Goal: Task Accomplishment & Management: Manage account settings

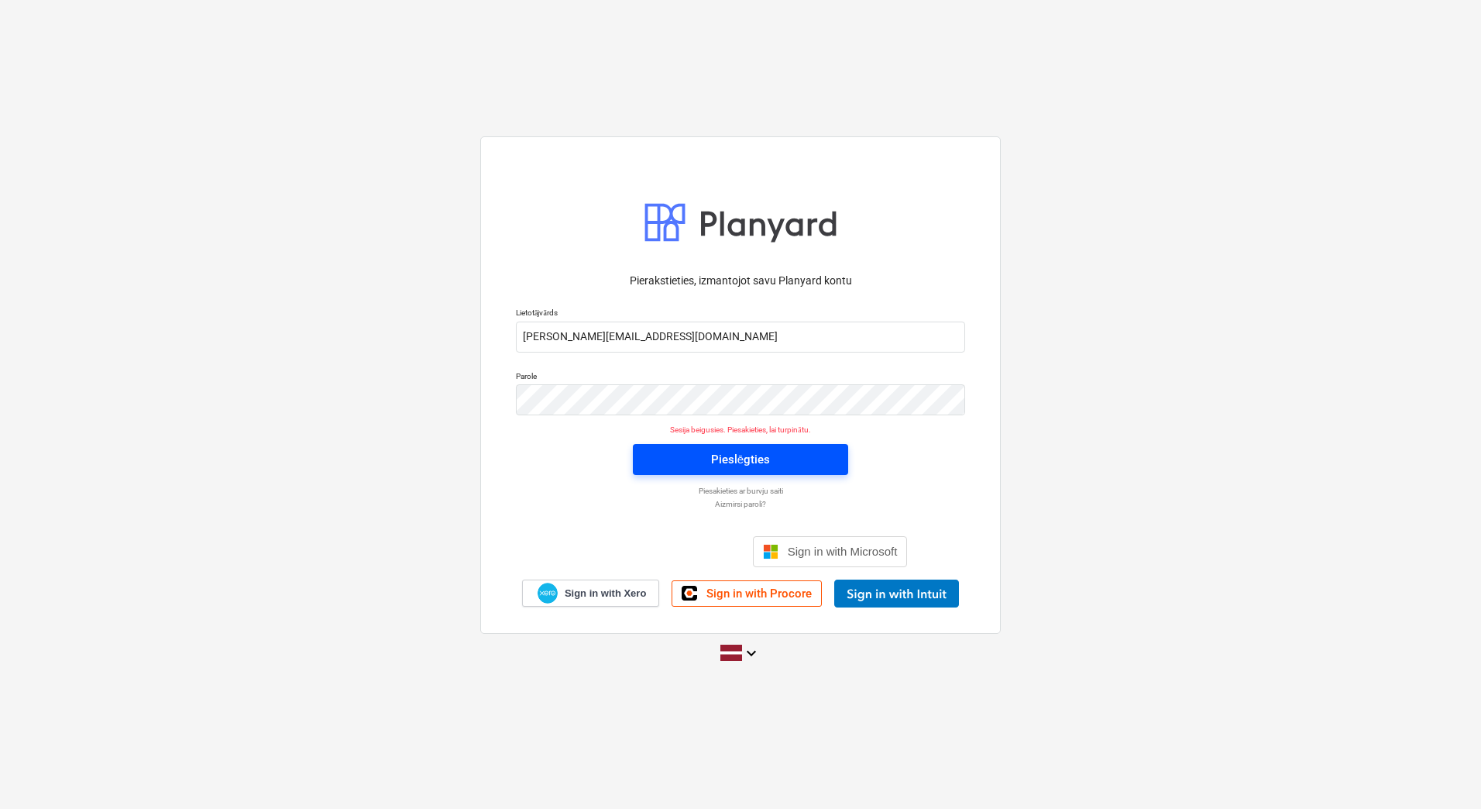
click at [750, 457] on div "Pieslēgties" at bounding box center [740, 459] width 59 height 20
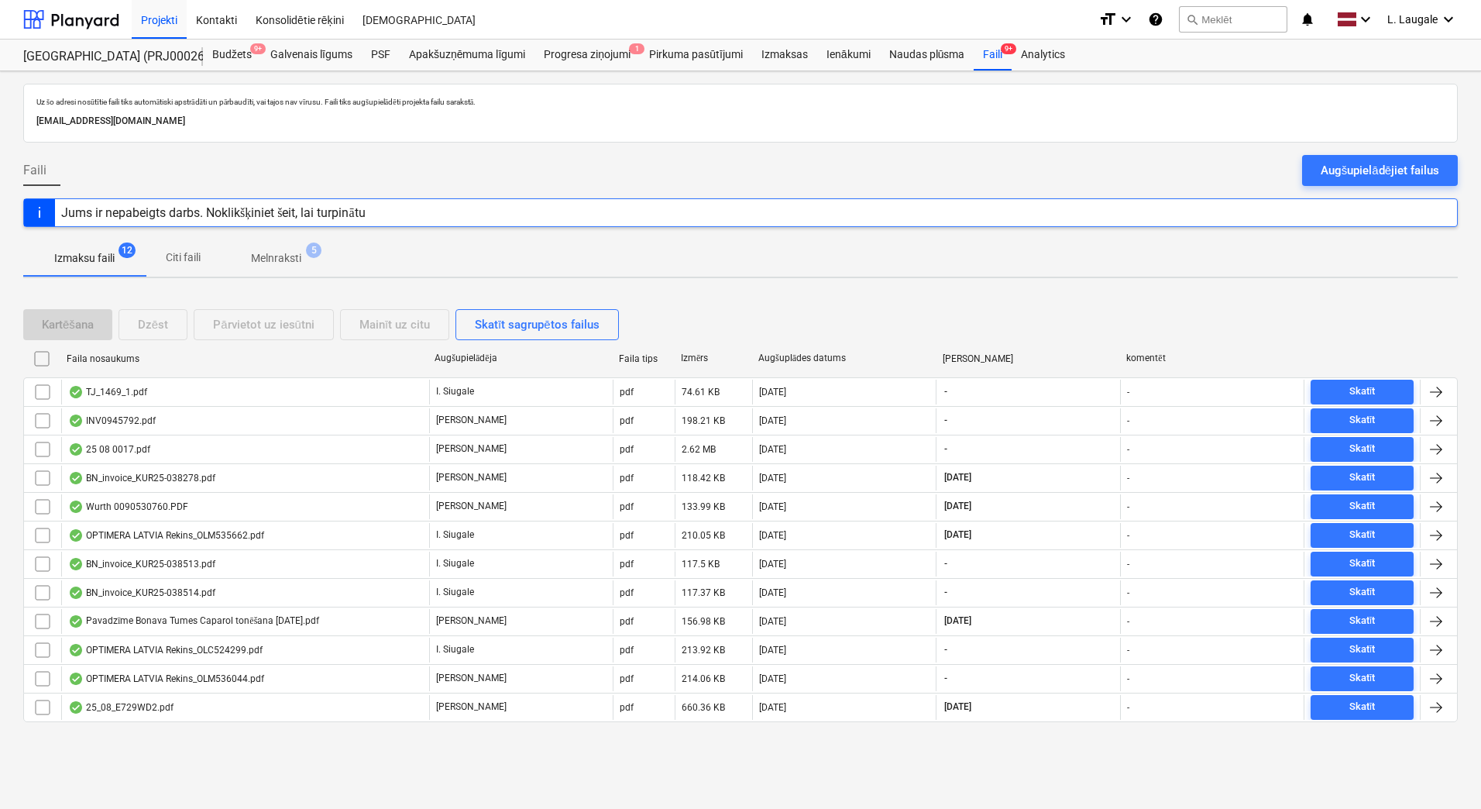
click at [259, 255] on p "Melnraksti" at bounding box center [276, 258] width 50 height 16
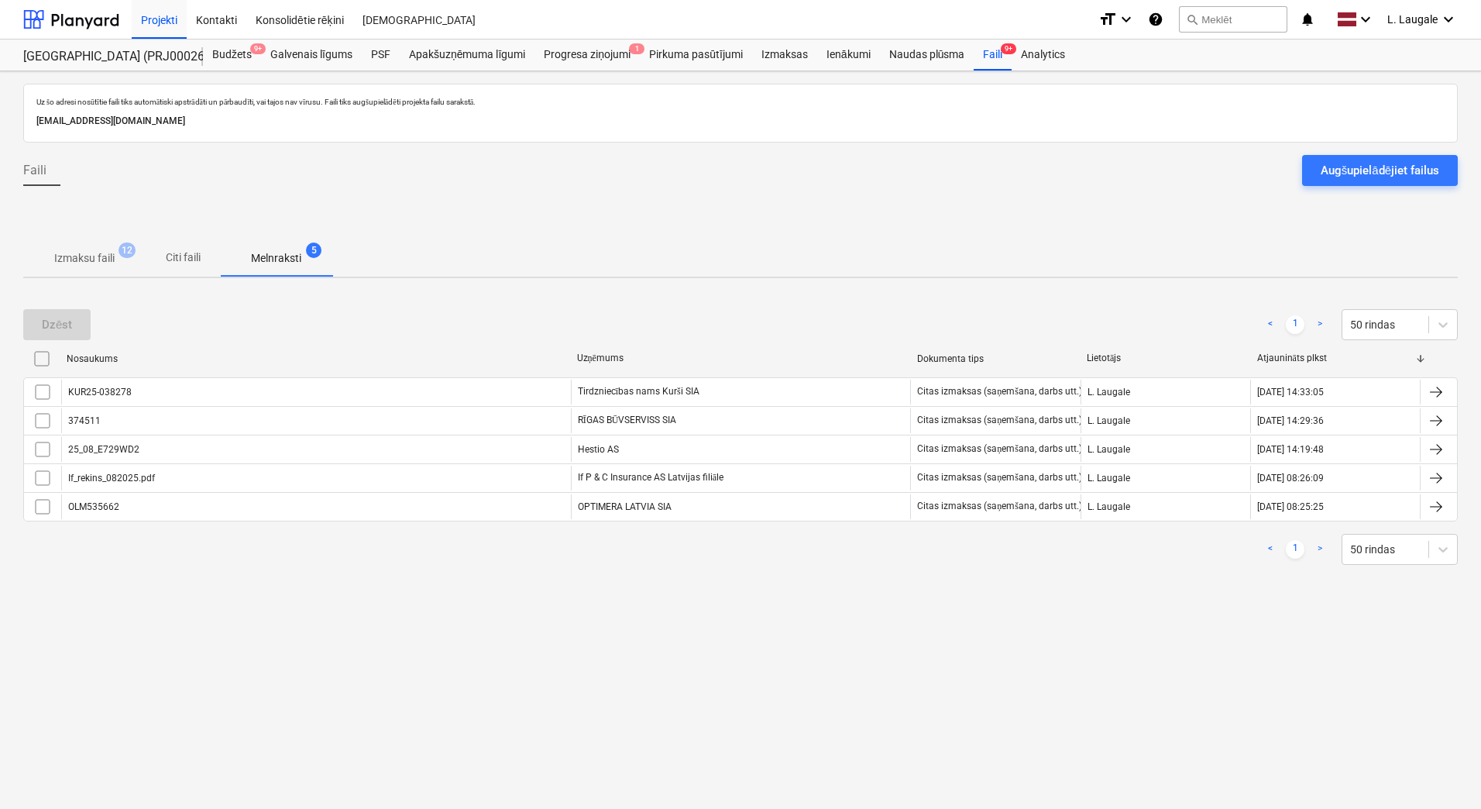
click at [98, 261] on p "Izmaksu faili" at bounding box center [84, 258] width 60 height 16
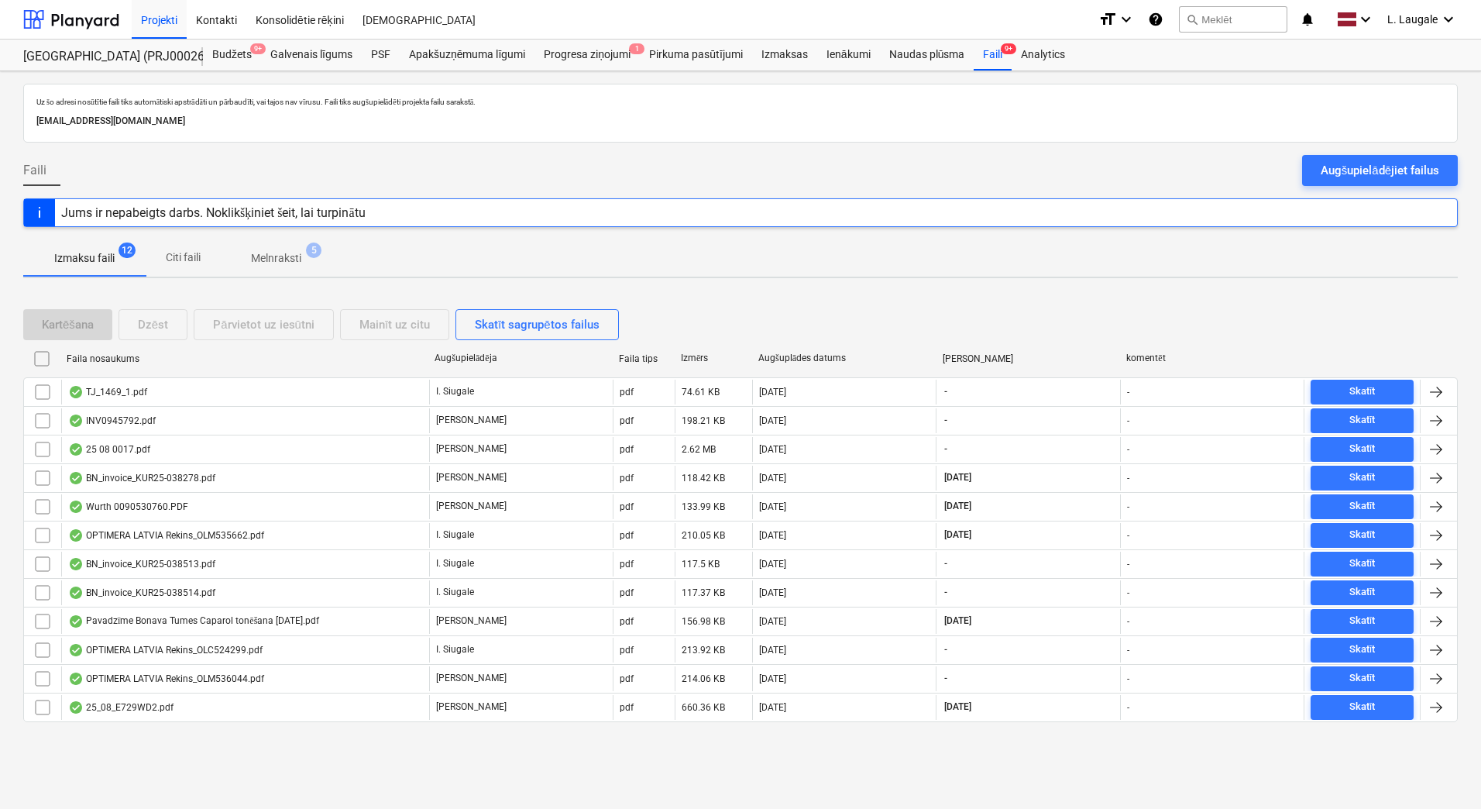
click at [289, 266] on p "Melnraksti" at bounding box center [276, 258] width 50 height 16
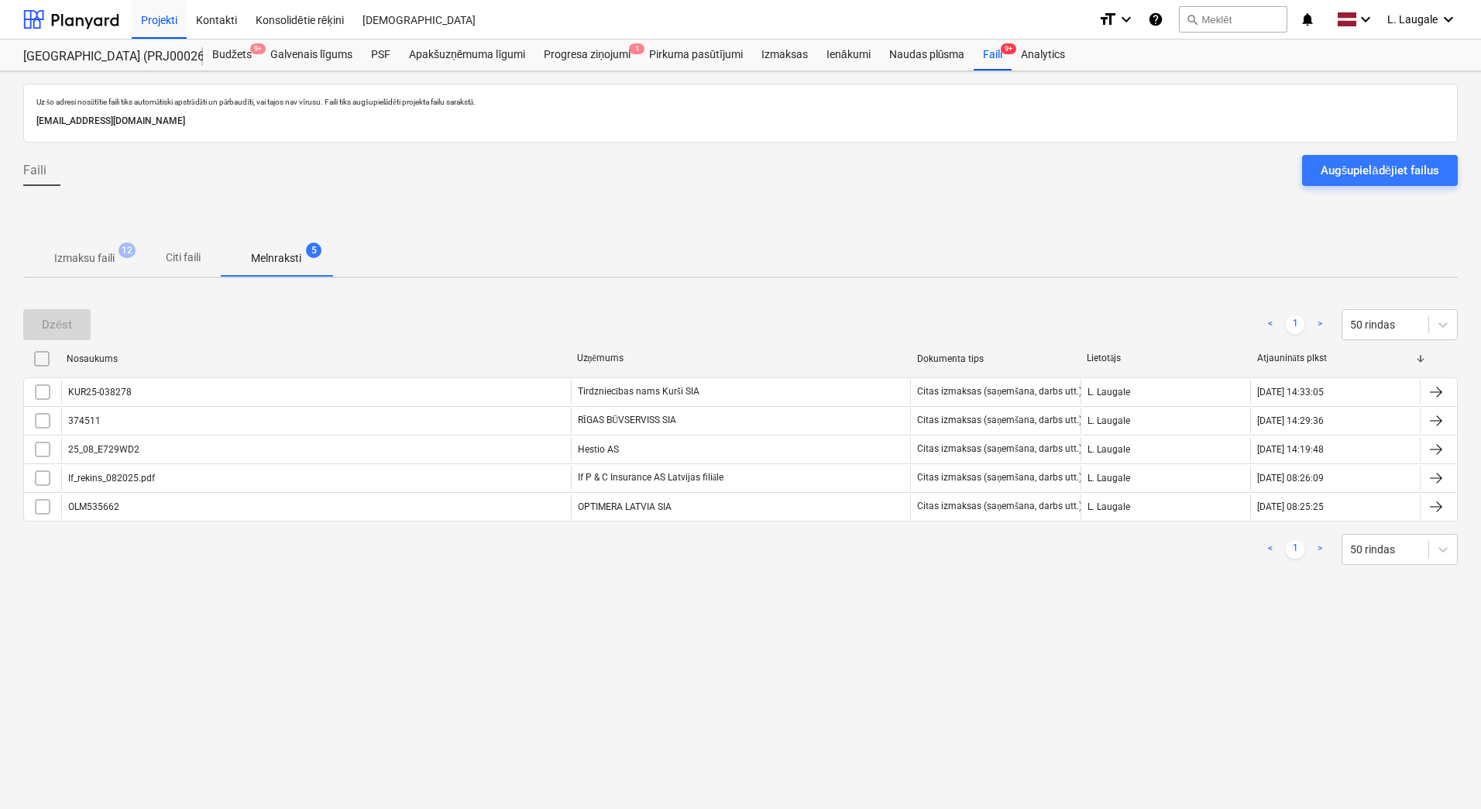
click at [129, 287] on div "Uz šo adresi nosūtītie faili tiks automātiski apstrādāti un pārbaudīti, vai taj…" at bounding box center [740, 440] width 1481 height 738
click at [113, 260] on p "Izmaksu faili" at bounding box center [84, 258] width 60 height 16
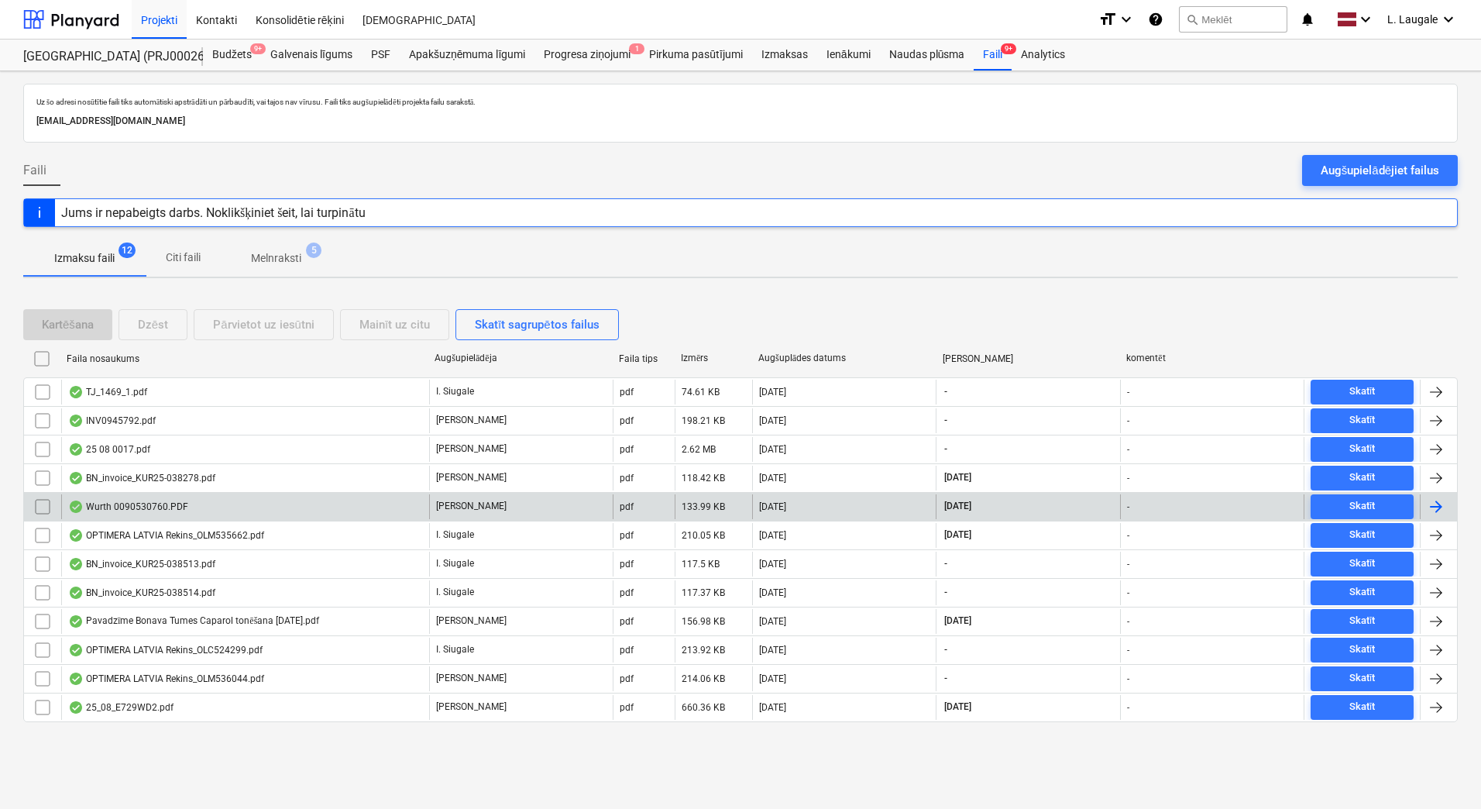
click at [185, 498] on div "Wurth 0090530760.PDF" at bounding box center [245, 506] width 368 height 25
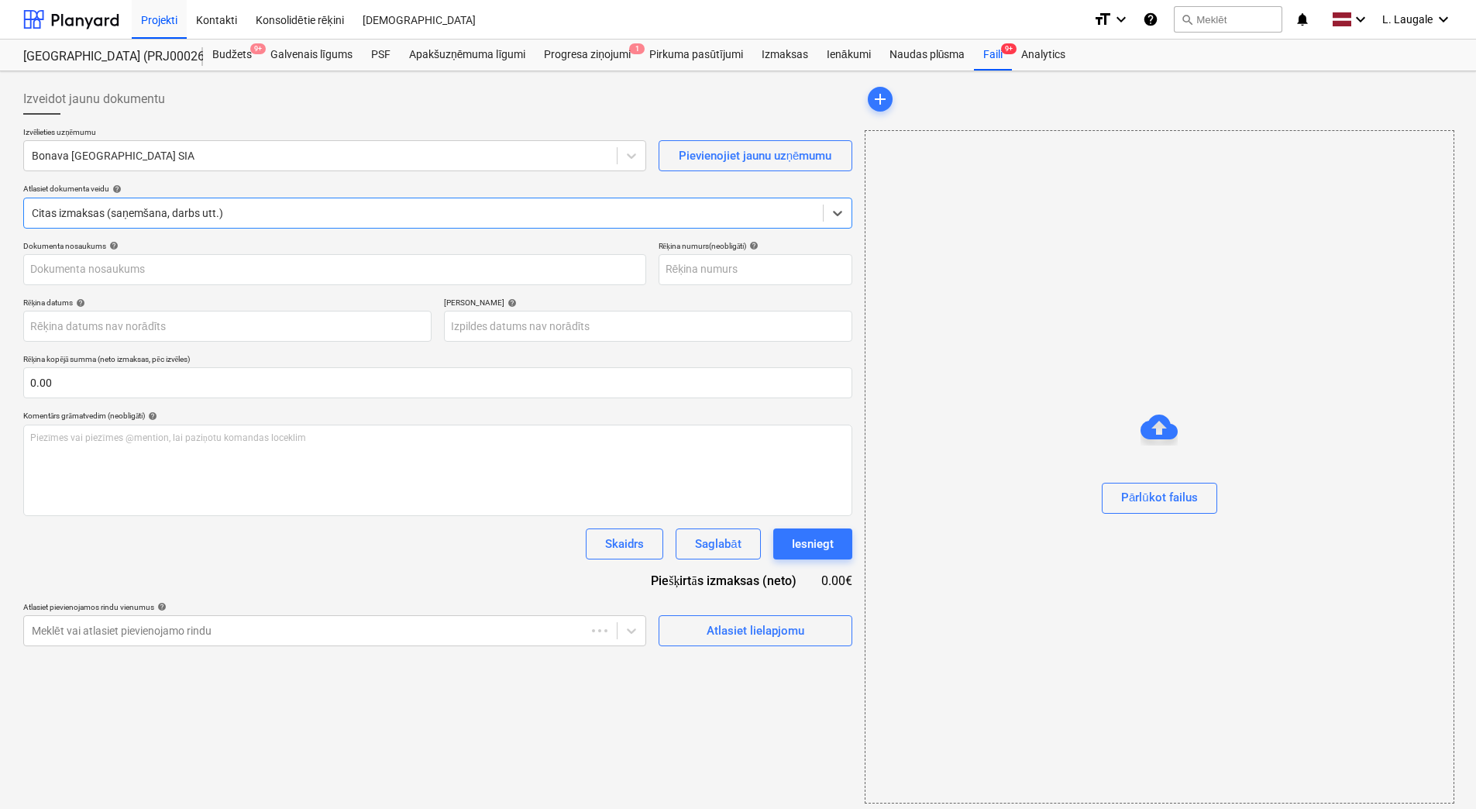
type input "90530760"
type input "[DATE]"
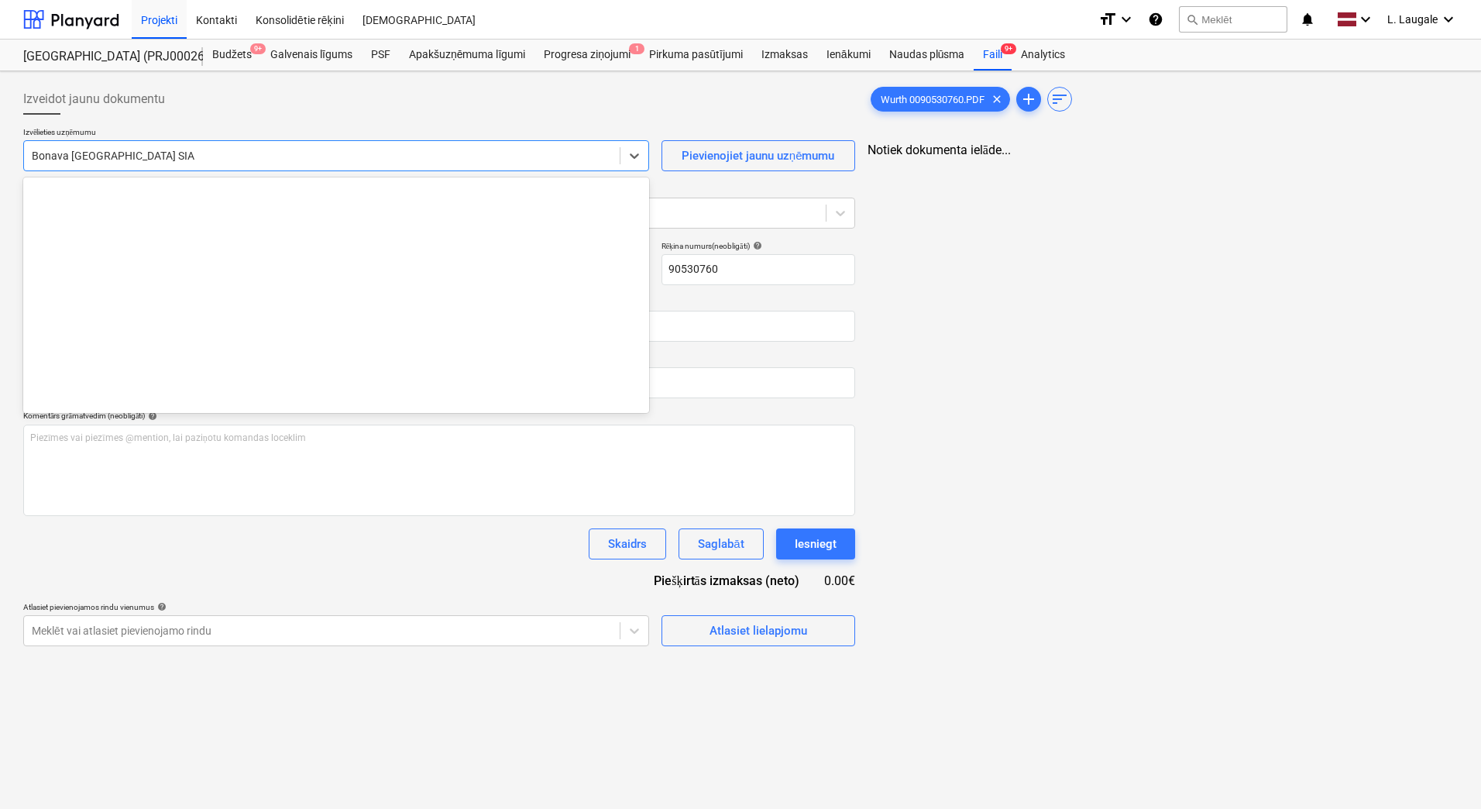
click at [188, 160] on div at bounding box center [322, 155] width 580 height 15
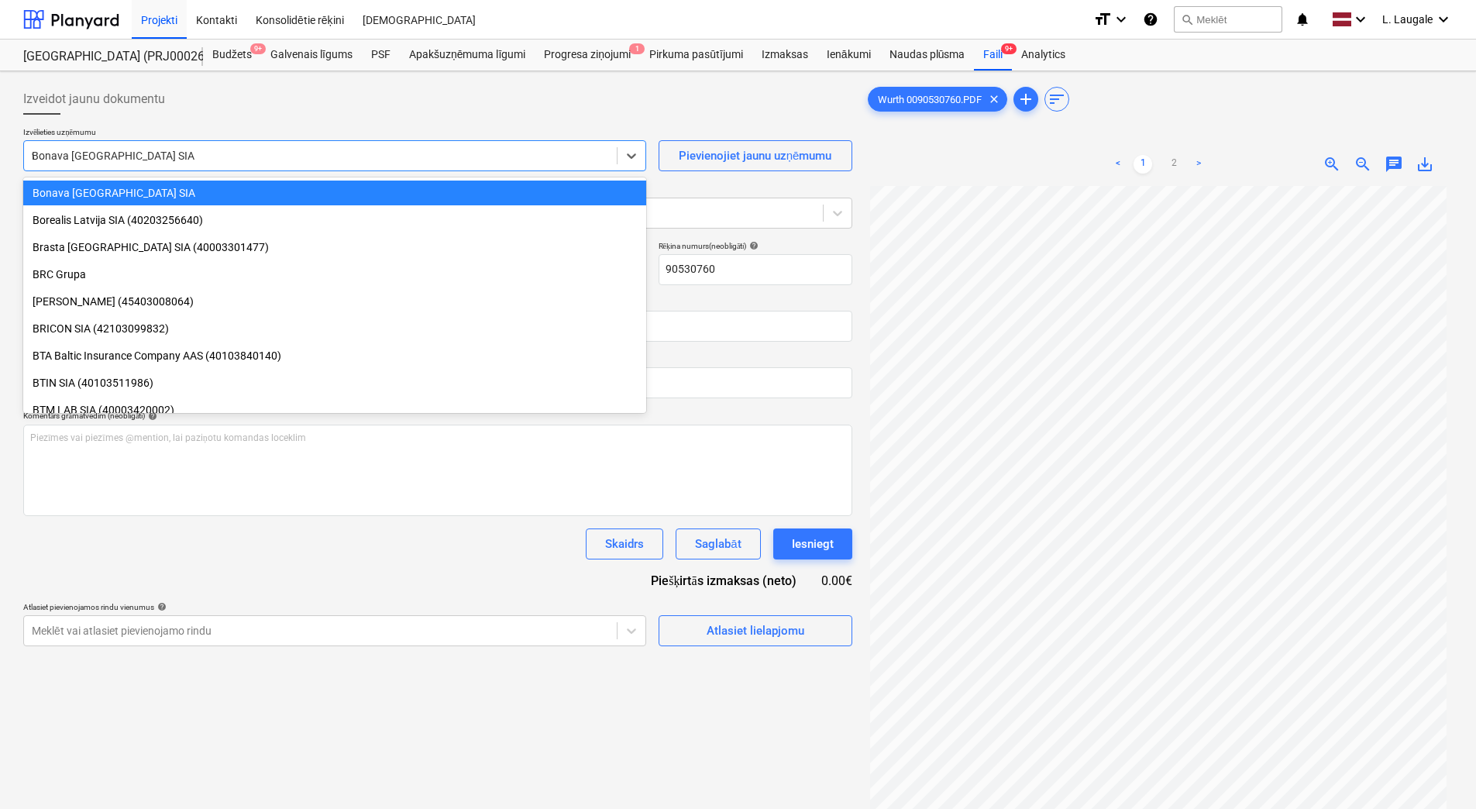
scroll to position [364, 0]
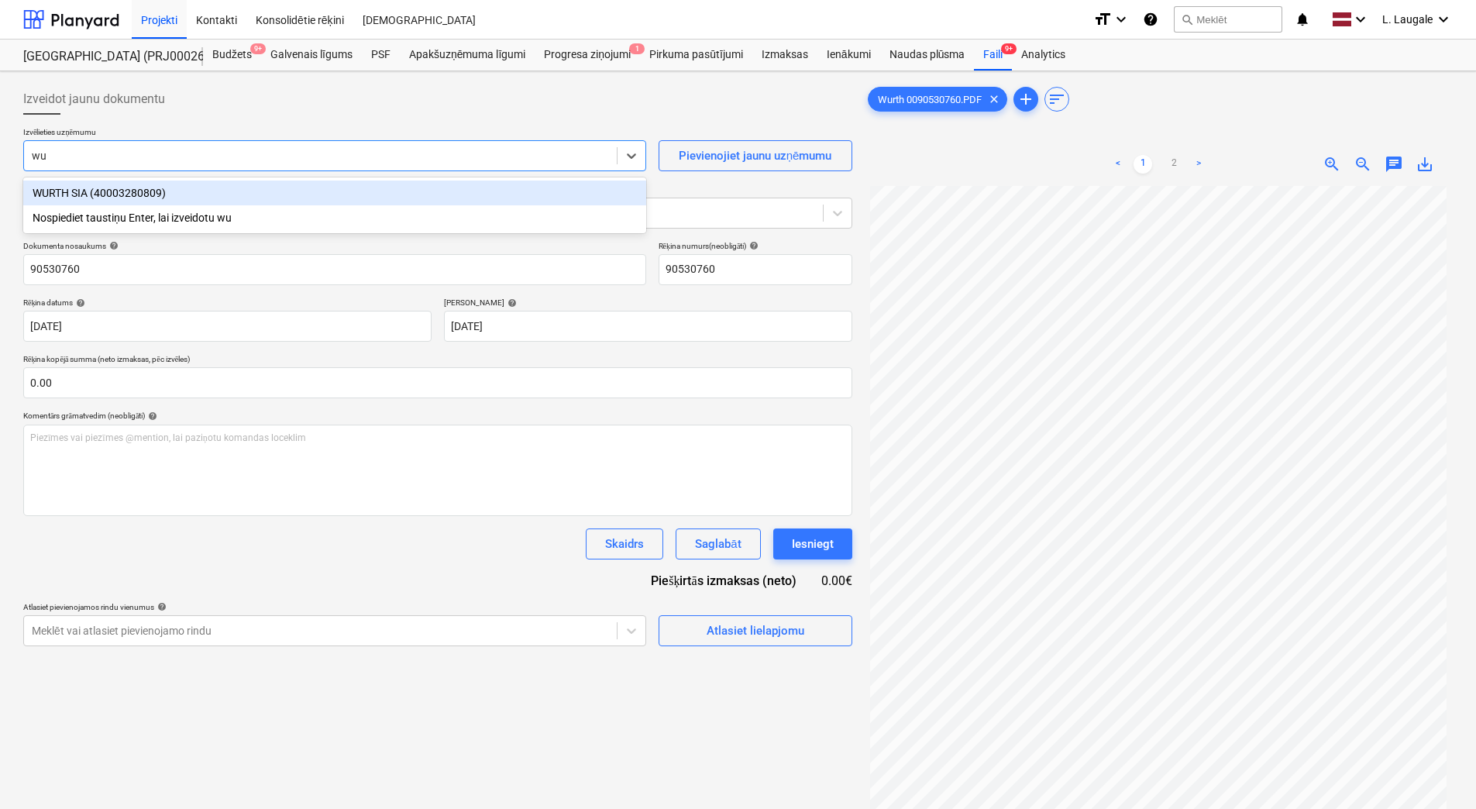
type input "wur"
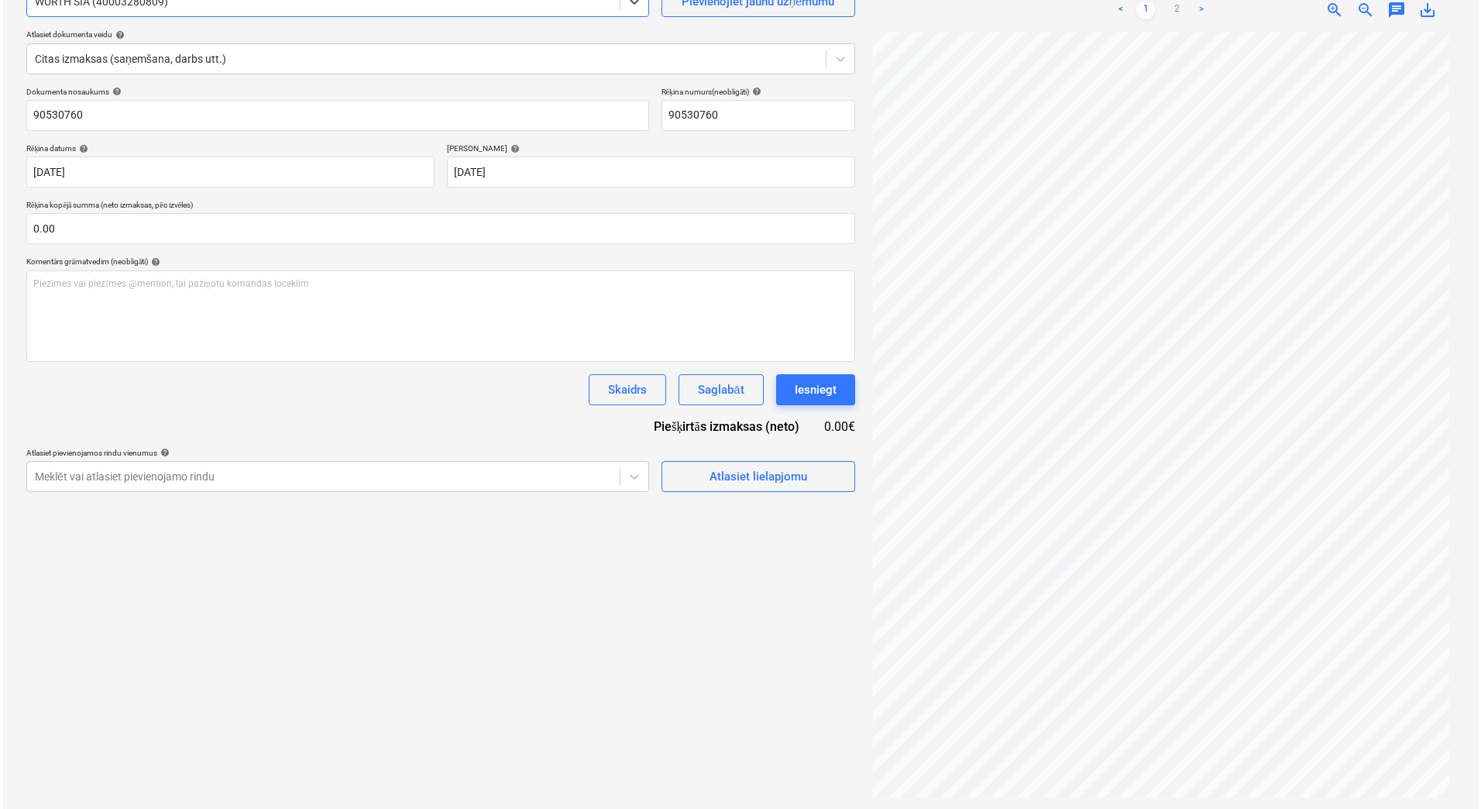
scroll to position [155, 0]
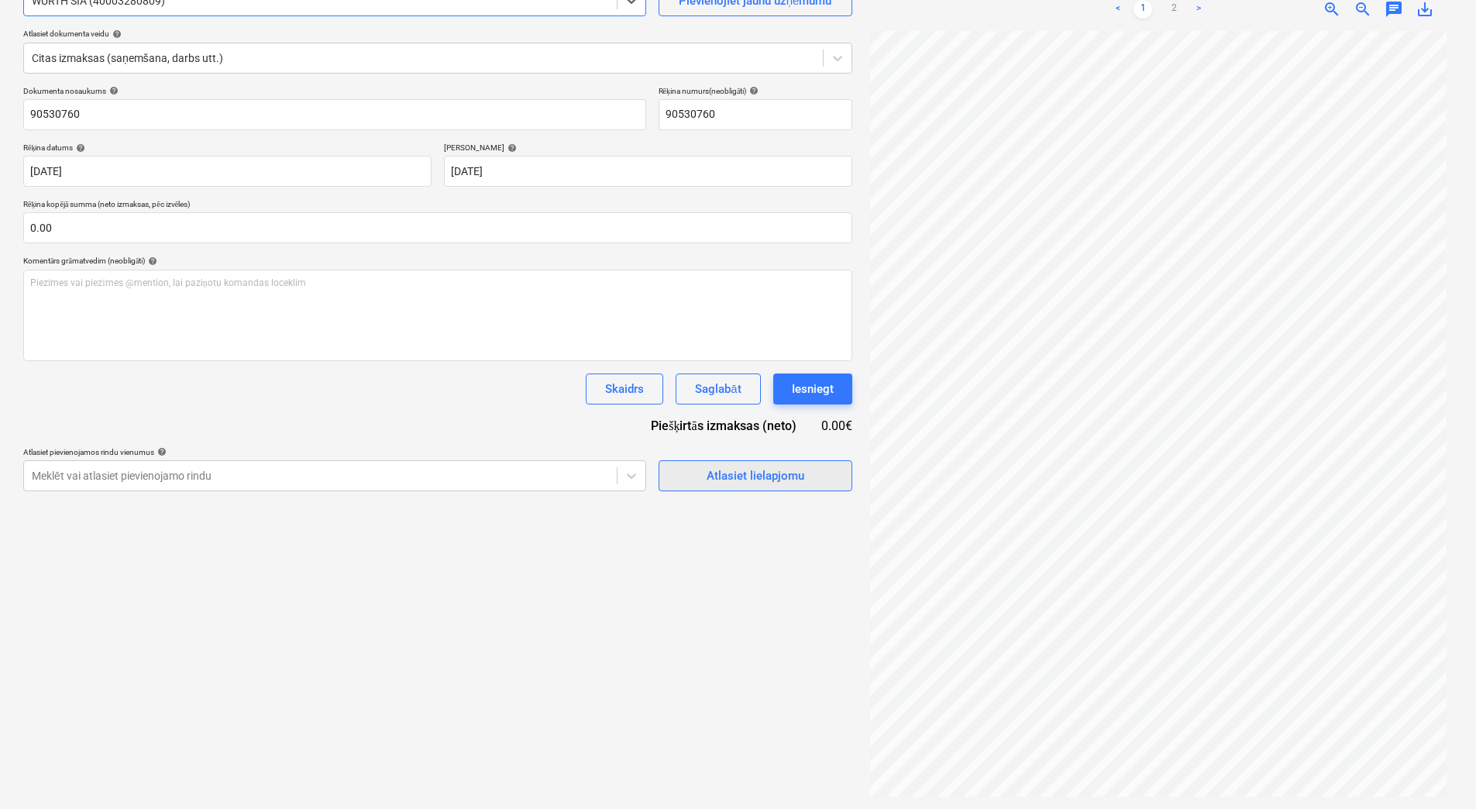
click at [750, 472] on div "Atlasiet lielapjomu" at bounding box center [756, 476] width 98 height 20
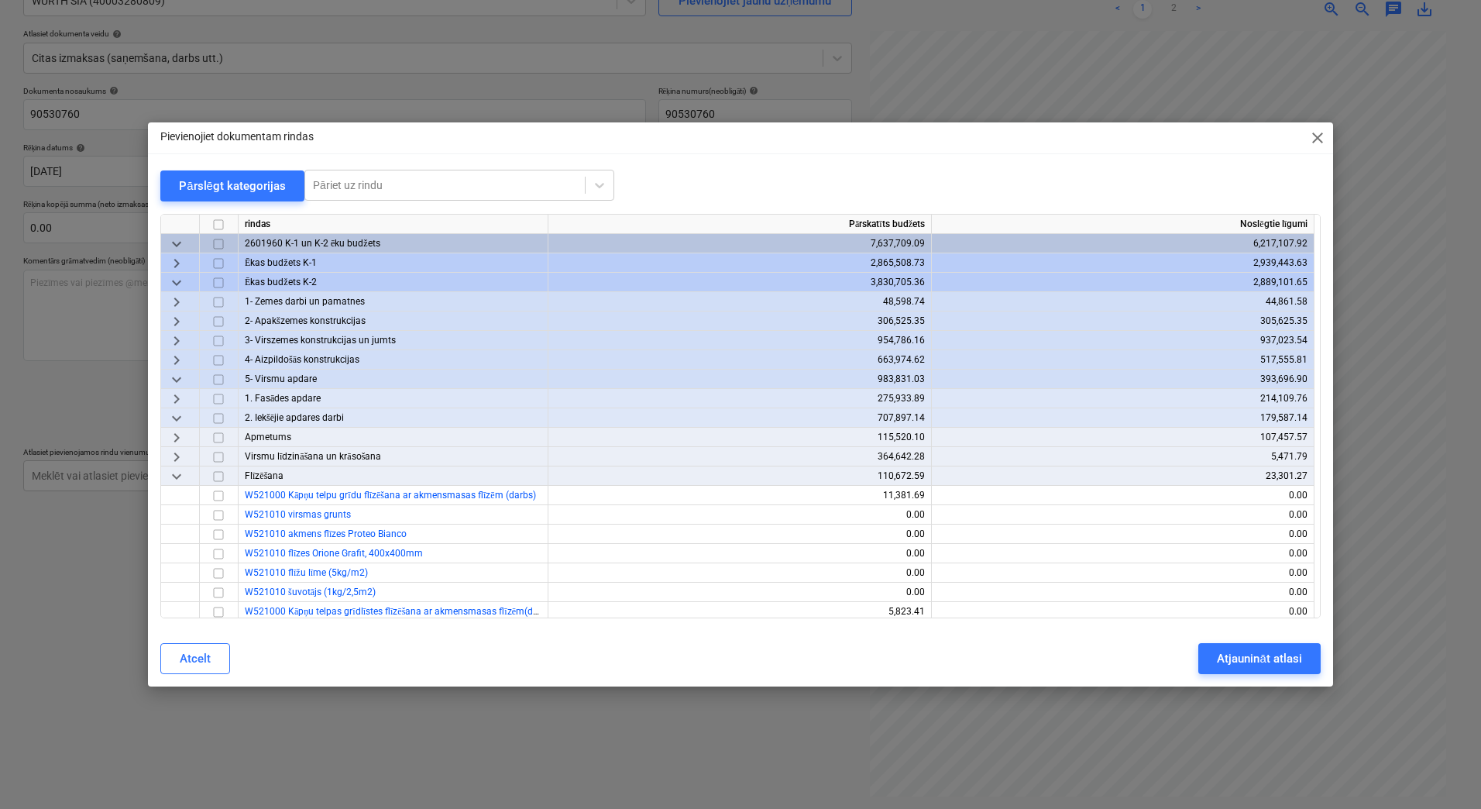
click at [179, 398] on span "keyboard_arrow_right" at bounding box center [176, 399] width 19 height 19
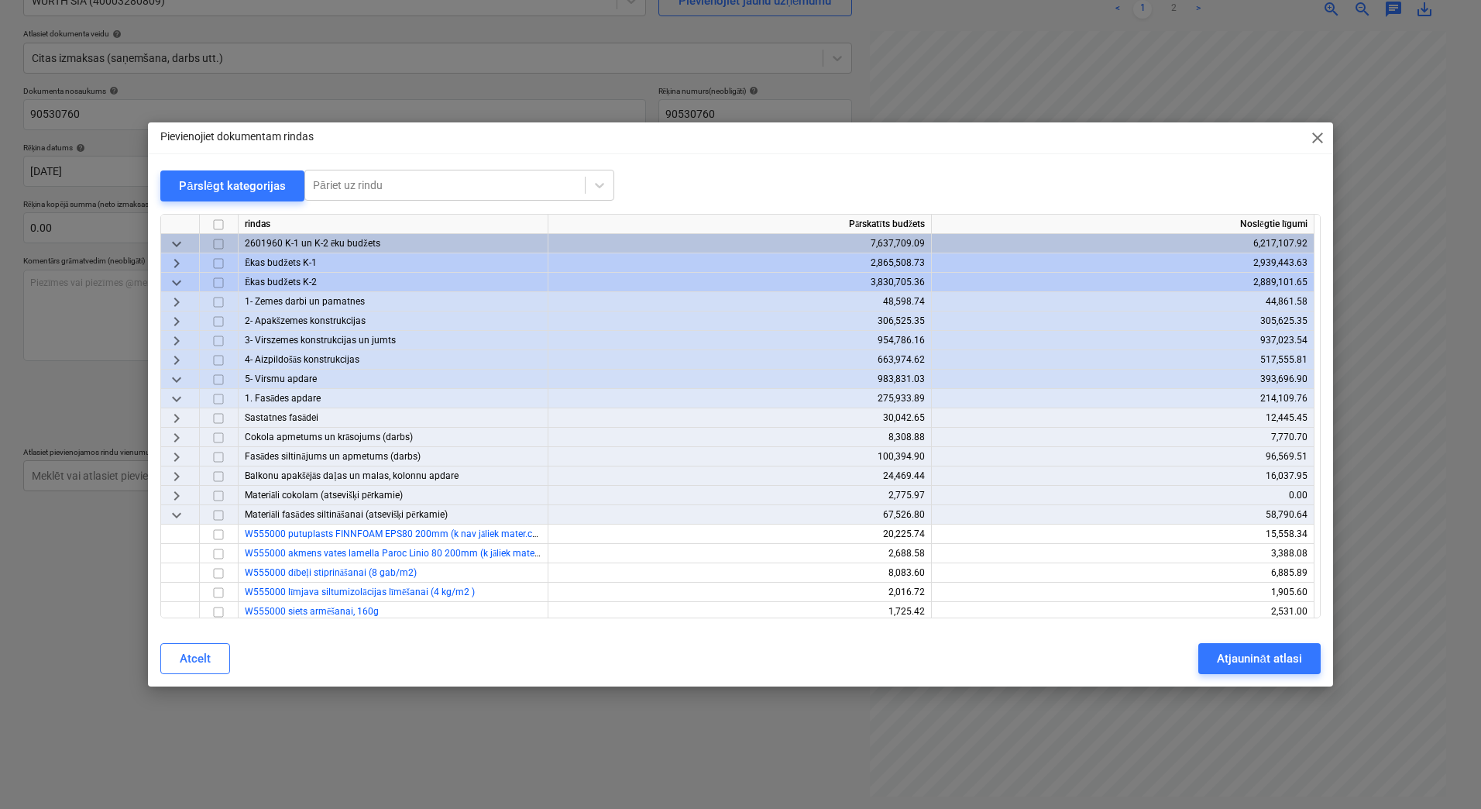
click at [181, 417] on span "keyboard_arrow_right" at bounding box center [176, 418] width 19 height 19
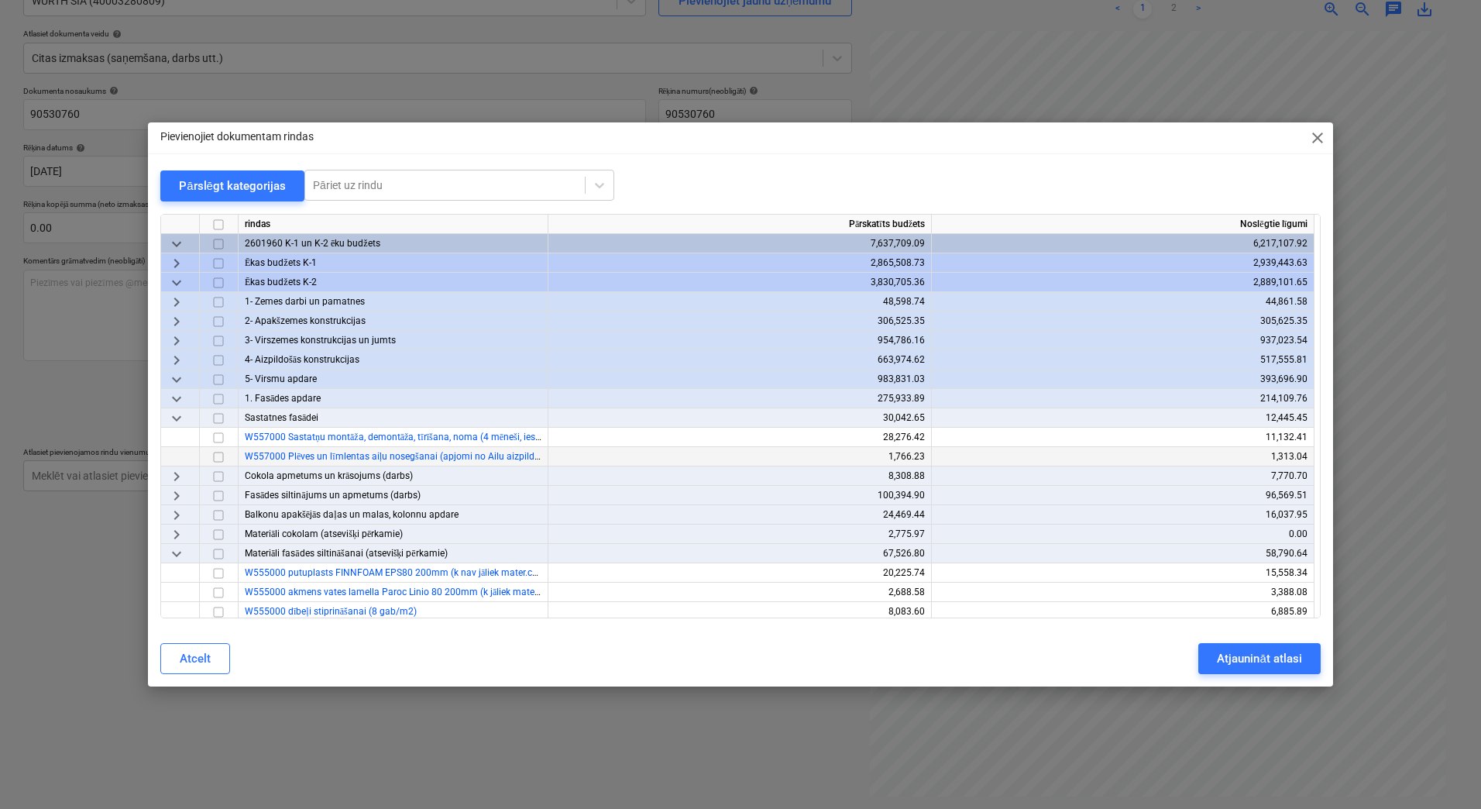
click at [217, 457] on input "checkbox" at bounding box center [218, 457] width 19 height 19
click at [1230, 662] on div "Atjaunināt atlasi" at bounding box center [1259, 659] width 84 height 20
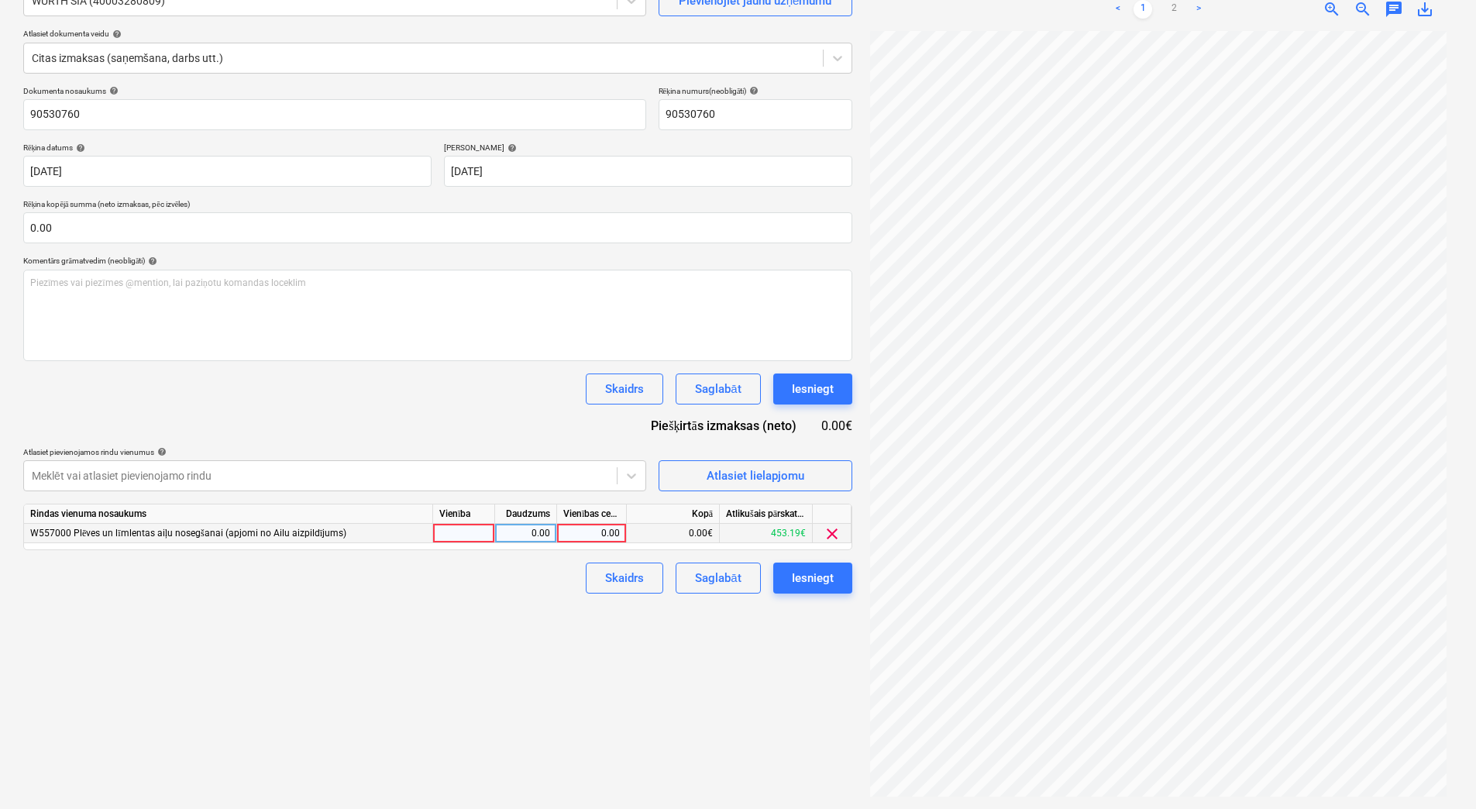
click at [466, 542] on div at bounding box center [464, 533] width 62 height 19
click at [516, 538] on div "0.00" at bounding box center [525, 533] width 49 height 19
click at [593, 535] on div "0.00" at bounding box center [591, 533] width 57 height 19
click at [714, 463] on button "Atlasiet lielapjomu" at bounding box center [756, 475] width 194 height 31
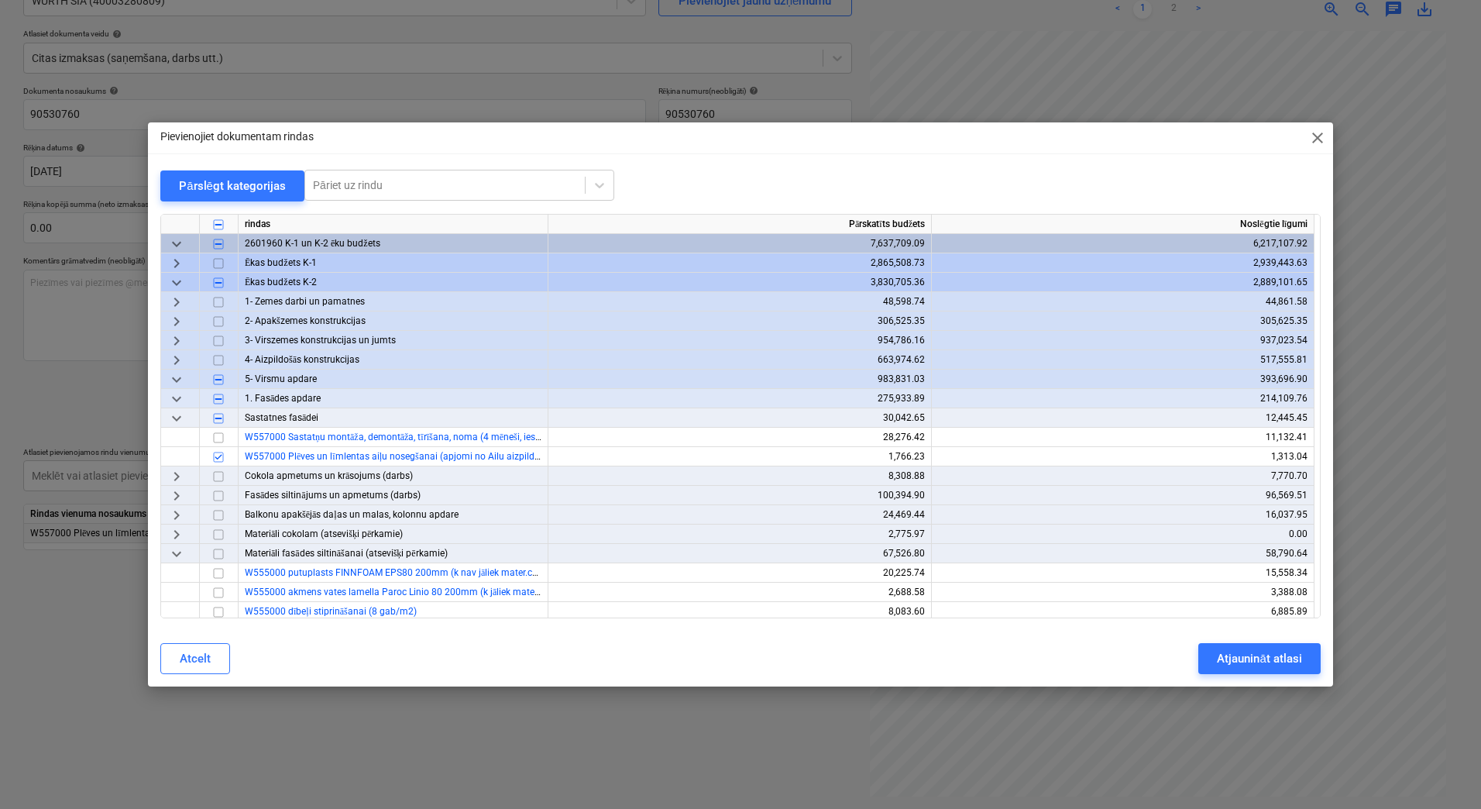
click at [178, 267] on span "keyboard_arrow_right" at bounding box center [176, 263] width 19 height 19
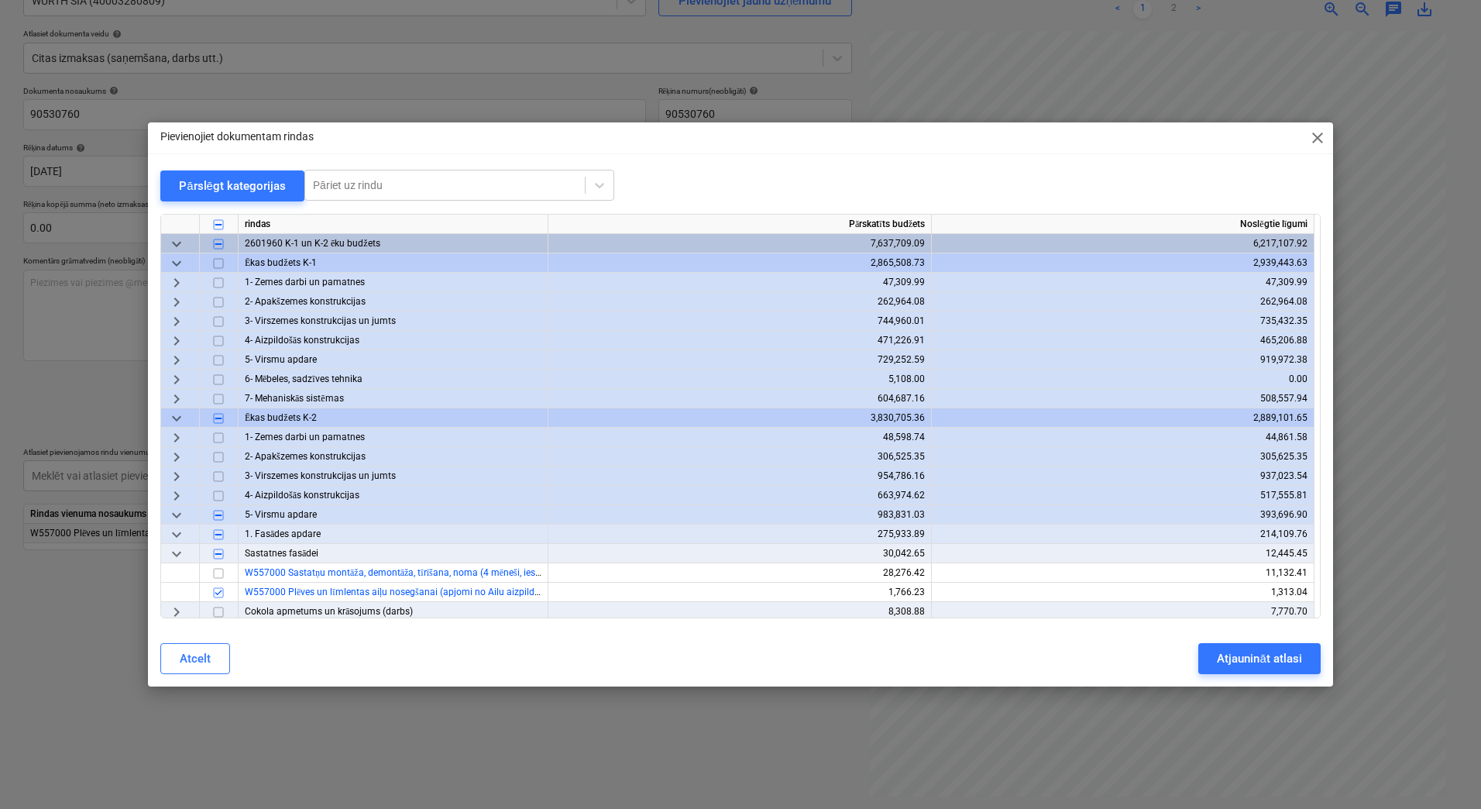
click at [181, 361] on span "keyboard_arrow_right" at bounding box center [176, 360] width 19 height 19
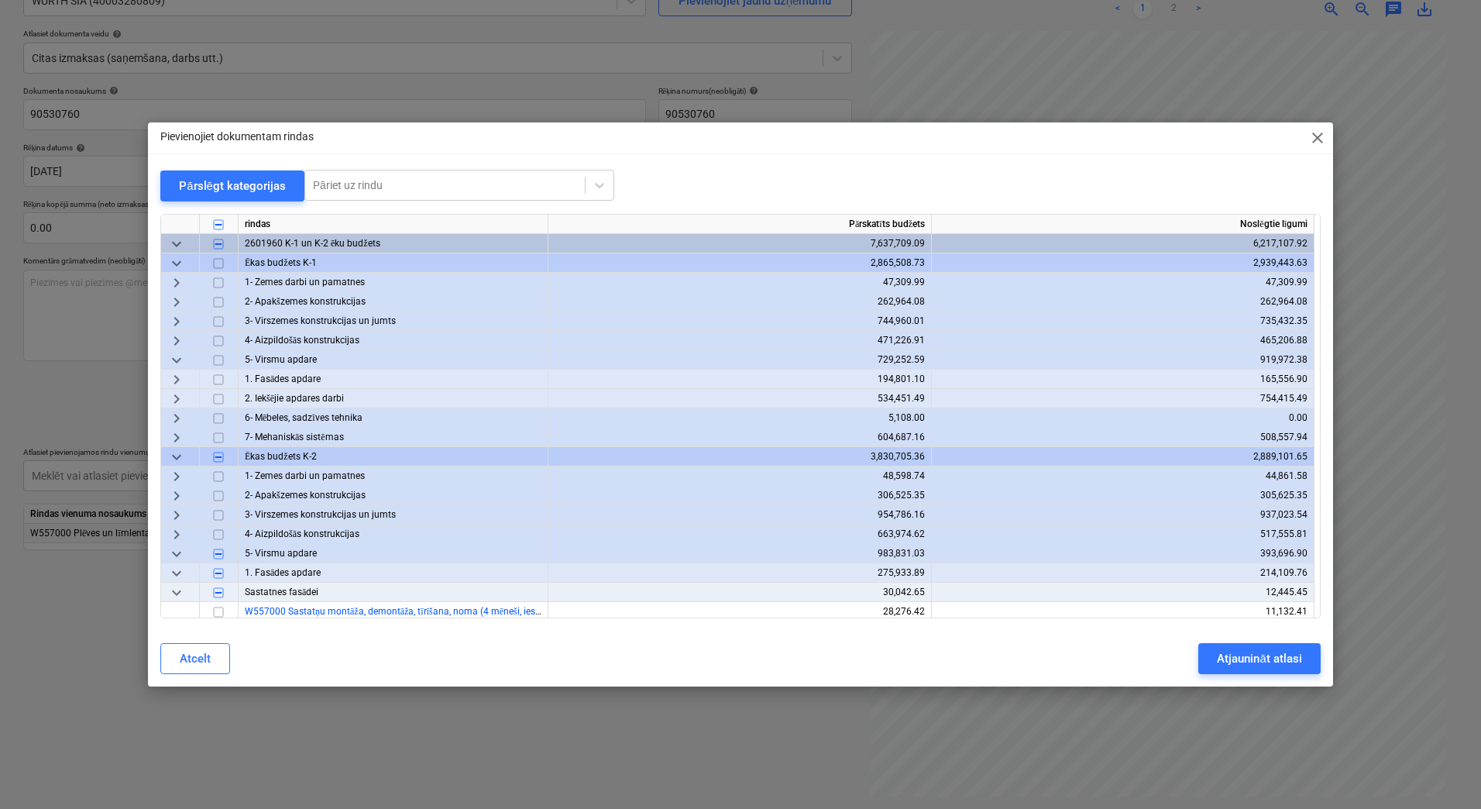
click at [181, 374] on span "keyboard_arrow_right" at bounding box center [176, 379] width 19 height 19
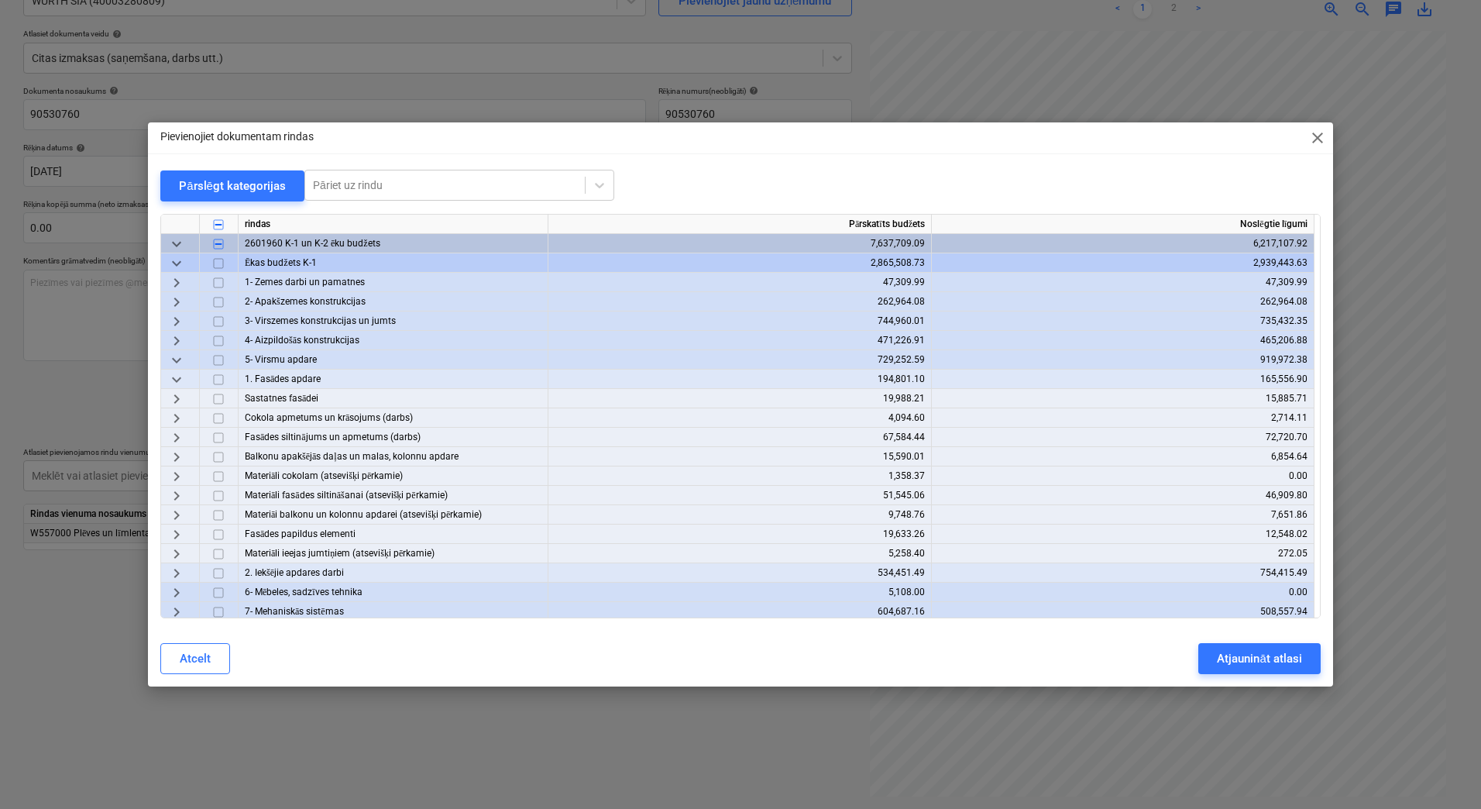
click at [172, 396] on span "keyboard_arrow_right" at bounding box center [176, 399] width 19 height 19
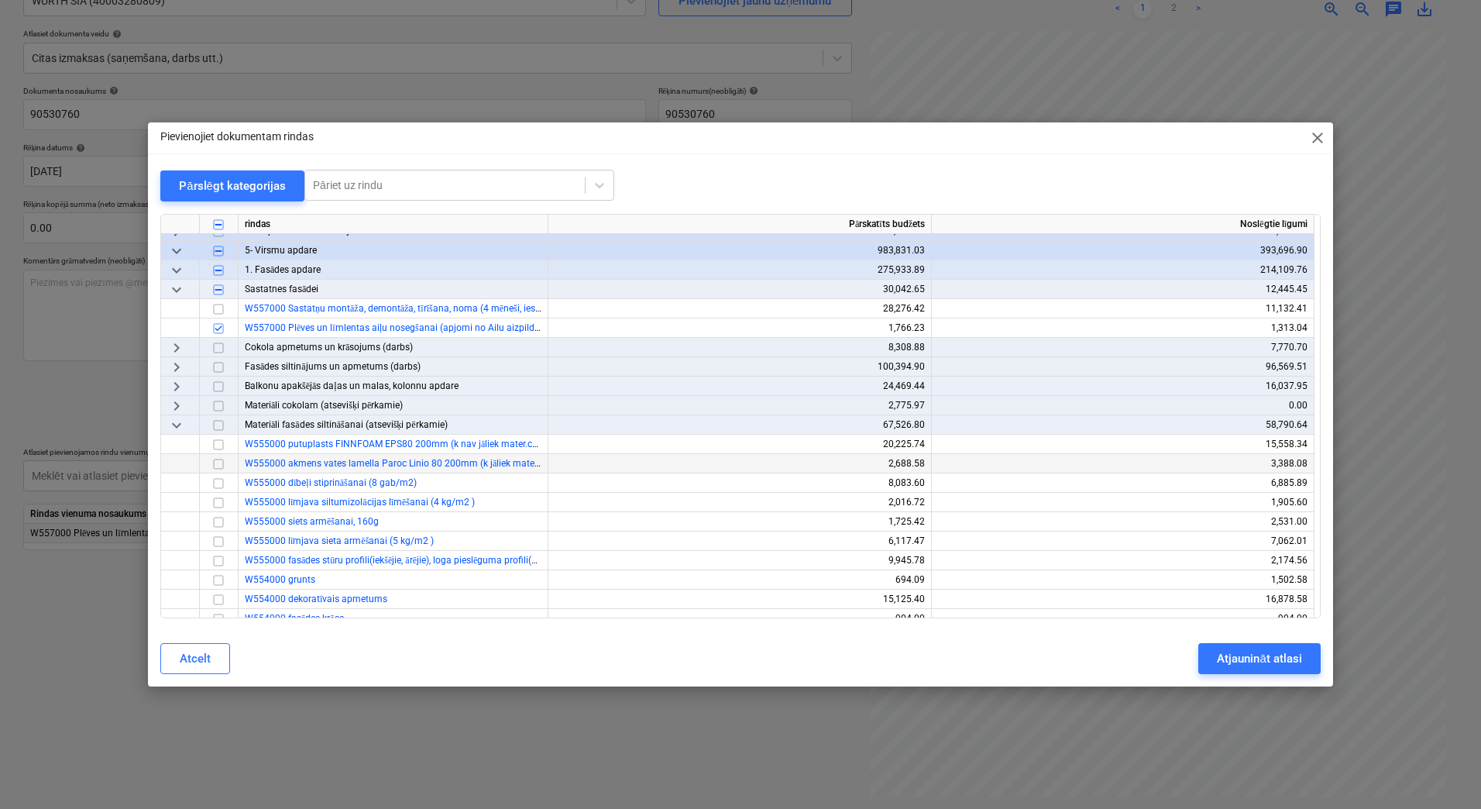
scroll to position [517, 0]
click at [177, 352] on span "keyboard_arrow_right" at bounding box center [176, 347] width 19 height 19
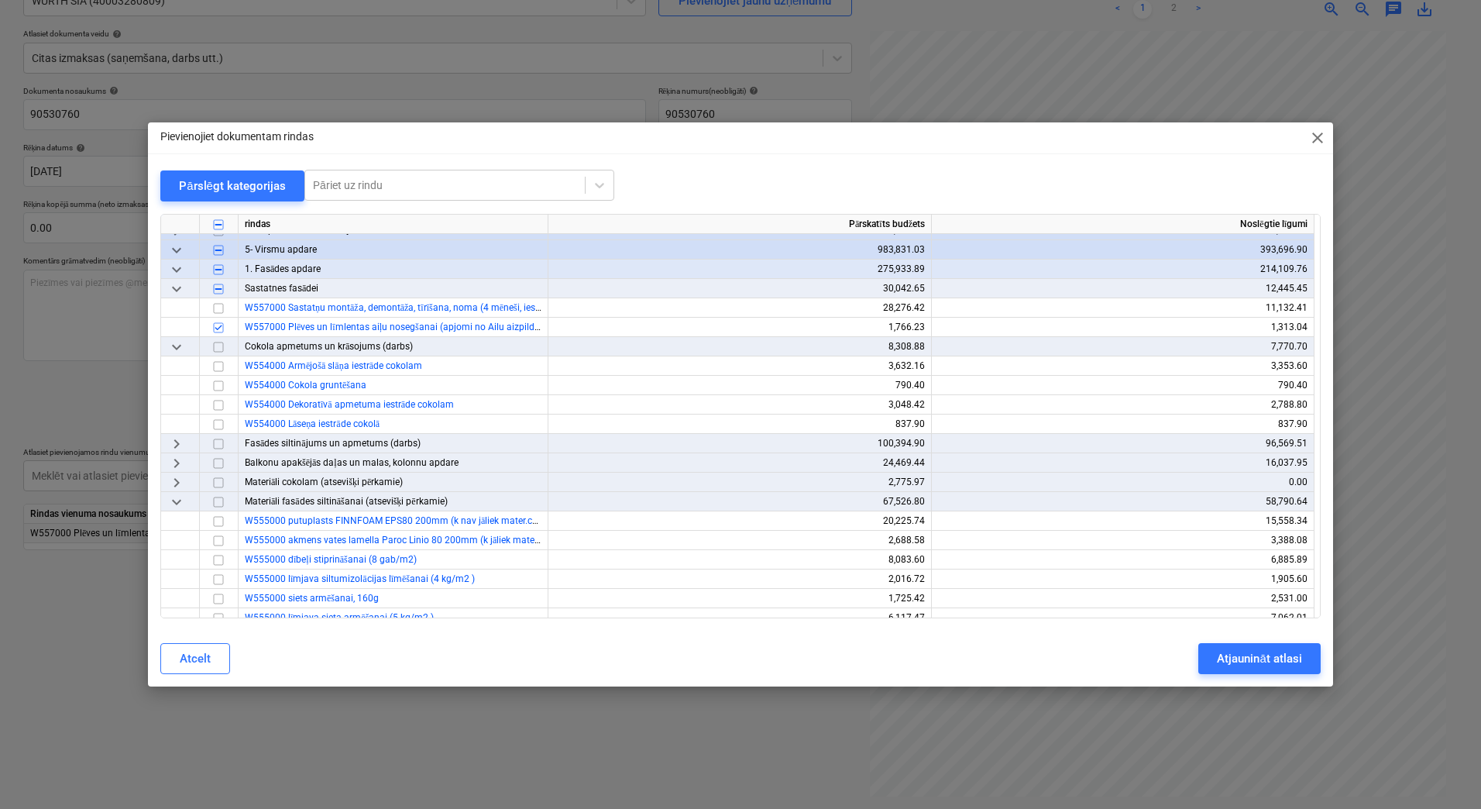
click at [178, 466] on span "keyboard_arrow_right" at bounding box center [176, 463] width 19 height 19
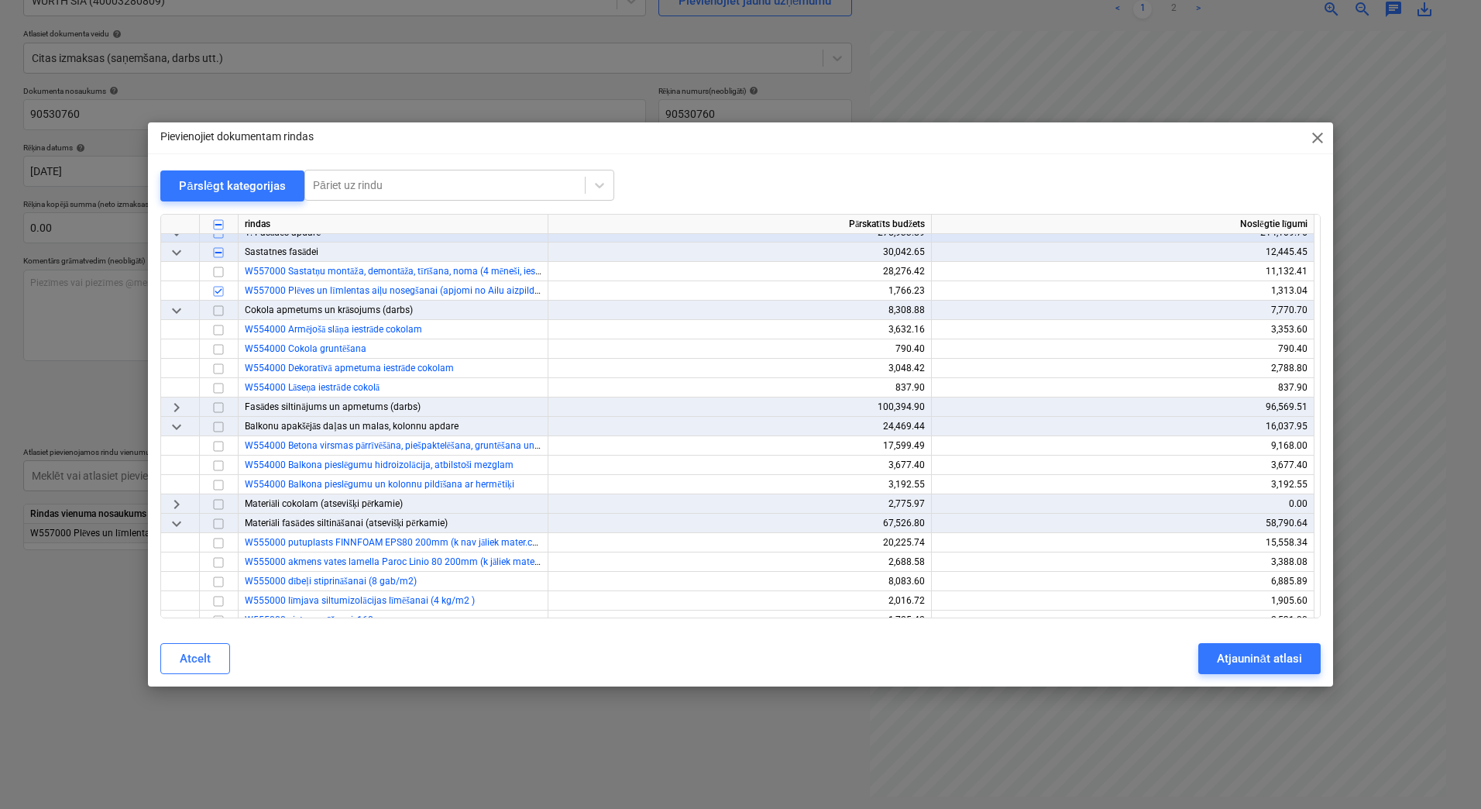
scroll to position [568, 0]
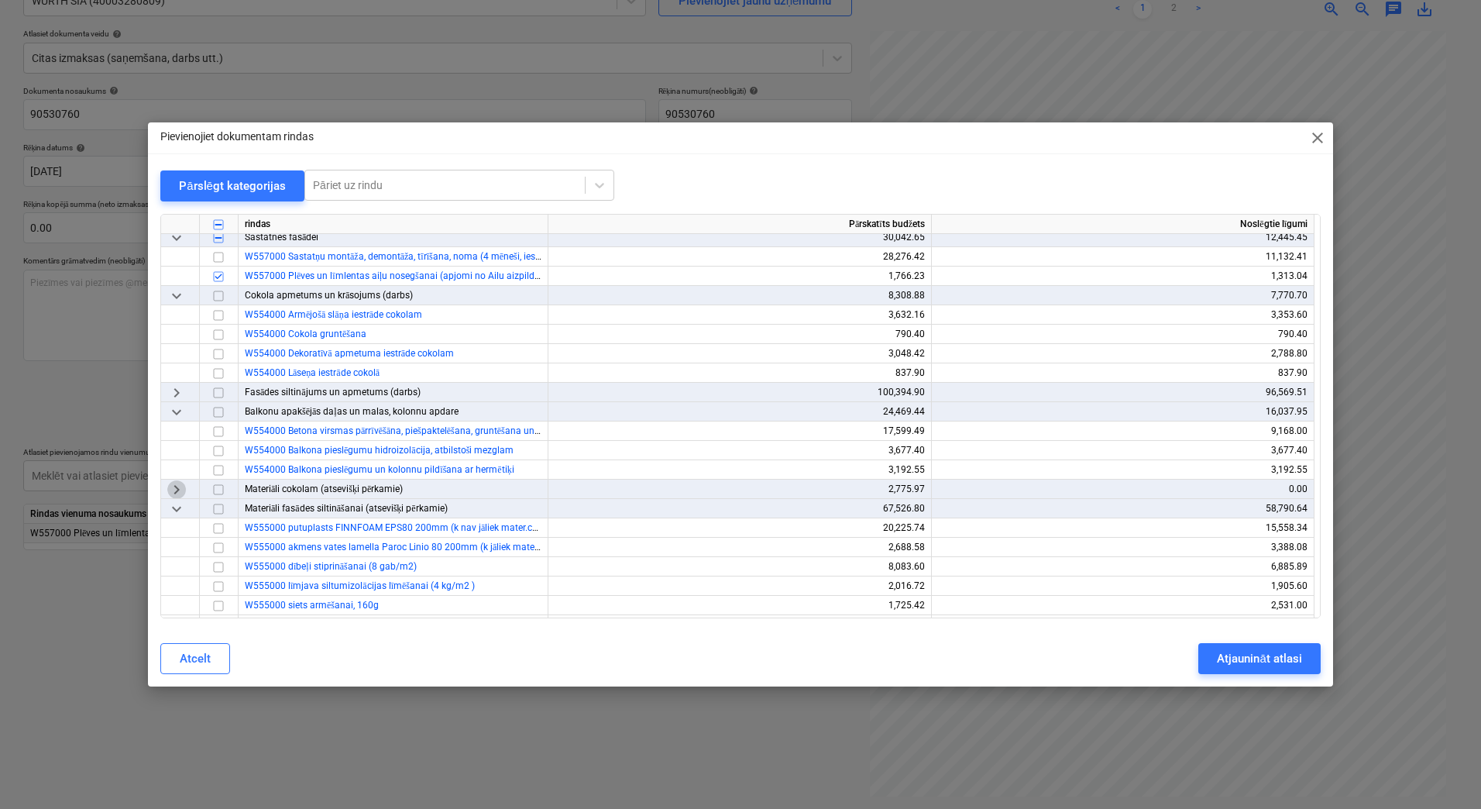
click at [177, 490] on span "keyboard_arrow_right" at bounding box center [176, 489] width 19 height 19
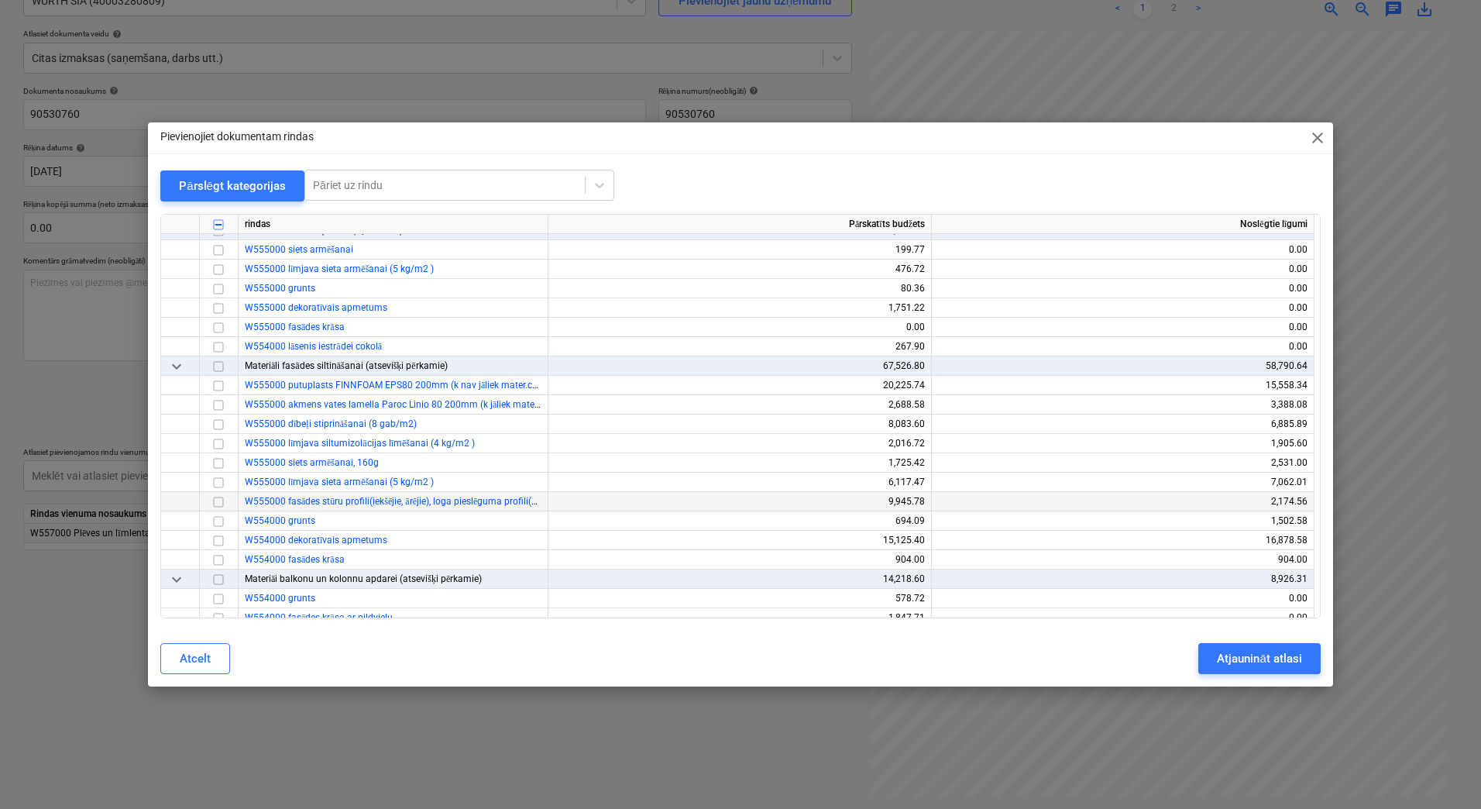
scroll to position [1033, 0]
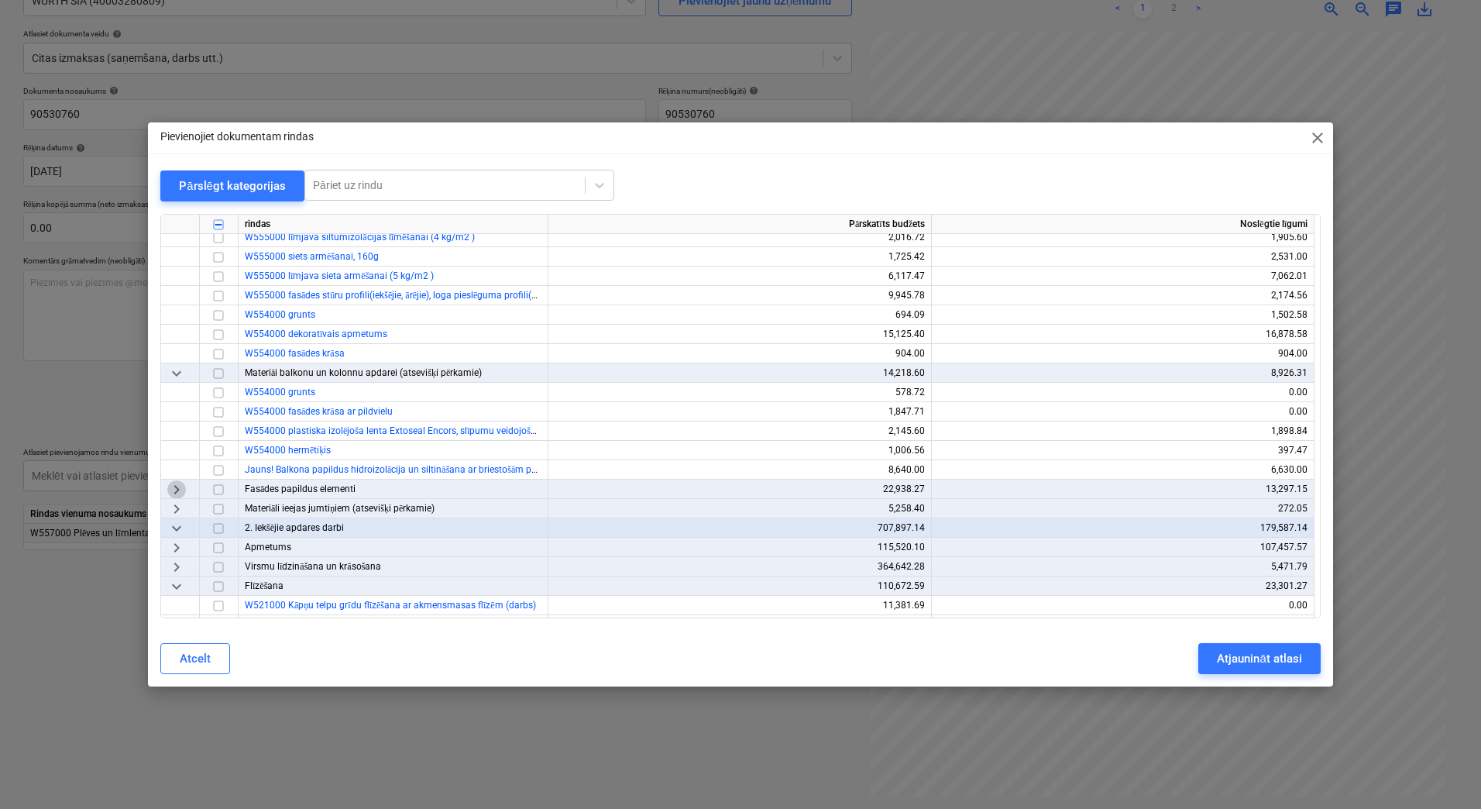
click at [181, 487] on span "keyboard_arrow_right" at bounding box center [176, 489] width 19 height 19
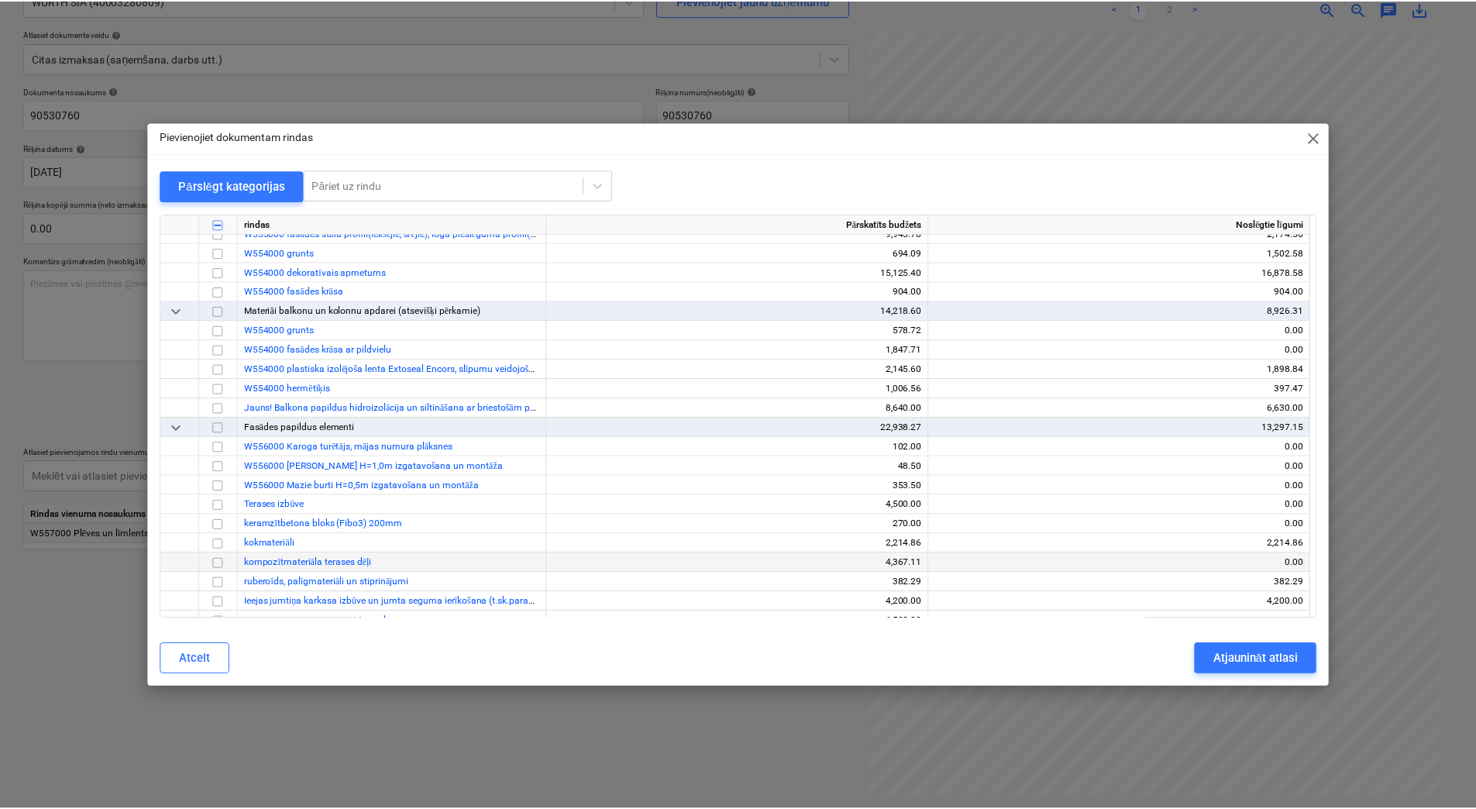
scroll to position [1085, 0]
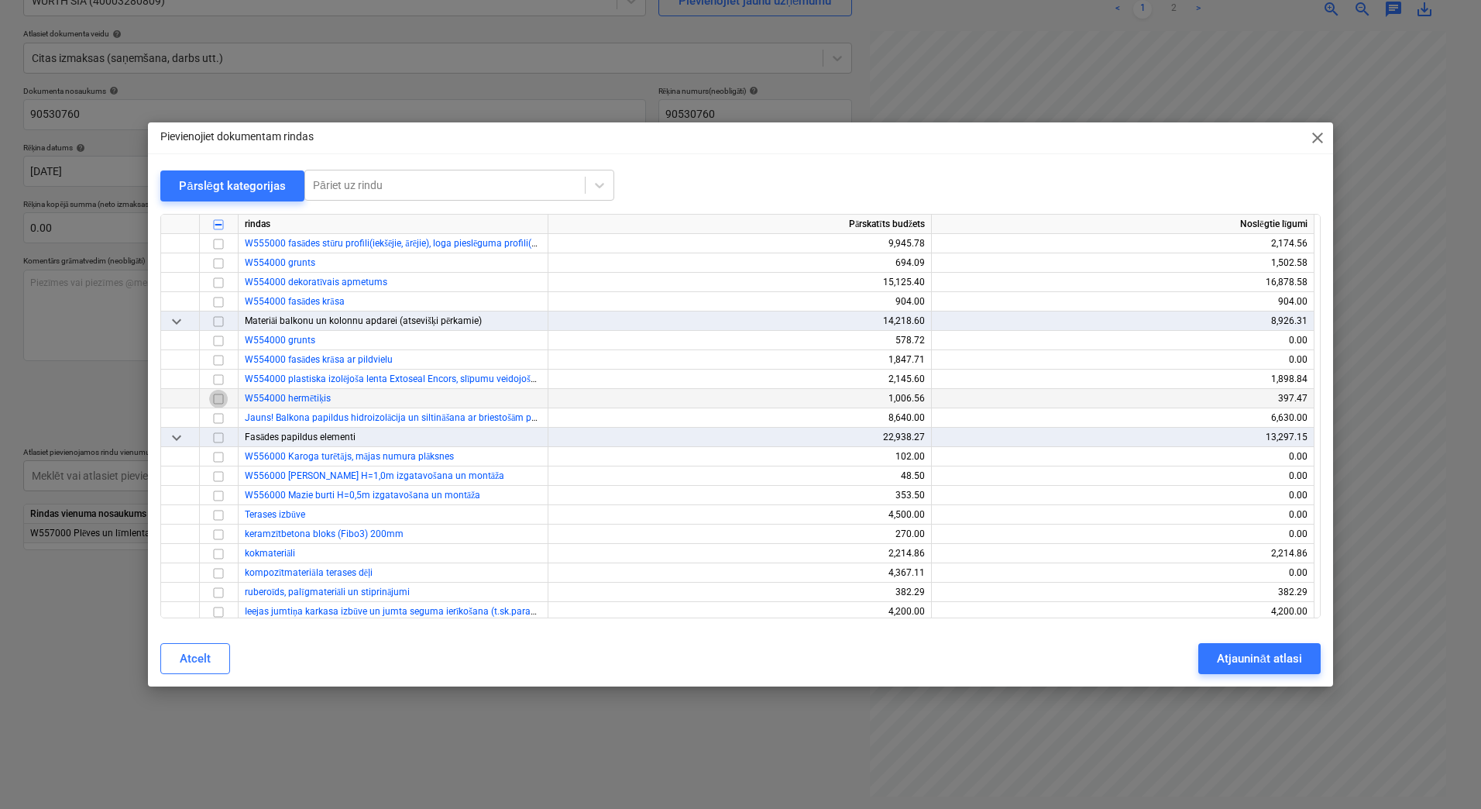
click at [218, 397] on input "checkbox" at bounding box center [218, 399] width 19 height 19
click at [1265, 662] on div "Atjaunināt atlasi" at bounding box center [1259, 659] width 84 height 20
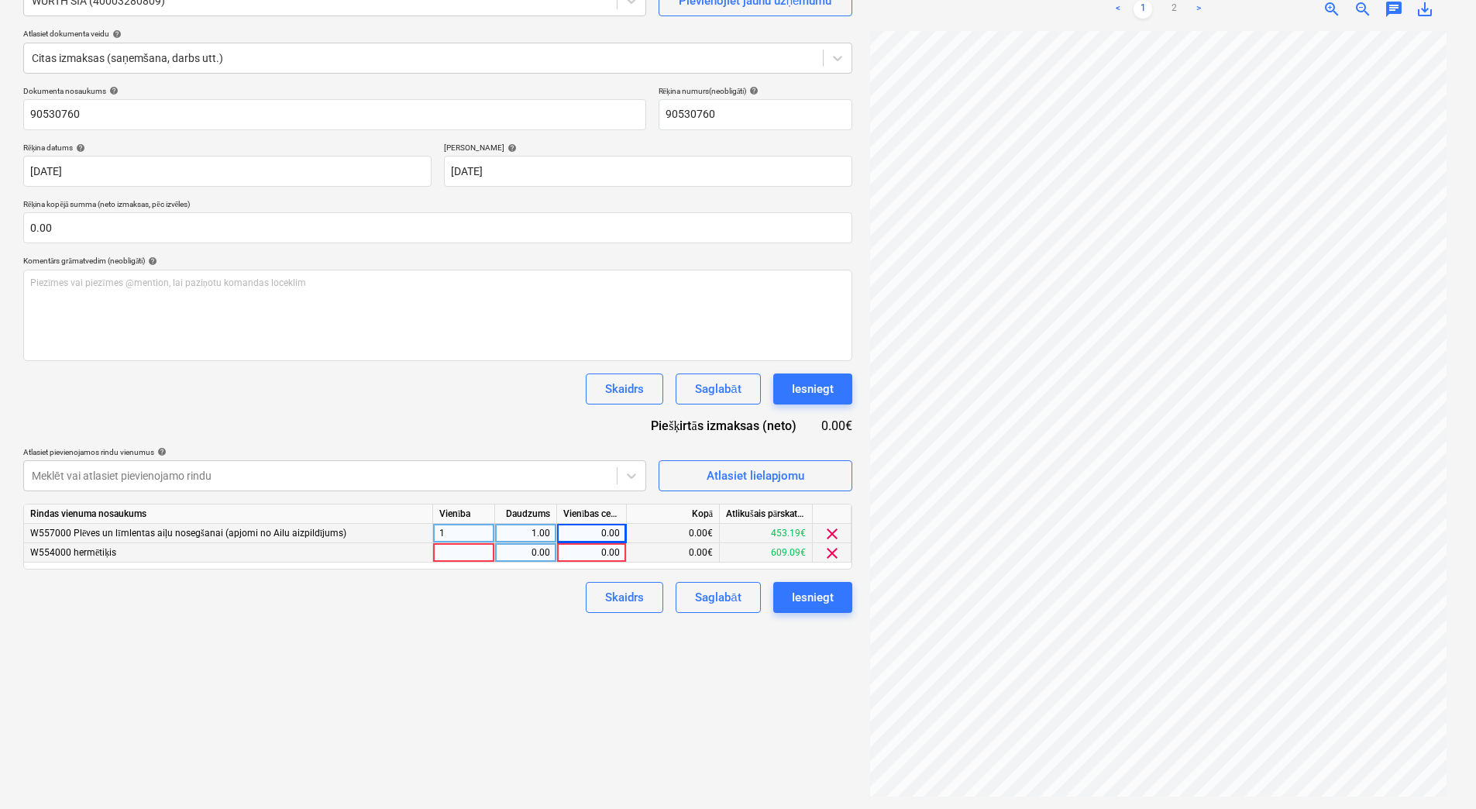
click at [456, 556] on div at bounding box center [464, 552] width 62 height 19
type input "1"
click at [546, 552] on div "0.00" at bounding box center [525, 552] width 49 height 19
type input "1"
click at [563, 553] on div "0.00" at bounding box center [591, 552] width 57 height 19
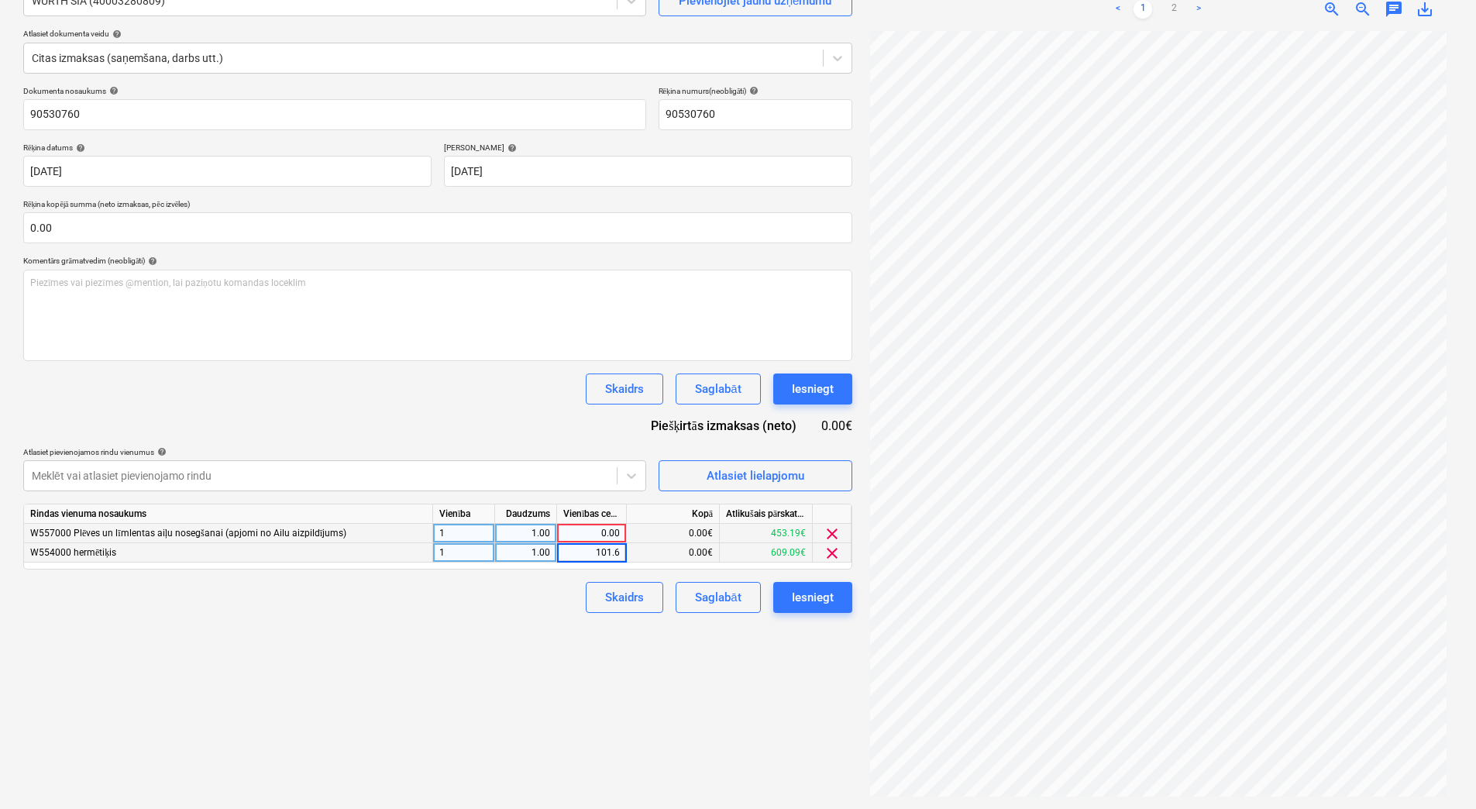
type input "101.64"
click at [1172, 12] on div "Neizdevās iegūt projektu" at bounding box center [1154, 16] width 132 height 19
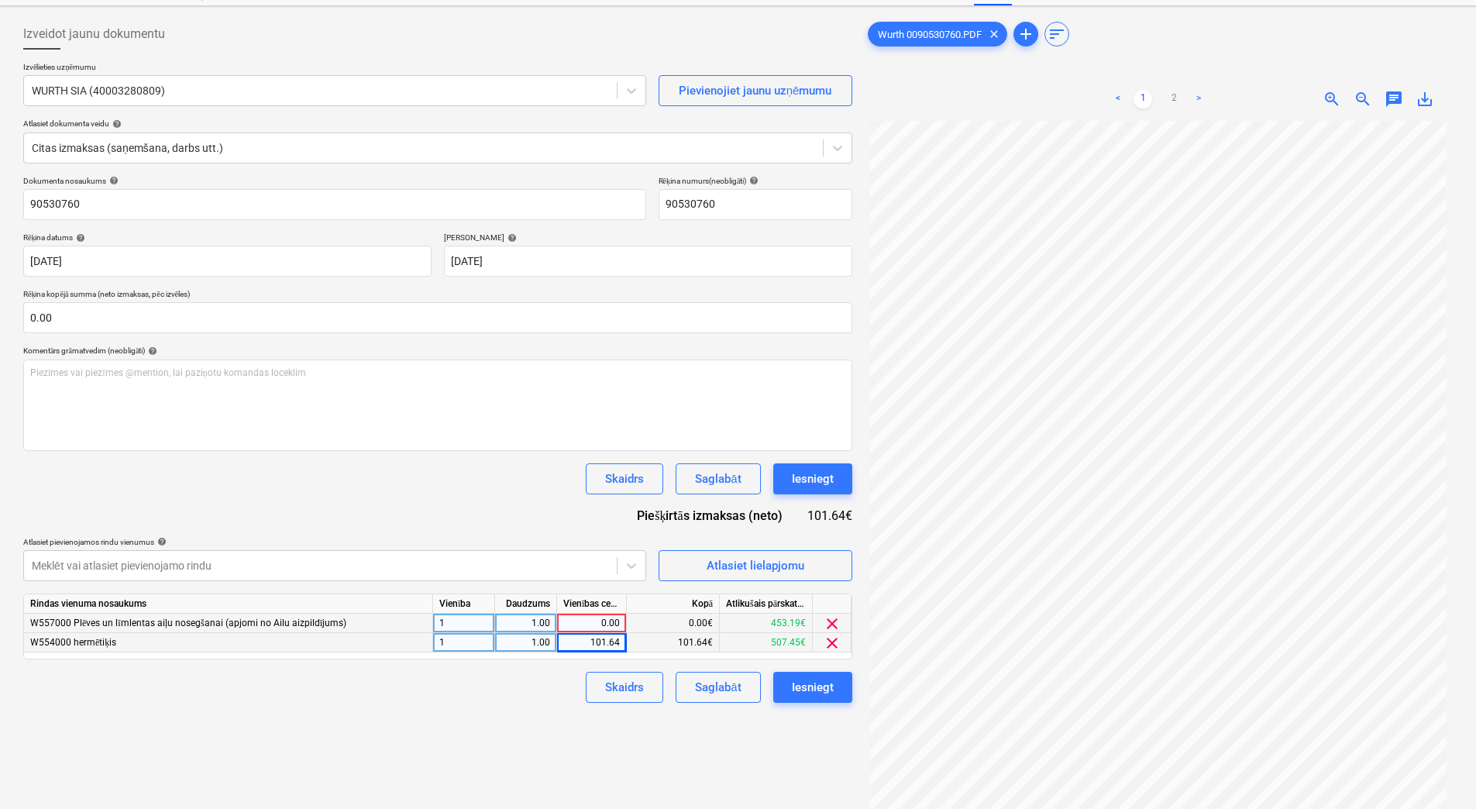
scroll to position [52, 0]
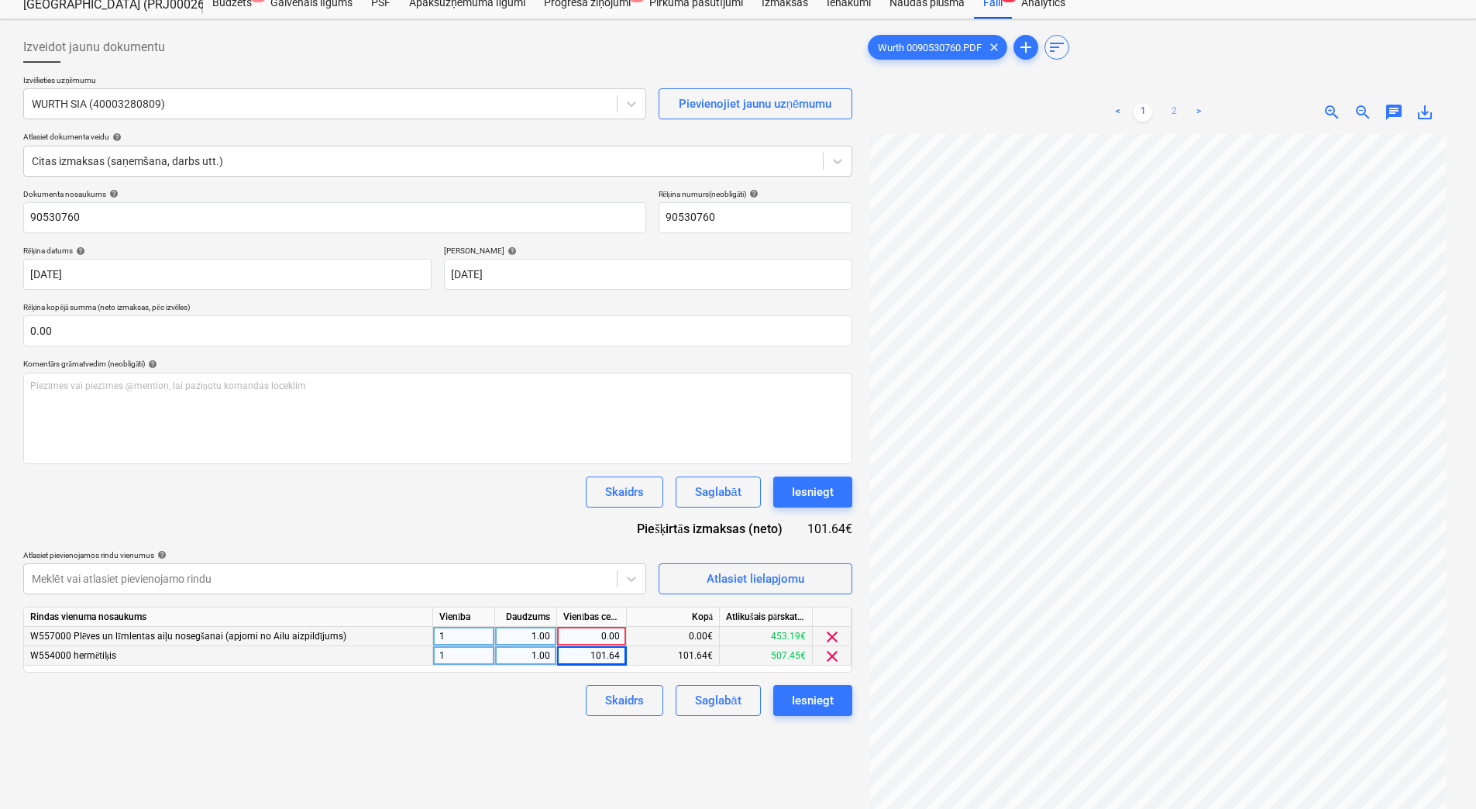
click at [1178, 107] on link "2" at bounding box center [1174, 112] width 19 height 19
click at [1151, 120] on link "1" at bounding box center [1143, 112] width 19 height 19
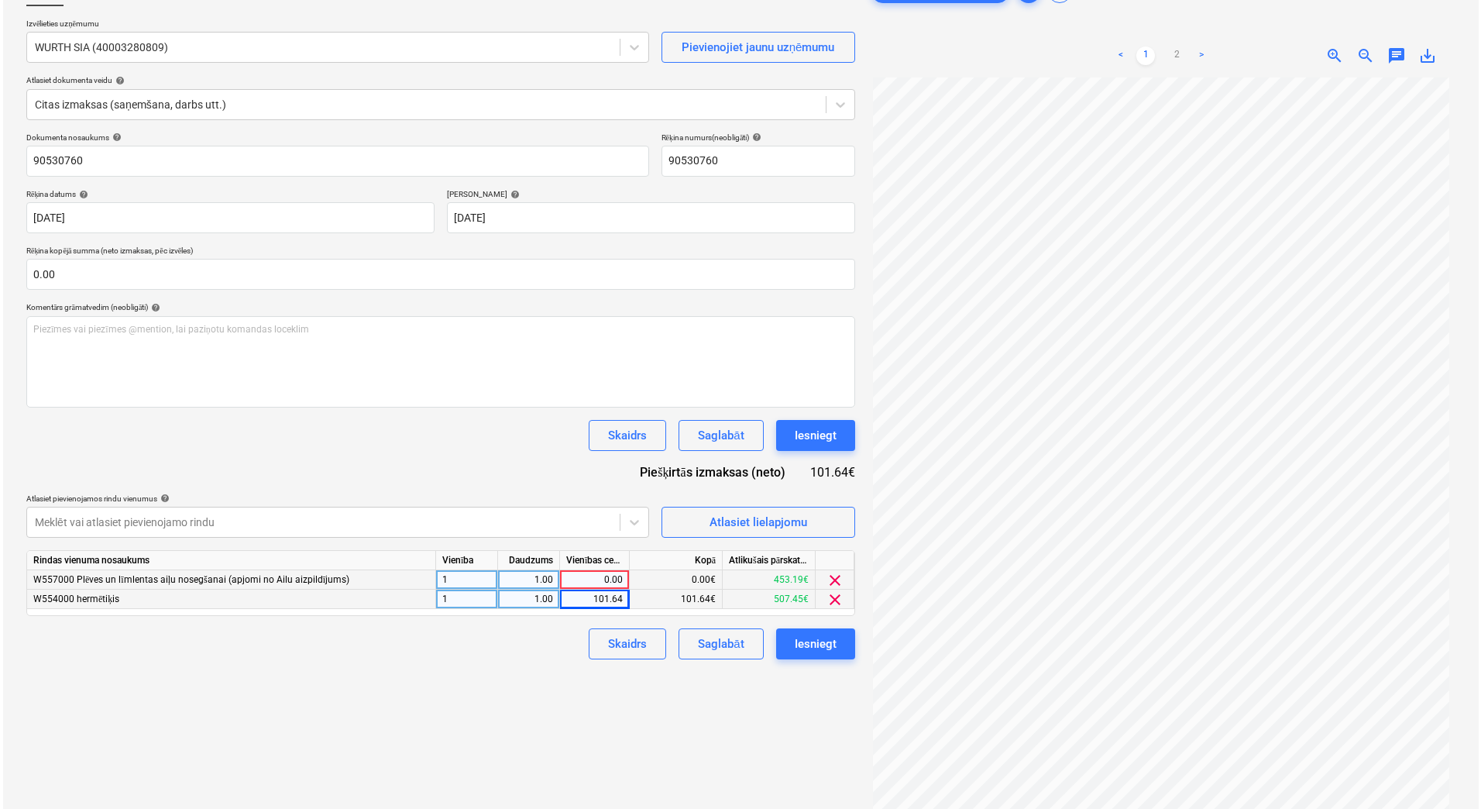
scroll to position [155, 0]
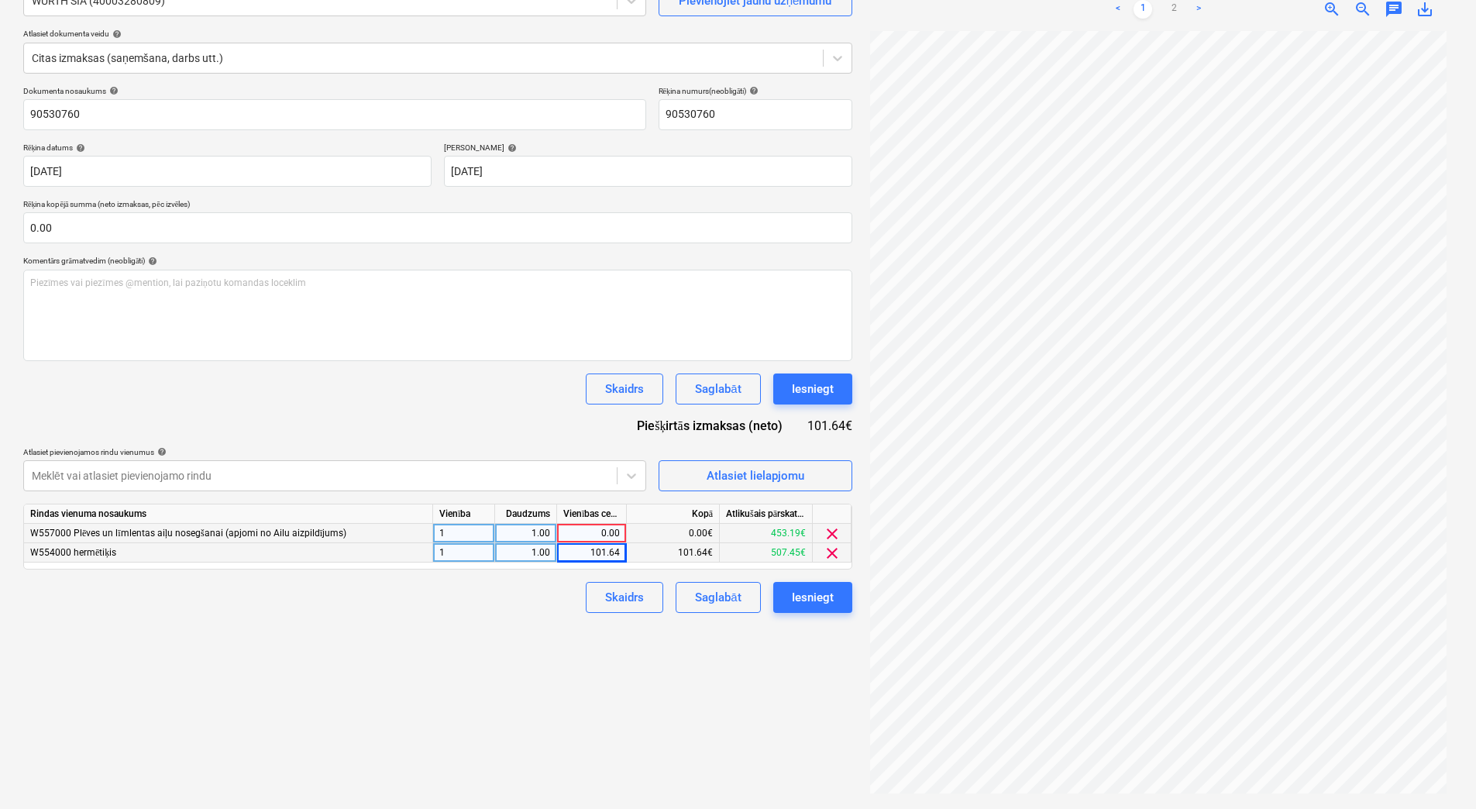
click at [589, 528] on div "0.00" at bounding box center [591, 533] width 57 height 19
click at [694, 470] on span "Atlasiet lielapjomu" at bounding box center [755, 476] width 155 height 20
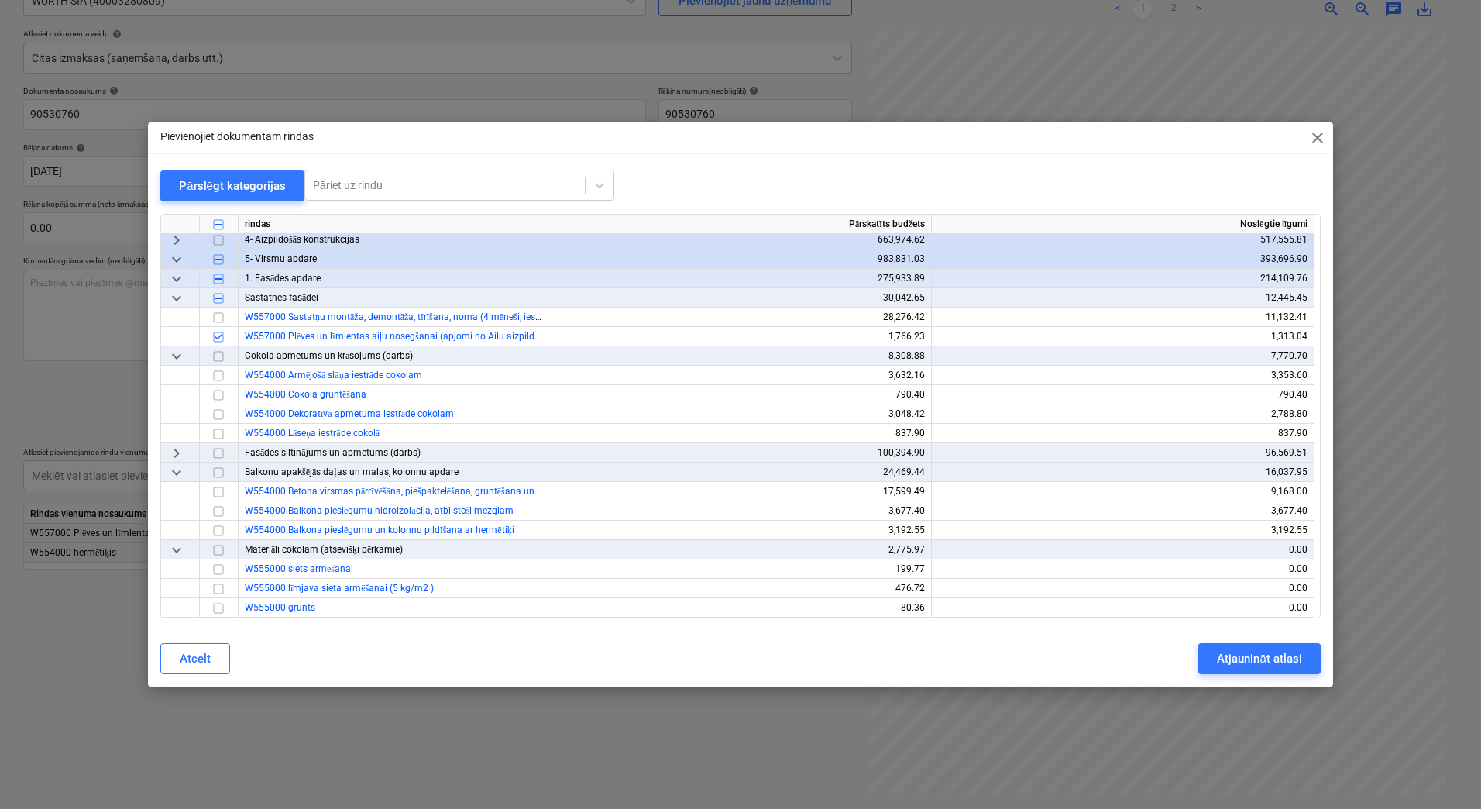
scroll to position [568, 0]
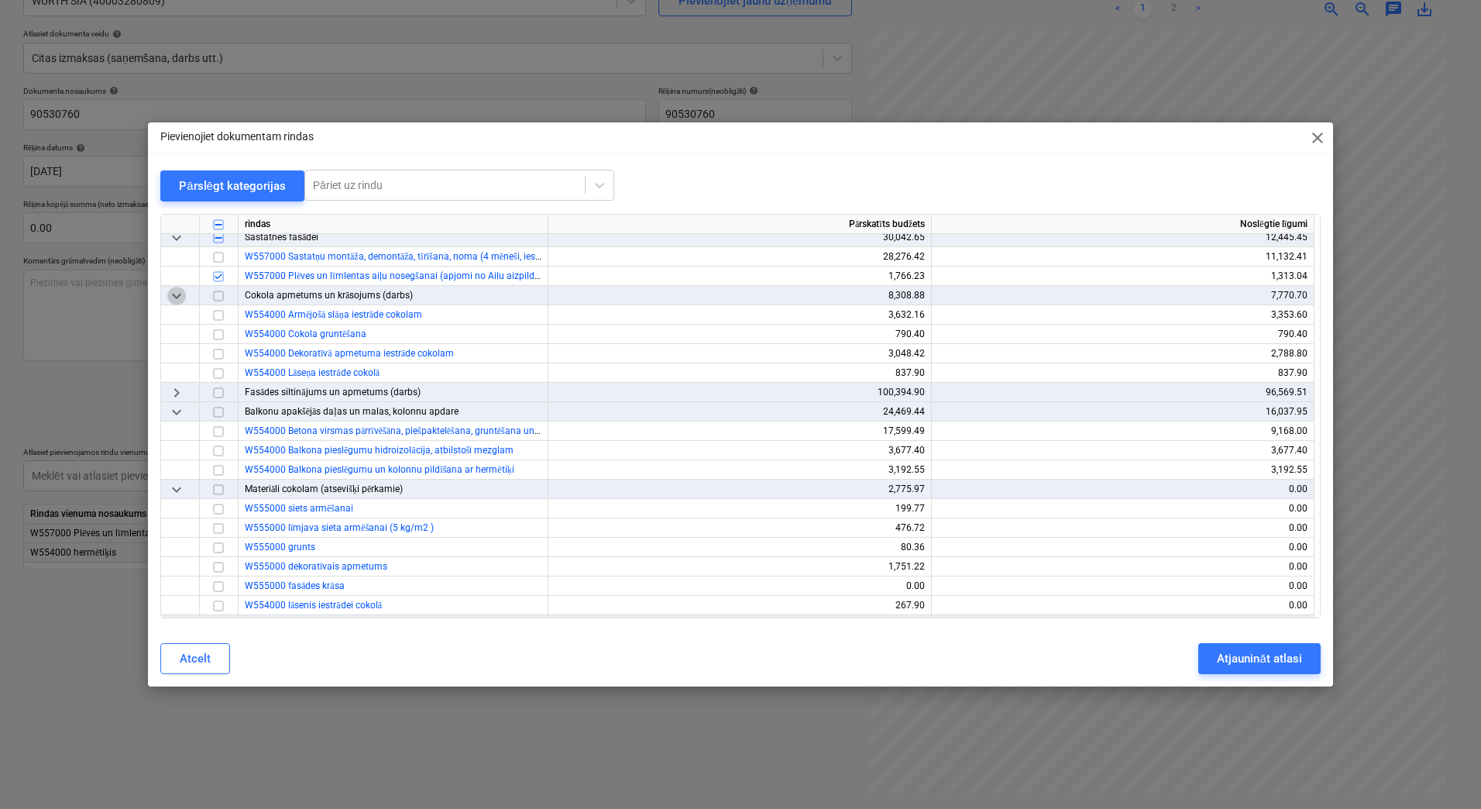
click at [174, 300] on span "keyboard_arrow_down" at bounding box center [176, 296] width 19 height 19
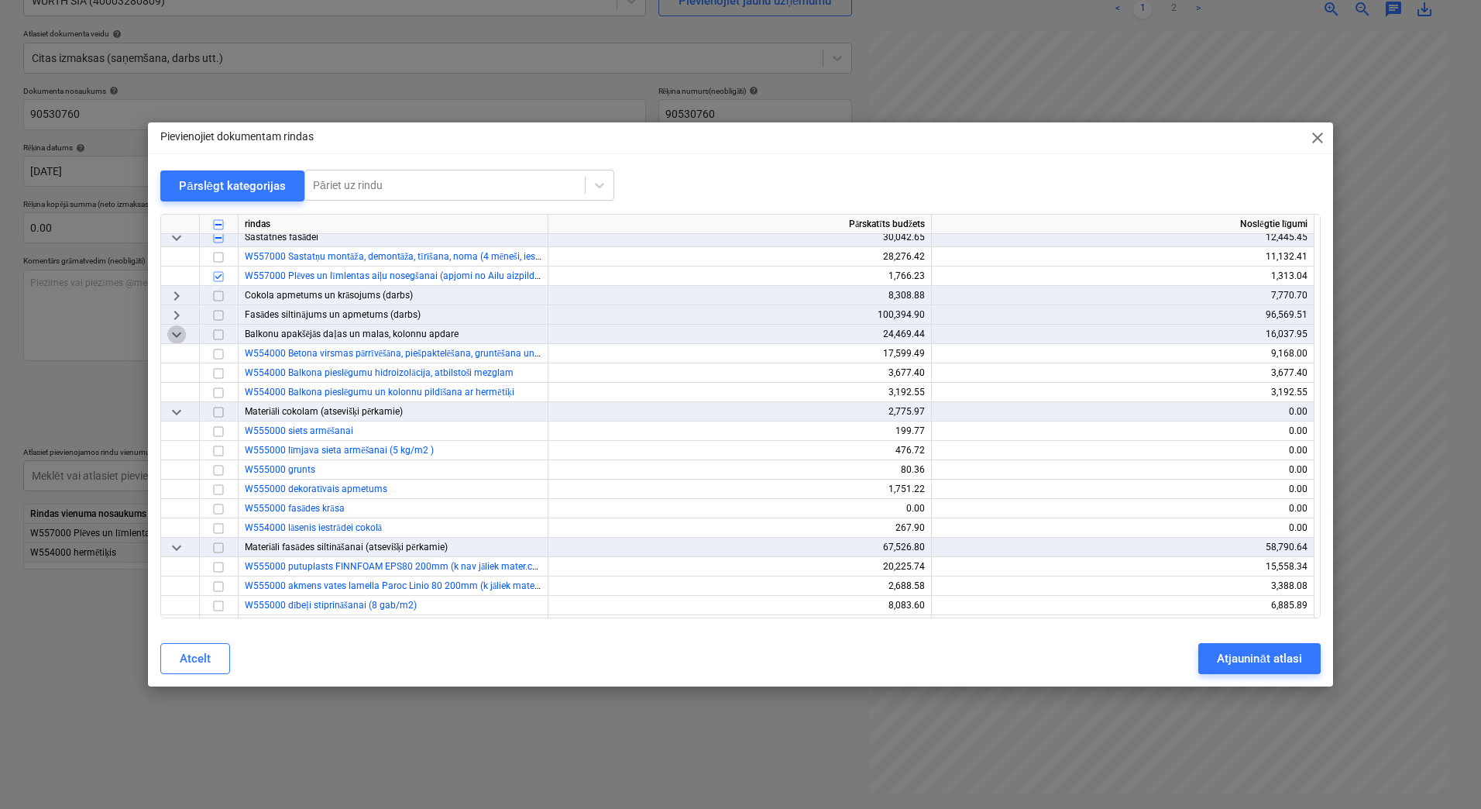
click at [169, 334] on span "keyboard_arrow_down" at bounding box center [176, 334] width 19 height 19
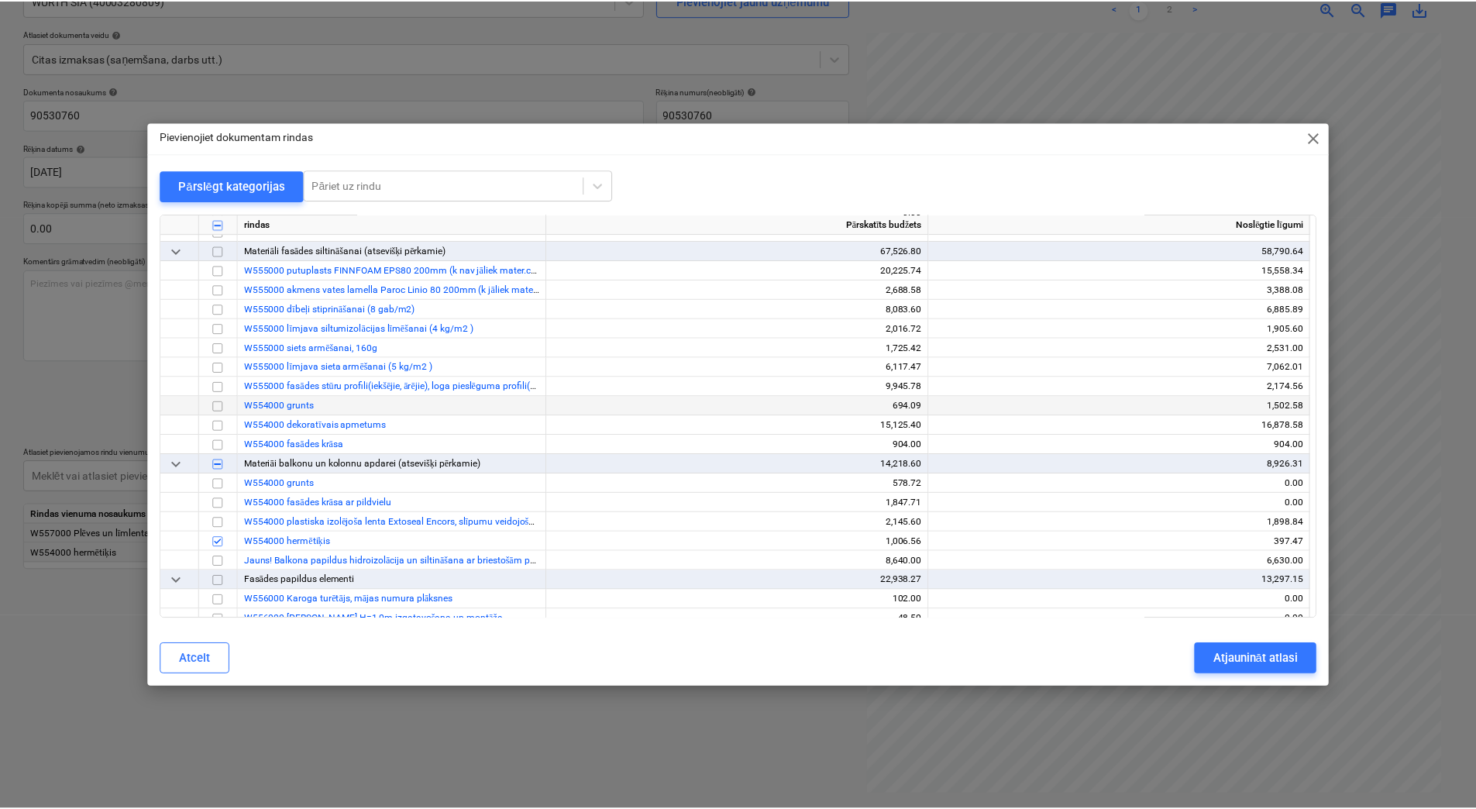
scroll to position [827, 0]
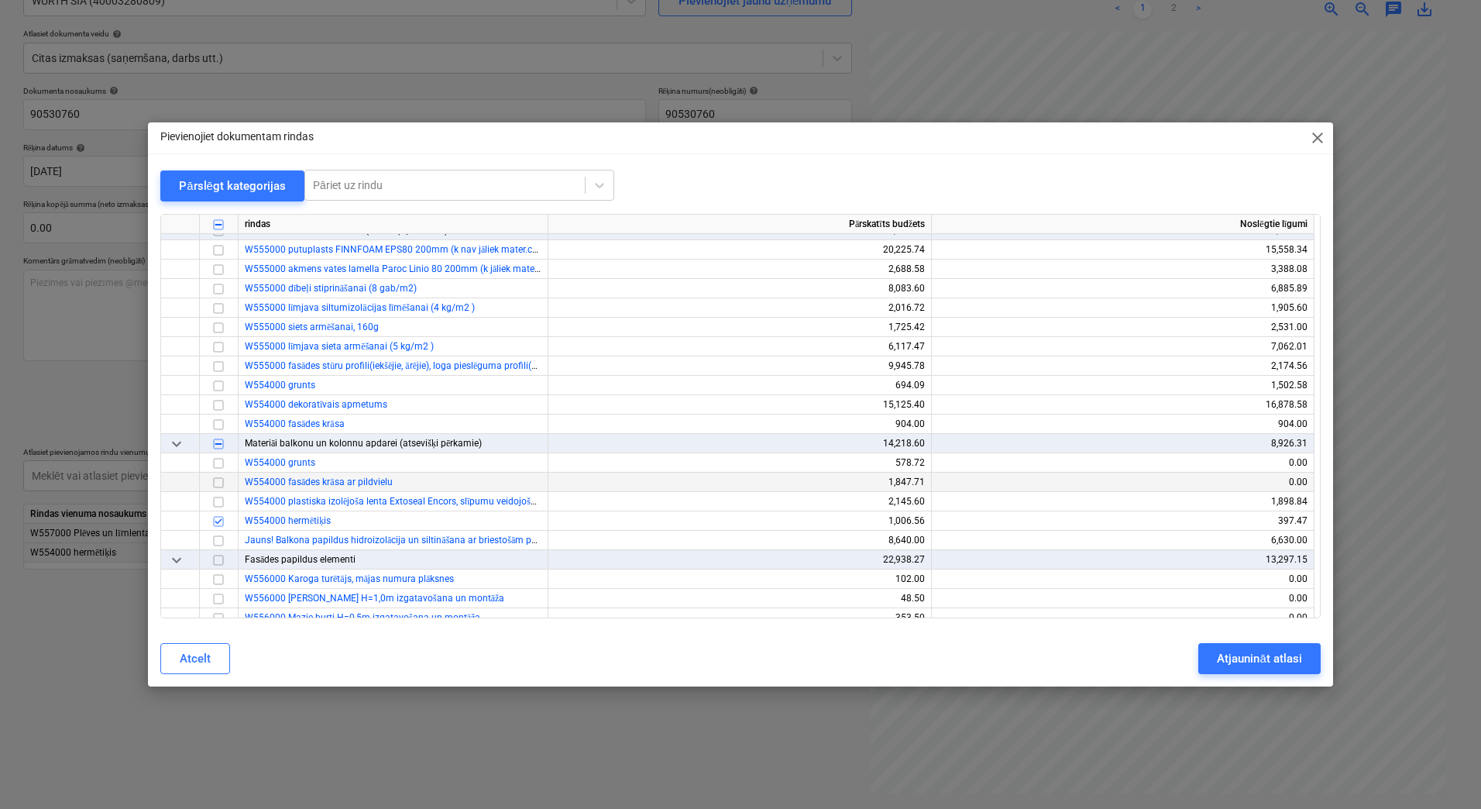
click at [215, 483] on input "checkbox" at bounding box center [218, 482] width 19 height 19
click at [1216, 658] on button "Atjaunināt atlasi" at bounding box center [1260, 658] width 122 height 31
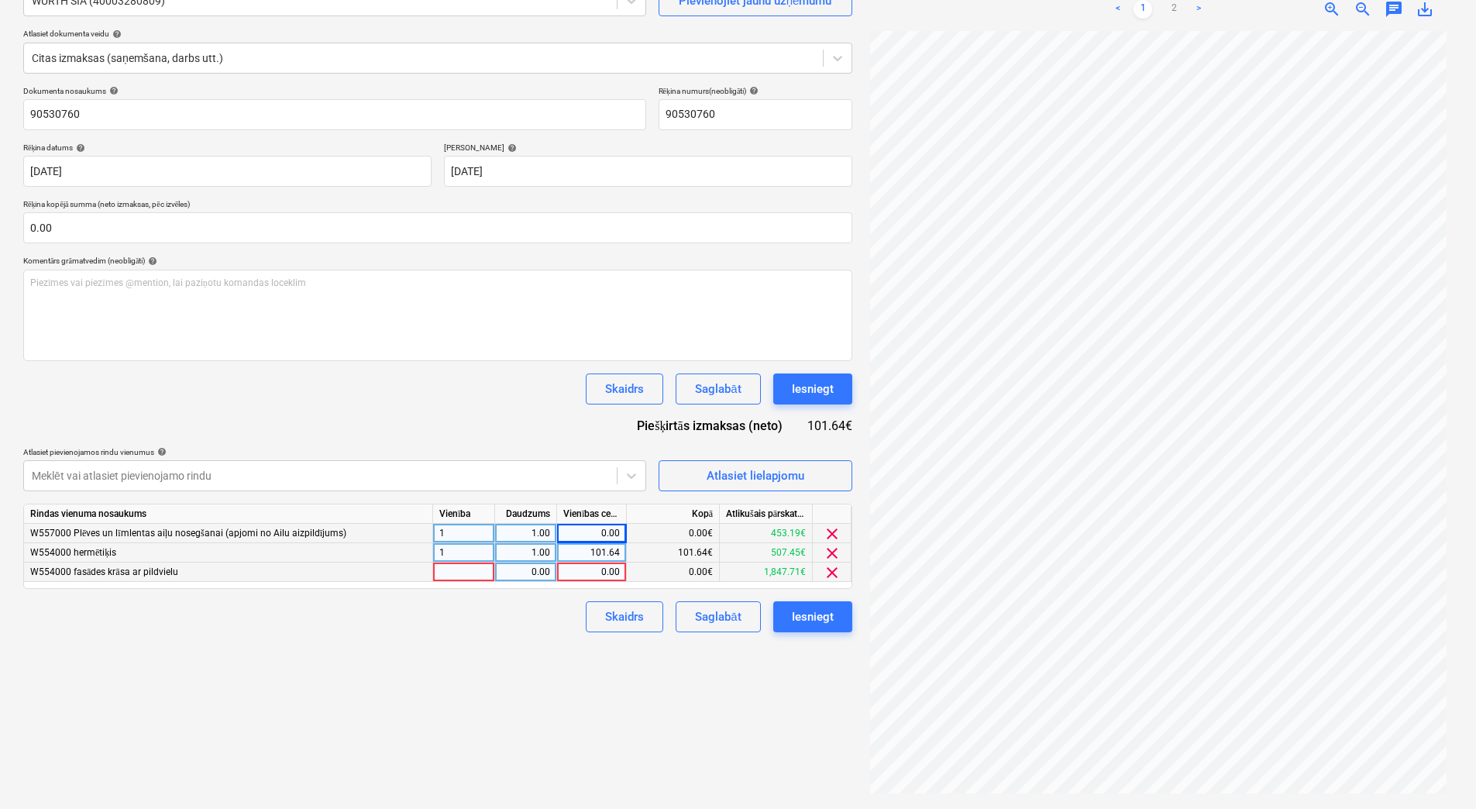
click at [465, 576] on div at bounding box center [464, 572] width 62 height 19
type input "1"
click at [514, 575] on div "0.00" at bounding box center [525, 572] width 49 height 19
type input "1"
click at [604, 570] on div "0.00" at bounding box center [591, 572] width 57 height 19
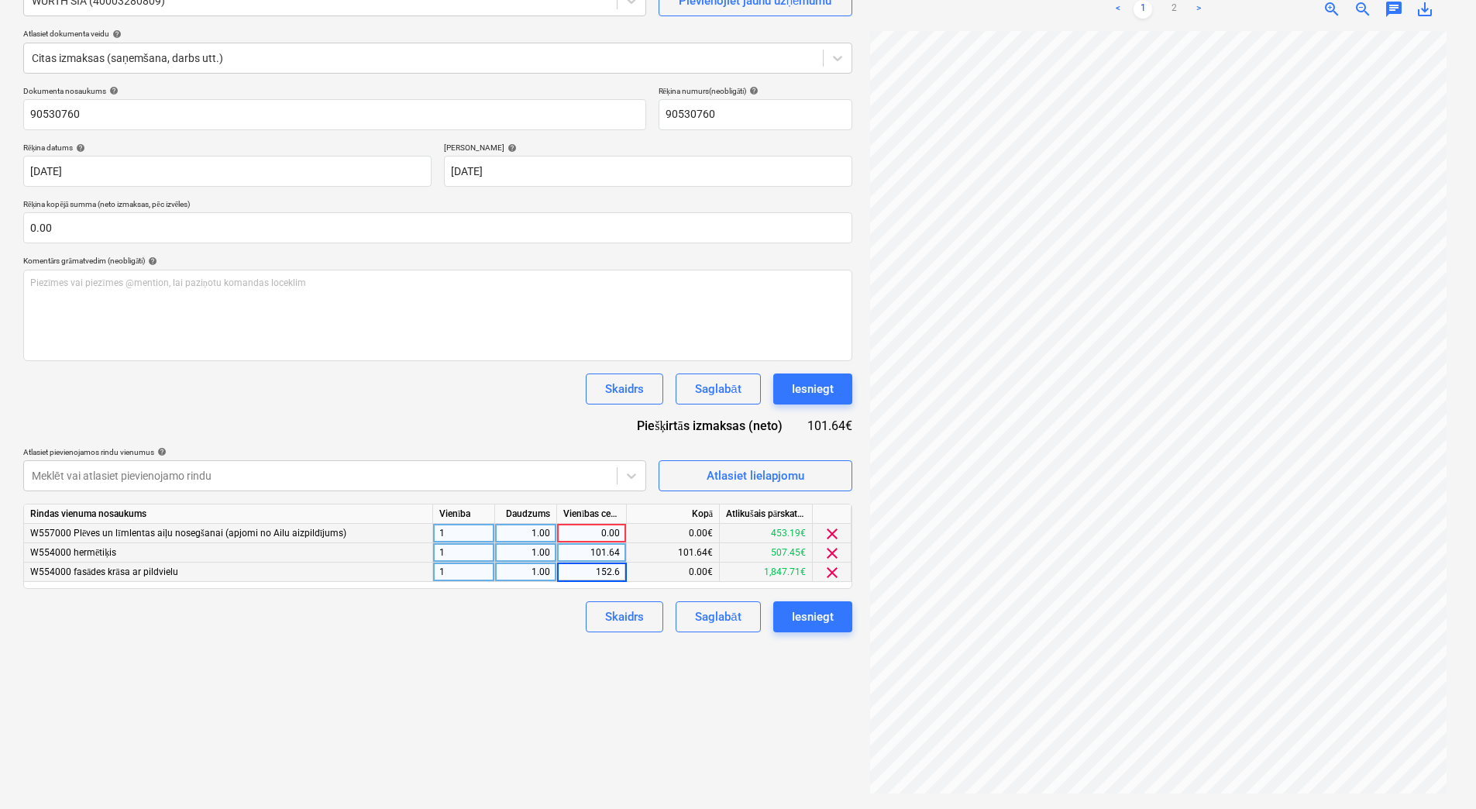
type input "152.61"
click at [600, 530] on div "0.00" at bounding box center [591, 533] width 57 height 19
type input "333.35"
click at [564, 622] on div "Skaidrs Saglabāt Iesniegt" at bounding box center [437, 616] width 829 height 31
click at [711, 624] on div "Saglabāt" at bounding box center [718, 617] width 46 height 20
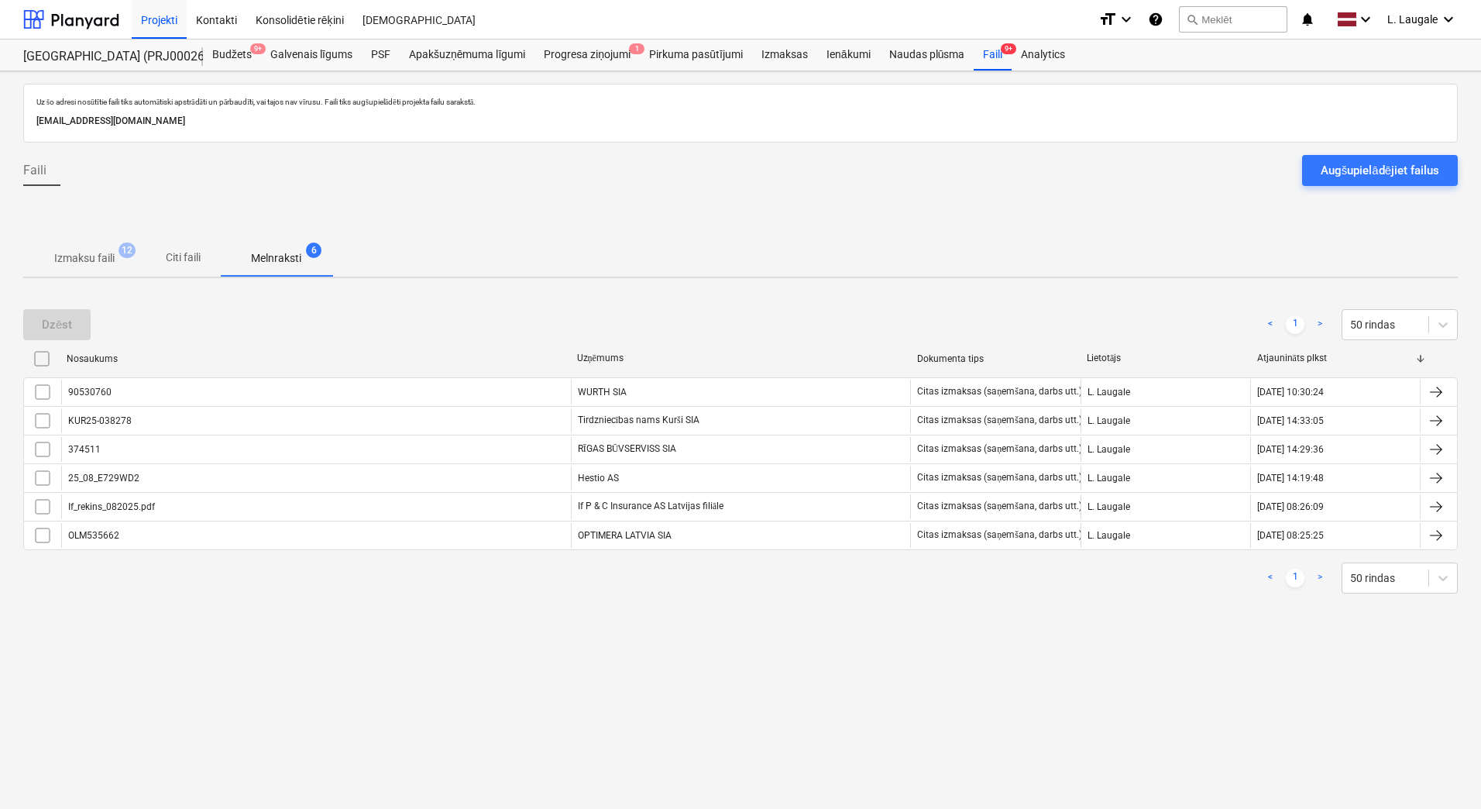
click at [103, 233] on div at bounding box center [740, 218] width 1435 height 41
click at [107, 269] on span "Izmaksu faili 12" at bounding box center [84, 258] width 122 height 28
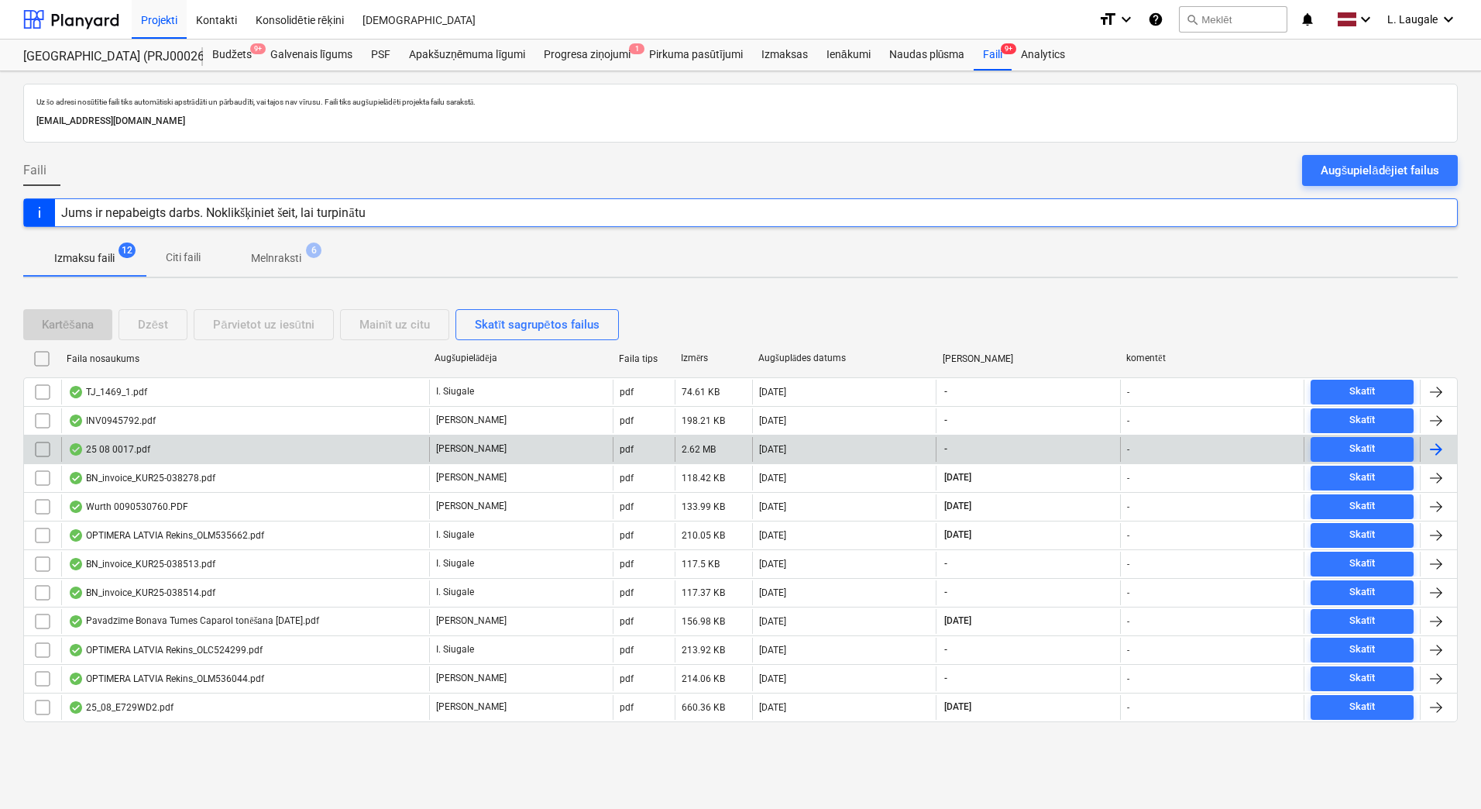
click at [380, 439] on div "25 08 0017.pdf" at bounding box center [245, 449] width 368 height 25
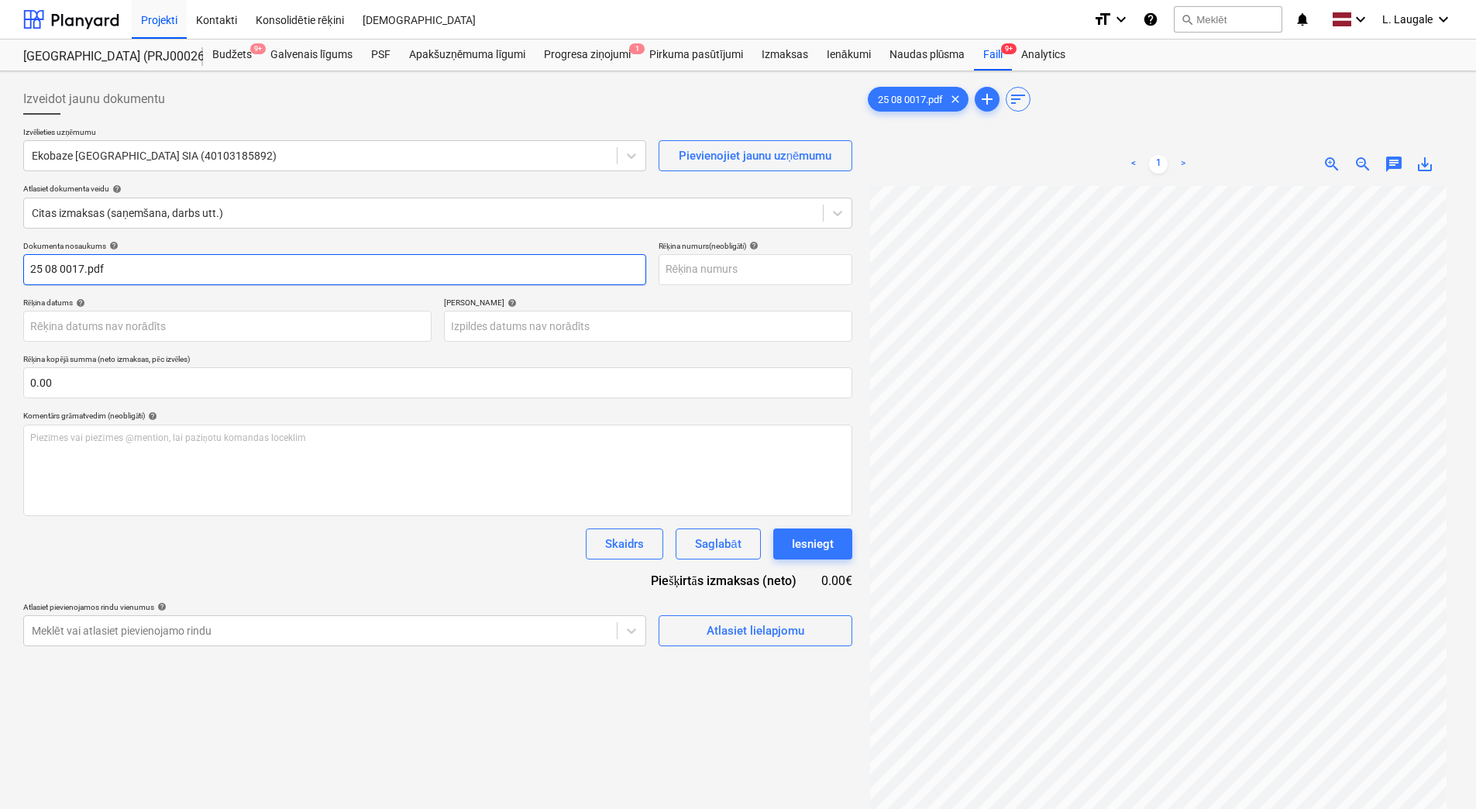
drag, startPoint x: 181, startPoint y: 278, endPoint x: 89, endPoint y: 289, distance: 92.8
click at [89, 289] on div "Dokumenta nosaukums help 25 08 0017.pdf Rēķina numurs (neobligāti) help Rēķina …" at bounding box center [437, 443] width 829 height 405
click at [127, 276] on input "25 08 0017.pdf" at bounding box center [334, 269] width 623 height 31
drag, startPoint x: 127, startPoint y: 276, endPoint x: -3, endPoint y: 274, distance: 130.2
click at [0, 274] on html "Projekti Kontakti Konsolidētie rēķini Iesūtne format_size keyboard_arrow_down h…" at bounding box center [738, 404] width 1476 height 809
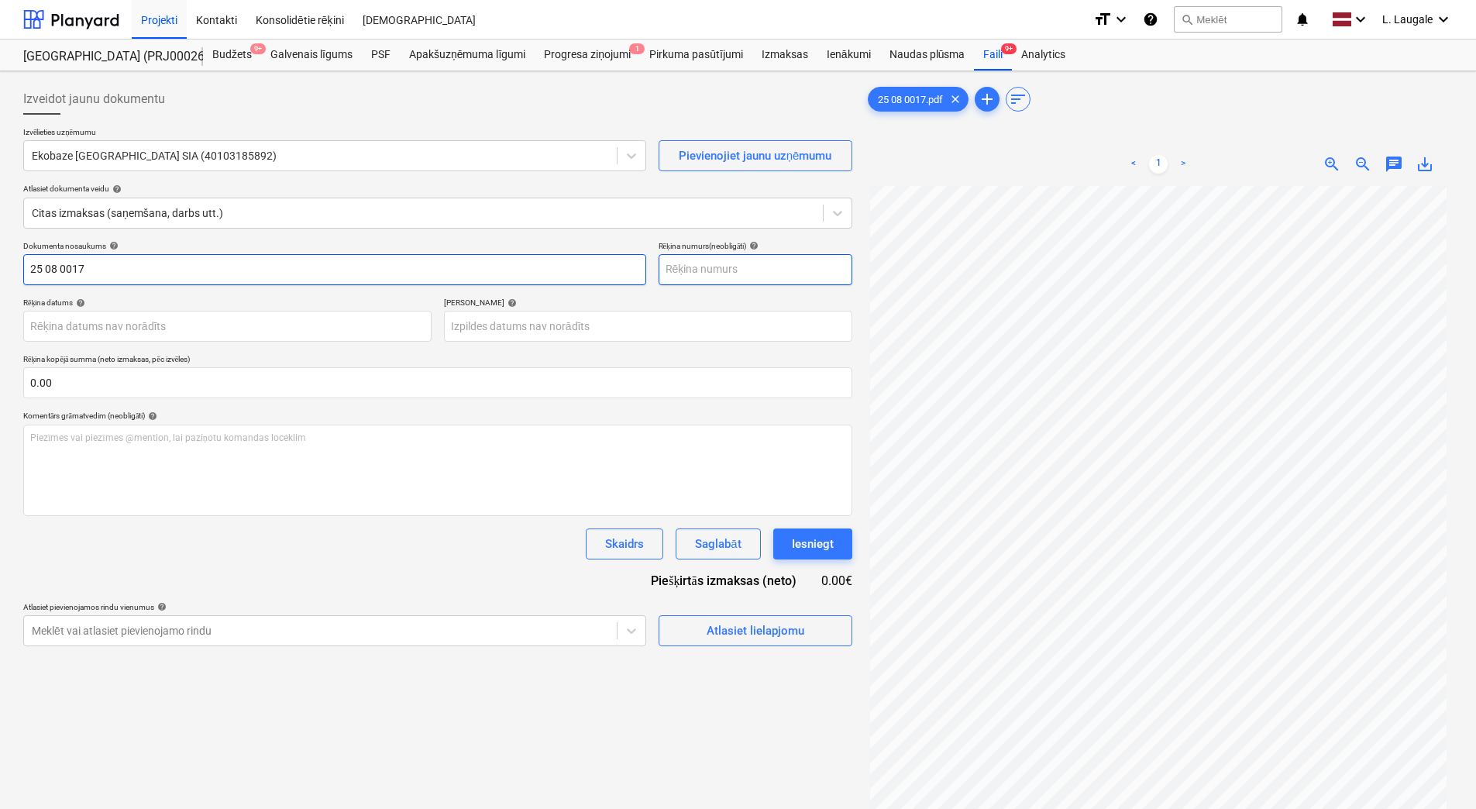
type input "25 08 0017"
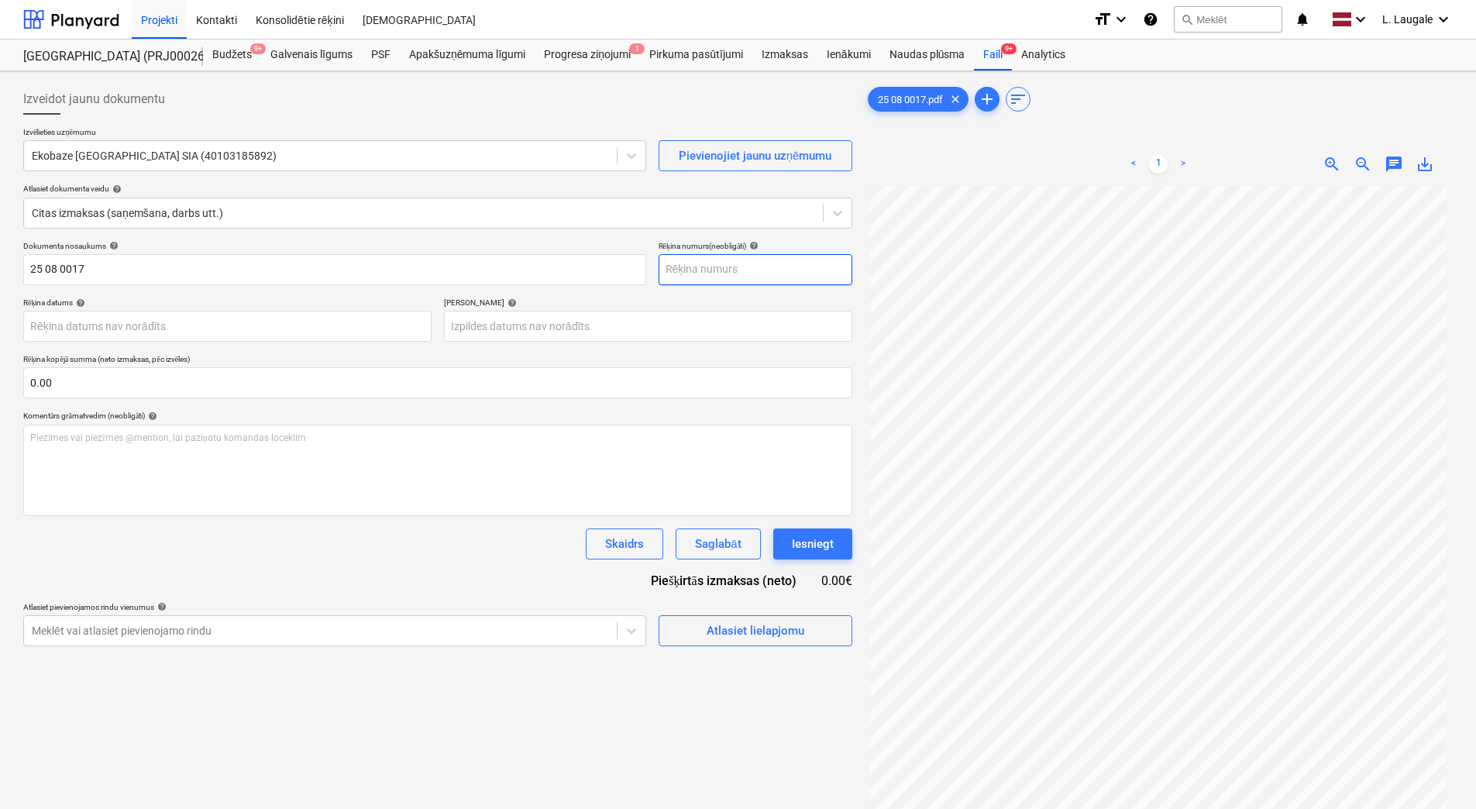
click at [769, 264] on input "text" at bounding box center [756, 269] width 194 height 31
paste input "25 08 0017"
type input "25 08 0017"
click at [297, 343] on div "Dokumenta nosaukums help 25 08 0017 Rēķina numurs (neobligāti) help 25 08 0017 …" at bounding box center [437, 443] width 829 height 405
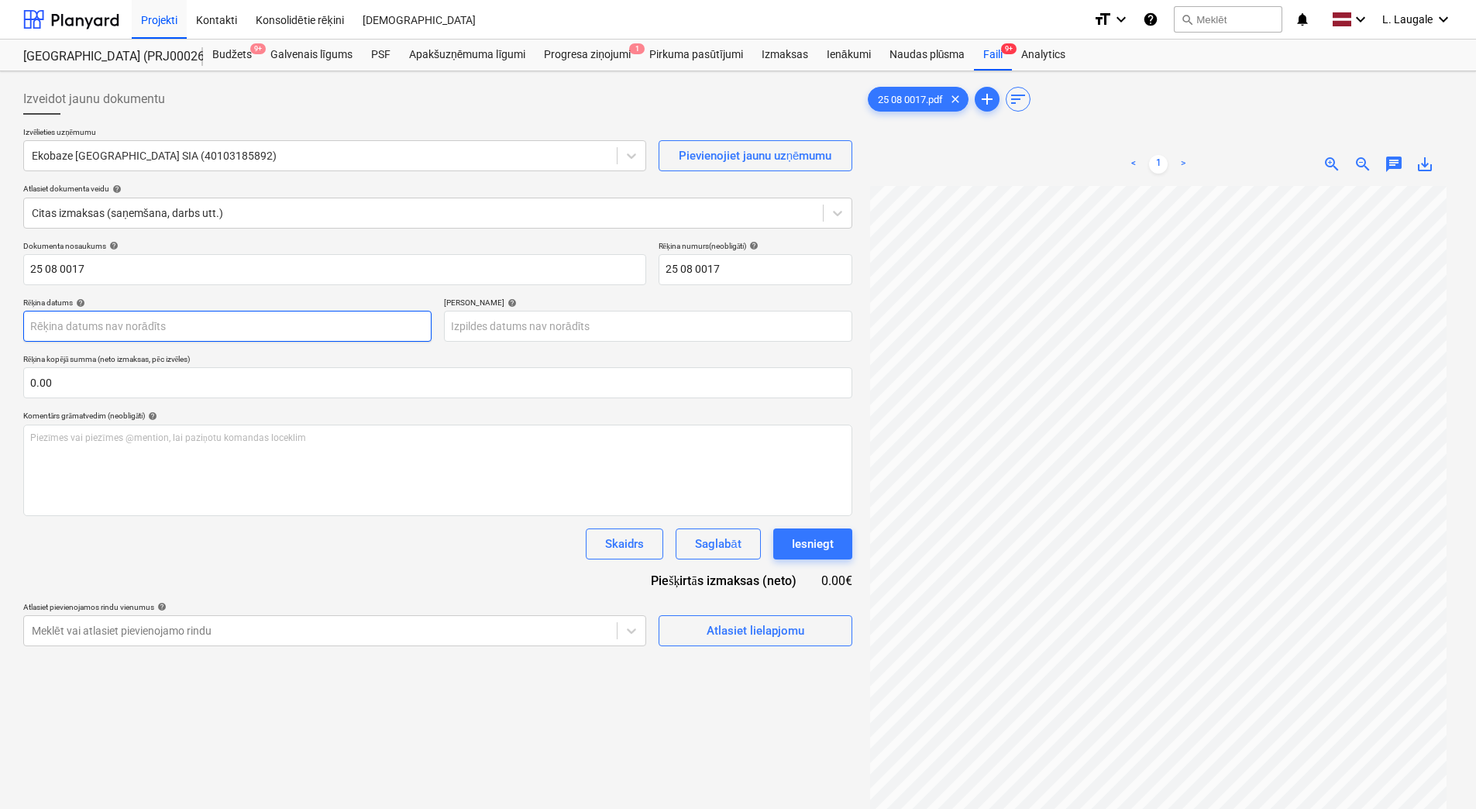
click at [295, 331] on body "Projekti Kontakti Konsolidētie rēķini Iesūtne format_size keyboard_arrow_down h…" at bounding box center [738, 404] width 1476 height 809
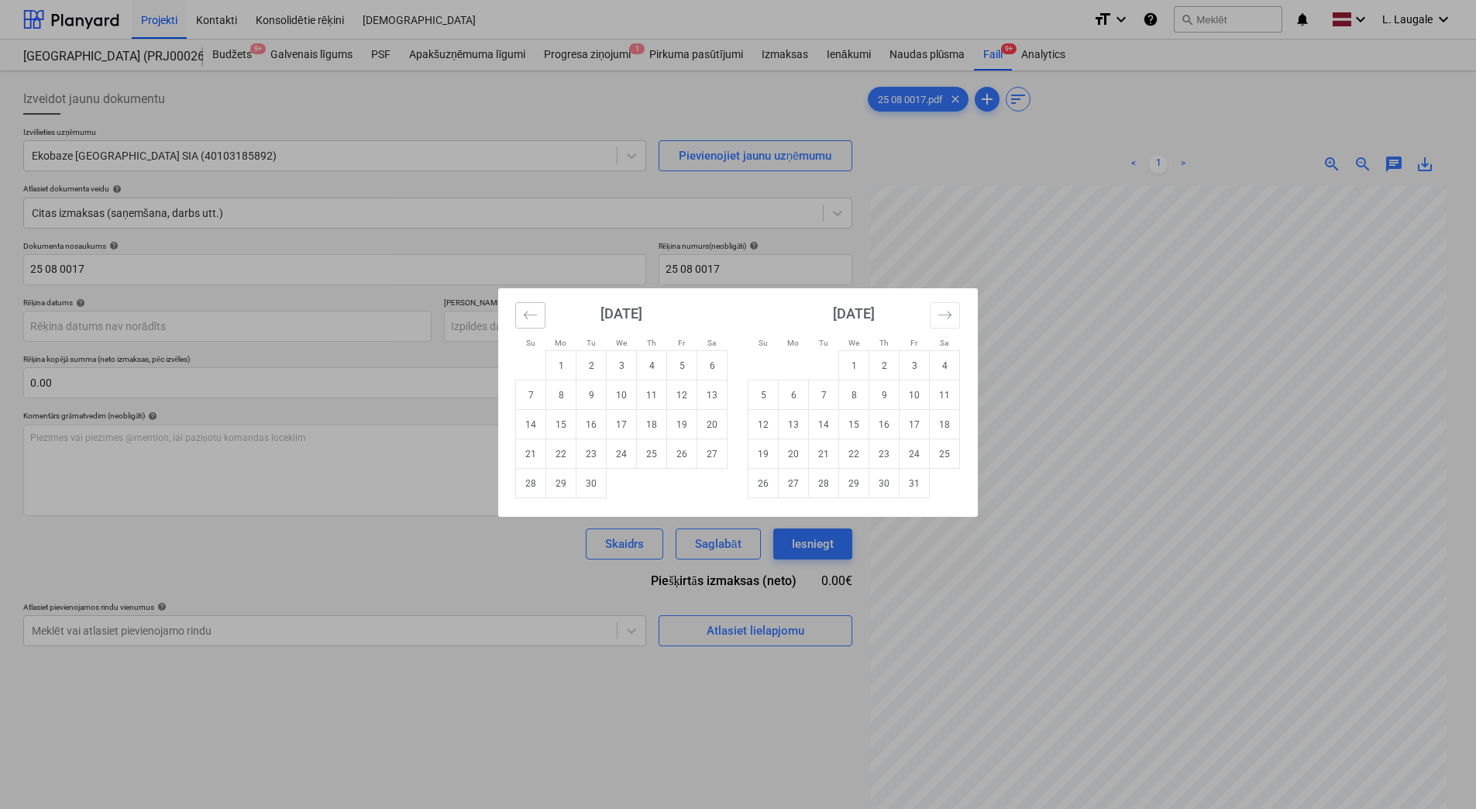
click at [530, 311] on icon "Move backward to switch to the previous month." at bounding box center [530, 315] width 15 height 15
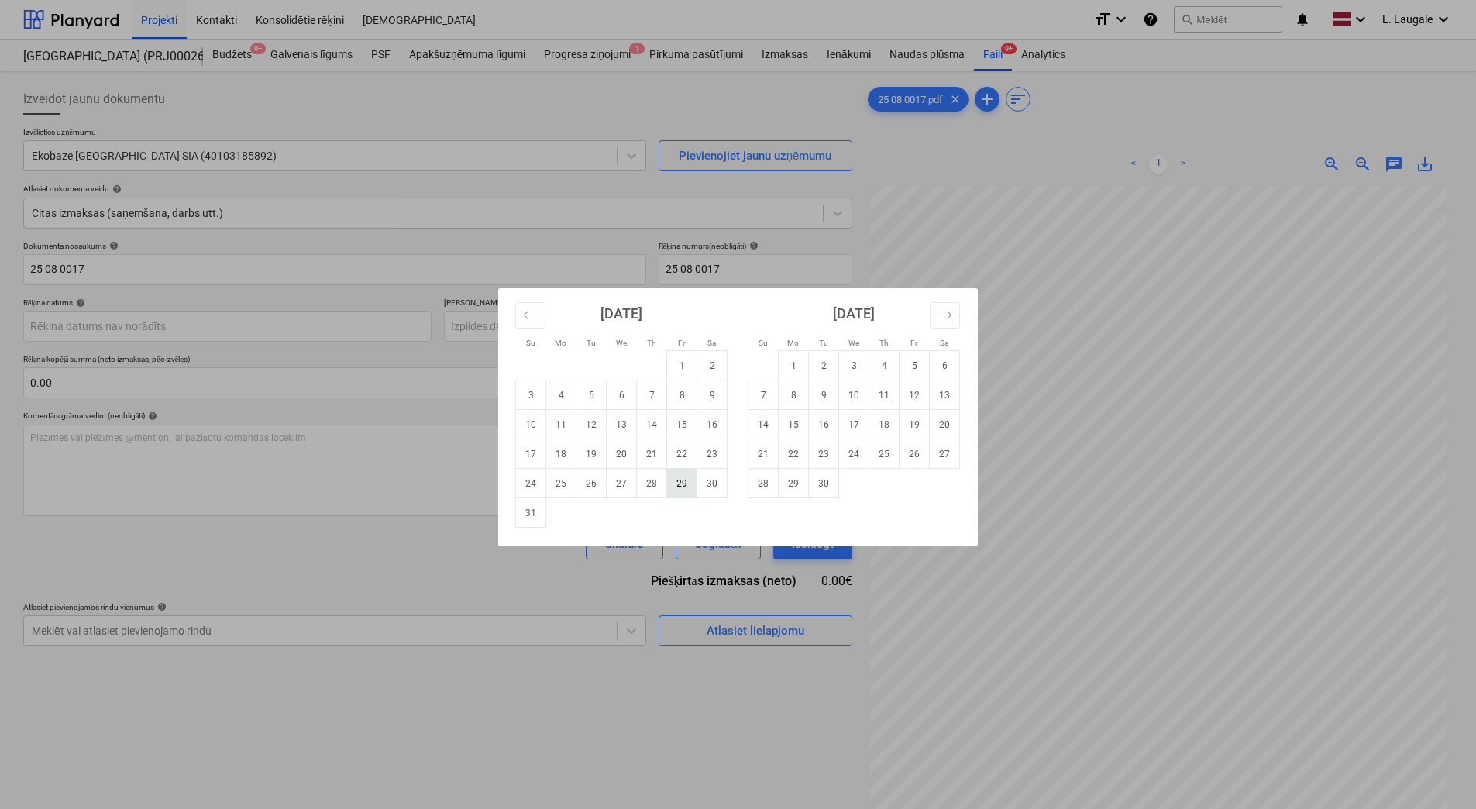
click at [694, 478] on td "29" at bounding box center [682, 483] width 30 height 29
type input "[DATE]"
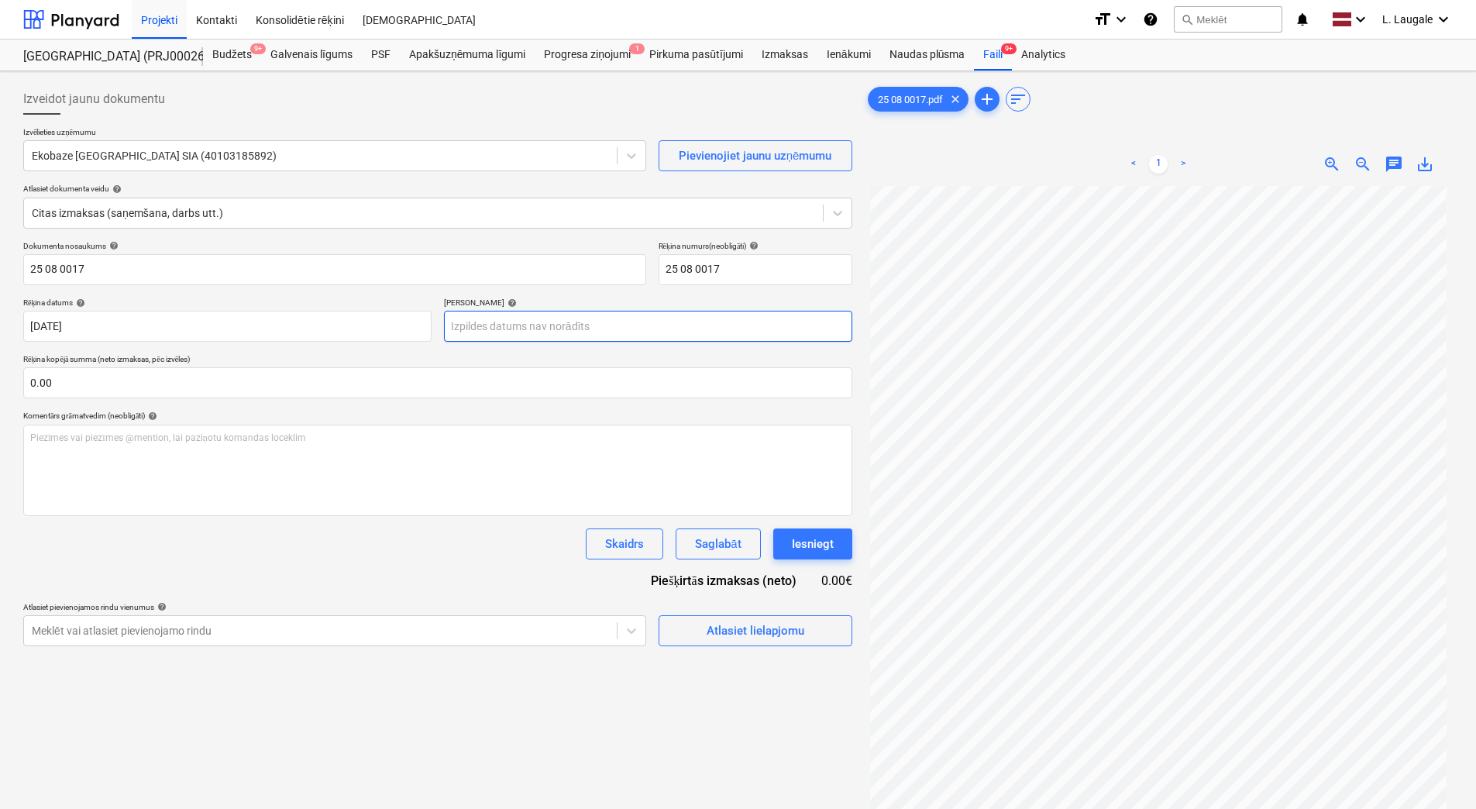
click at [604, 321] on body "Projekti Kontakti Konsolidētie rēķini Iesūtne format_size keyboard_arrow_down h…" at bounding box center [738, 404] width 1476 height 809
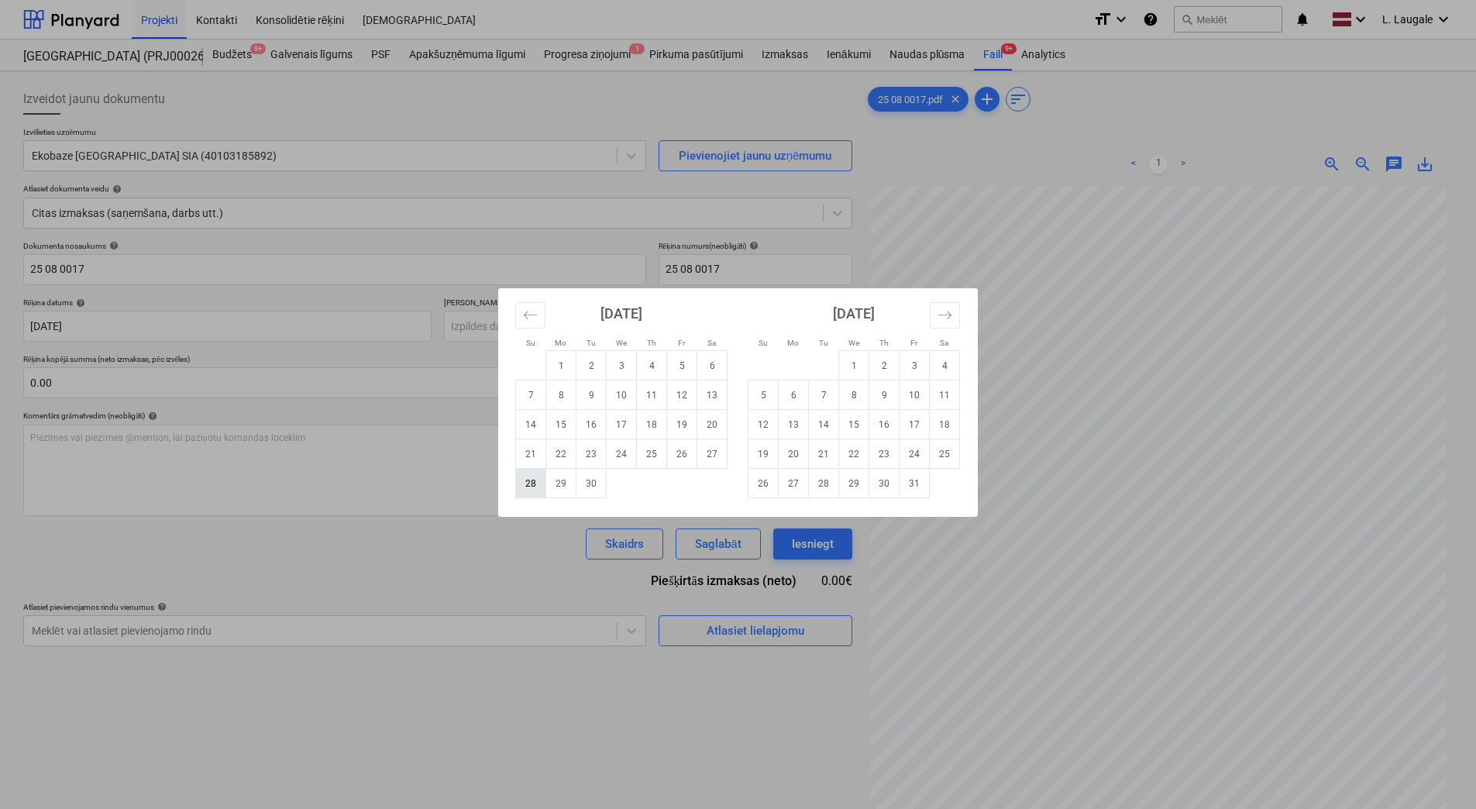
click at [537, 479] on td "28" at bounding box center [531, 483] width 30 height 29
type input "[DATE]"
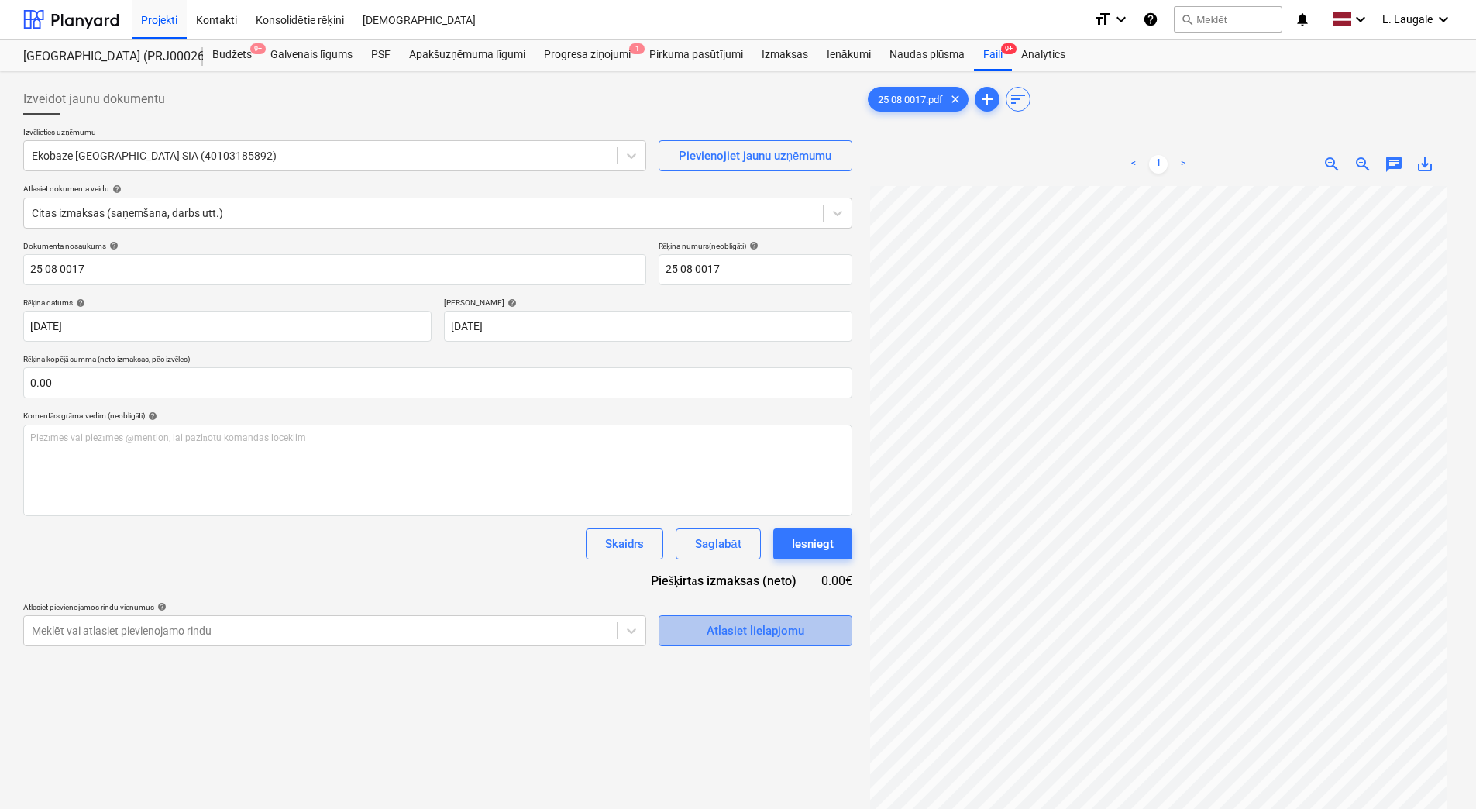
click at [786, 636] on div "Atlasiet lielapjomu" at bounding box center [756, 631] width 98 height 20
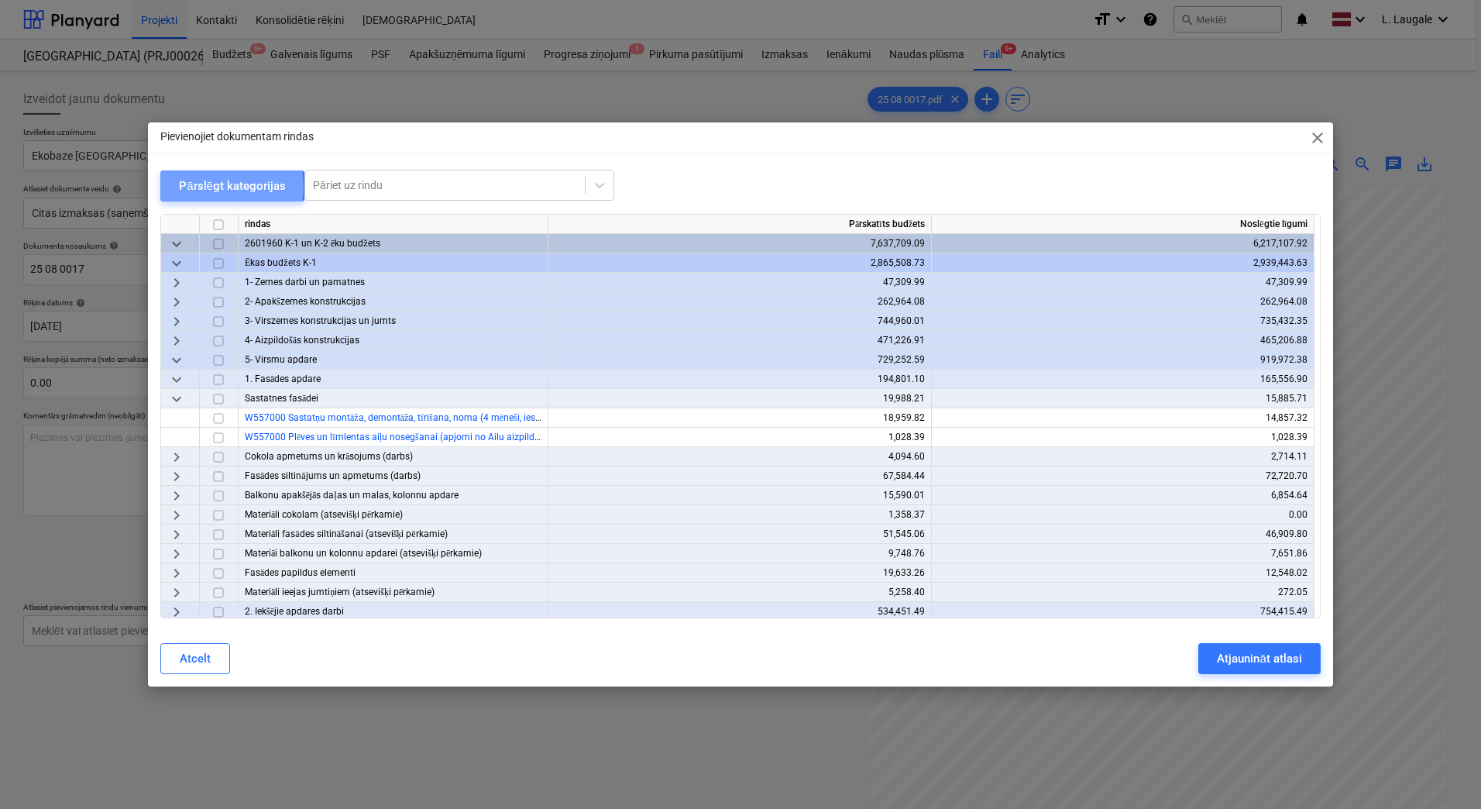
click at [219, 186] on div "Pārslēgt kategorijas" at bounding box center [232, 186] width 107 height 20
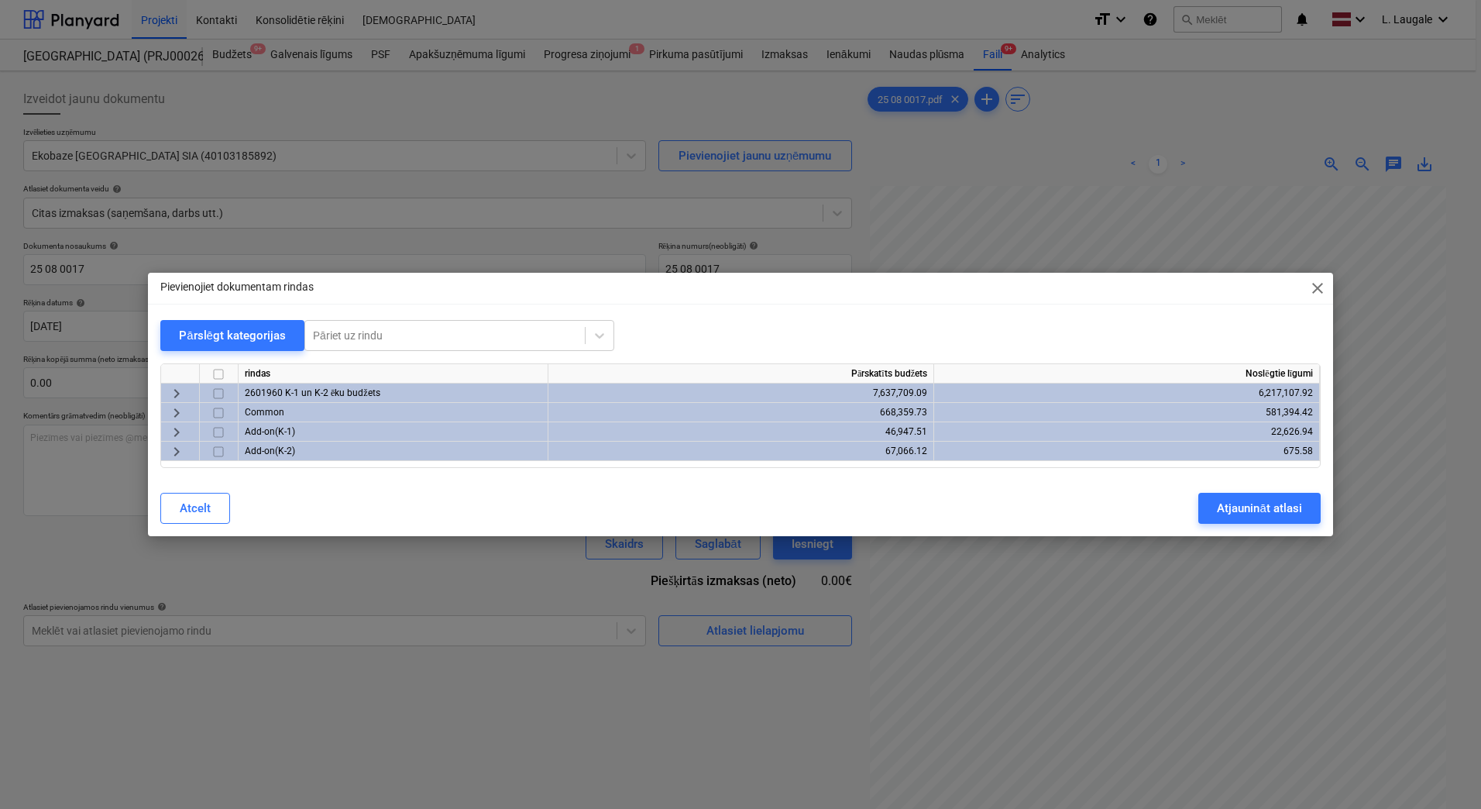
click at [171, 398] on span "keyboard_arrow_right" at bounding box center [176, 393] width 19 height 19
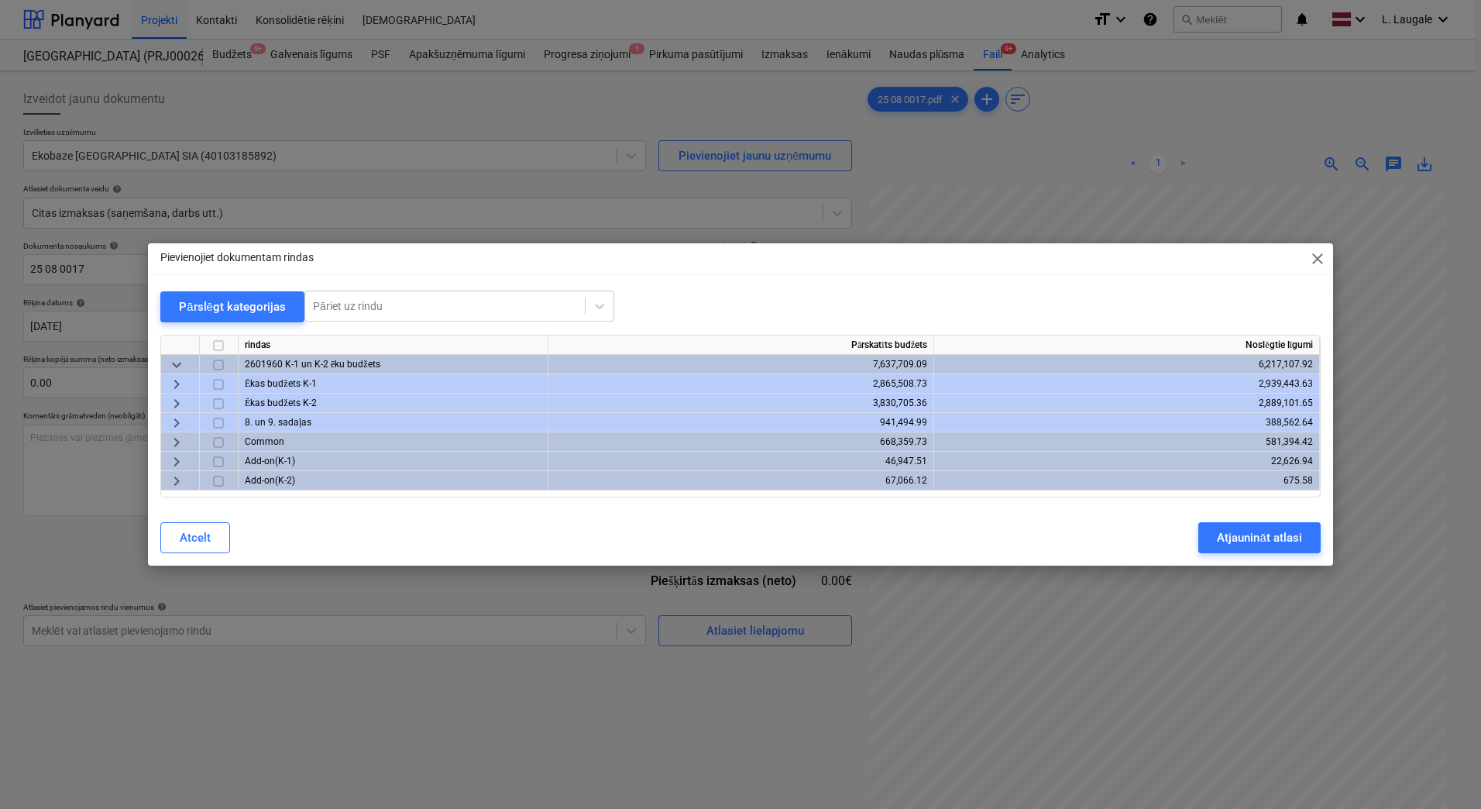
click at [170, 414] on span "keyboard_arrow_right" at bounding box center [176, 423] width 19 height 19
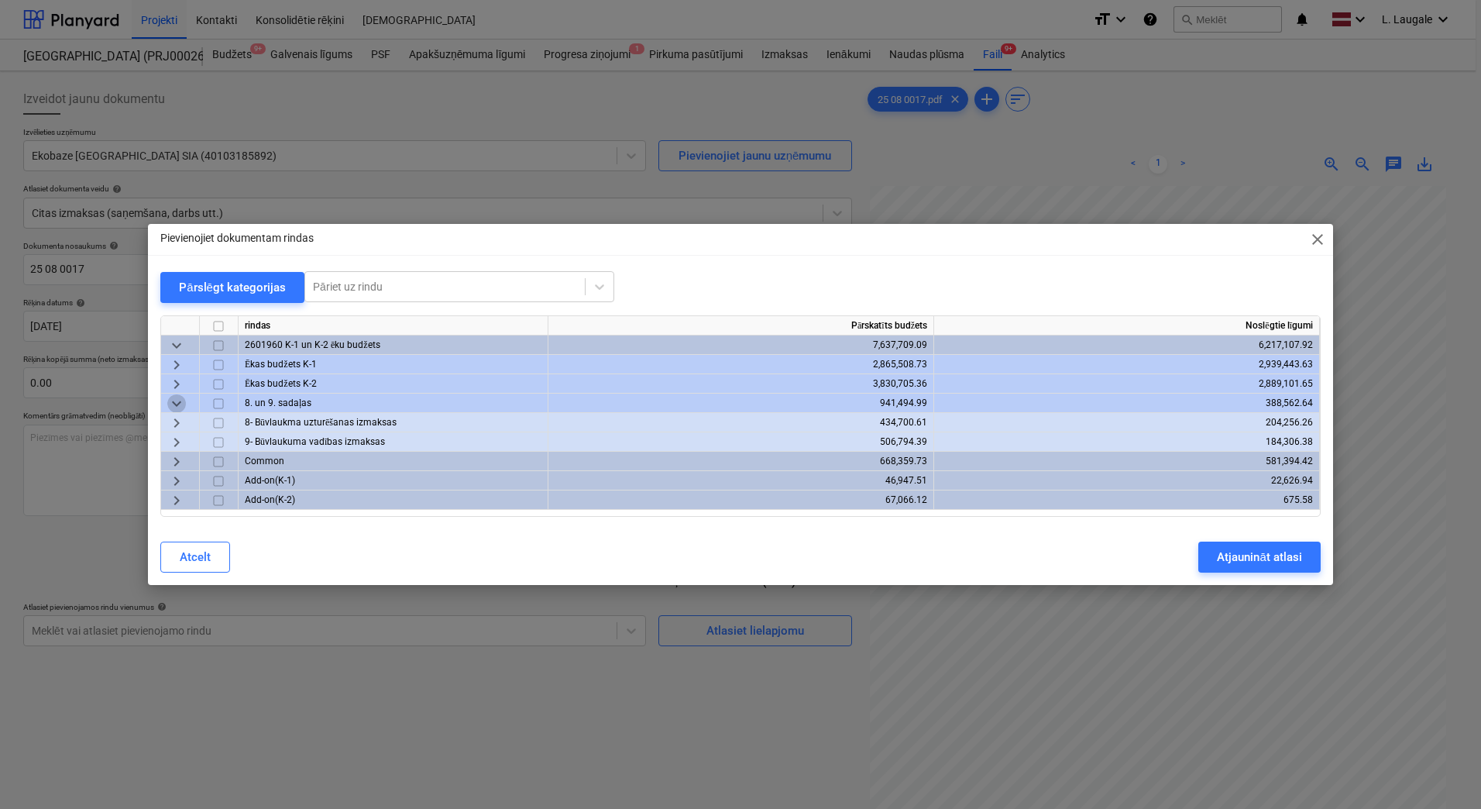
click at [177, 407] on span "keyboard_arrow_down" at bounding box center [176, 403] width 19 height 19
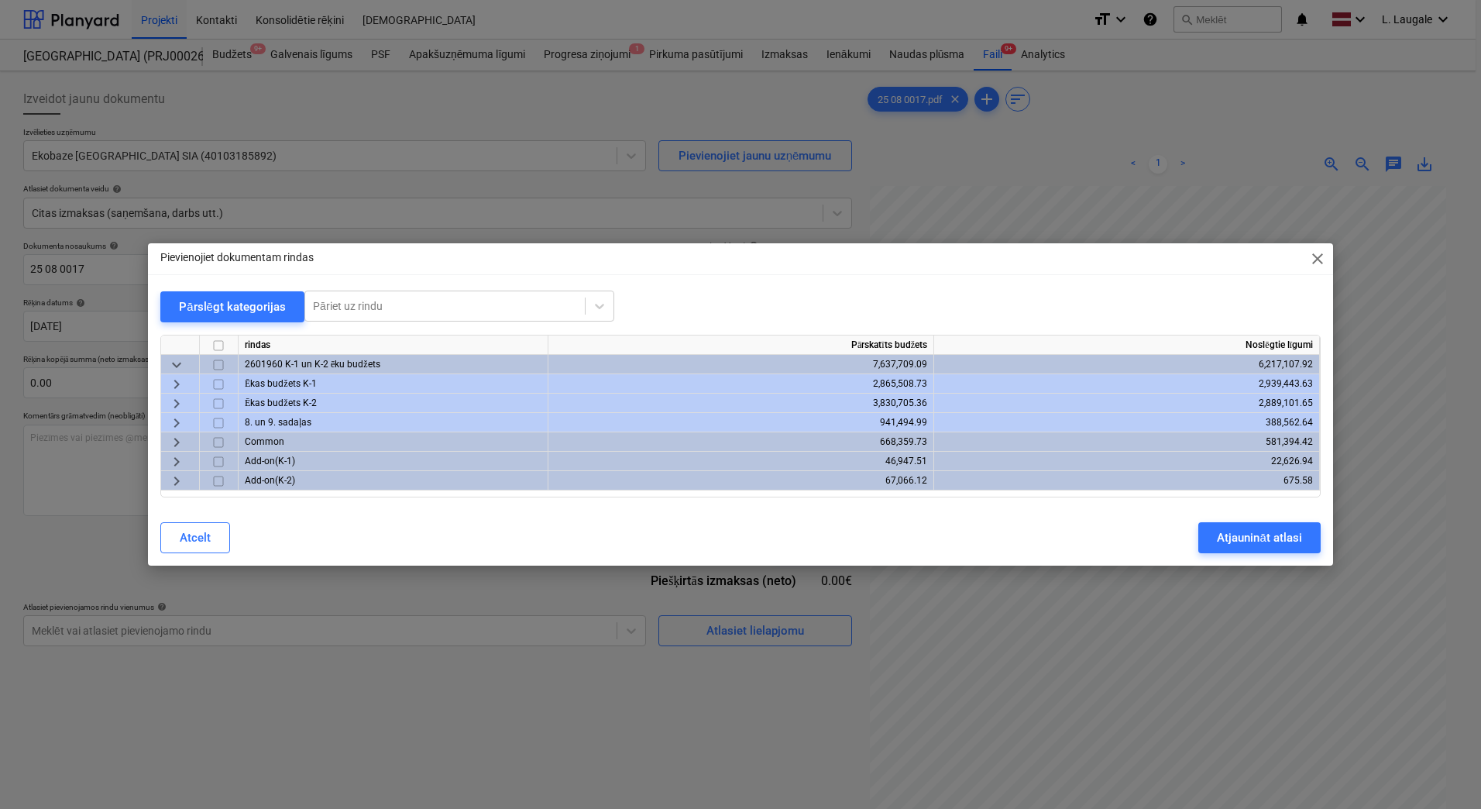
click at [177, 407] on span "keyboard_arrow_right" at bounding box center [176, 403] width 19 height 19
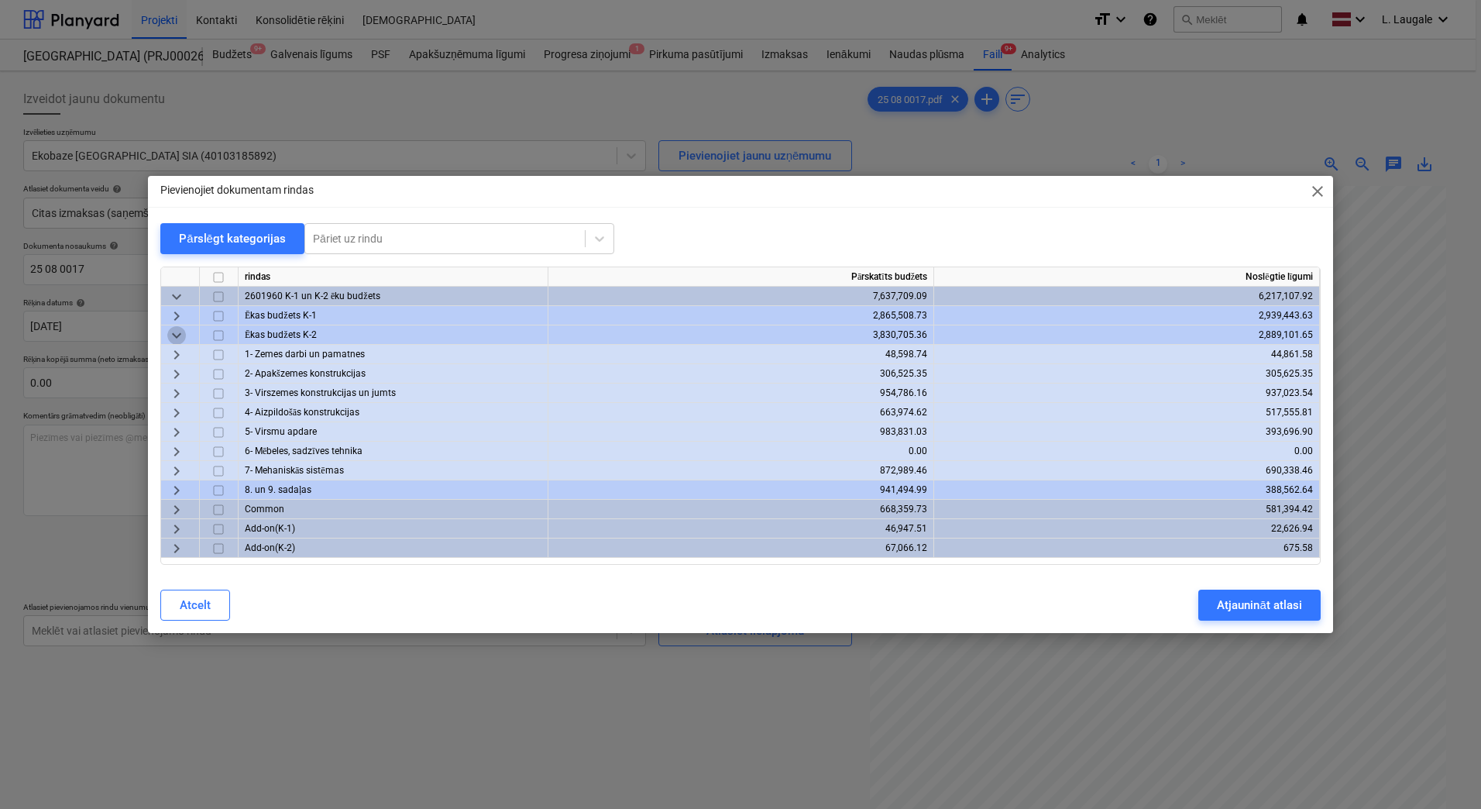
click at [177, 328] on span "keyboard_arrow_down" at bounding box center [176, 335] width 19 height 19
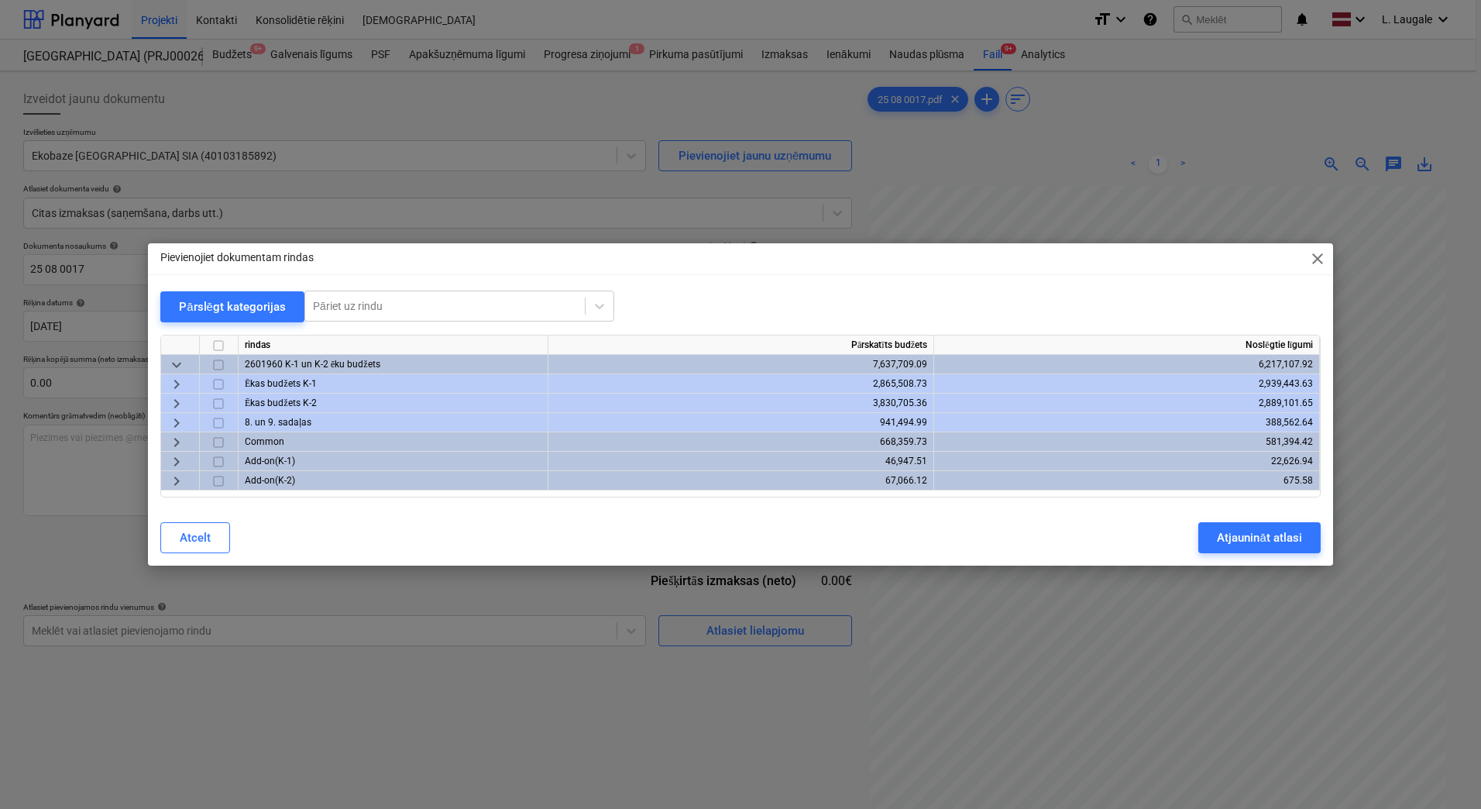
click at [180, 415] on span "keyboard_arrow_right" at bounding box center [176, 423] width 19 height 19
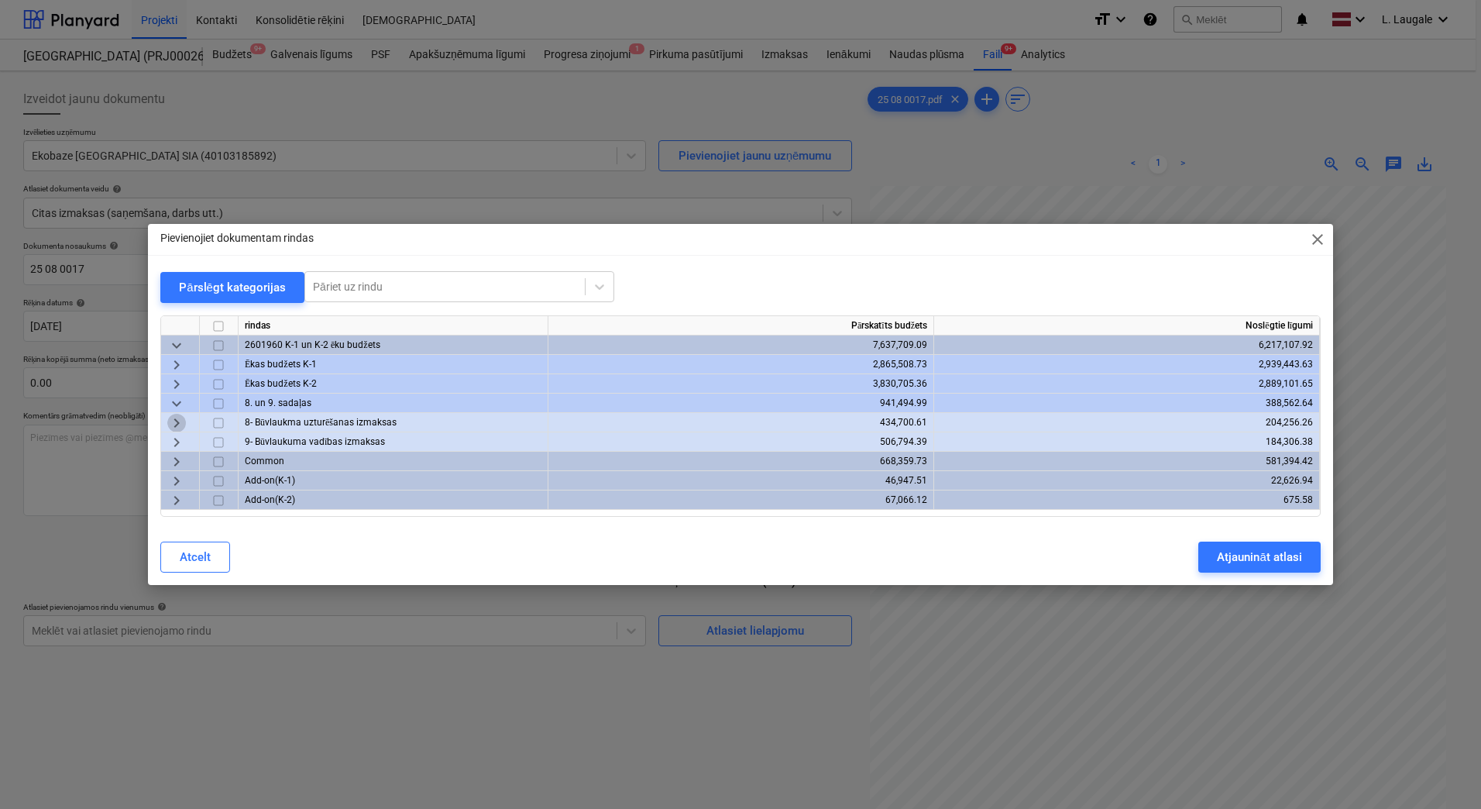
click at [180, 416] on span "keyboard_arrow_right" at bounding box center [176, 423] width 19 height 19
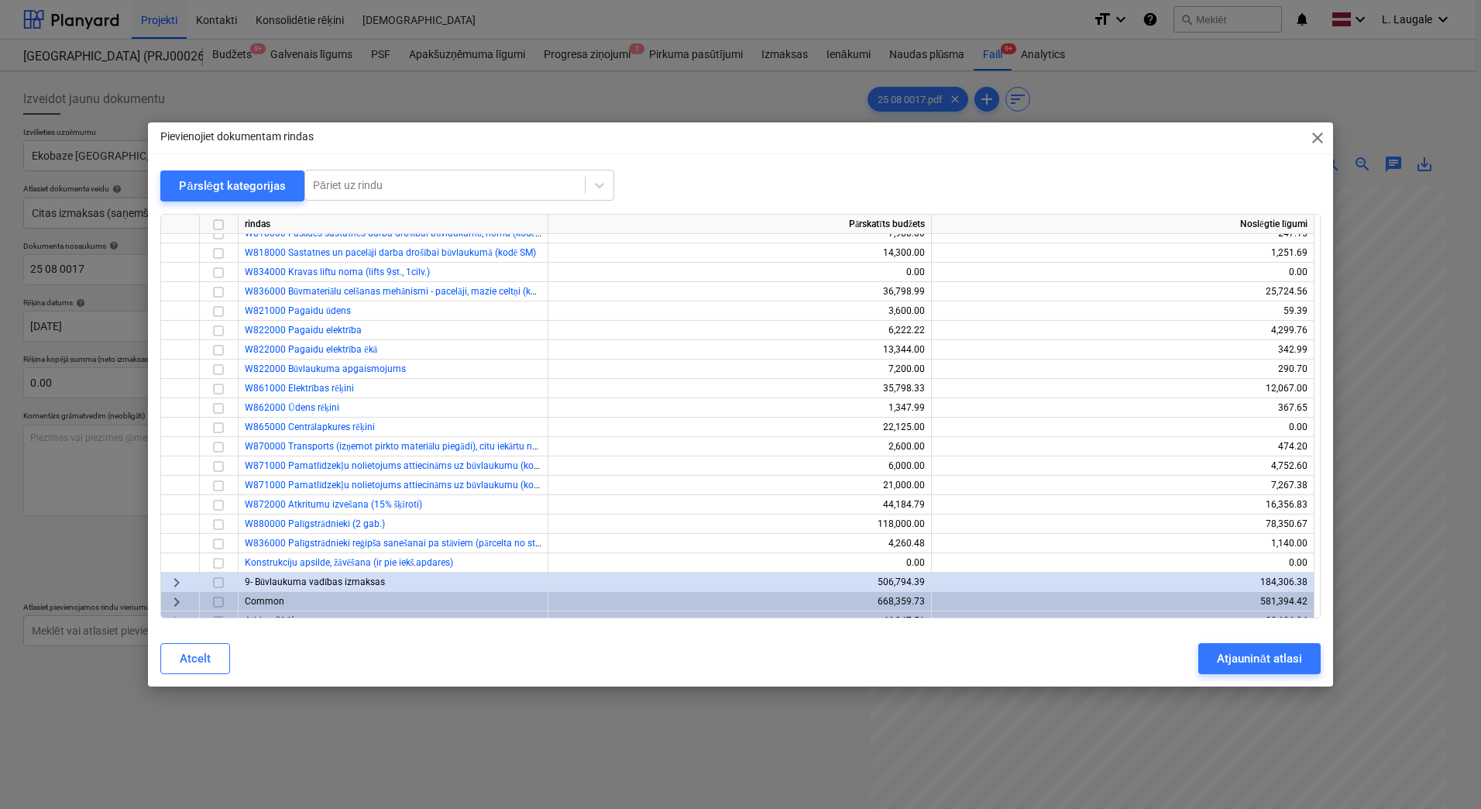
scroll to position [372, 0]
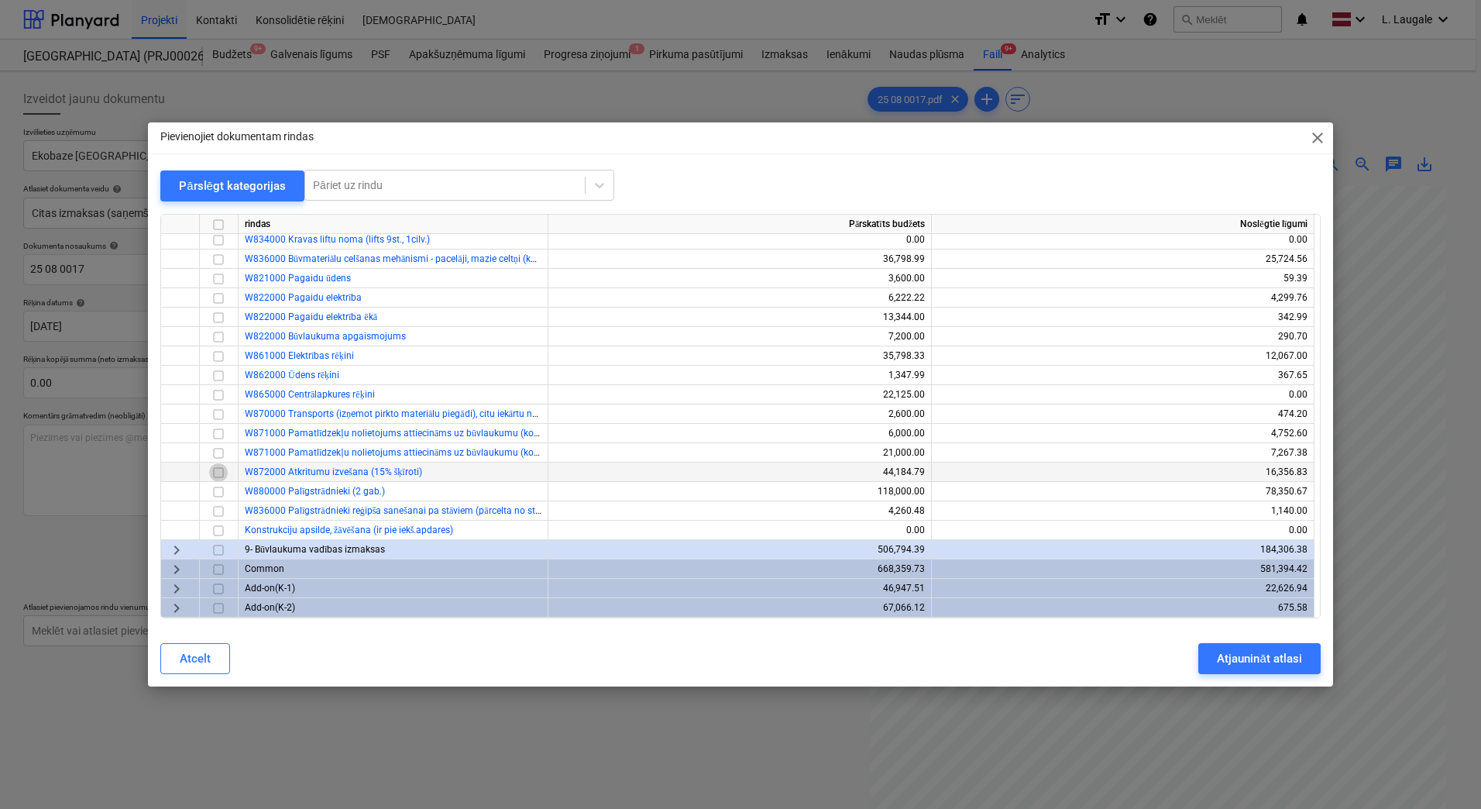
click at [221, 467] on input "checkbox" at bounding box center [218, 472] width 19 height 19
click at [1254, 662] on div "Atjaunināt atlasi" at bounding box center [1259, 659] width 84 height 20
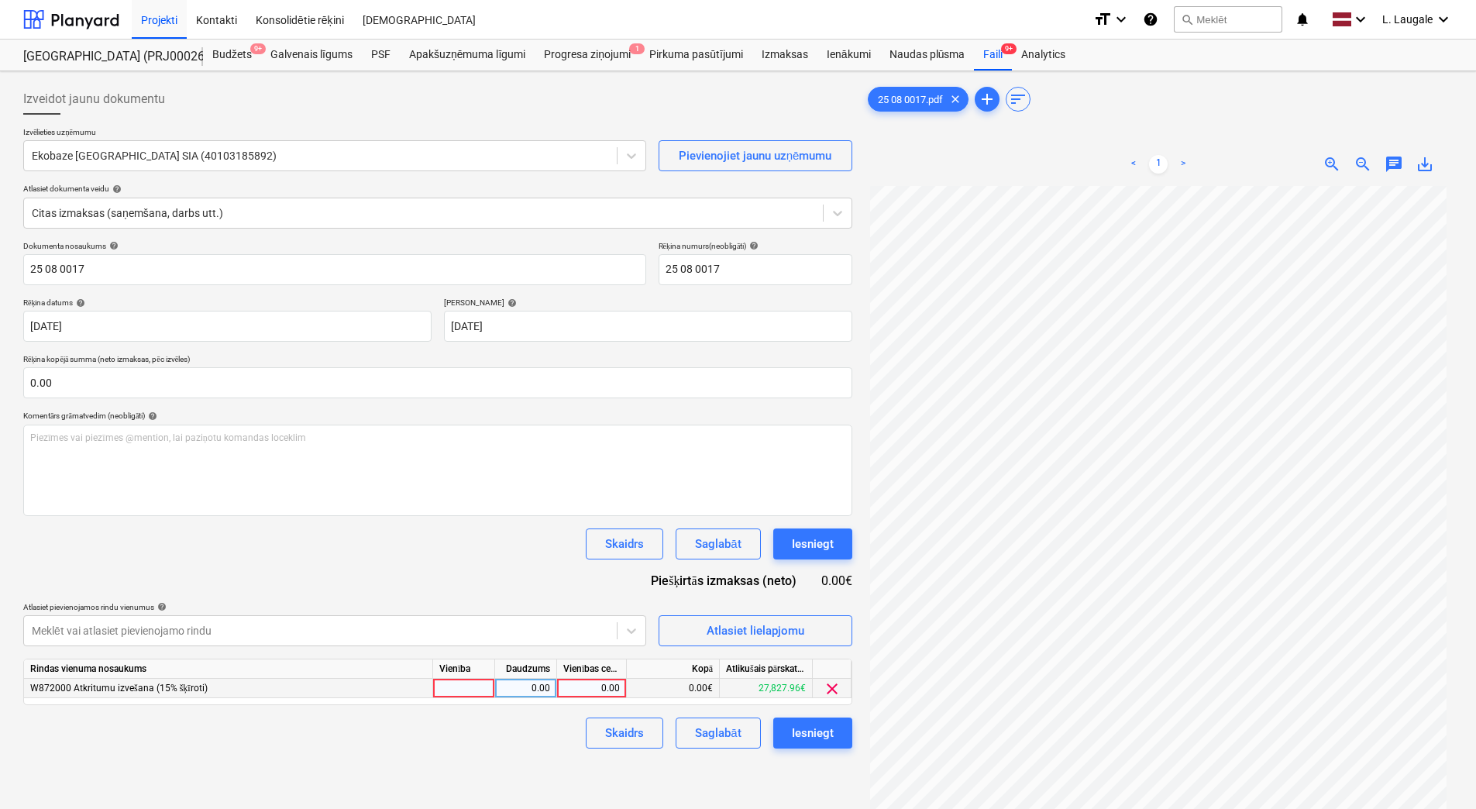
click at [449, 691] on div at bounding box center [464, 688] width 62 height 19
type input "1"
click at [506, 697] on div "0.00" at bounding box center [525, 688] width 49 height 19
type input "1"
click at [576, 691] on div "0.00" at bounding box center [591, 688] width 57 height 19
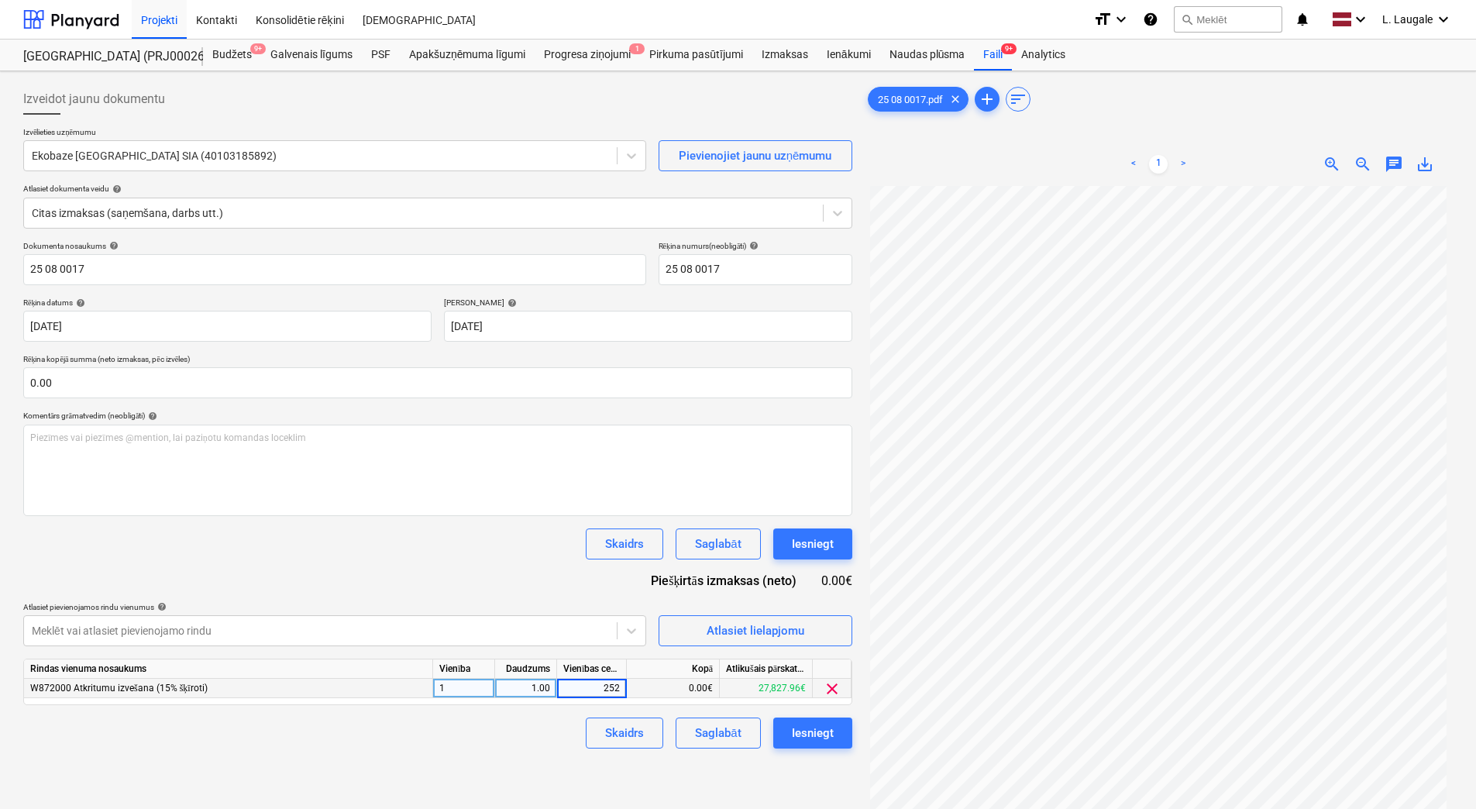
type input "2520"
click at [567, 744] on div "Skaidrs Saglabāt Iesniegt" at bounding box center [437, 732] width 829 height 31
click at [710, 738] on div "Saglabāt" at bounding box center [718, 733] width 46 height 20
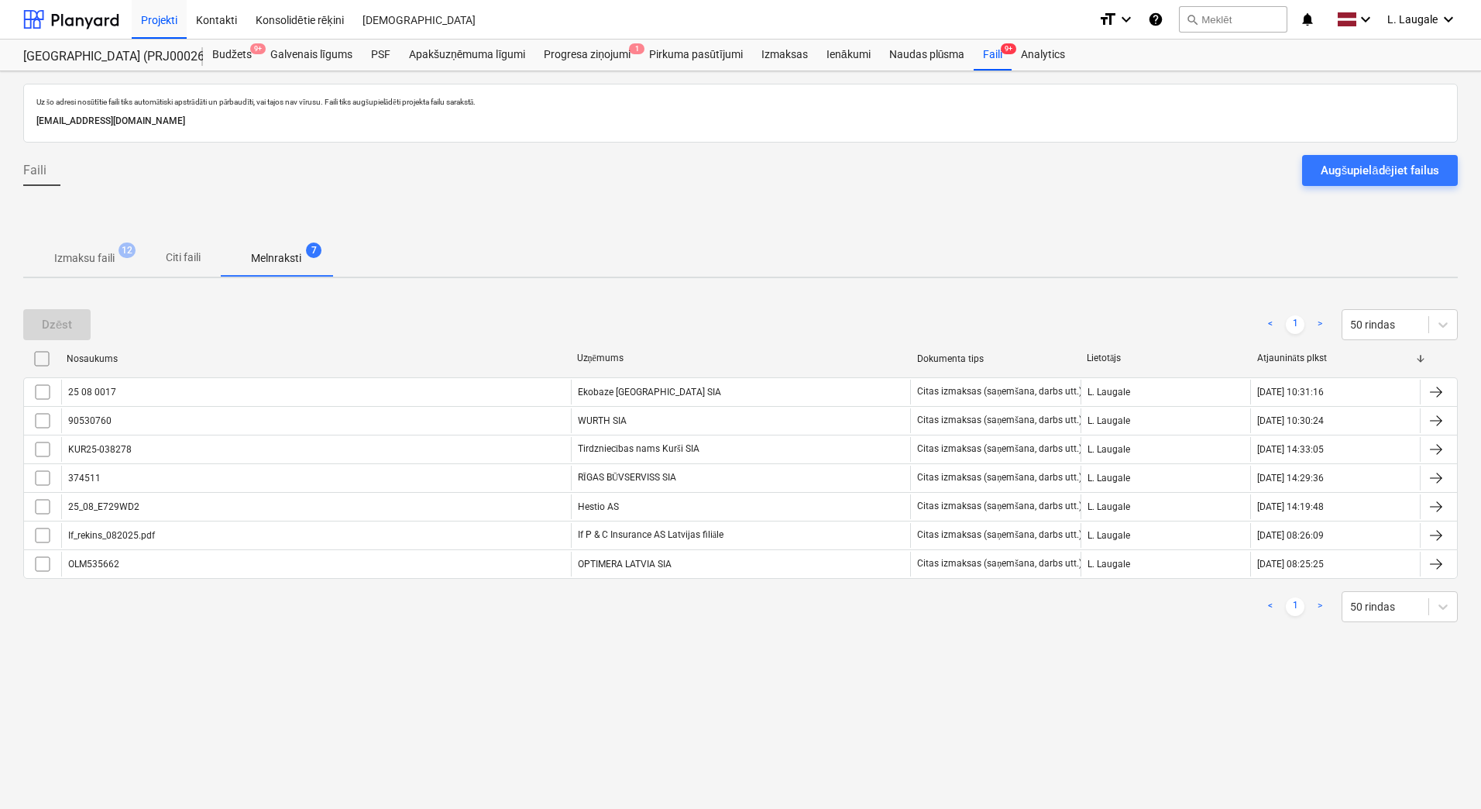
click at [100, 255] on p "Izmaksu faili" at bounding box center [84, 258] width 60 height 16
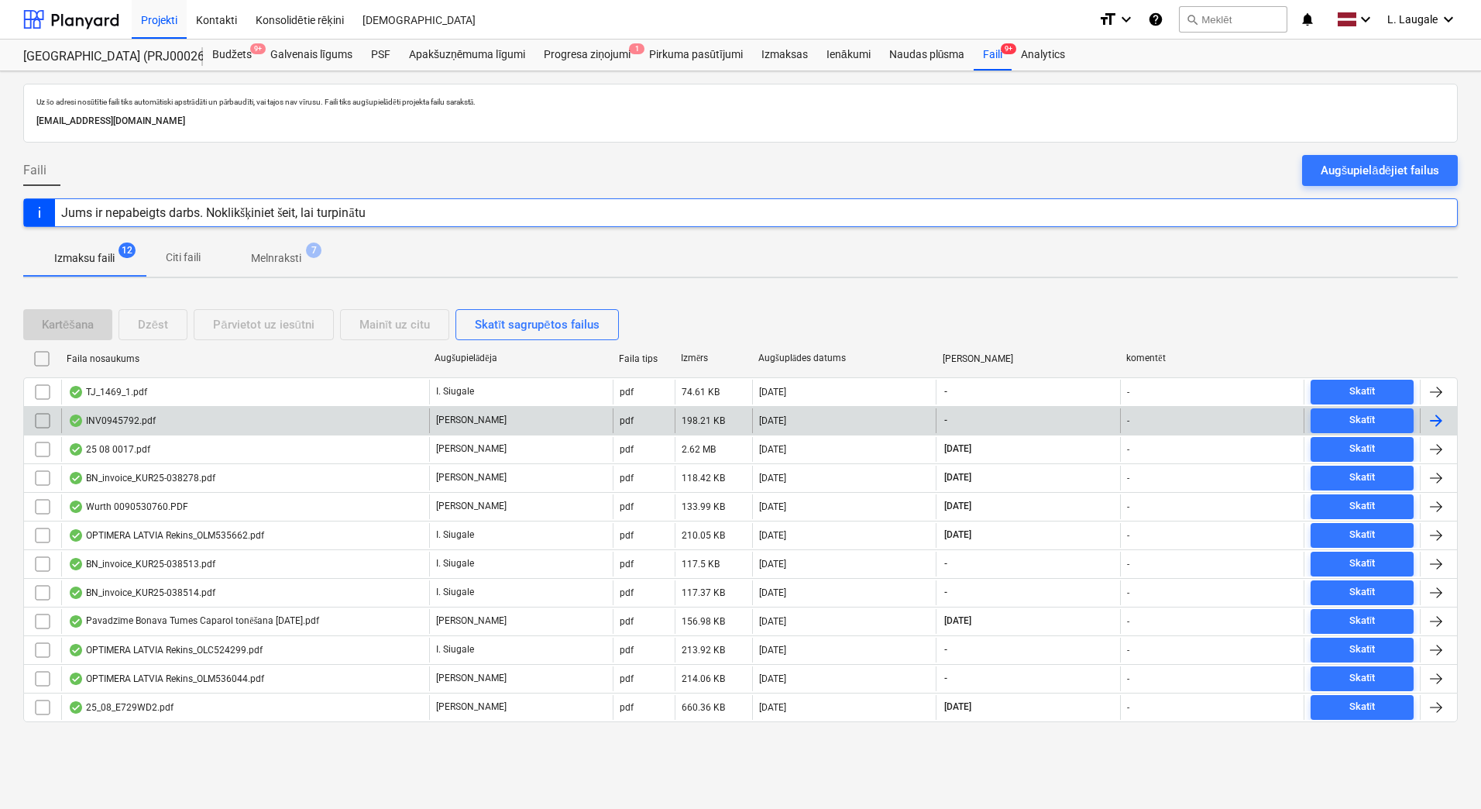
click at [269, 417] on div "INV0945792.pdf" at bounding box center [245, 420] width 368 height 25
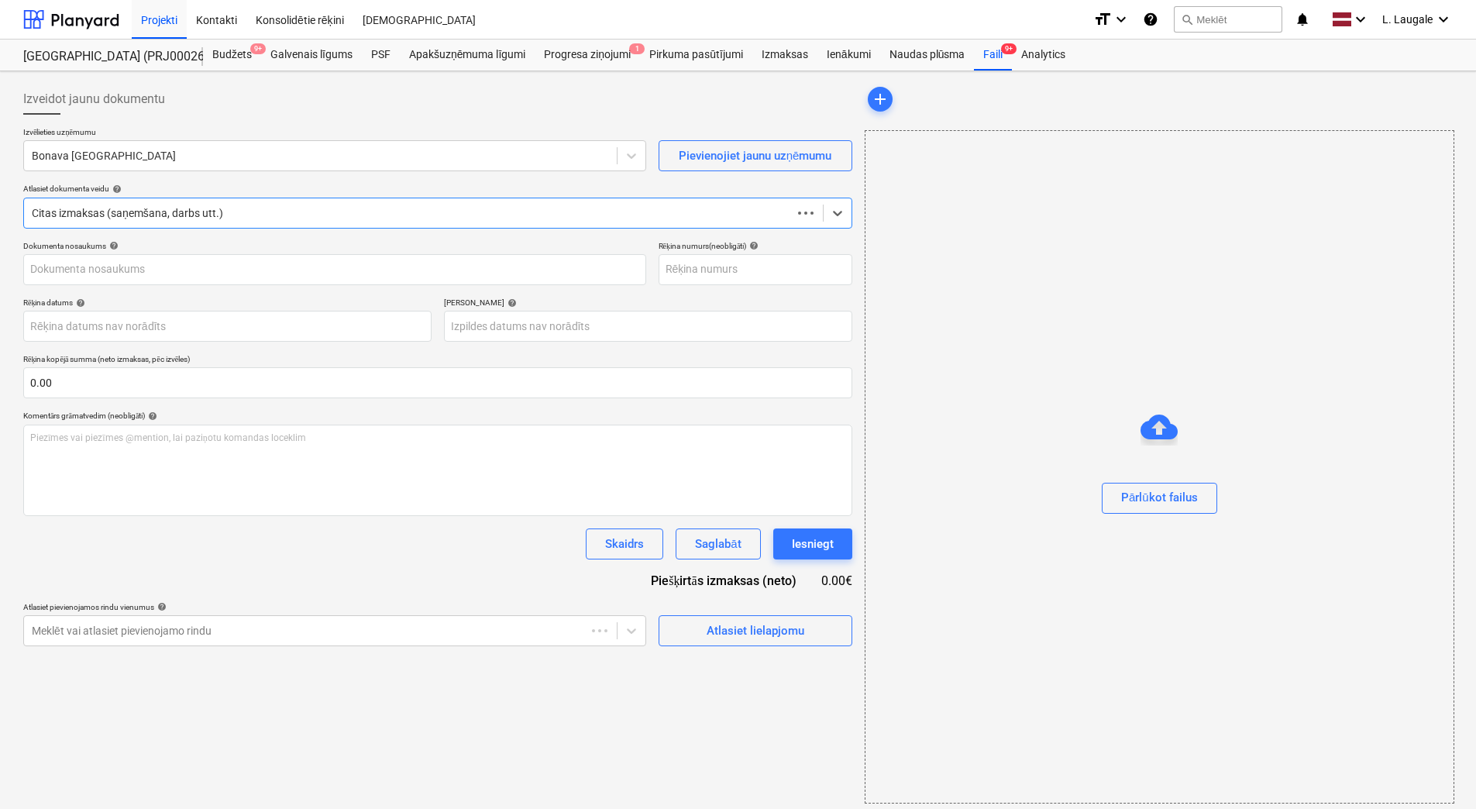
type input "INV0945792.pdf"
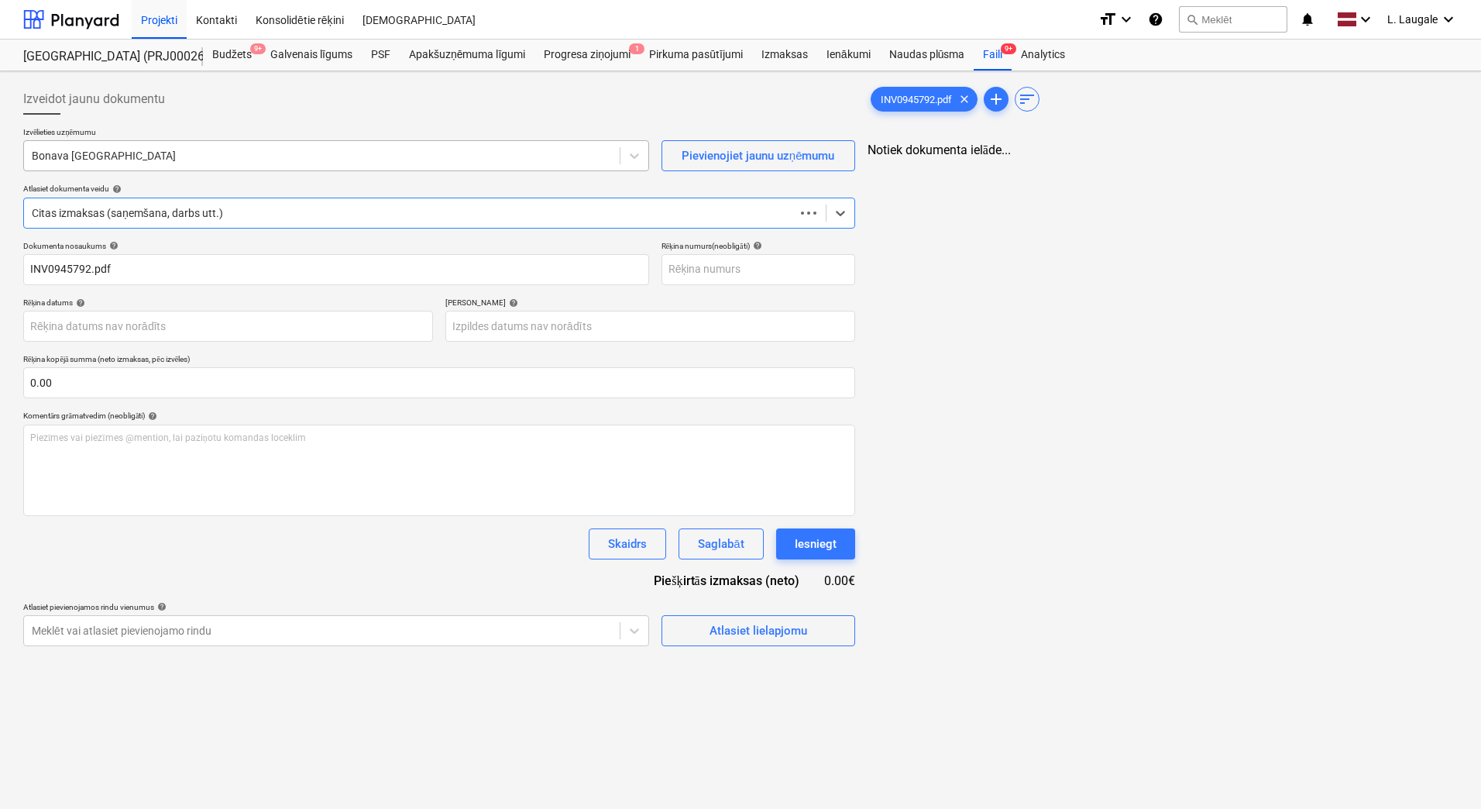
drag, startPoint x: 163, startPoint y: 152, endPoint x: 157, endPoint y: 160, distance: 10.4
click at [162, 156] on div at bounding box center [322, 155] width 580 height 15
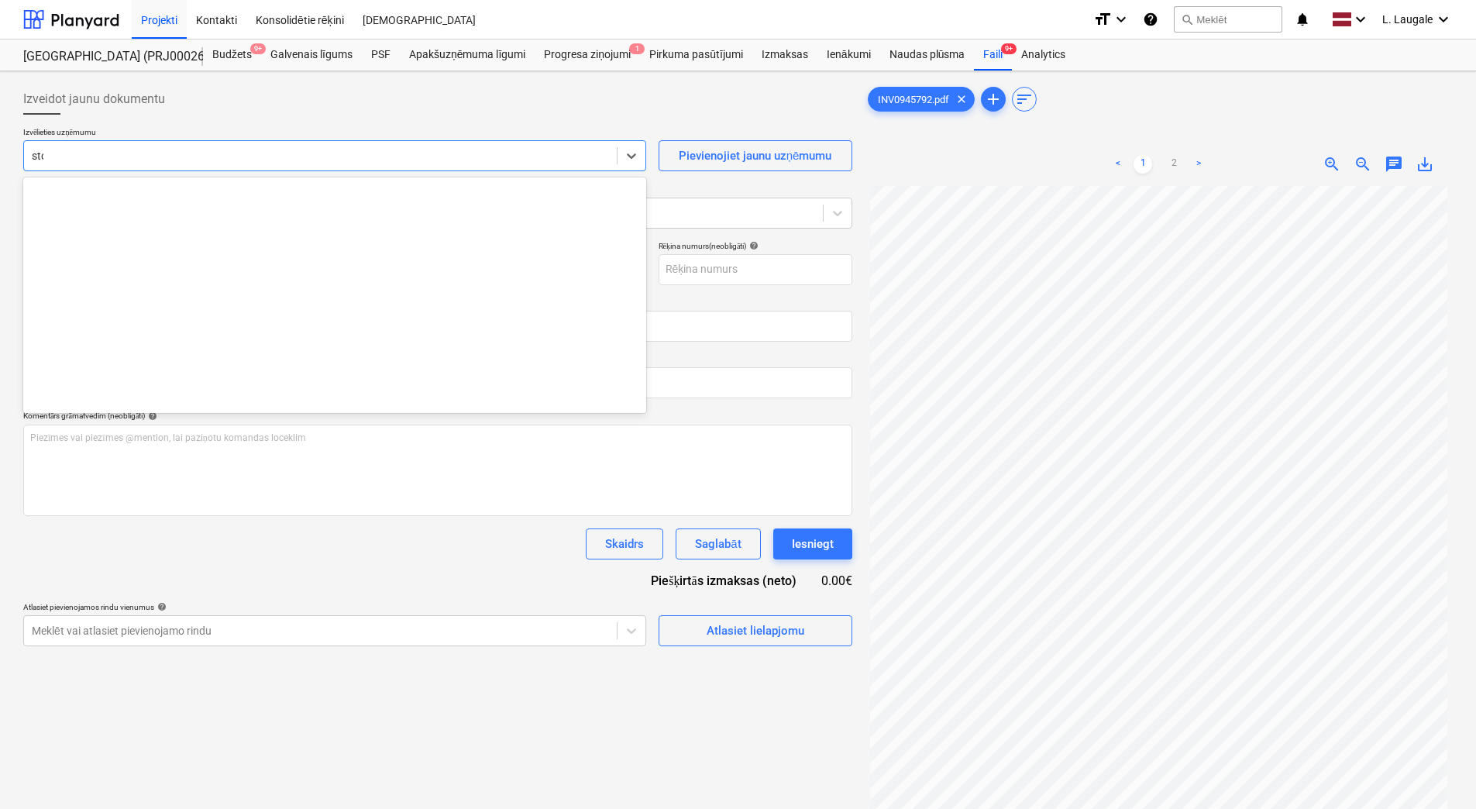
type input "stor"
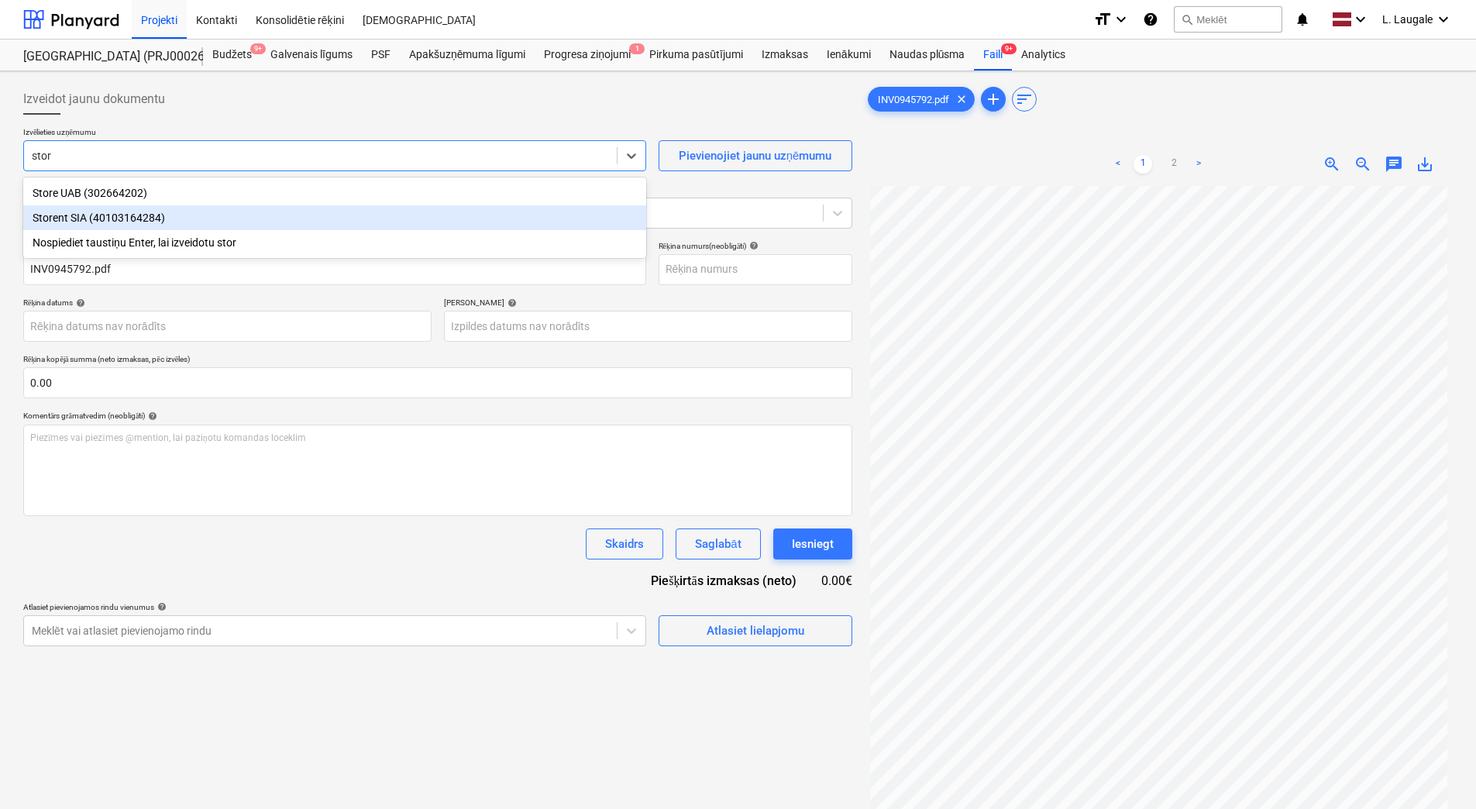
click at [160, 212] on div "Storent SIA (40103164284)" at bounding box center [334, 217] width 623 height 25
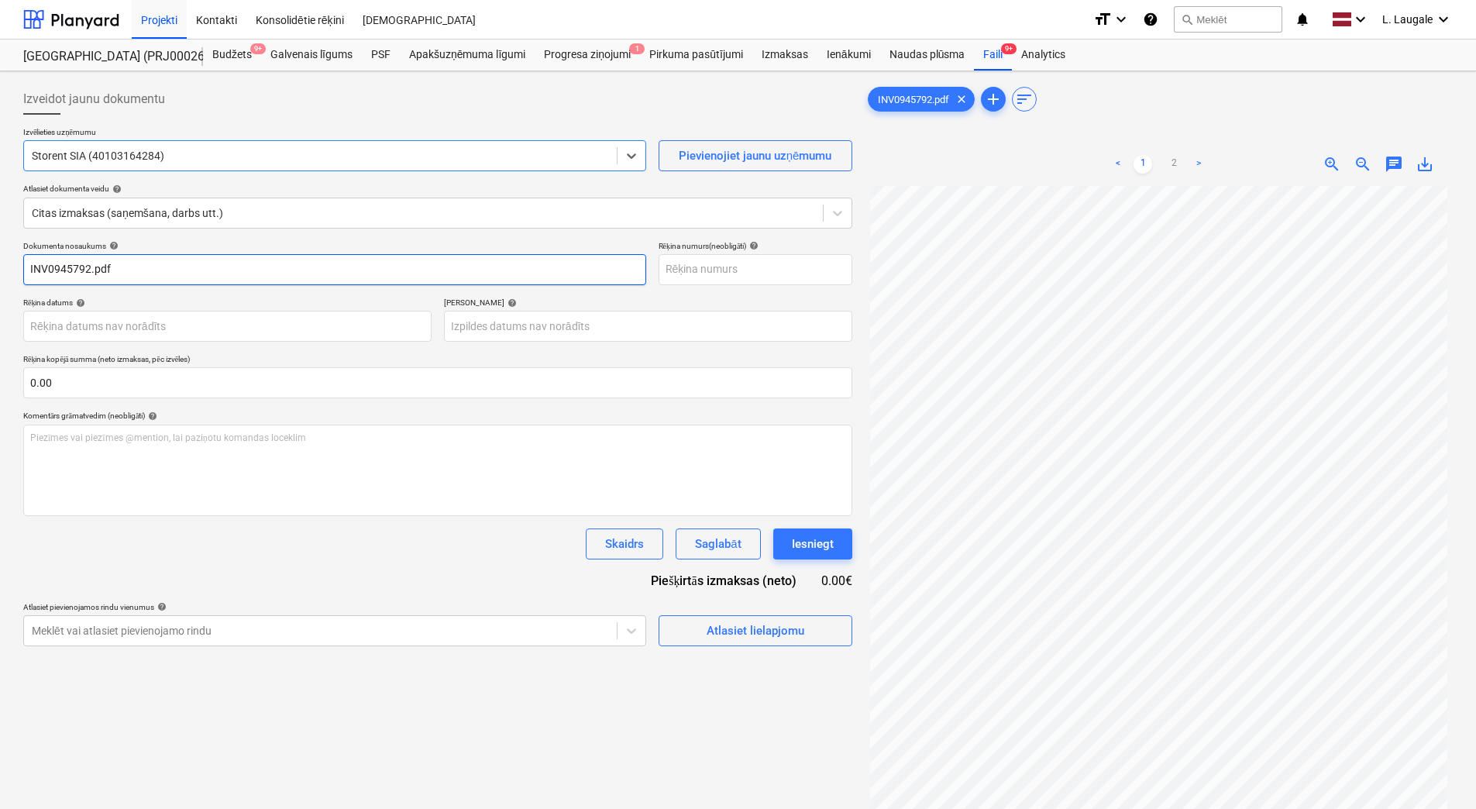
click at [174, 272] on input "INV0945792.pdf" at bounding box center [334, 269] width 623 height 31
drag, startPoint x: 174, startPoint y: 272, endPoint x: 0, endPoint y: 167, distance: 202.6
click at [0, 167] on html "Projekti Kontakti Konsolidētie rēķini Iesūtne format_size keyboard_arrow_down h…" at bounding box center [738, 404] width 1476 height 809
type input "INV0945792"
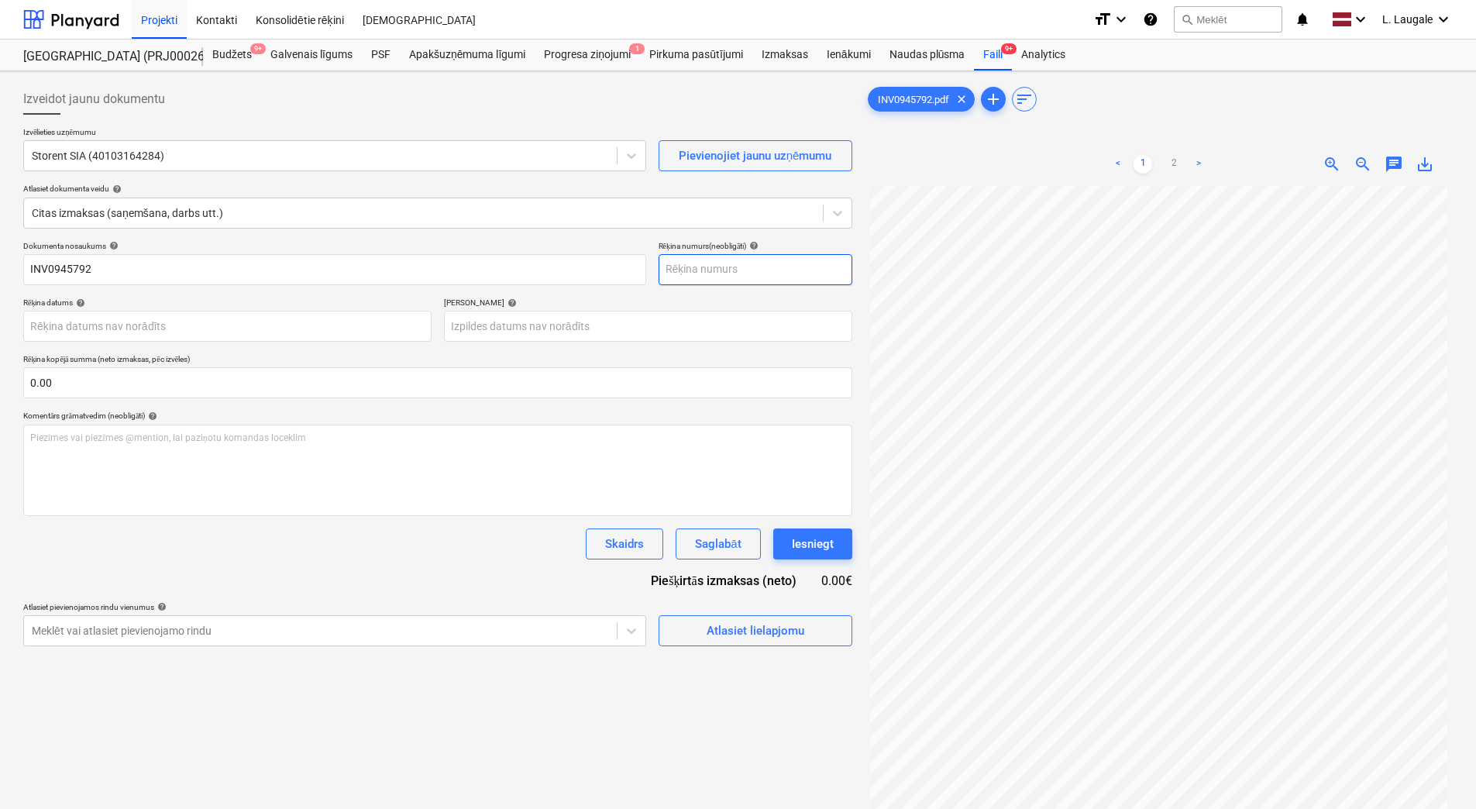
click at [810, 280] on input "text" at bounding box center [756, 269] width 194 height 31
paste input "INV0945792"
type input "INV0945792"
click at [1175, 164] on link "2" at bounding box center [1174, 164] width 19 height 19
click at [1145, 163] on link "1" at bounding box center [1143, 164] width 19 height 19
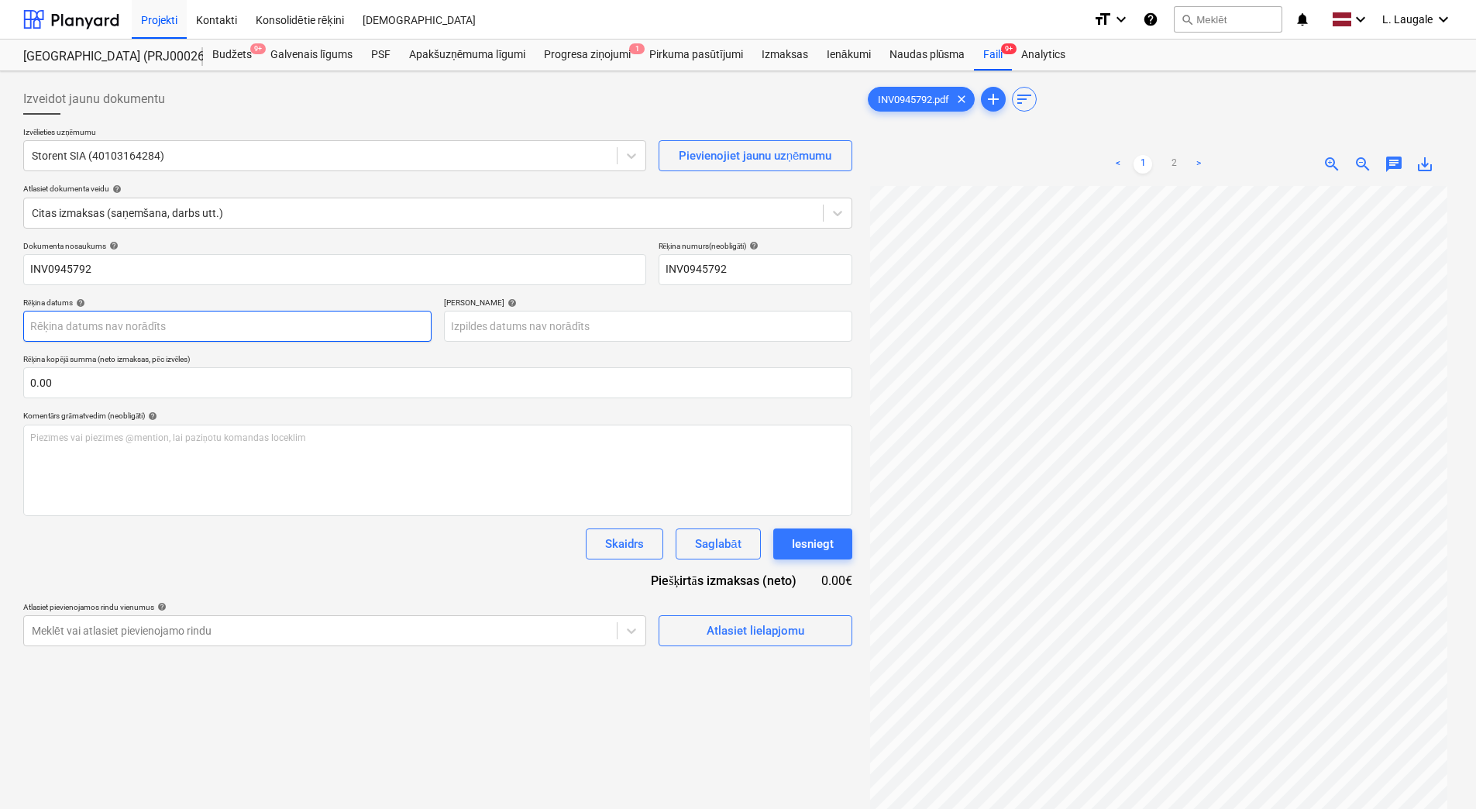
click at [292, 329] on body "Projekti Kontakti Konsolidētie rēķini Iesūtne format_size keyboard_arrow_down h…" at bounding box center [738, 404] width 1476 height 809
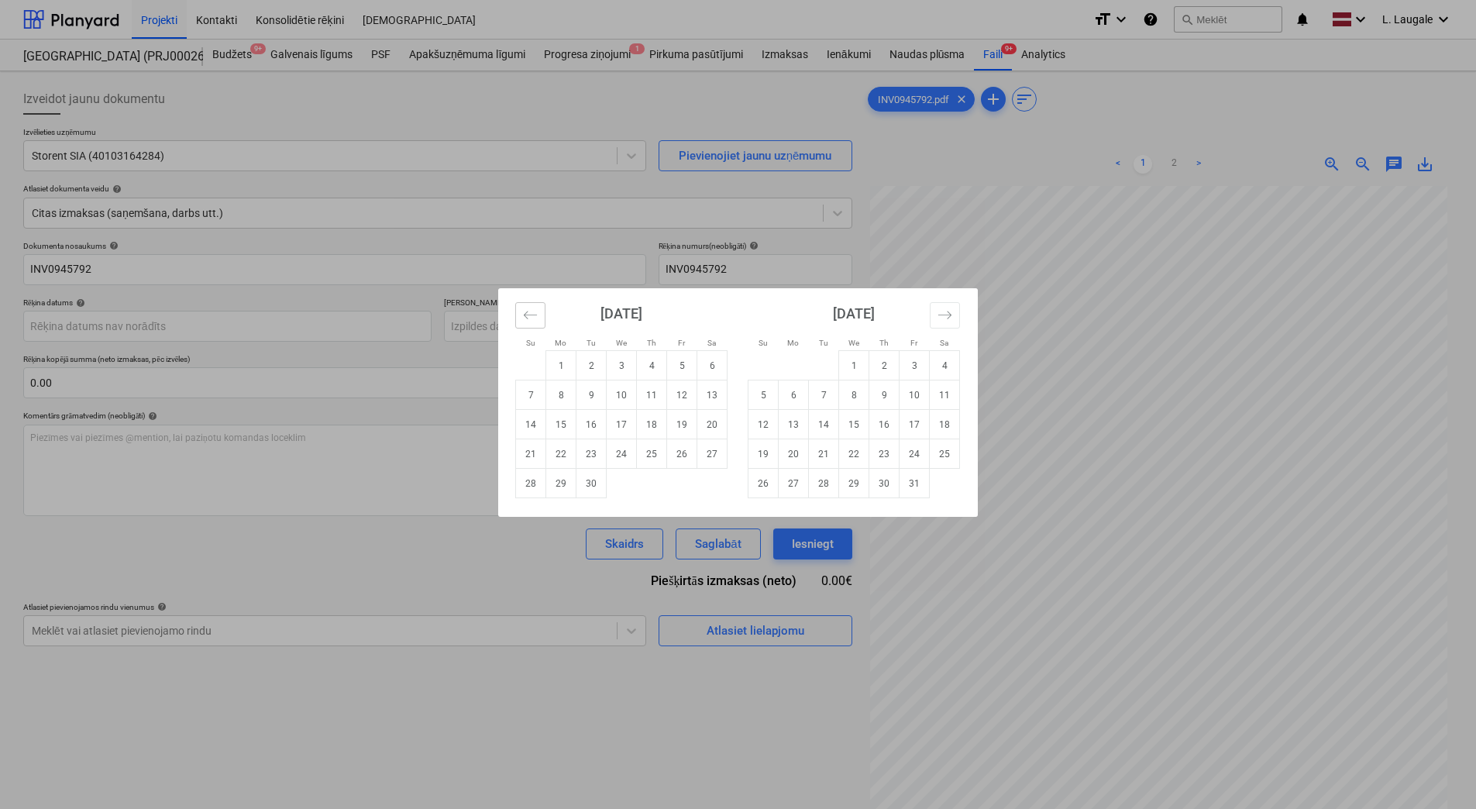
click at [529, 321] on icon "Move backward to switch to the previous month." at bounding box center [530, 315] width 15 height 15
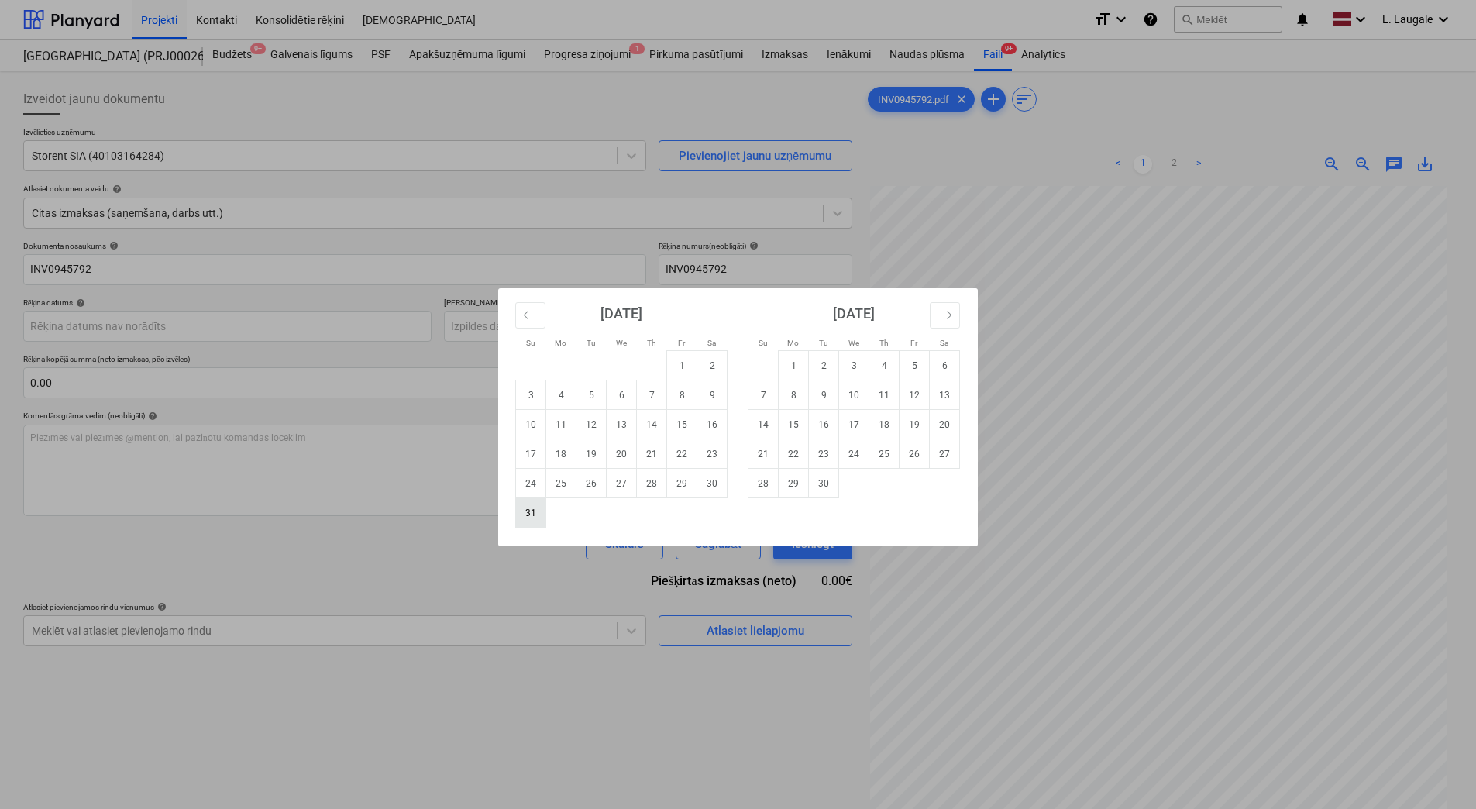
click at [531, 522] on td "31" at bounding box center [531, 512] width 30 height 29
type input "[DATE]"
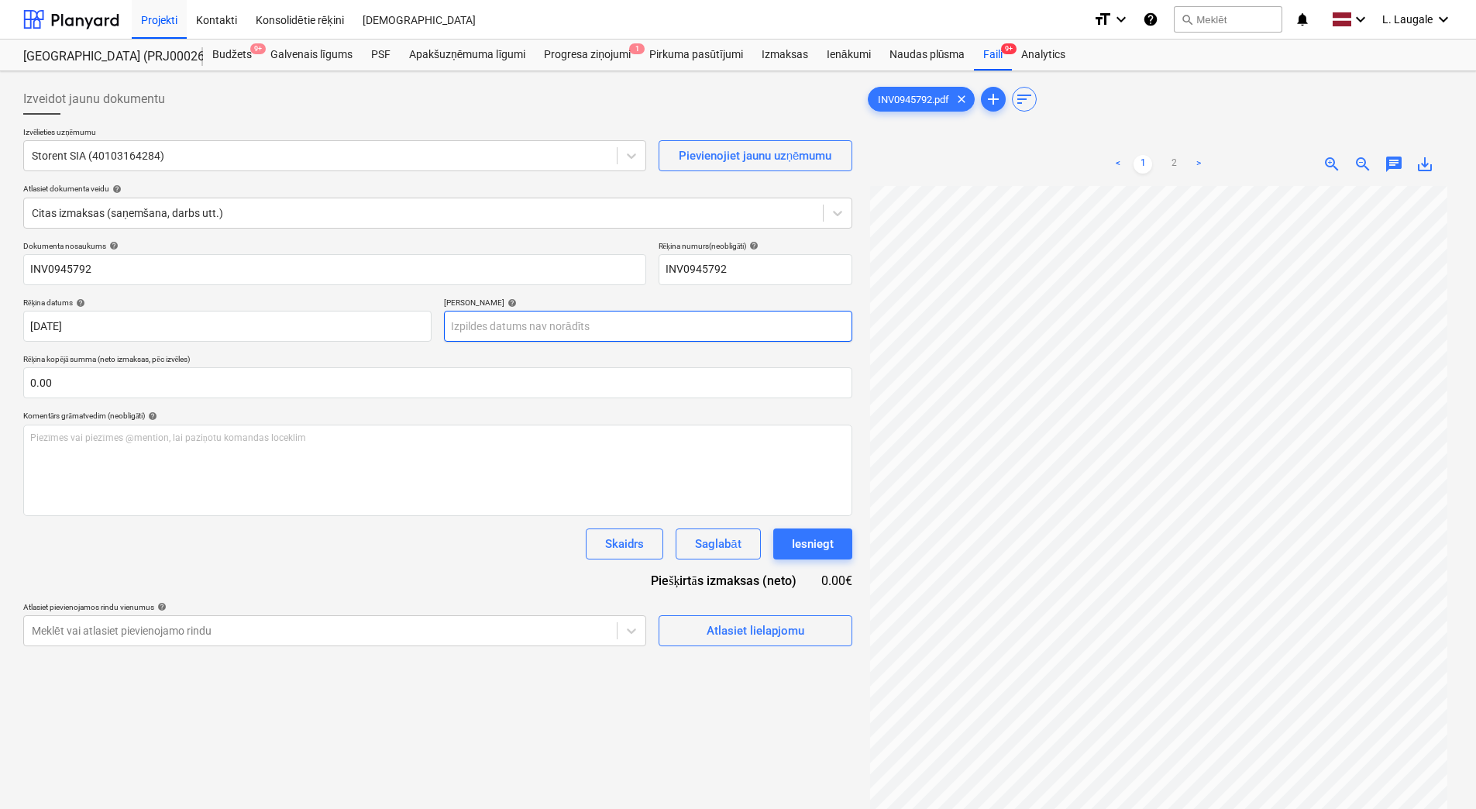
click at [519, 328] on body "Projekti Kontakti Konsolidētie rēķini Iesūtne format_size keyboard_arrow_down h…" at bounding box center [738, 404] width 1476 height 809
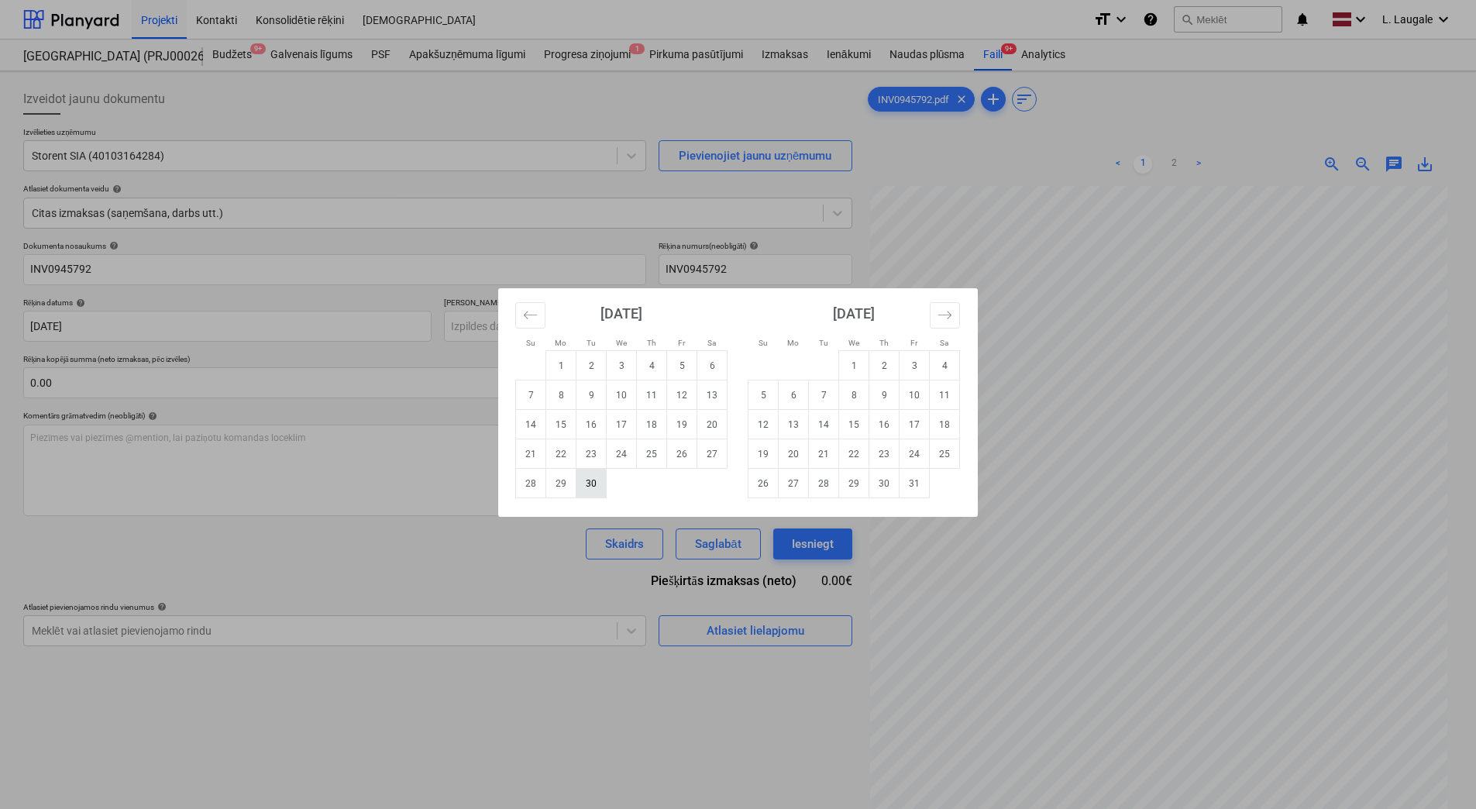
click at [601, 491] on td "30" at bounding box center [591, 483] width 30 height 29
type input "[DATE]"
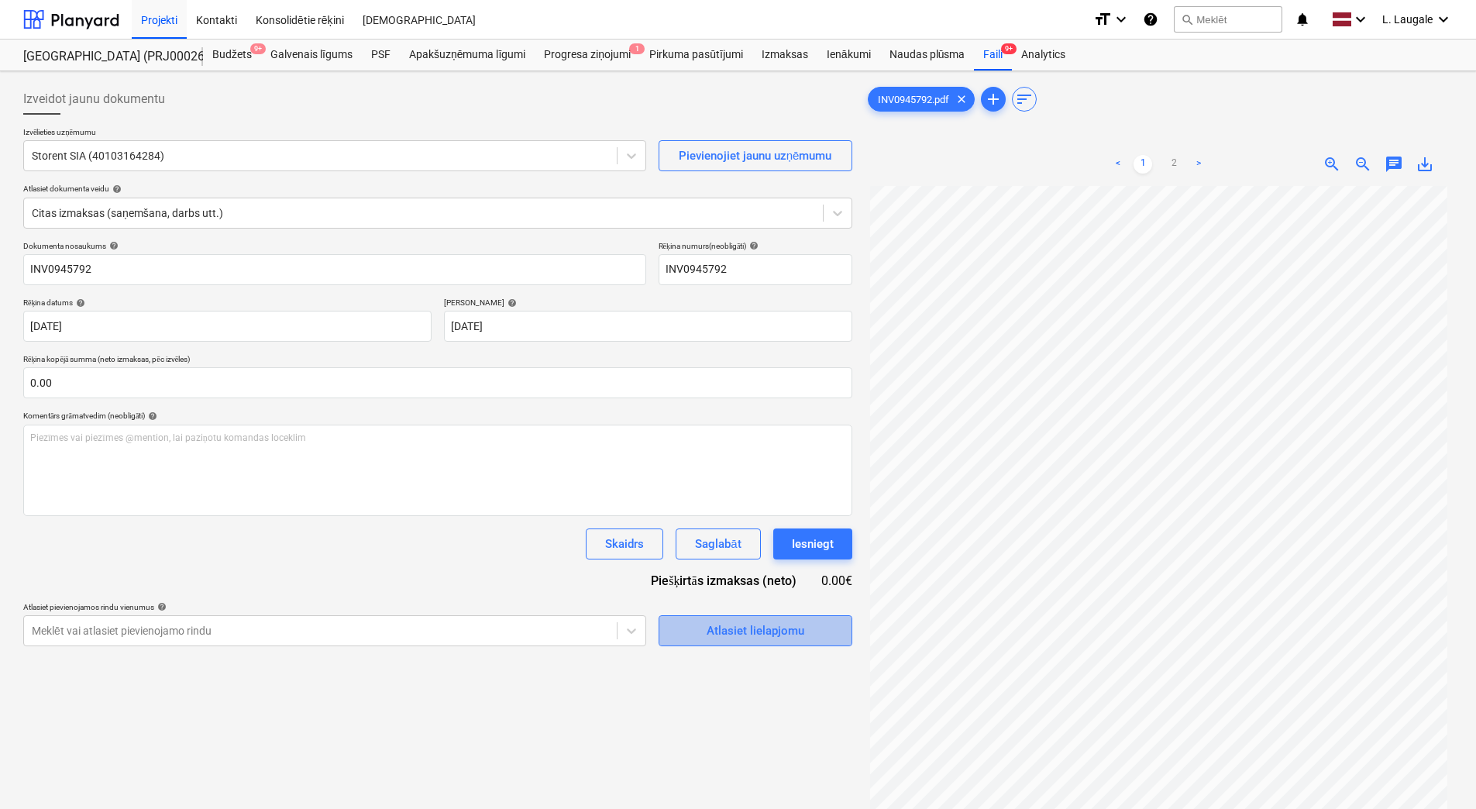
click at [698, 625] on span "Atlasiet lielapjomu" at bounding box center [755, 631] width 155 height 20
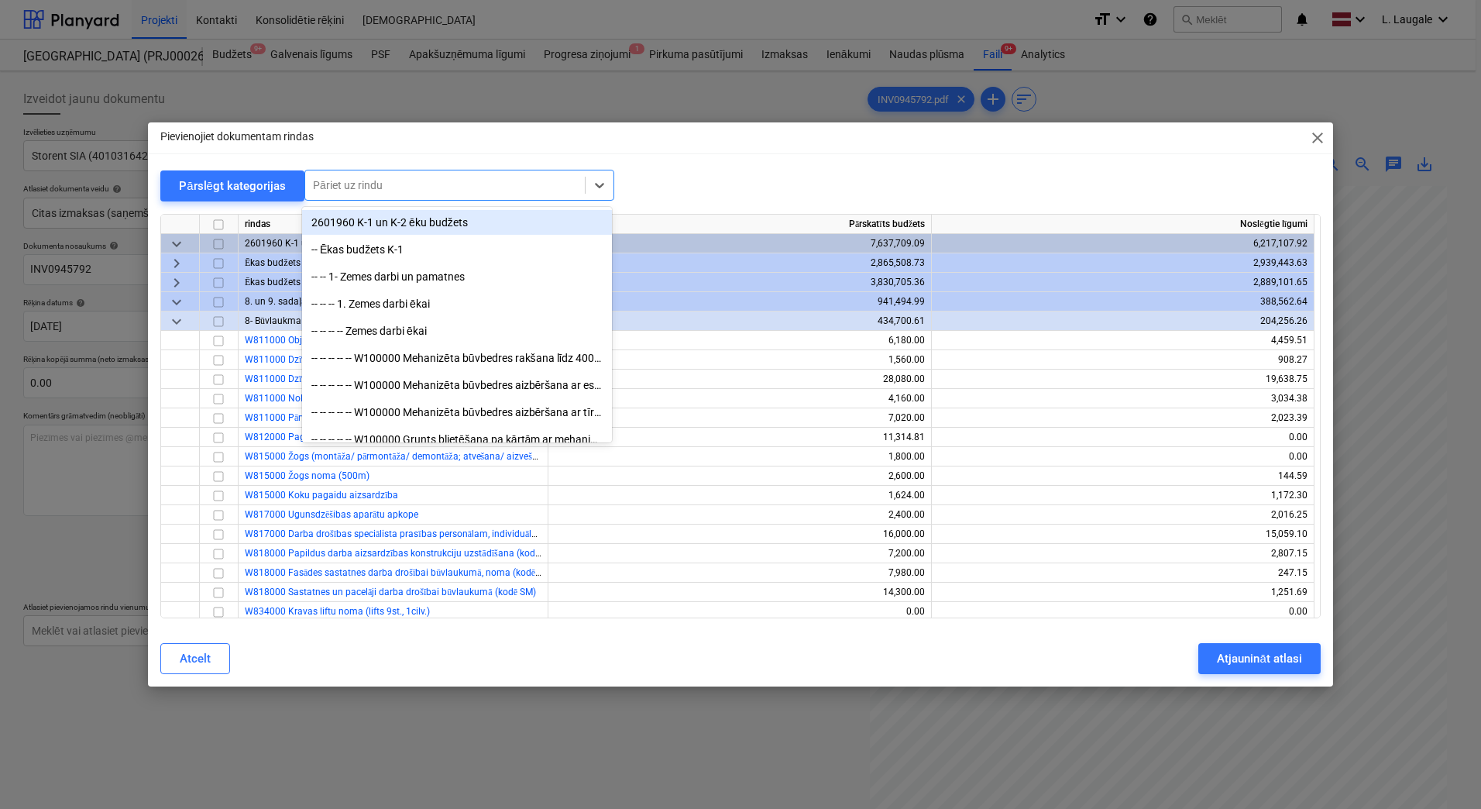
click at [386, 193] on div at bounding box center [445, 184] width 264 height 15
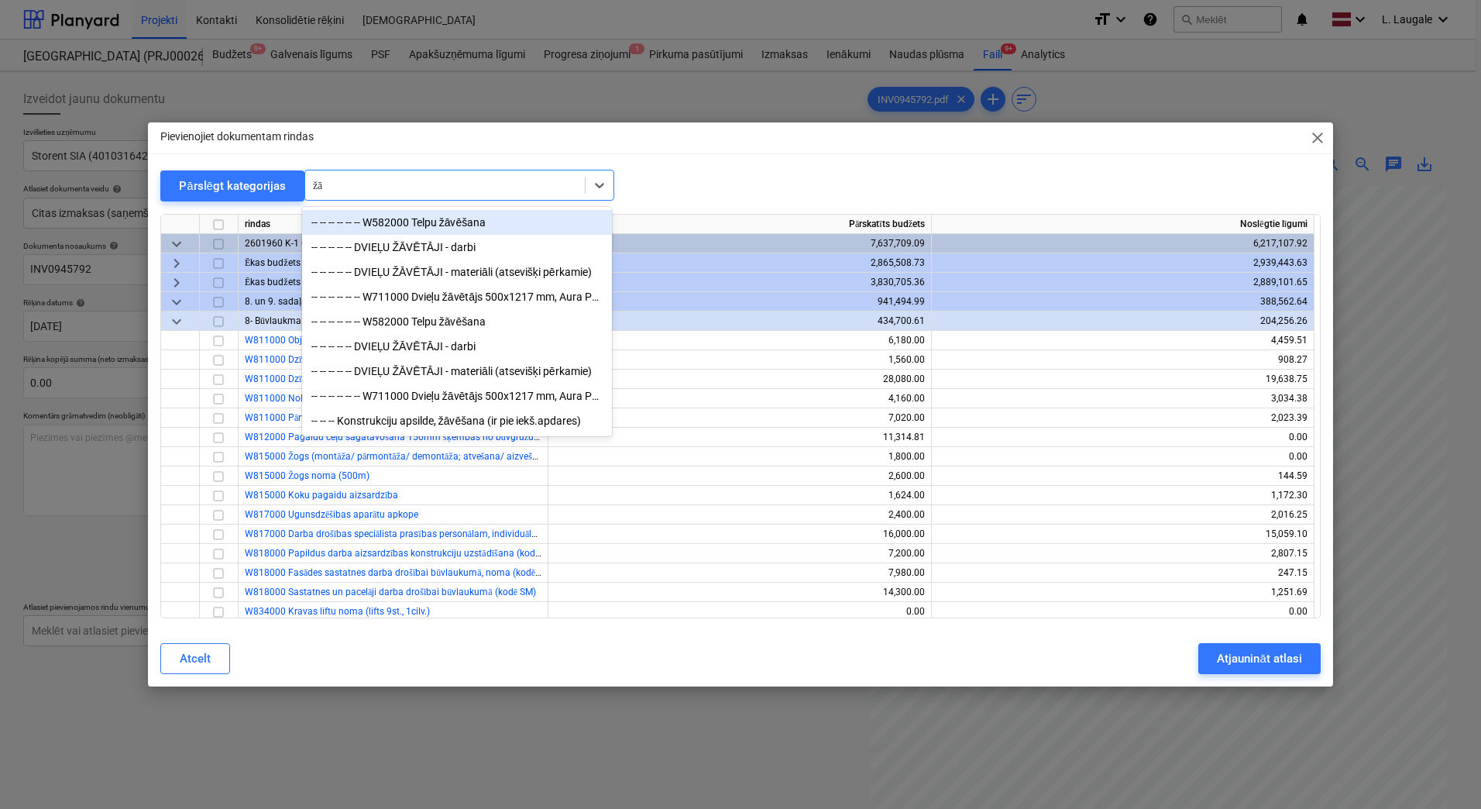
type input "žāv"
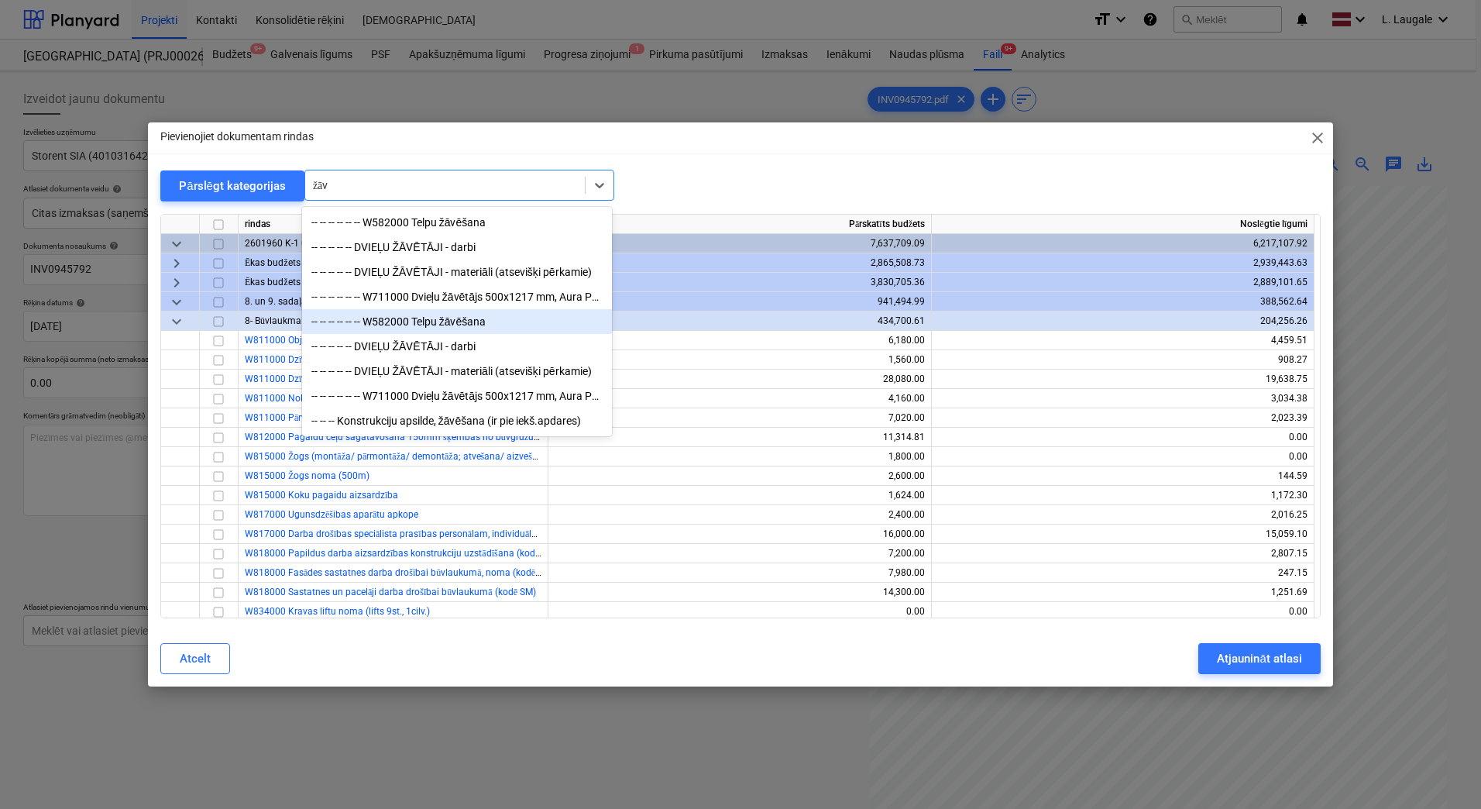
click at [436, 313] on div "-- -- -- -- -- -- W582000 Telpu žāvēšana" at bounding box center [457, 321] width 310 height 25
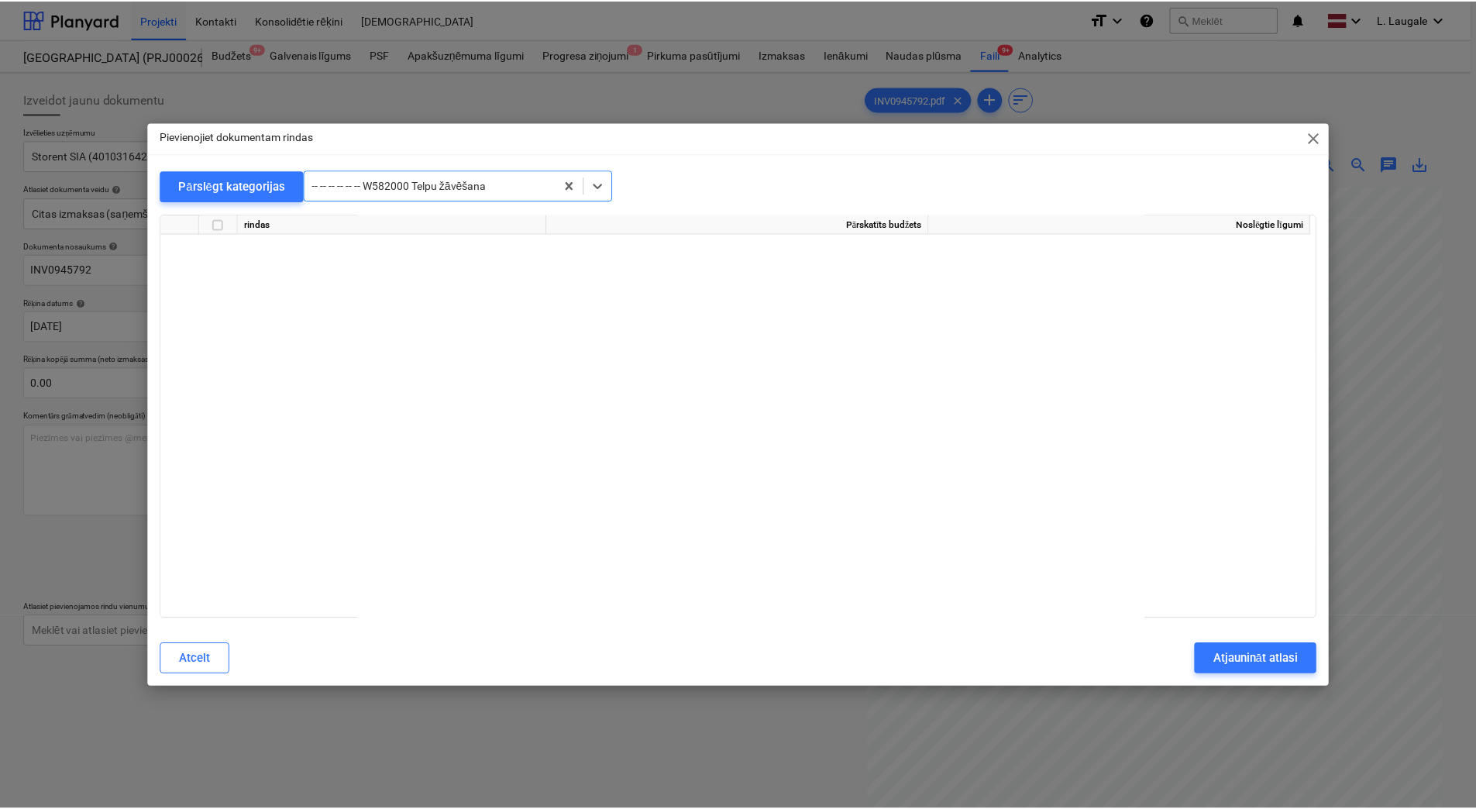
scroll to position [21268, 0]
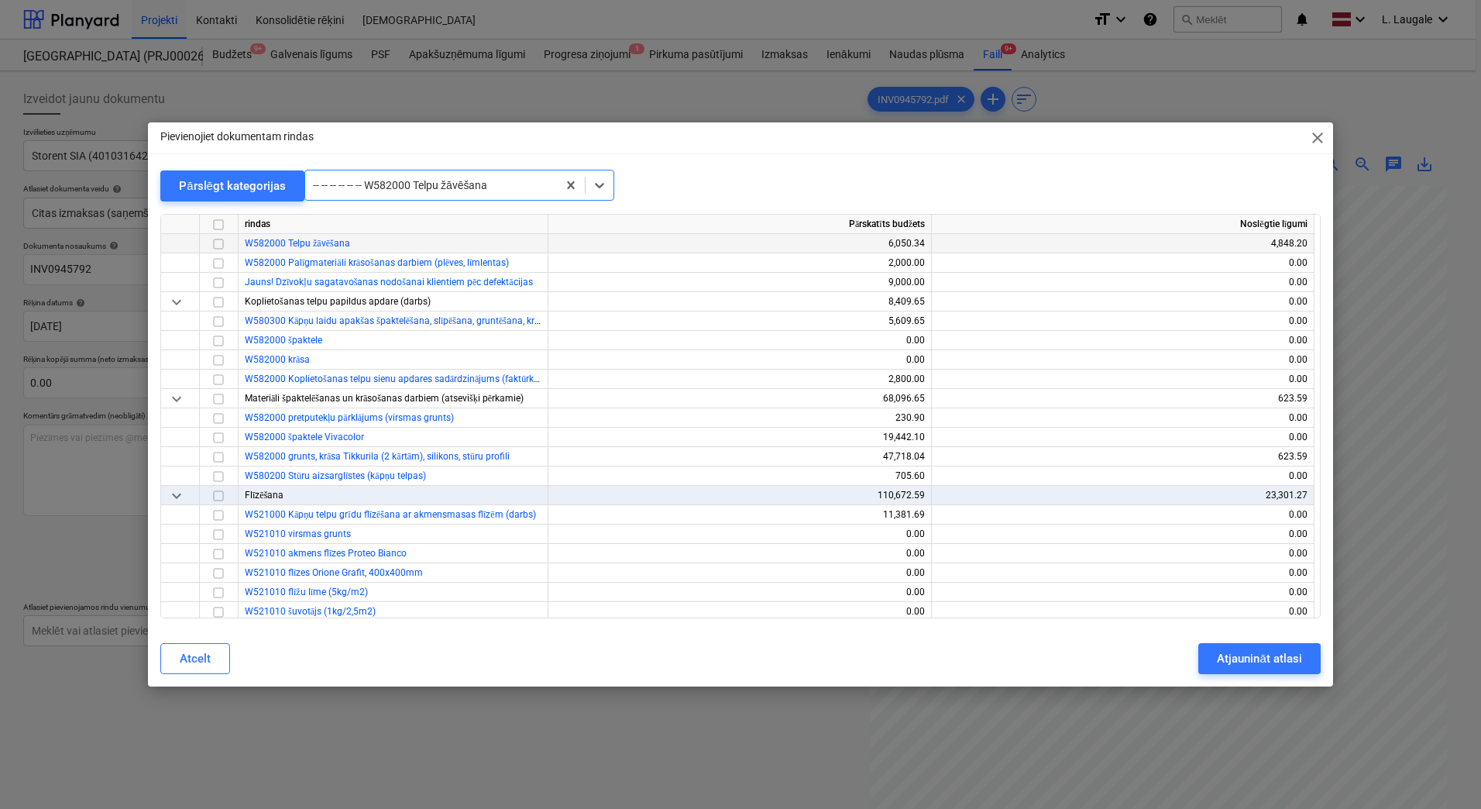
click at [218, 243] on input "checkbox" at bounding box center [218, 244] width 19 height 19
click at [1256, 657] on div "Atjaunināt atlasi" at bounding box center [1259, 659] width 84 height 20
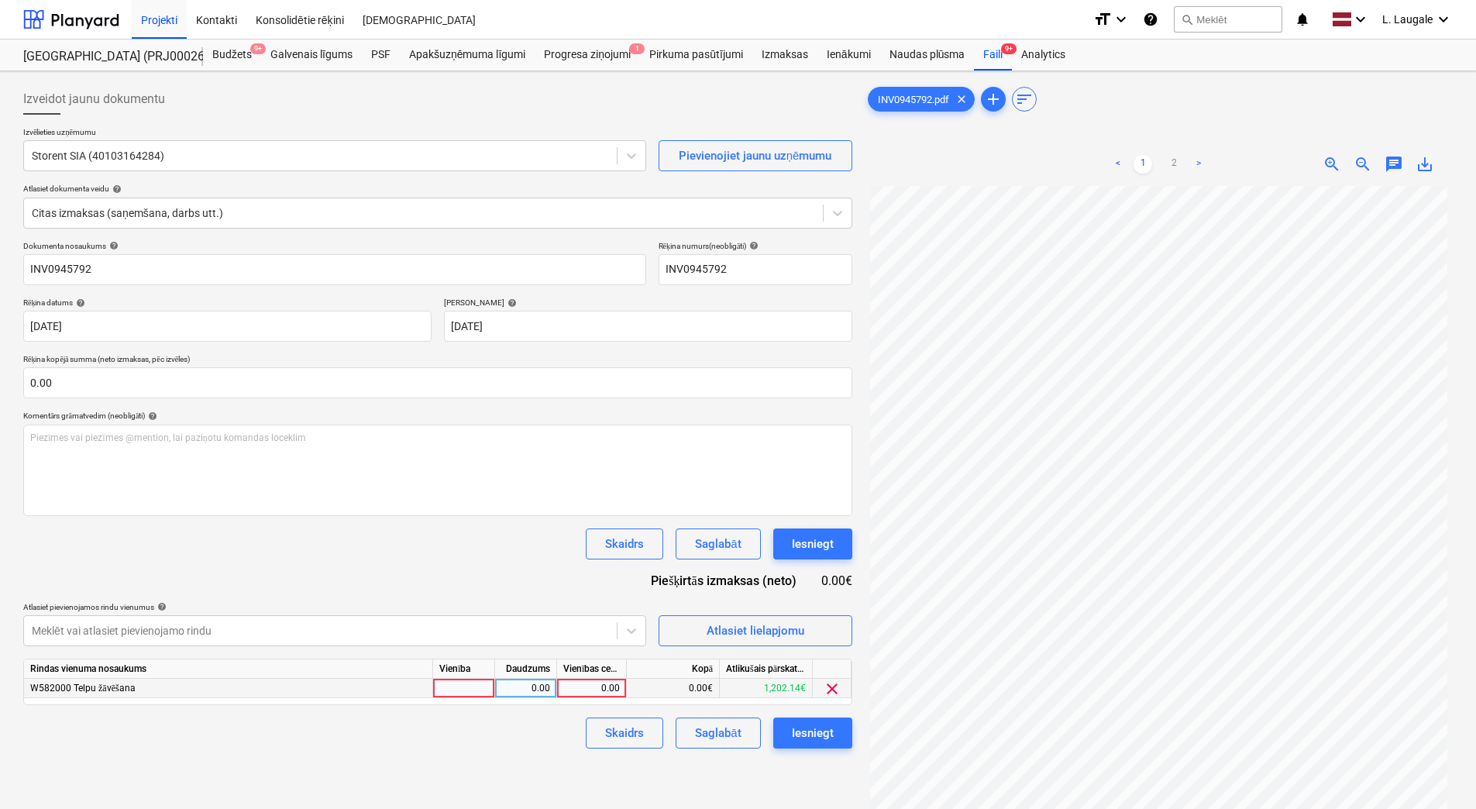
click at [477, 686] on div at bounding box center [464, 688] width 62 height 19
type input "1"
click at [531, 686] on div "0.00" at bounding box center [525, 688] width 49 height 19
click at [579, 685] on div "0.00" at bounding box center [591, 688] width 57 height 19
type input "405.5"
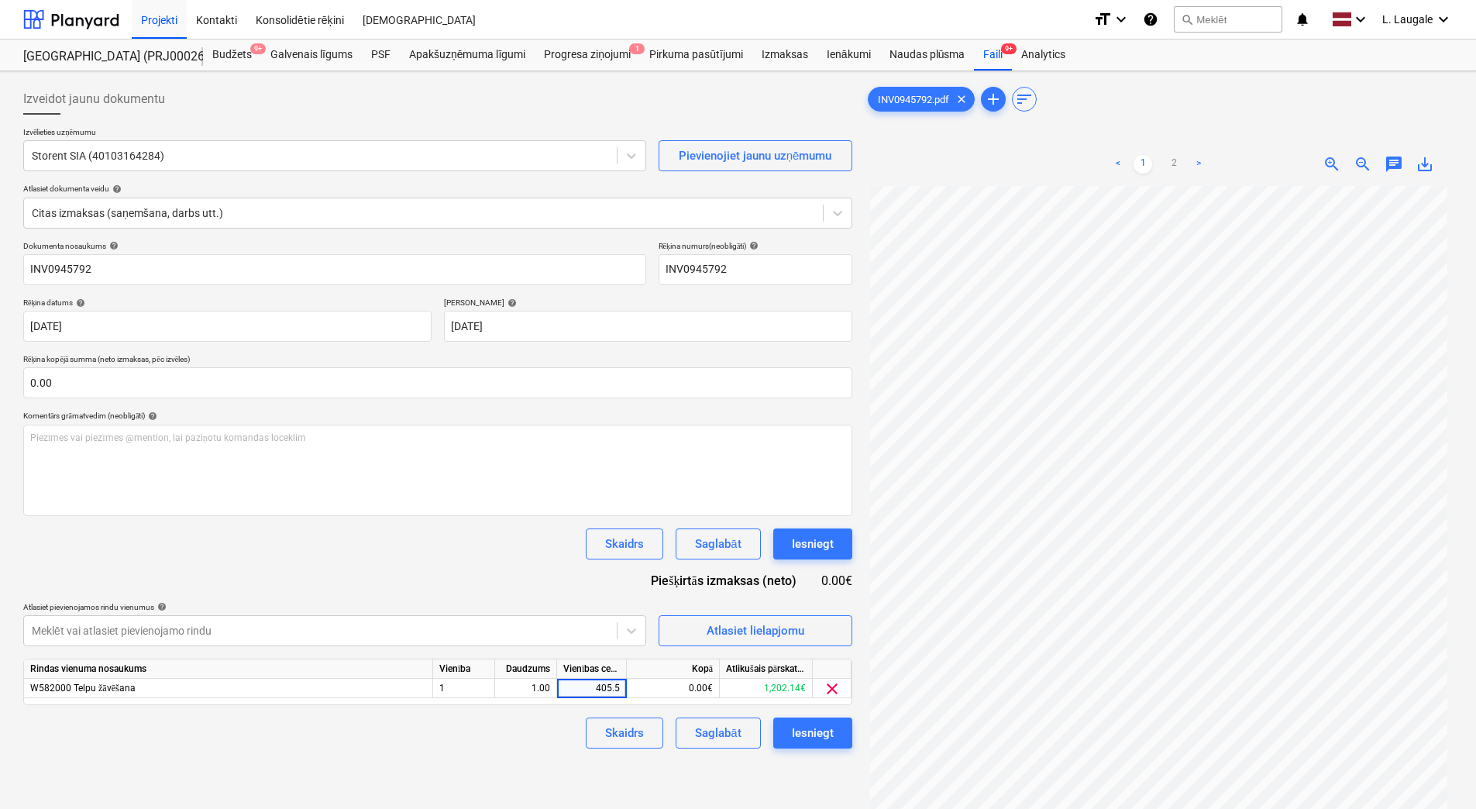
click at [538, 737] on div "Skaidrs Saglabāt Iesniegt" at bounding box center [437, 732] width 829 height 31
click at [738, 741] on div "Saglabāt" at bounding box center [718, 733] width 46 height 20
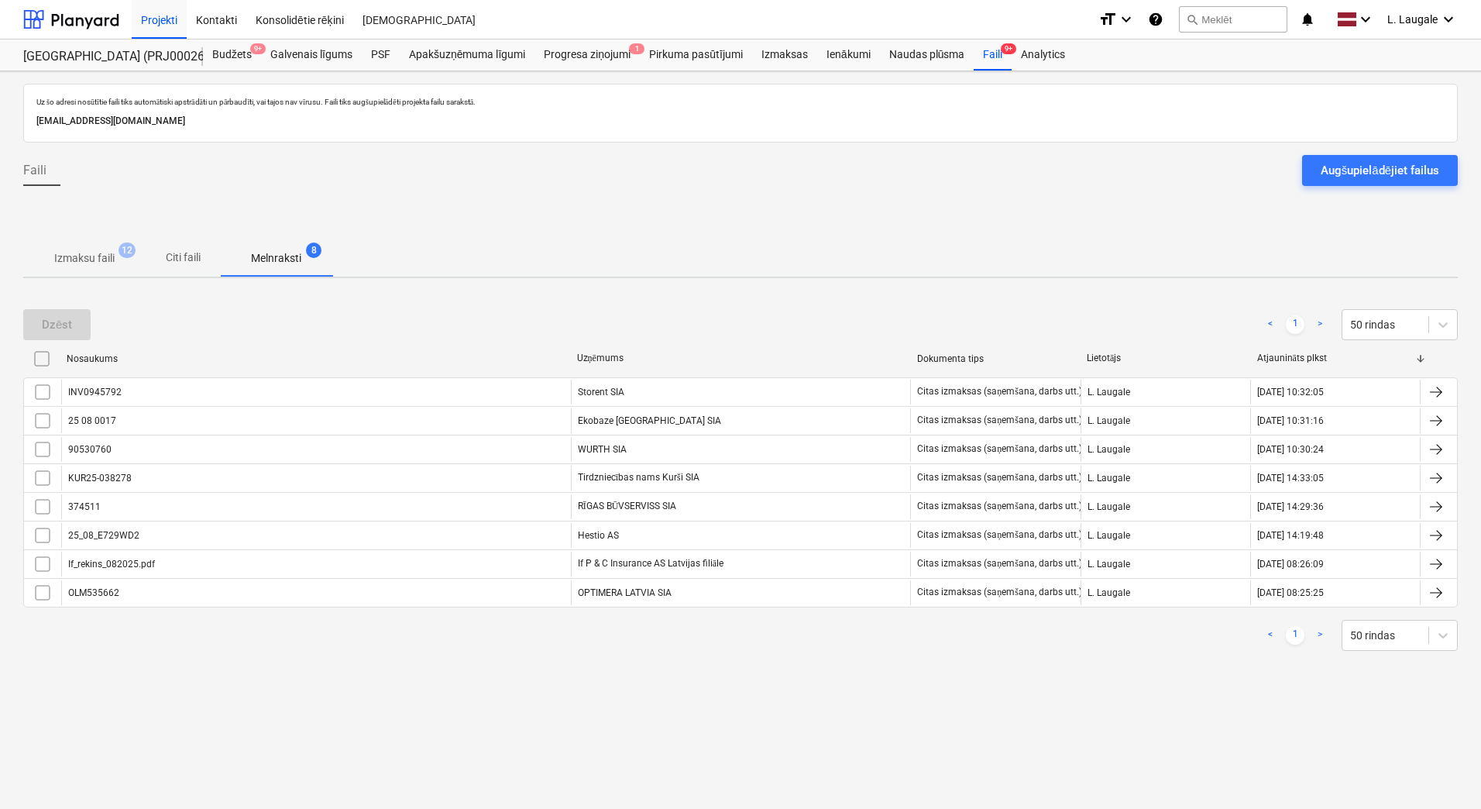
click at [82, 269] on span "Izmaksu faili 12" at bounding box center [84, 258] width 122 height 28
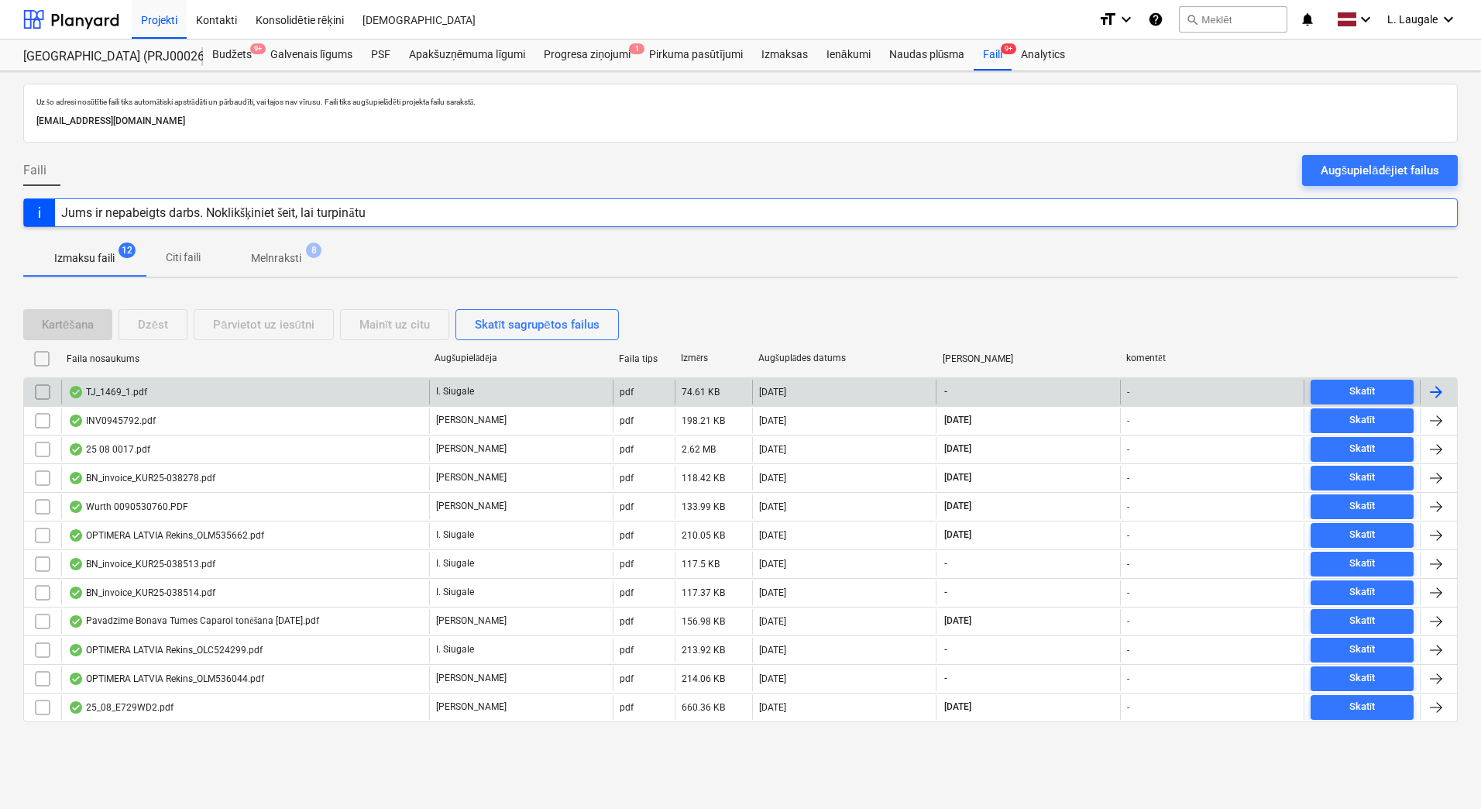
click at [184, 399] on div "TJ_1469_1.pdf" at bounding box center [245, 392] width 368 height 25
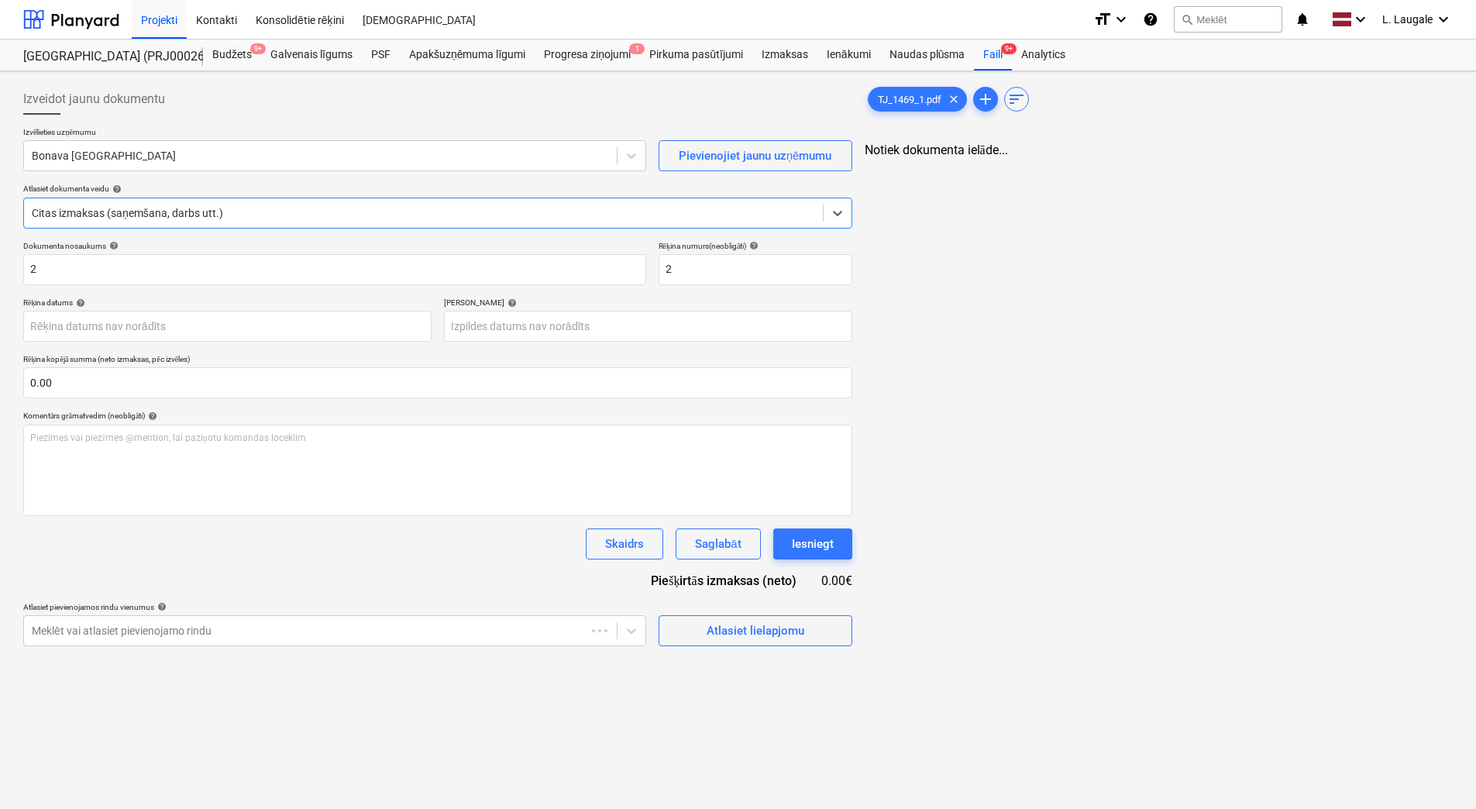
type input "2"
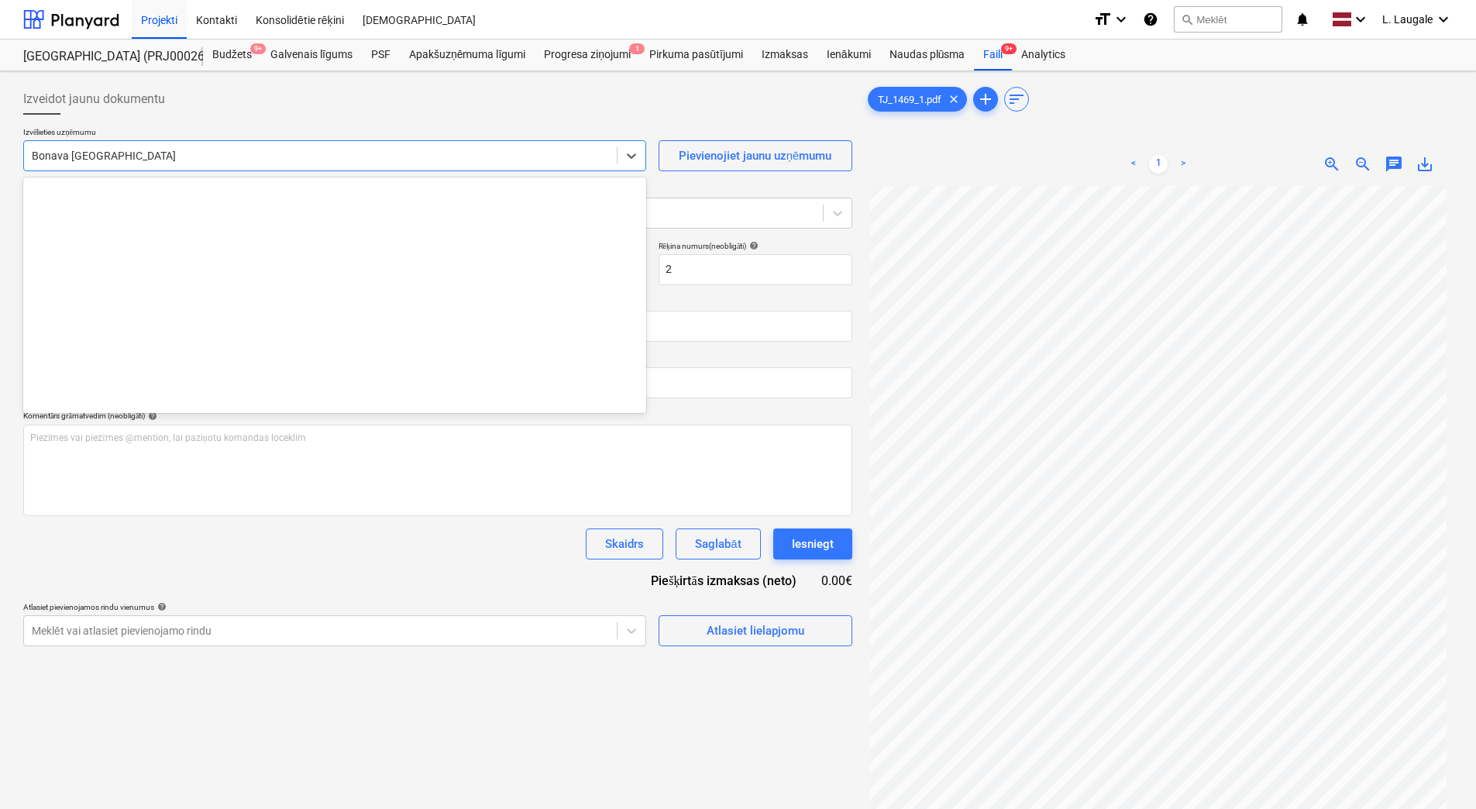
click at [142, 163] on div at bounding box center [320, 155] width 577 height 15
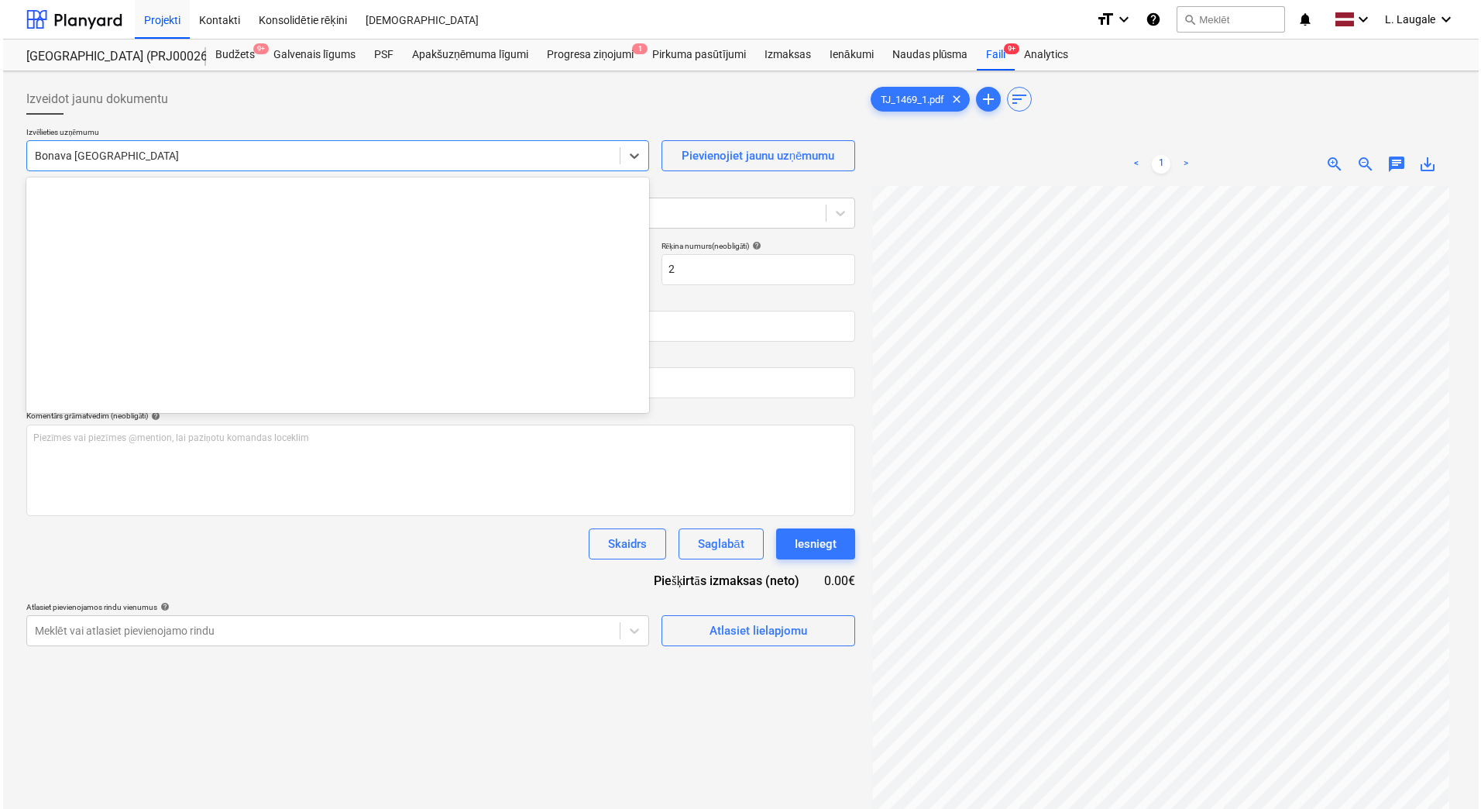
scroll to position [2793, 0]
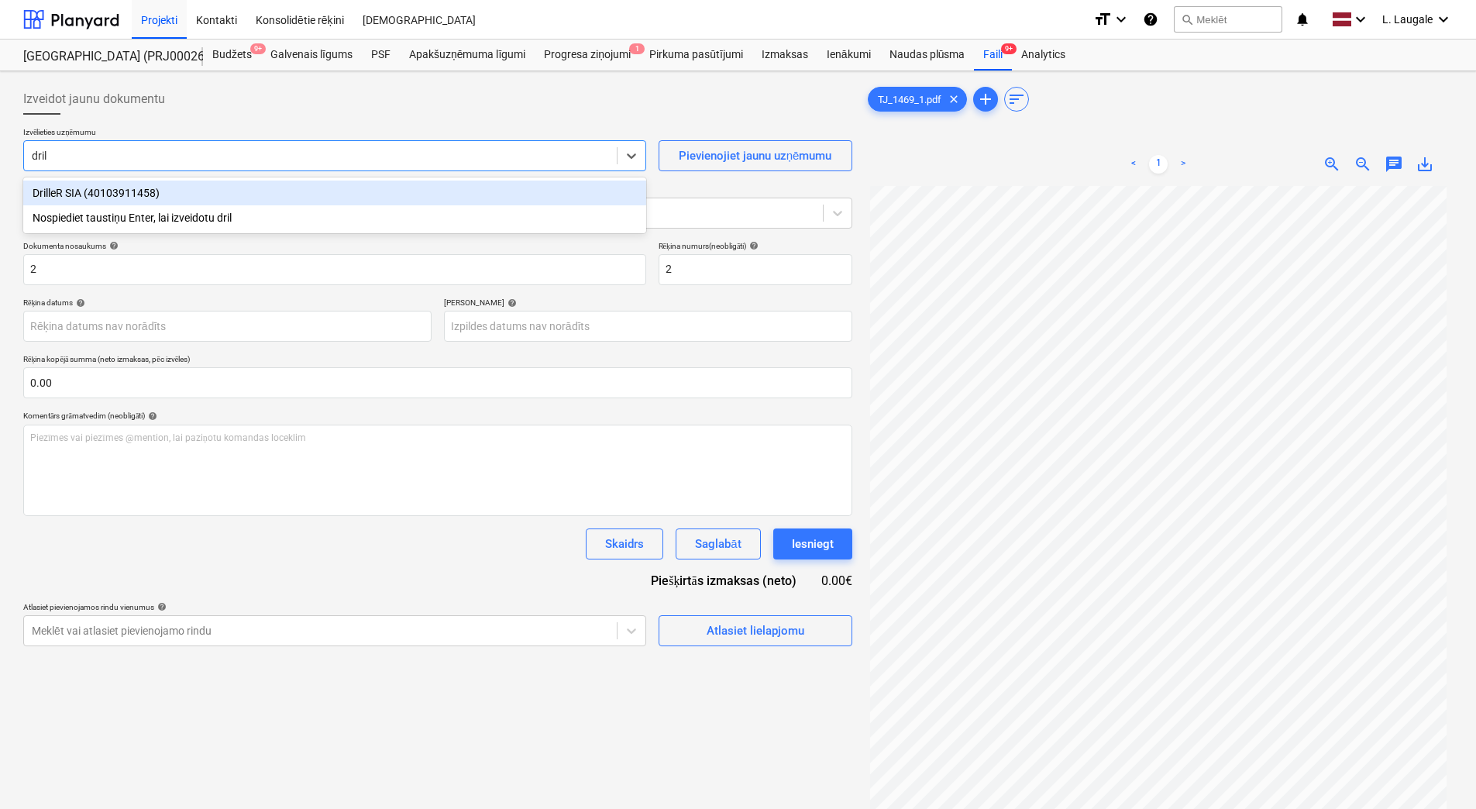
type input "drill"
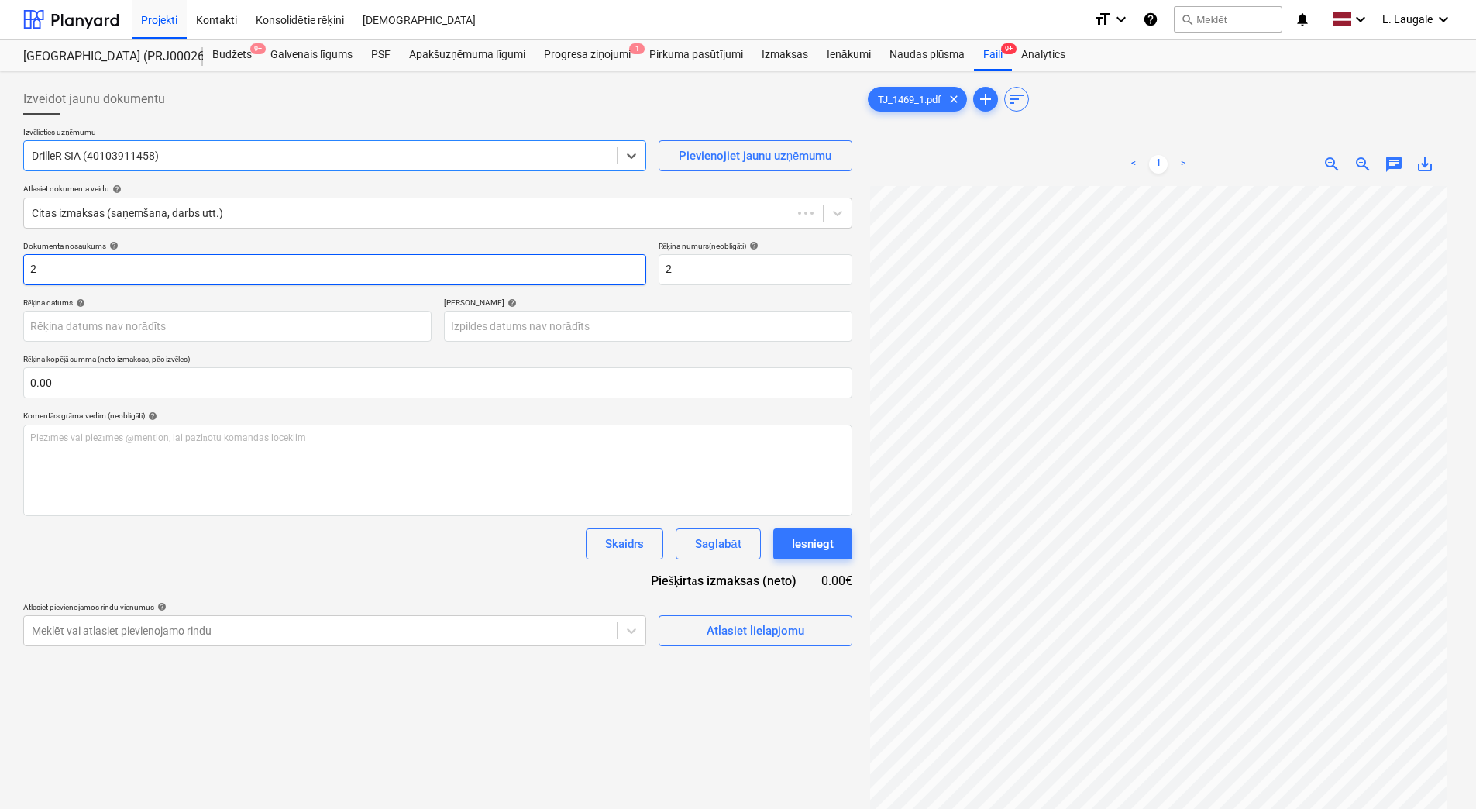
click at [148, 270] on input "2" at bounding box center [334, 269] width 623 height 31
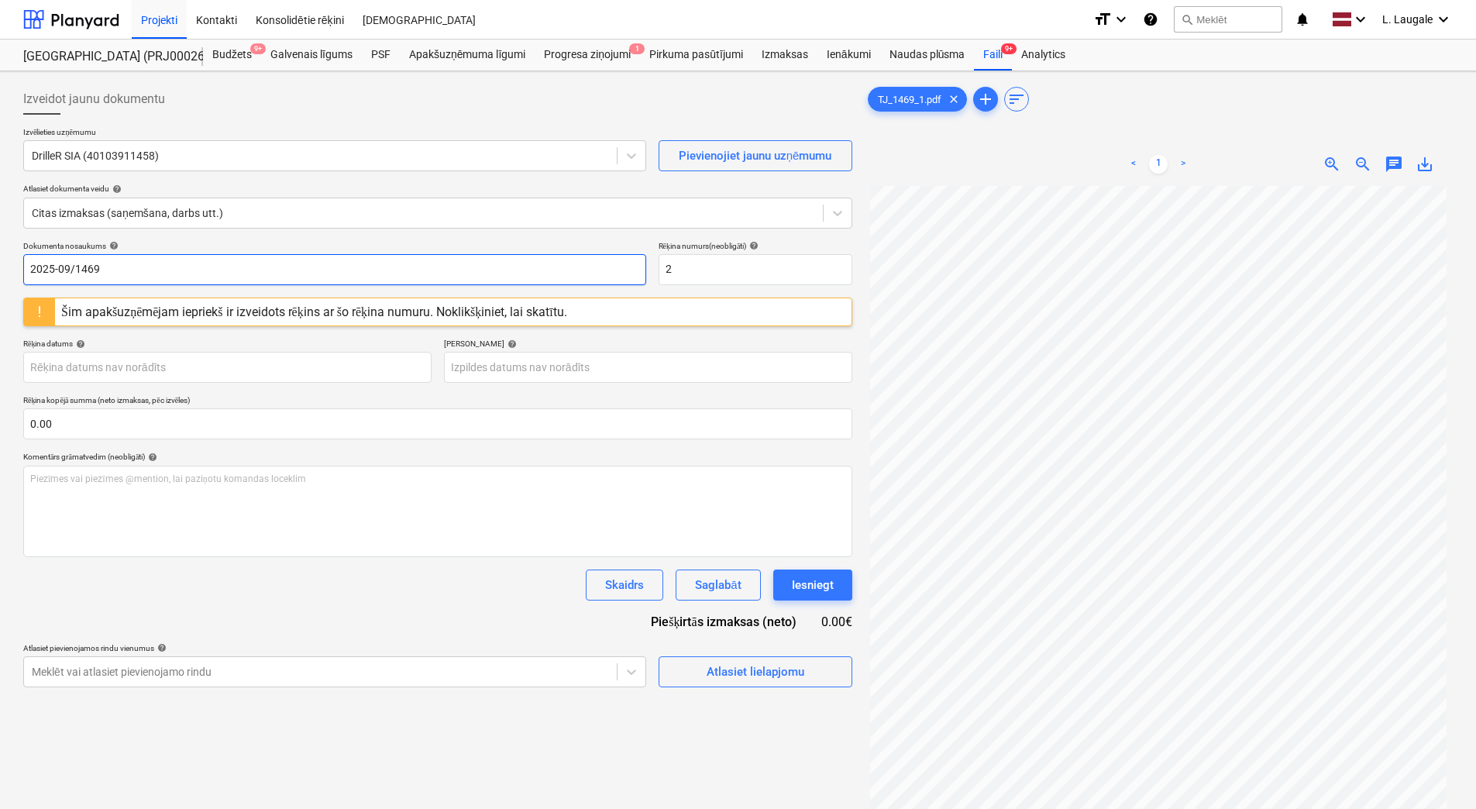
drag, startPoint x: 148, startPoint y: 270, endPoint x: 0, endPoint y: 304, distance: 151.9
click at [0, 301] on html "Projekti Kontakti Konsolidētie rēķini Iesūtne format_size keyboard_arrow_down h…" at bounding box center [738, 404] width 1476 height 809
type input "2025-09/1469"
drag, startPoint x: 724, startPoint y: 260, endPoint x: 587, endPoint y: 271, distance: 137.6
click at [587, 271] on div "Dokumenta nosaukums help 2025-09/1469 Rēķina numurs (neobligāti) help 2" at bounding box center [437, 263] width 829 height 44
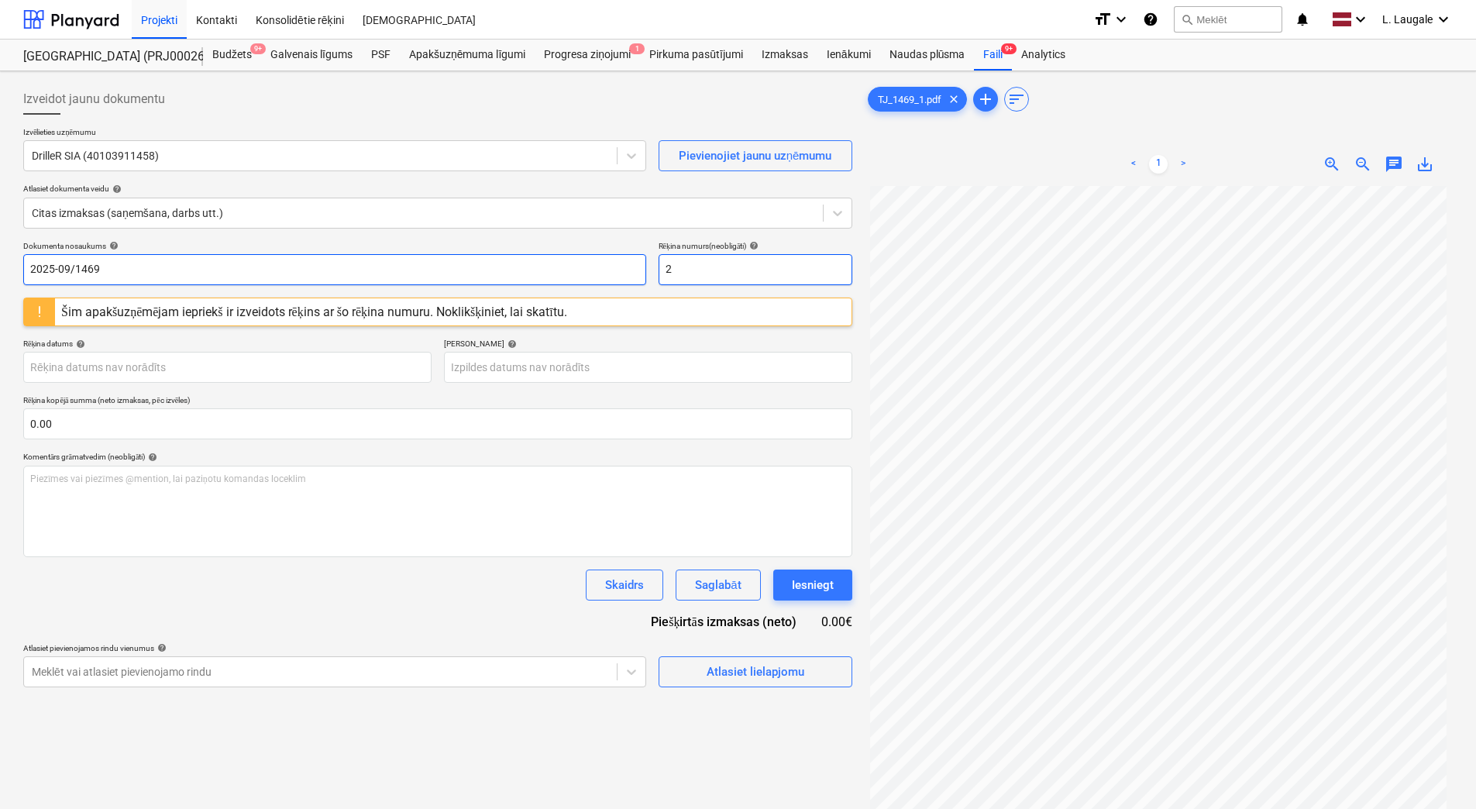
paste input "025-09/1469"
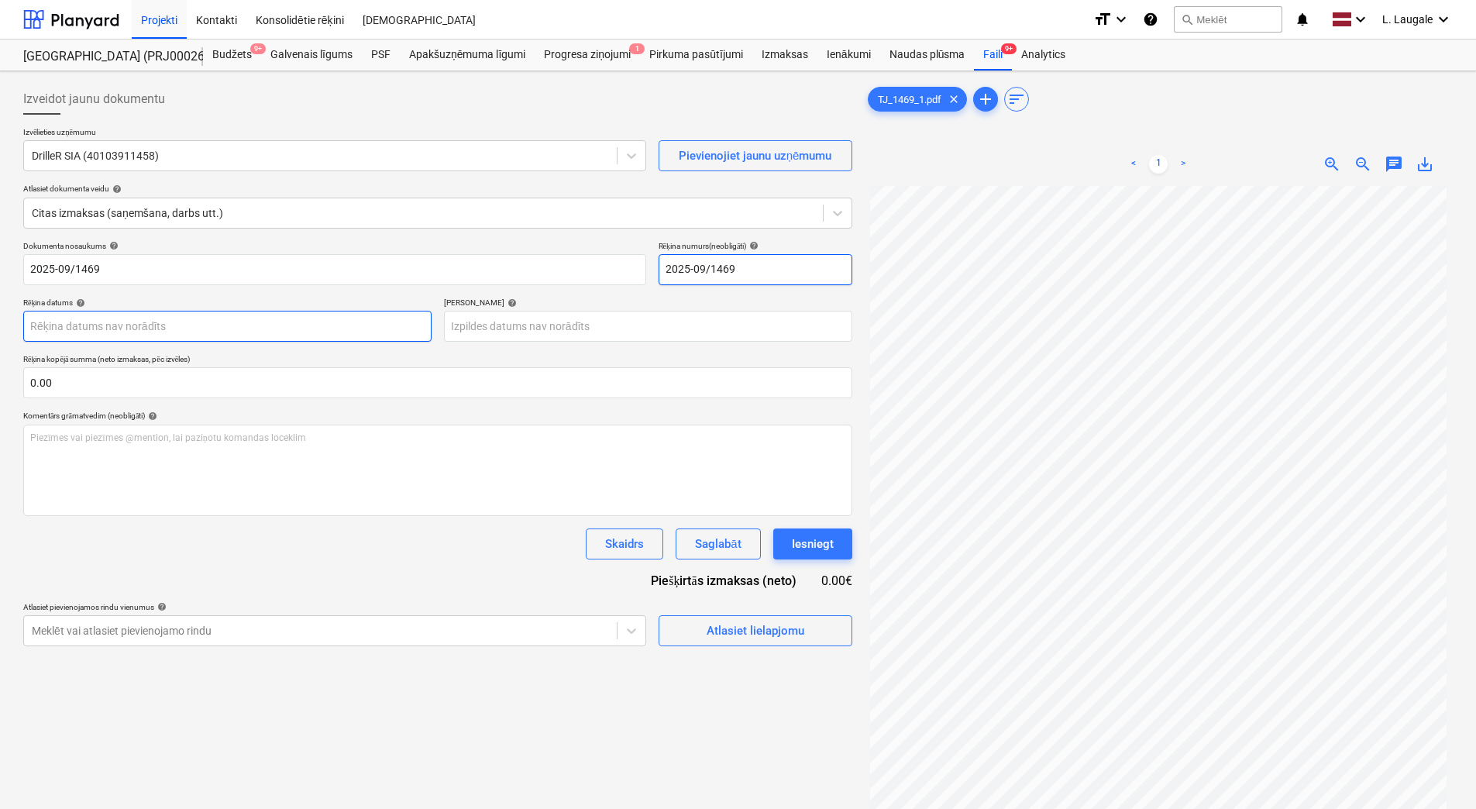
type input "2025-09/1469"
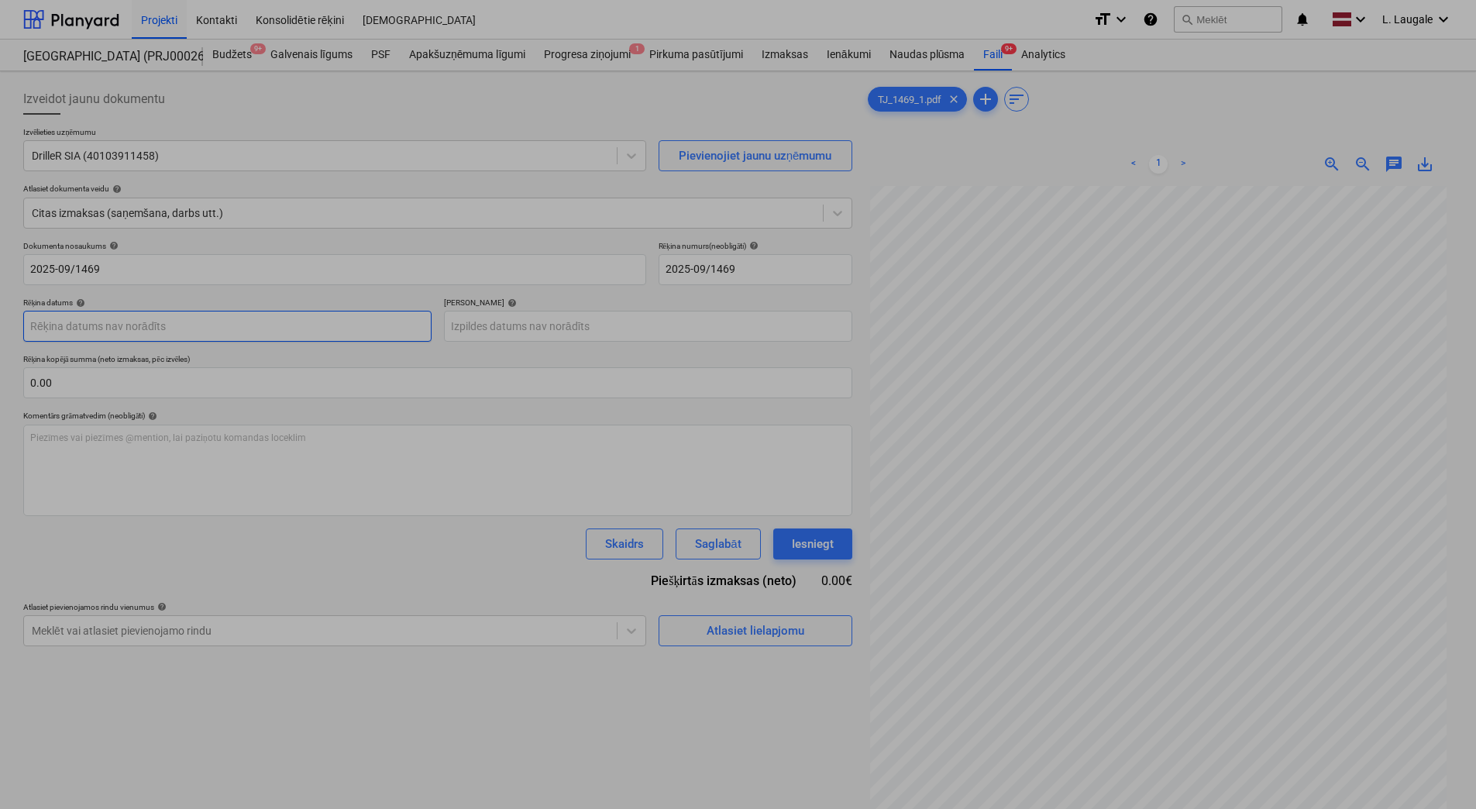
click at [382, 331] on body "Projekti Kontakti Konsolidētie rēķini Iesūtne format_size keyboard_arrow_down h…" at bounding box center [738, 404] width 1476 height 809
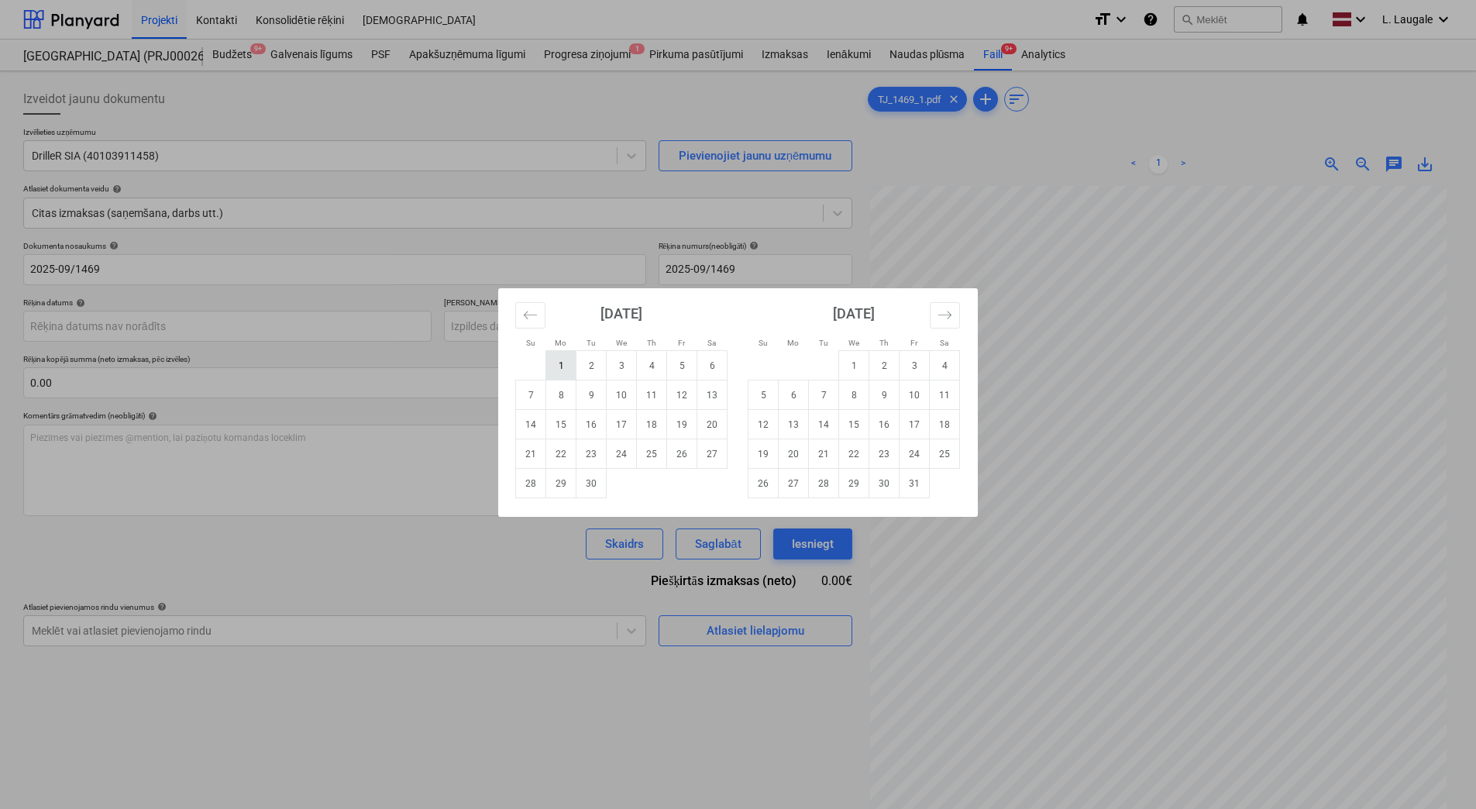
click at [564, 368] on td "1" at bounding box center [561, 365] width 30 height 29
type input "[DATE]"
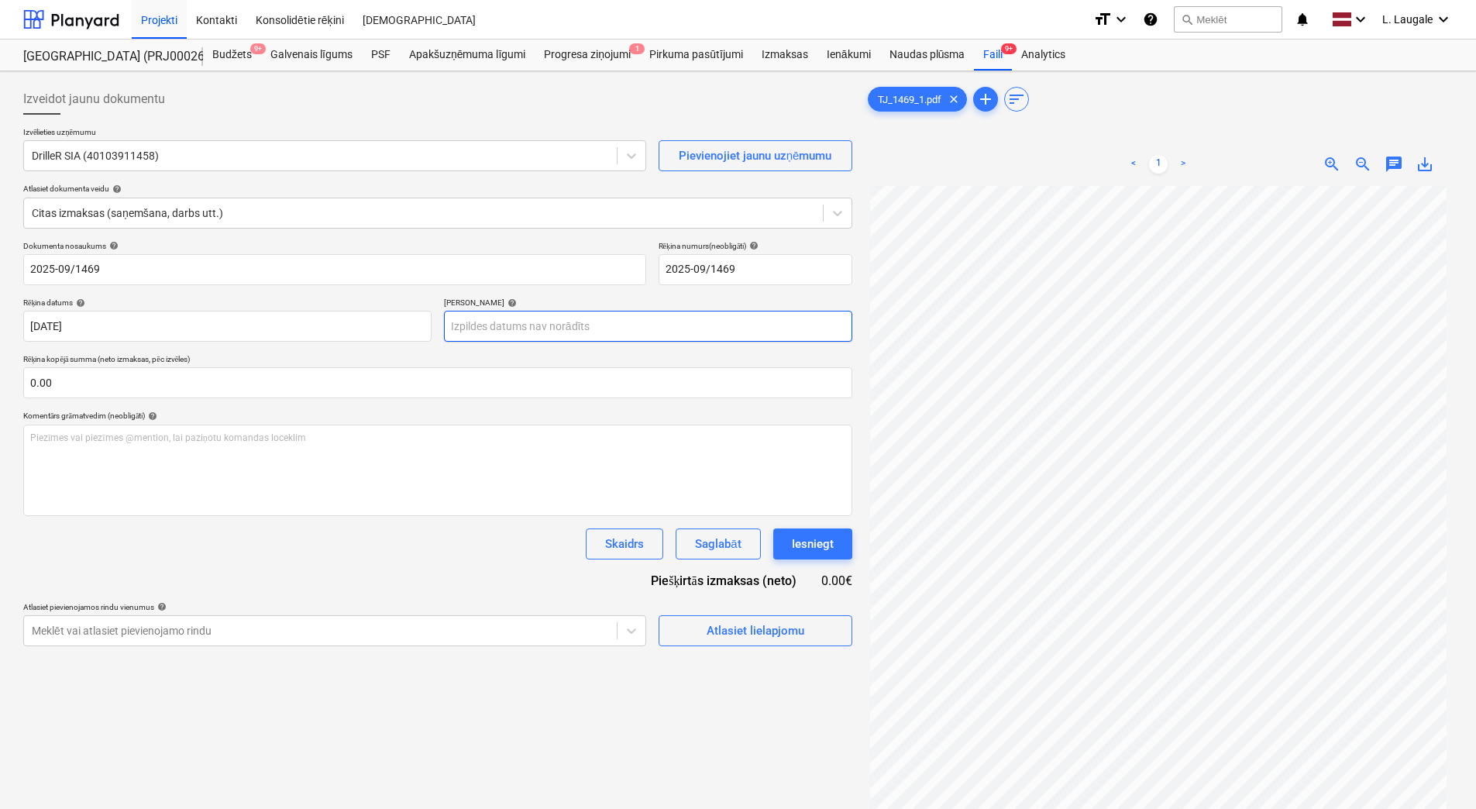
click at [558, 323] on body "Projekti Kontakti Konsolidētie rēķini Iesūtne format_size keyboard_arrow_down h…" at bounding box center [738, 404] width 1476 height 809
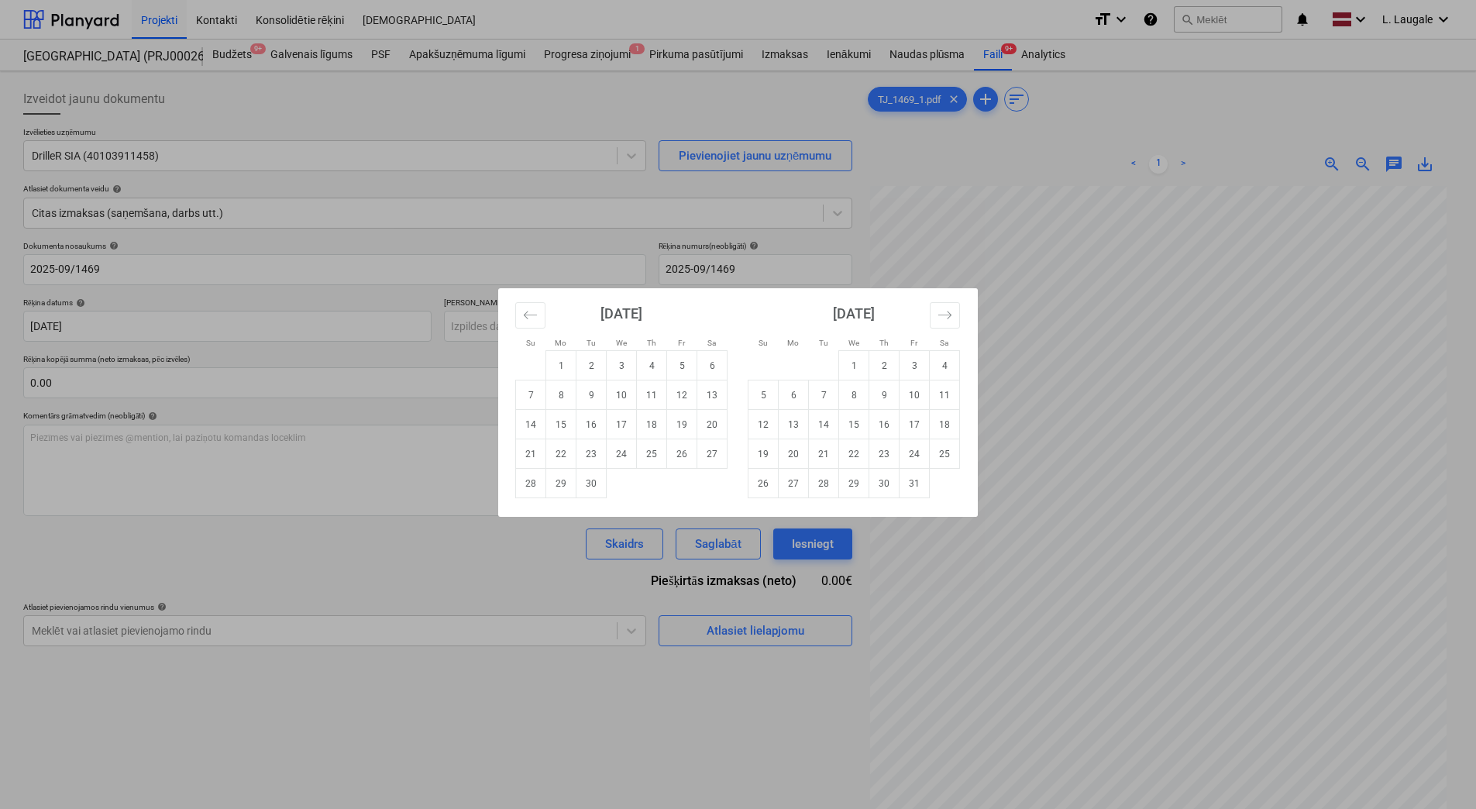
click at [424, 473] on div "Su Mo Tu We Th Fr Sa Su Mo Tu We Th Fr Sa [DATE] 1 2 3 4 5 6 7 8 9 10 11 12 13 …" at bounding box center [738, 404] width 1476 height 809
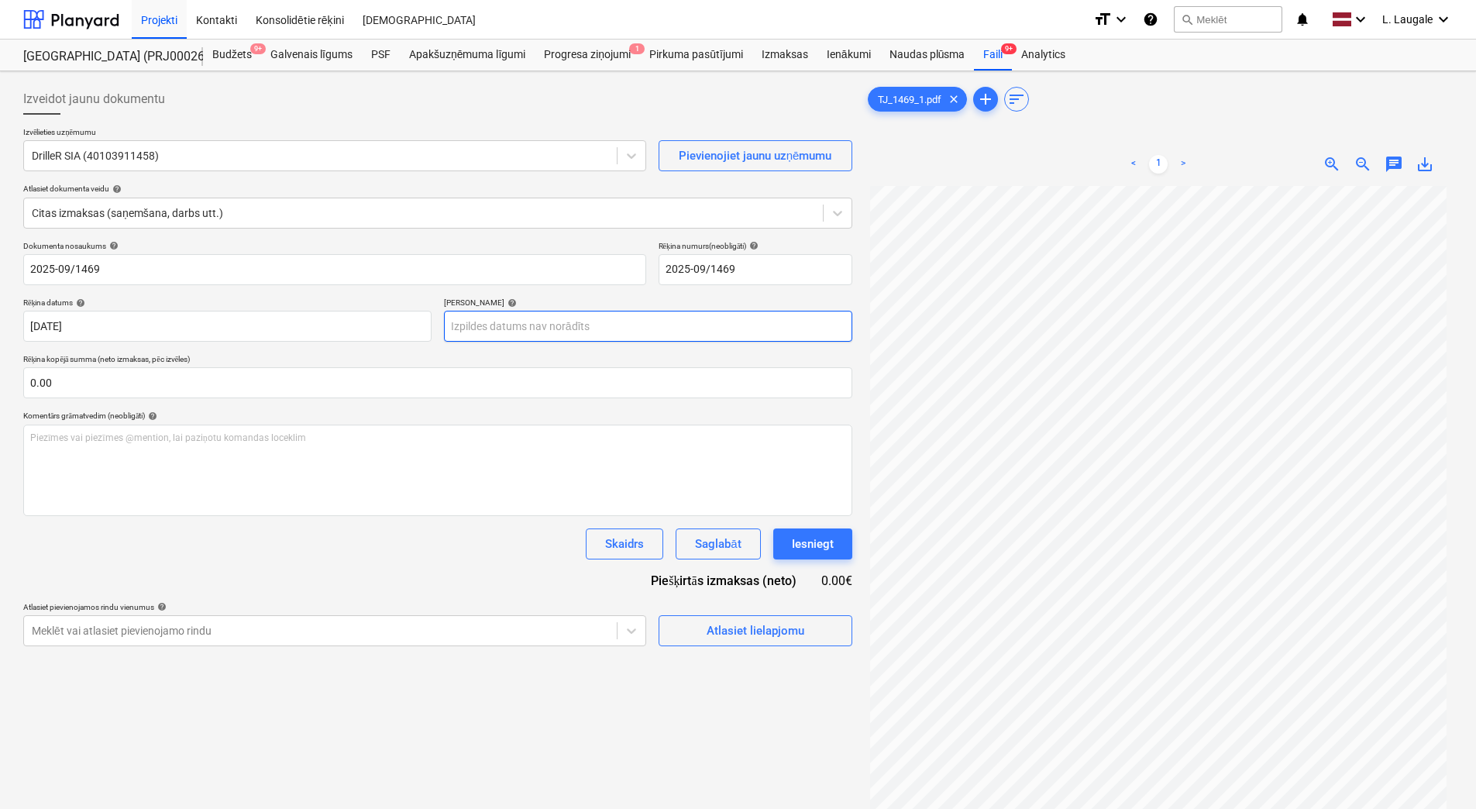
click at [493, 318] on body "Projekti Kontakti Konsolidētie rēķini Iesūtne format_size keyboard_arrow_down h…" at bounding box center [738, 404] width 1476 height 809
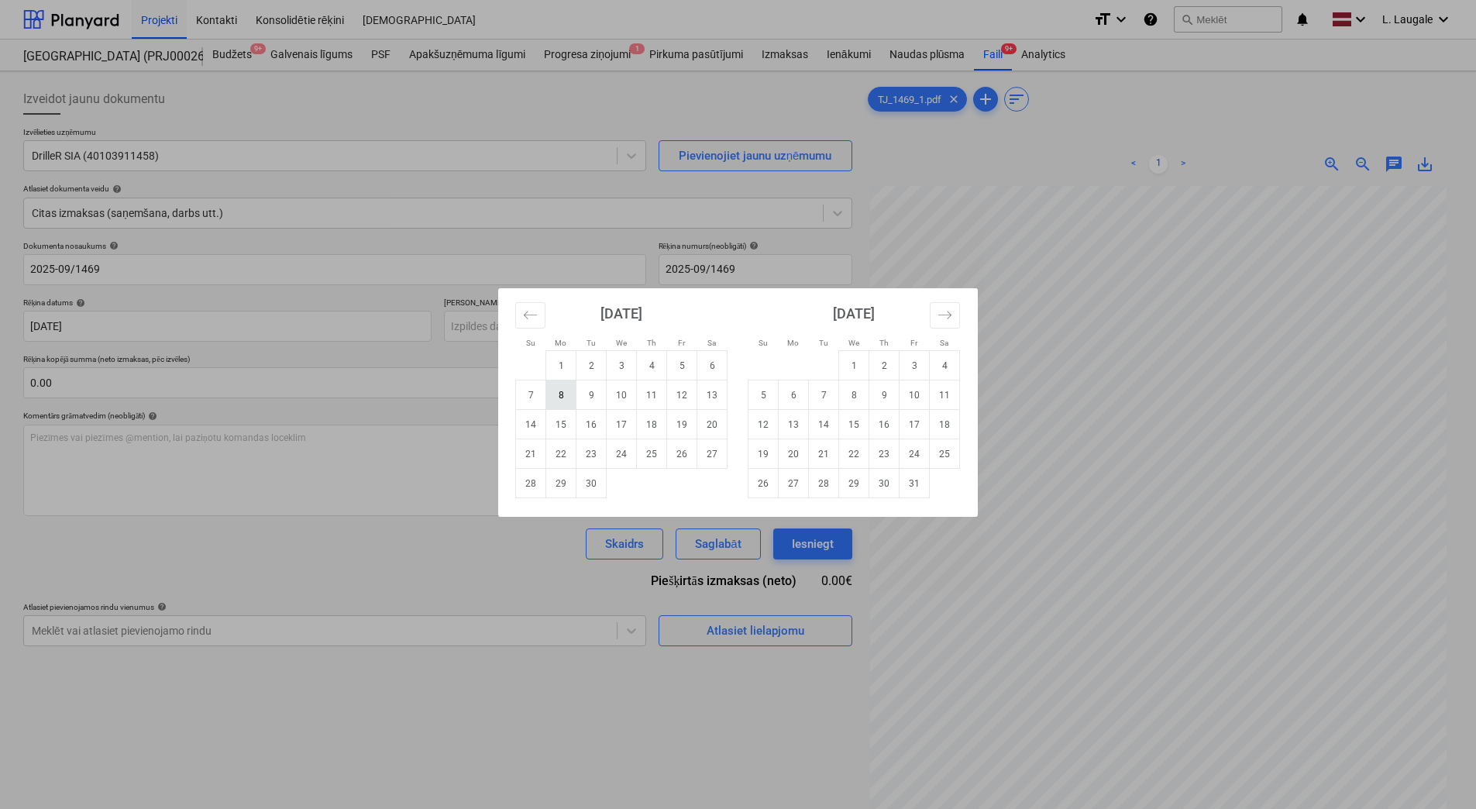
click at [566, 397] on td "8" at bounding box center [561, 394] width 30 height 29
type input "[DATE]"
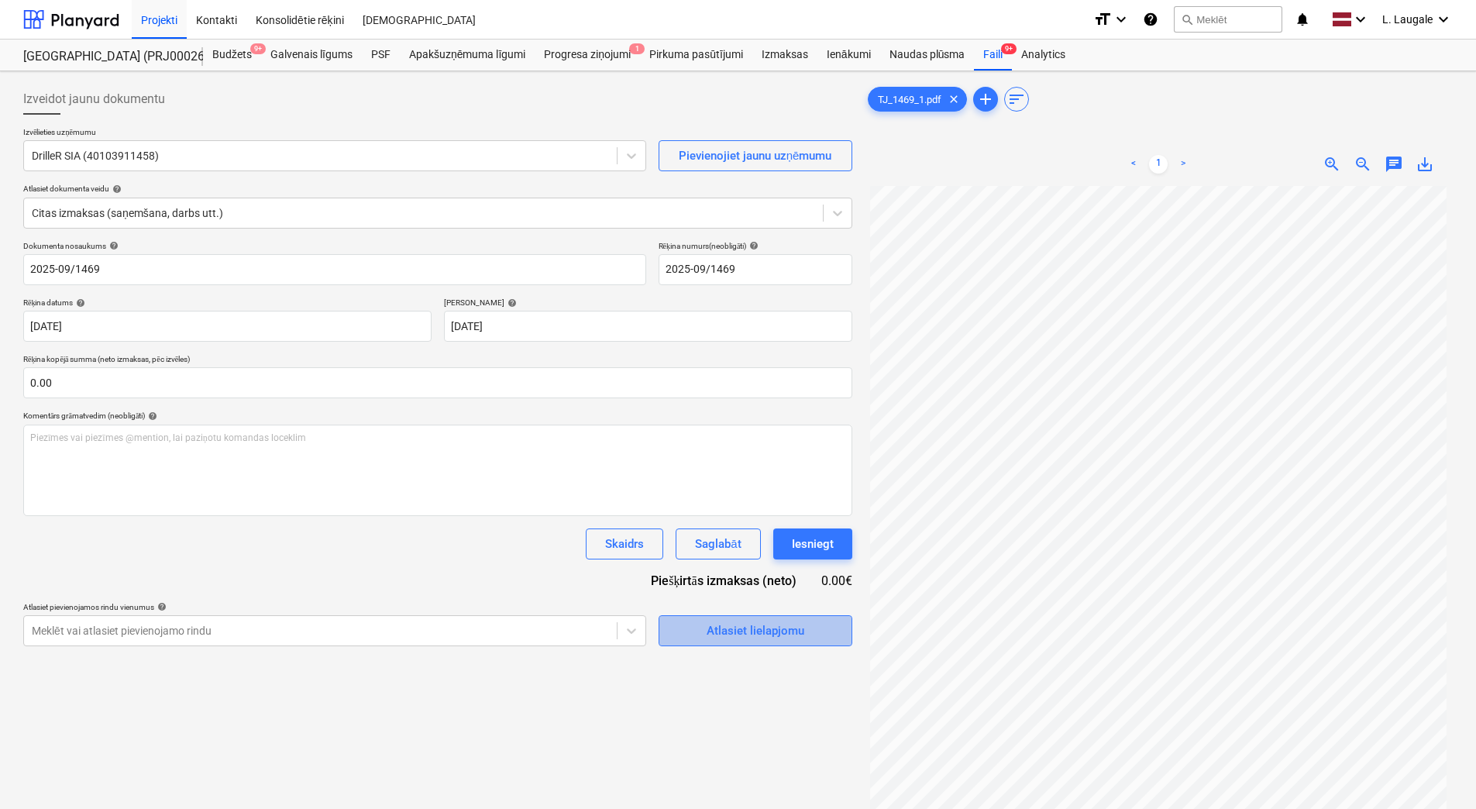
click at [710, 626] on div "Atlasiet lielapjomu" at bounding box center [756, 631] width 98 height 20
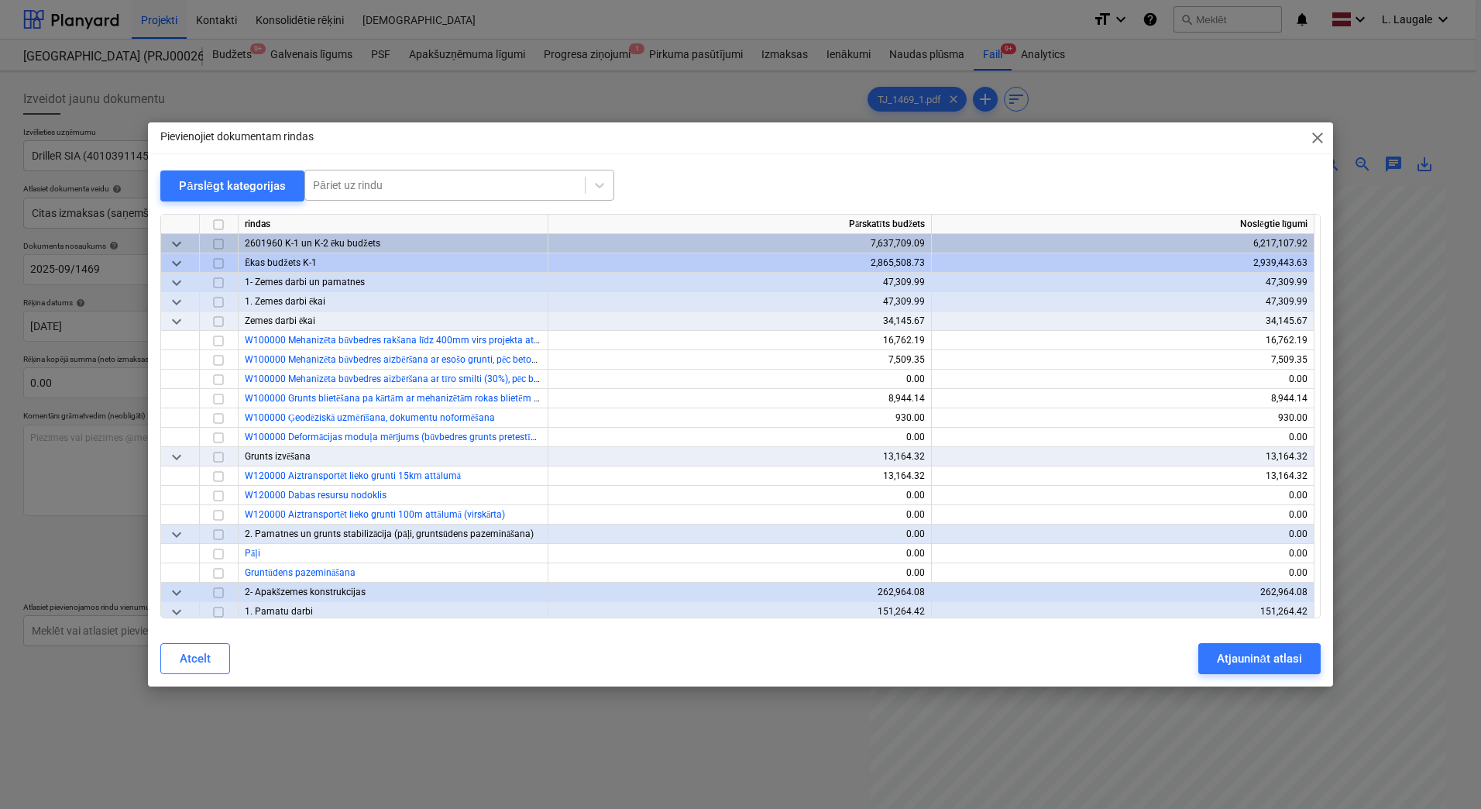
click at [335, 185] on div at bounding box center [445, 184] width 264 height 15
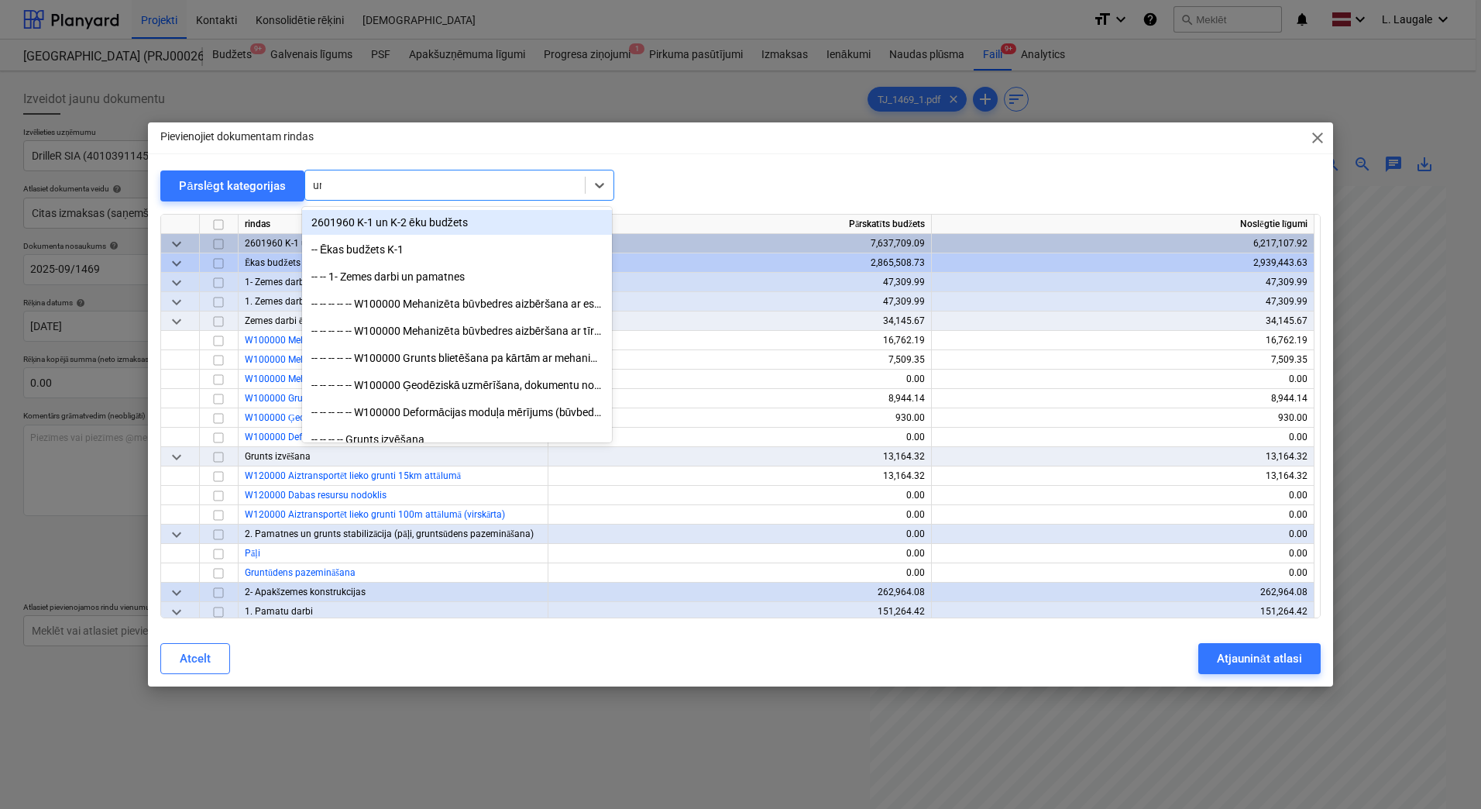
type input "urb"
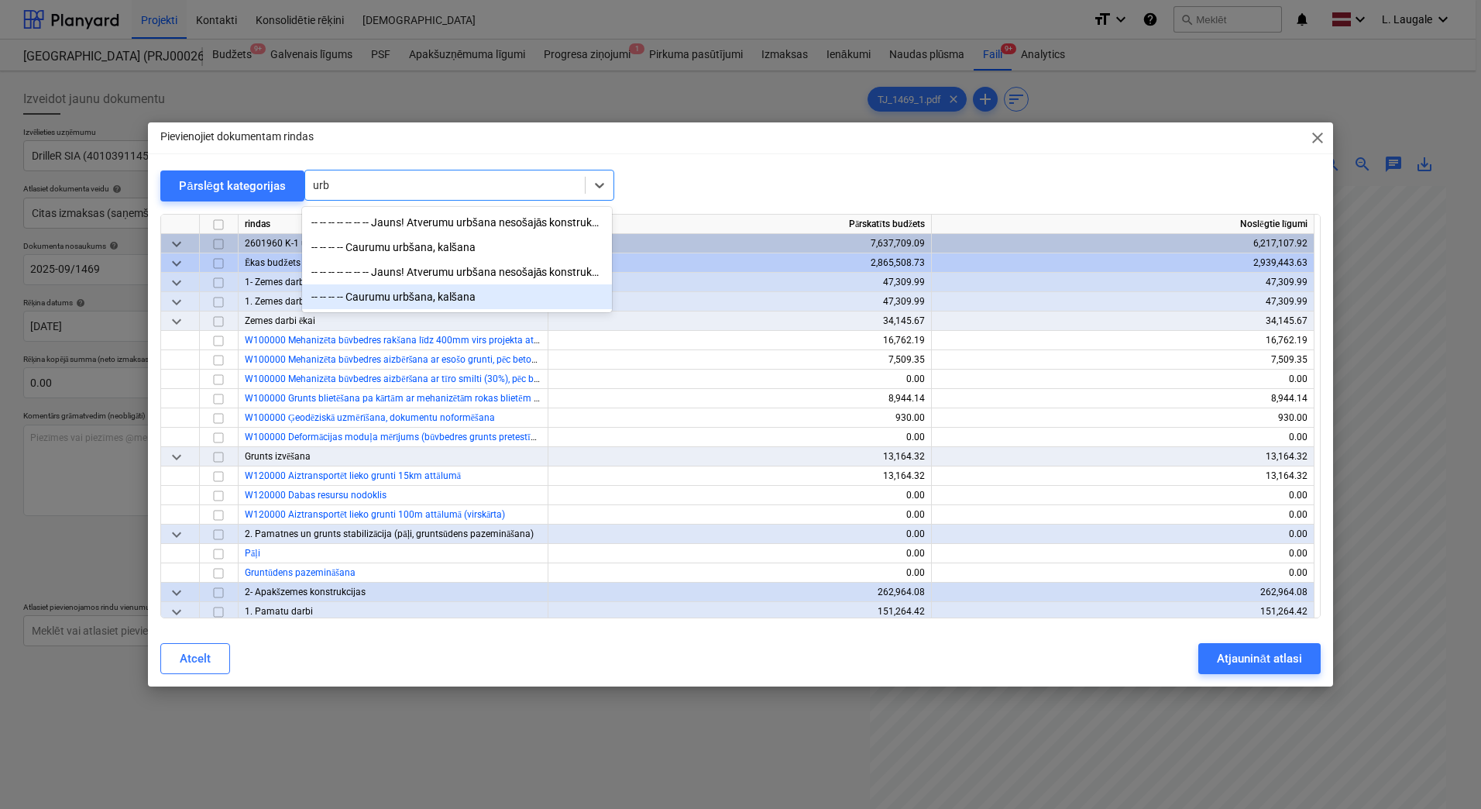
click at [434, 301] on div "-- -- -- -- Caurumu urbšana, kalšana" at bounding box center [457, 296] width 310 height 25
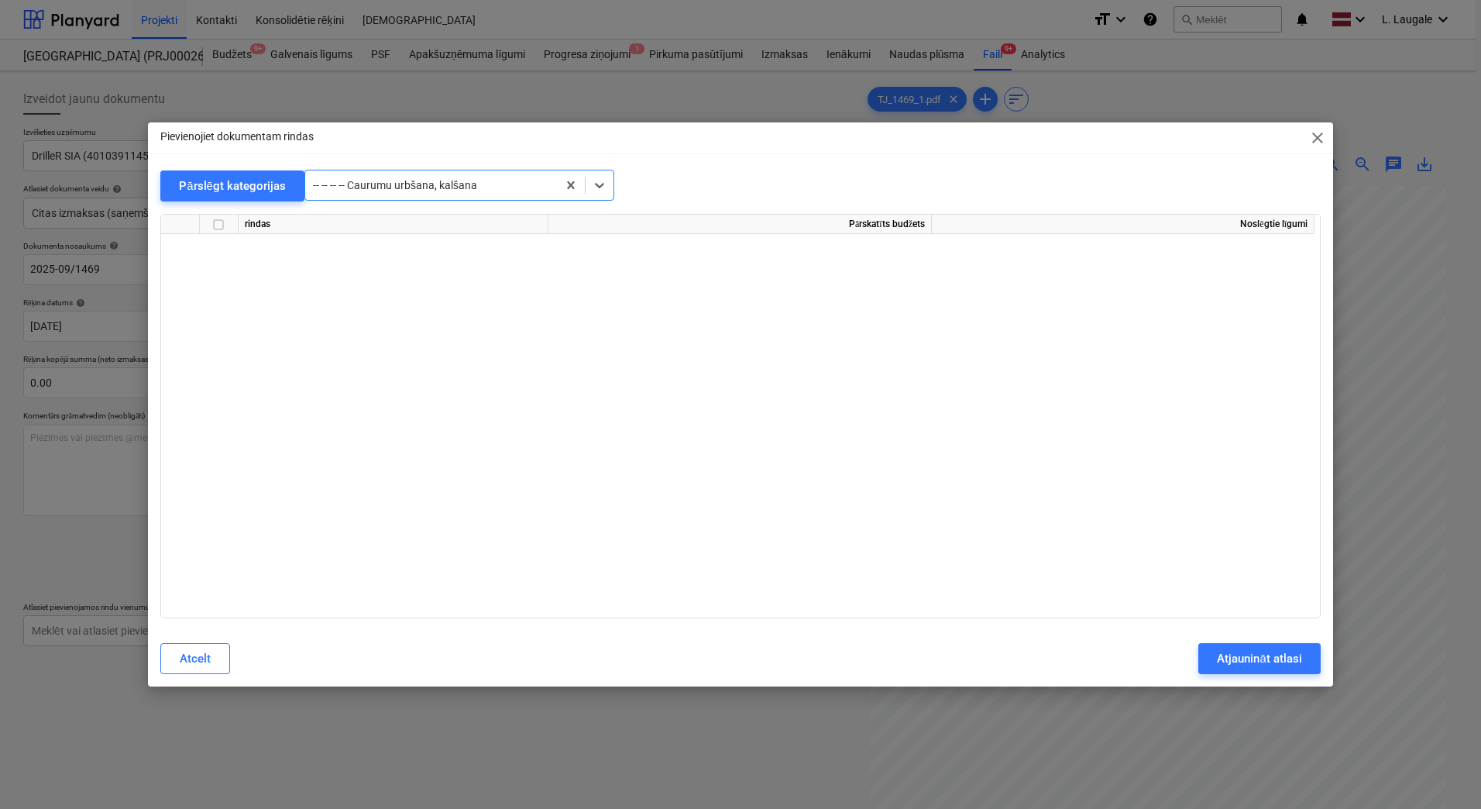
scroll to position [25762, 0]
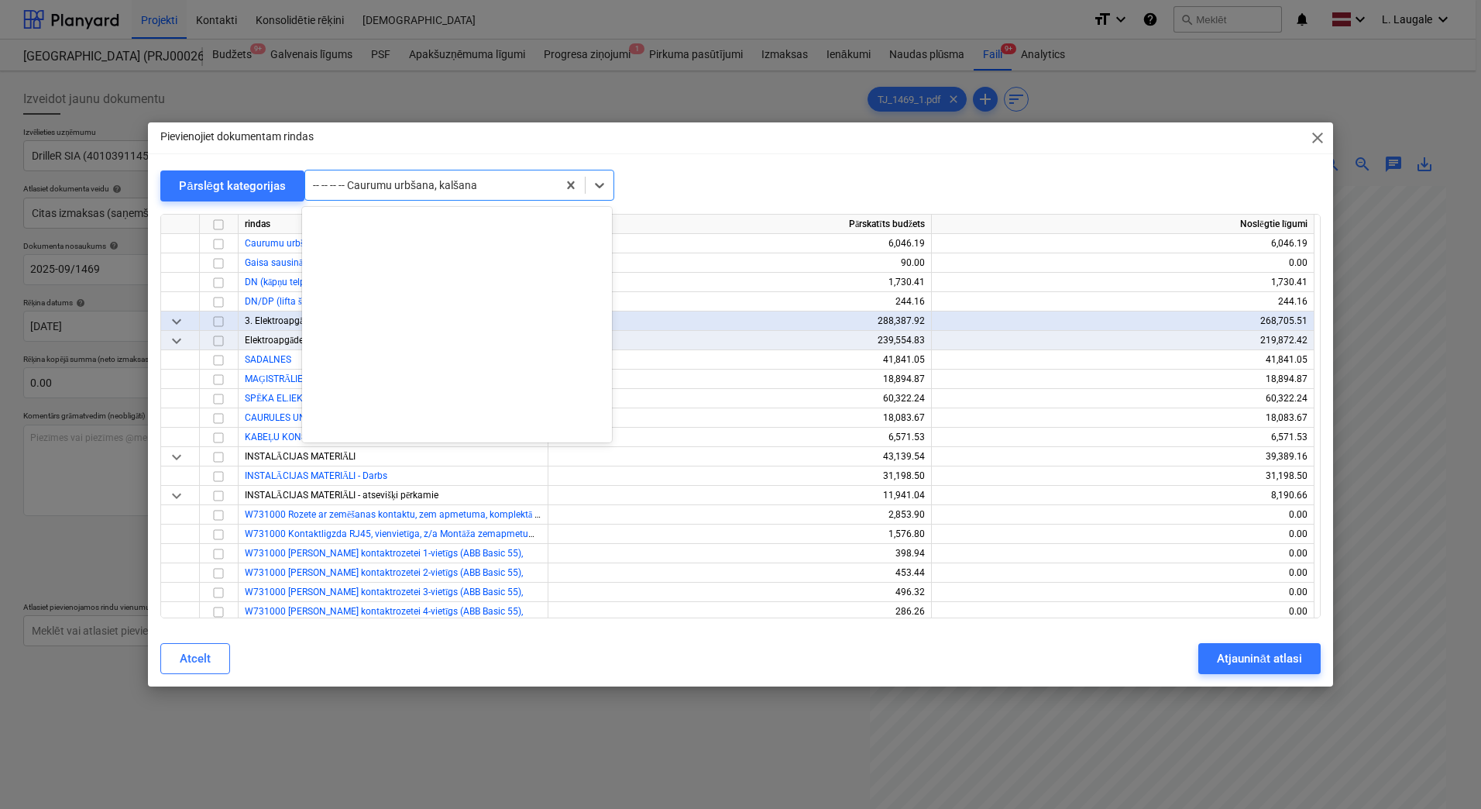
click at [407, 188] on div at bounding box center [431, 184] width 236 height 15
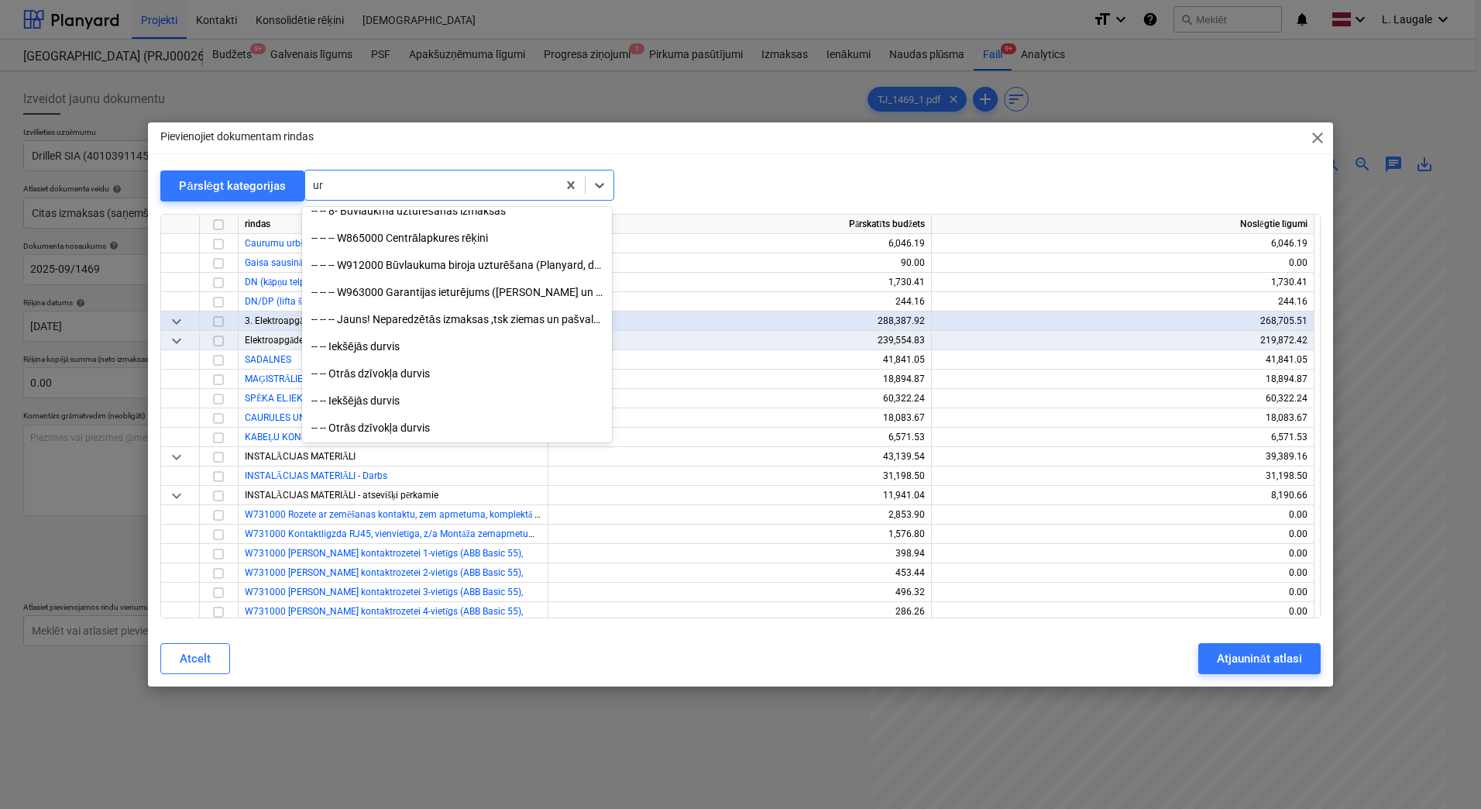
scroll to position [6249, 0]
type input "urb"
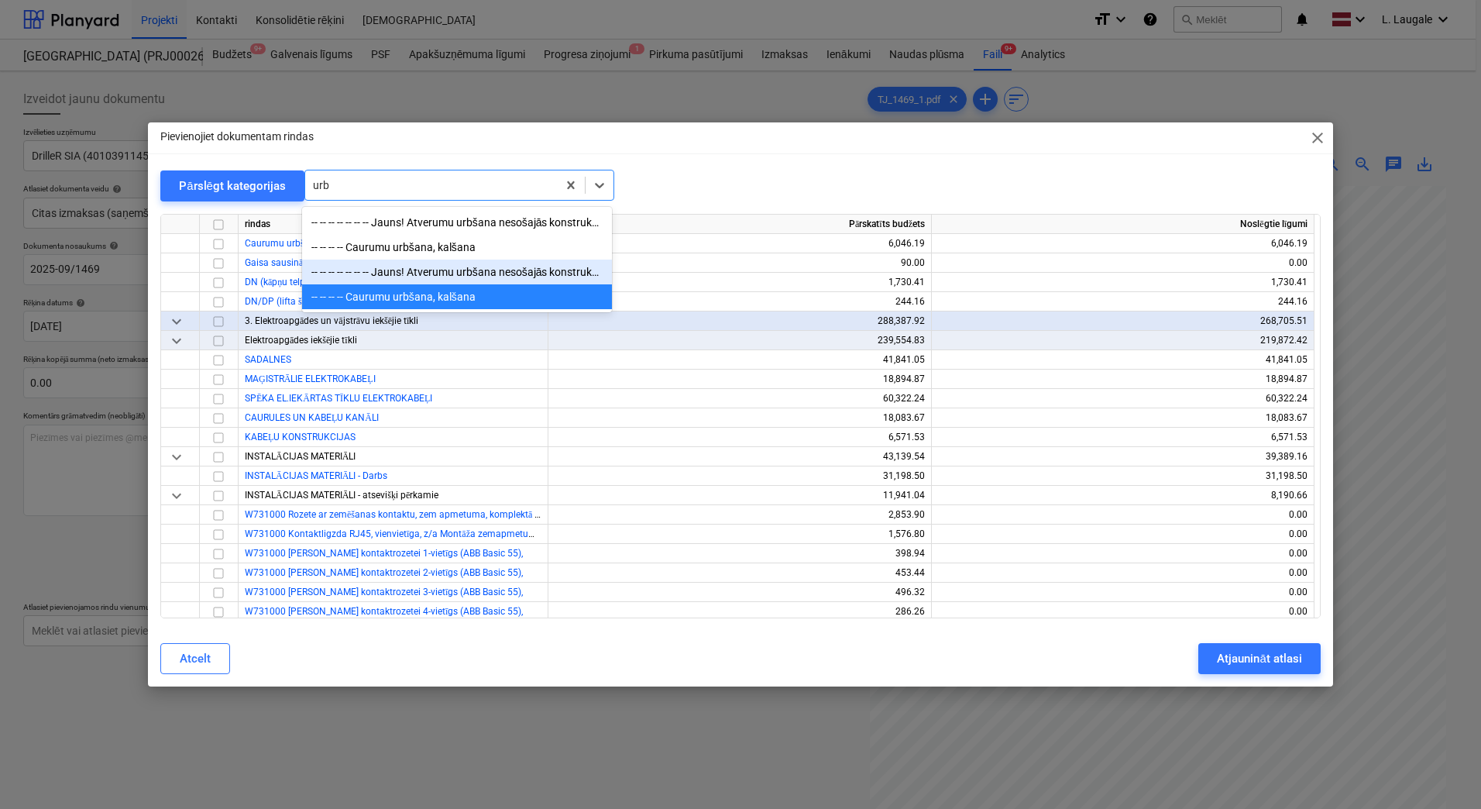
click at [435, 263] on div "-- -- -- -- -- -- -- Jauns! Atverumu urbšana nesošajās konstrukcijās. Stāvvadu …" at bounding box center [457, 272] width 310 height 25
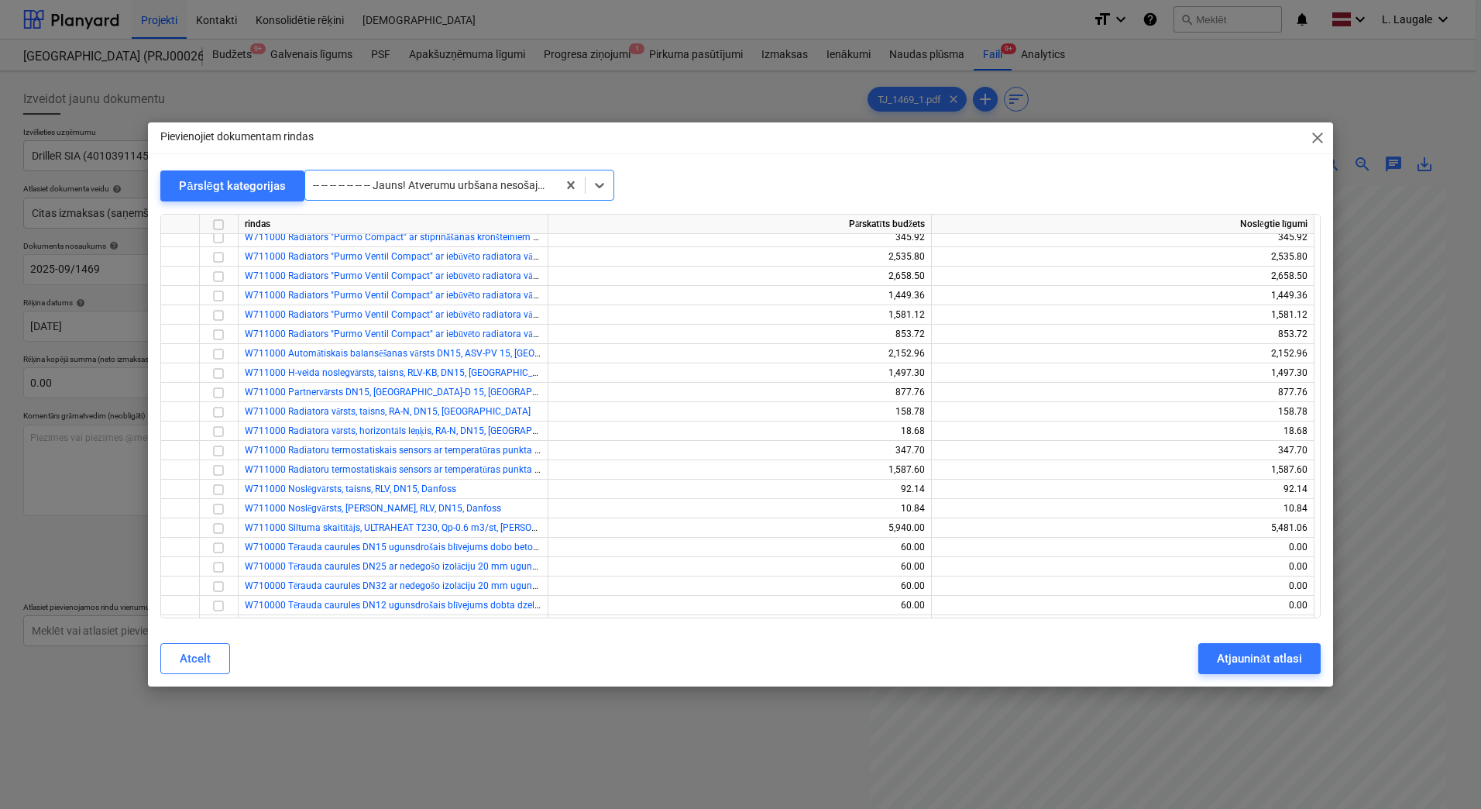
scroll to position [24542, 0]
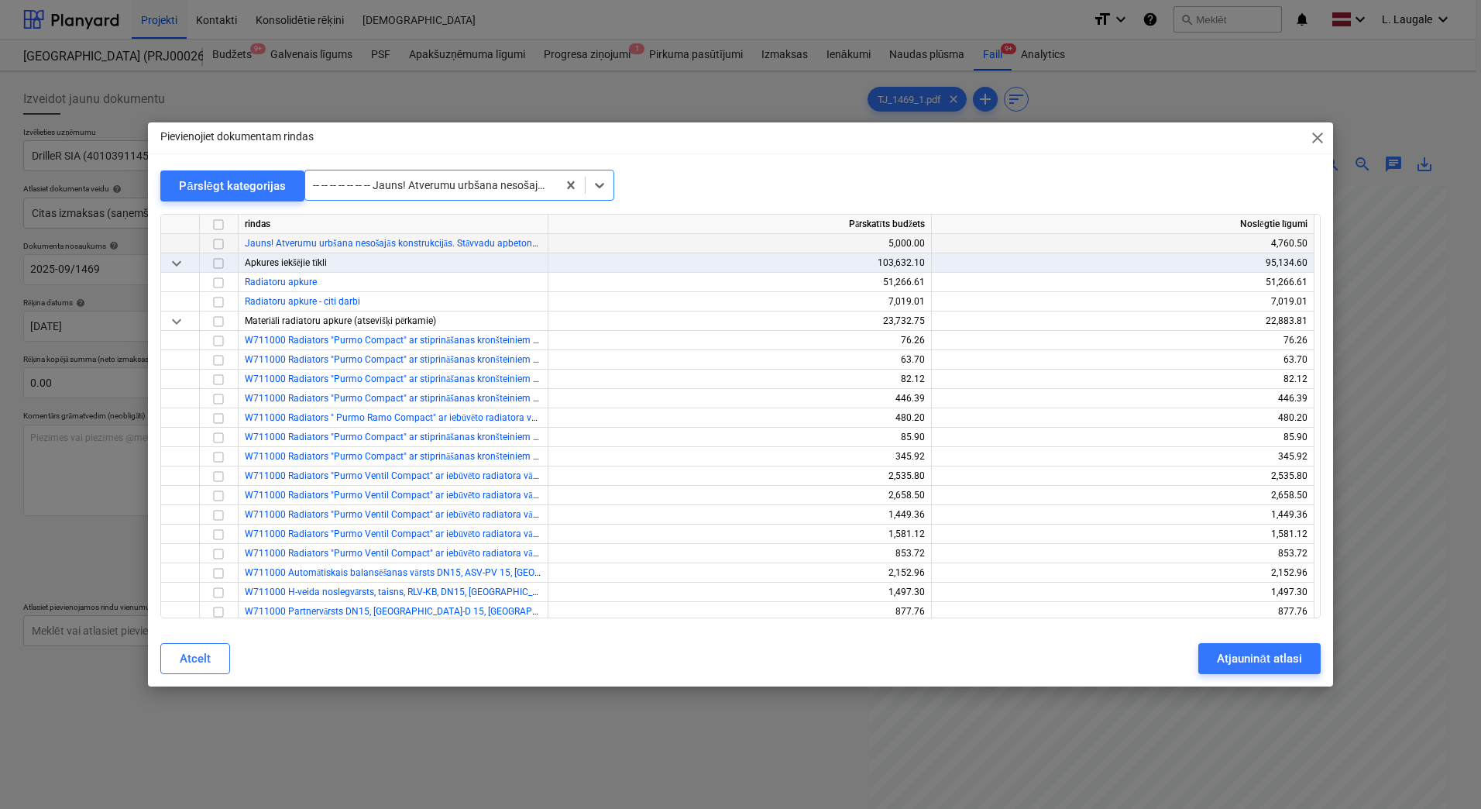
click at [218, 241] on input "checkbox" at bounding box center [218, 244] width 19 height 19
click at [1223, 655] on div "Atjaunināt atlasi" at bounding box center [1259, 659] width 84 height 20
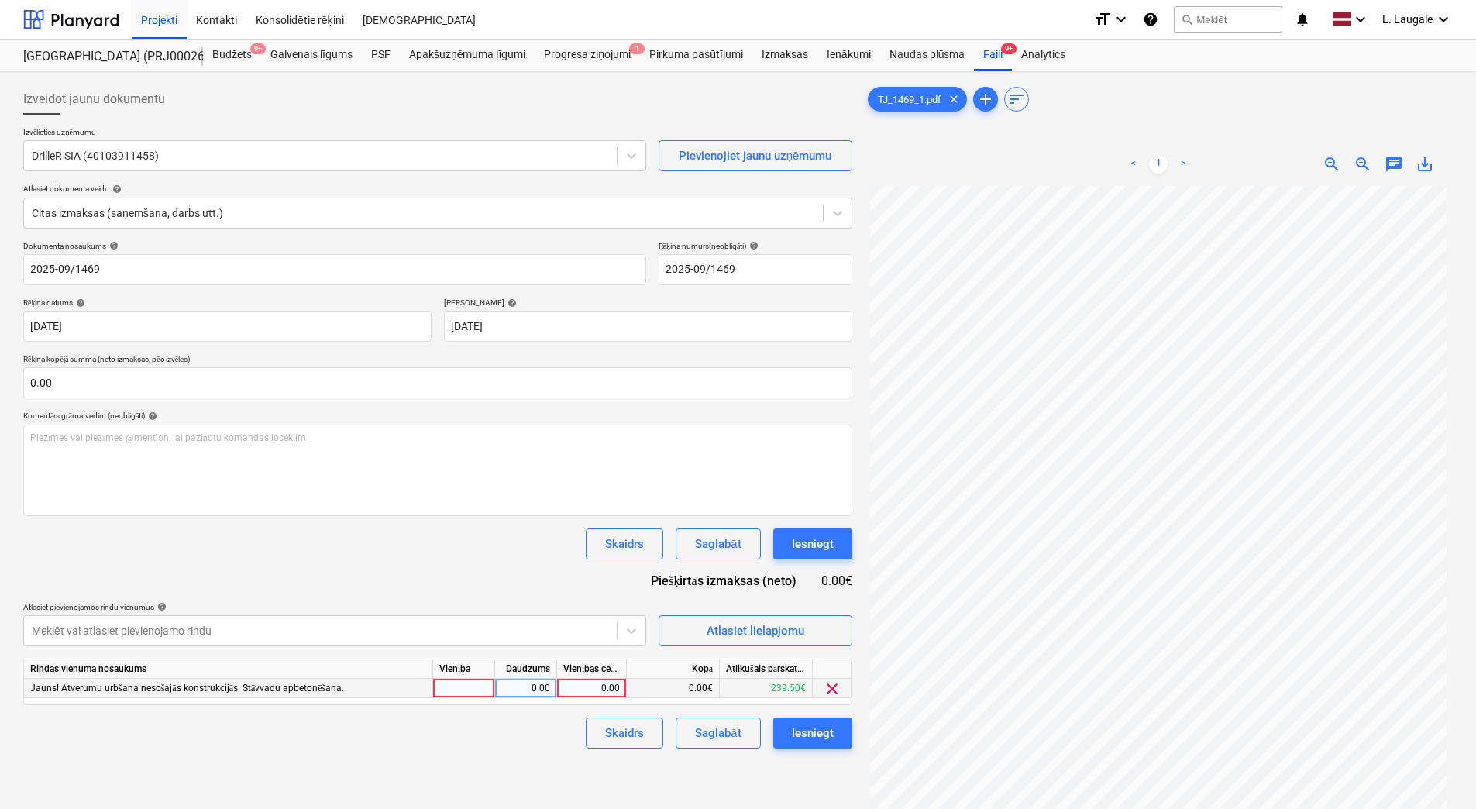
click at [484, 685] on div at bounding box center [464, 688] width 62 height 19
type input "1"
click at [521, 685] on div "0.00" at bounding box center [525, 688] width 49 height 19
type input "1"
click at [571, 688] on div "0.00" at bounding box center [591, 688] width 57 height 19
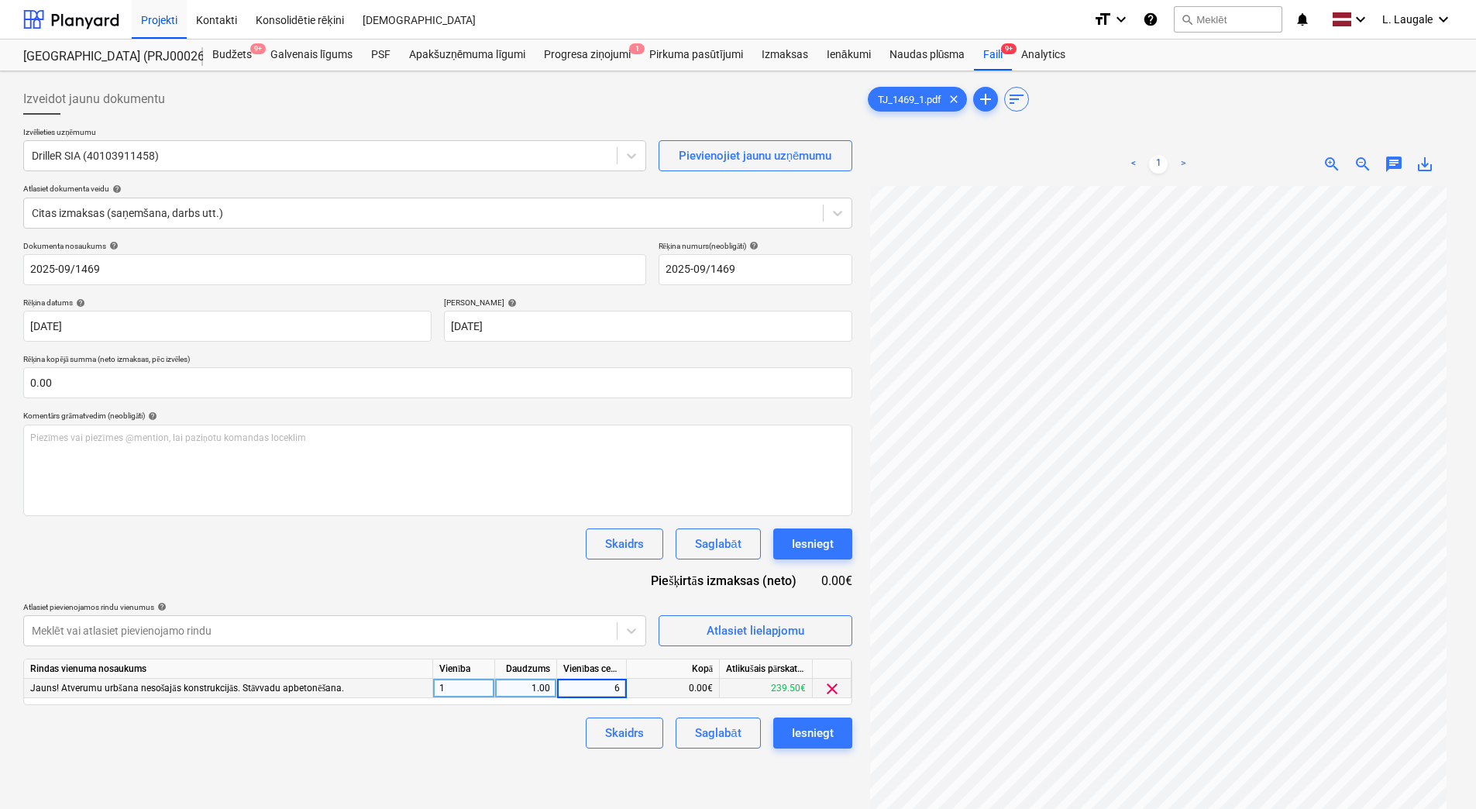
type input "60"
click at [545, 751] on div "Izveidot jaunu dokumentu Izvēlieties uzņēmumu DrilleR SIA (40103911458) Pievien…" at bounding box center [437, 517] width 841 height 880
click at [723, 733] on div "Saglabāt" at bounding box center [718, 733] width 46 height 20
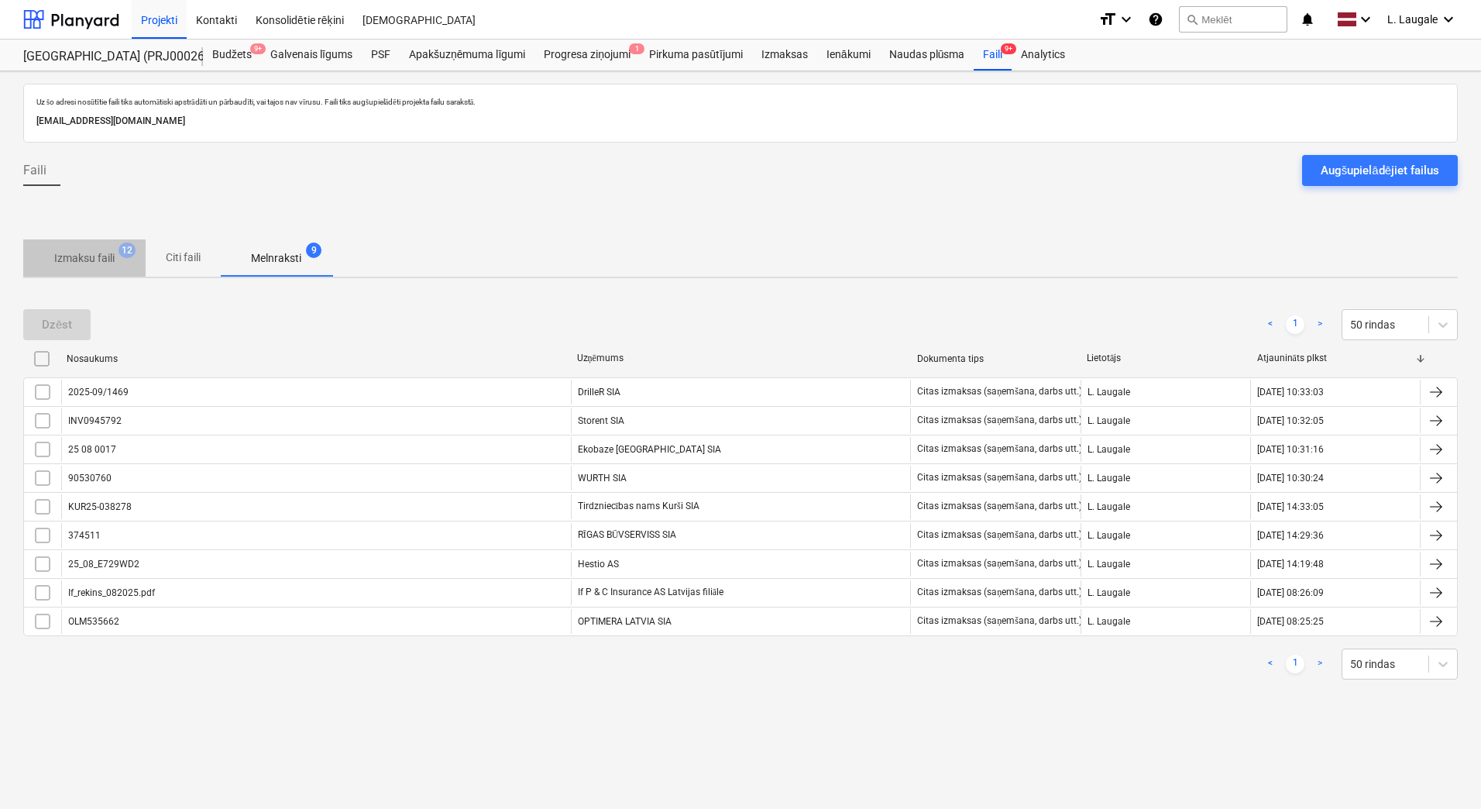
click at [113, 259] on p "Izmaksu faili" at bounding box center [84, 258] width 60 height 16
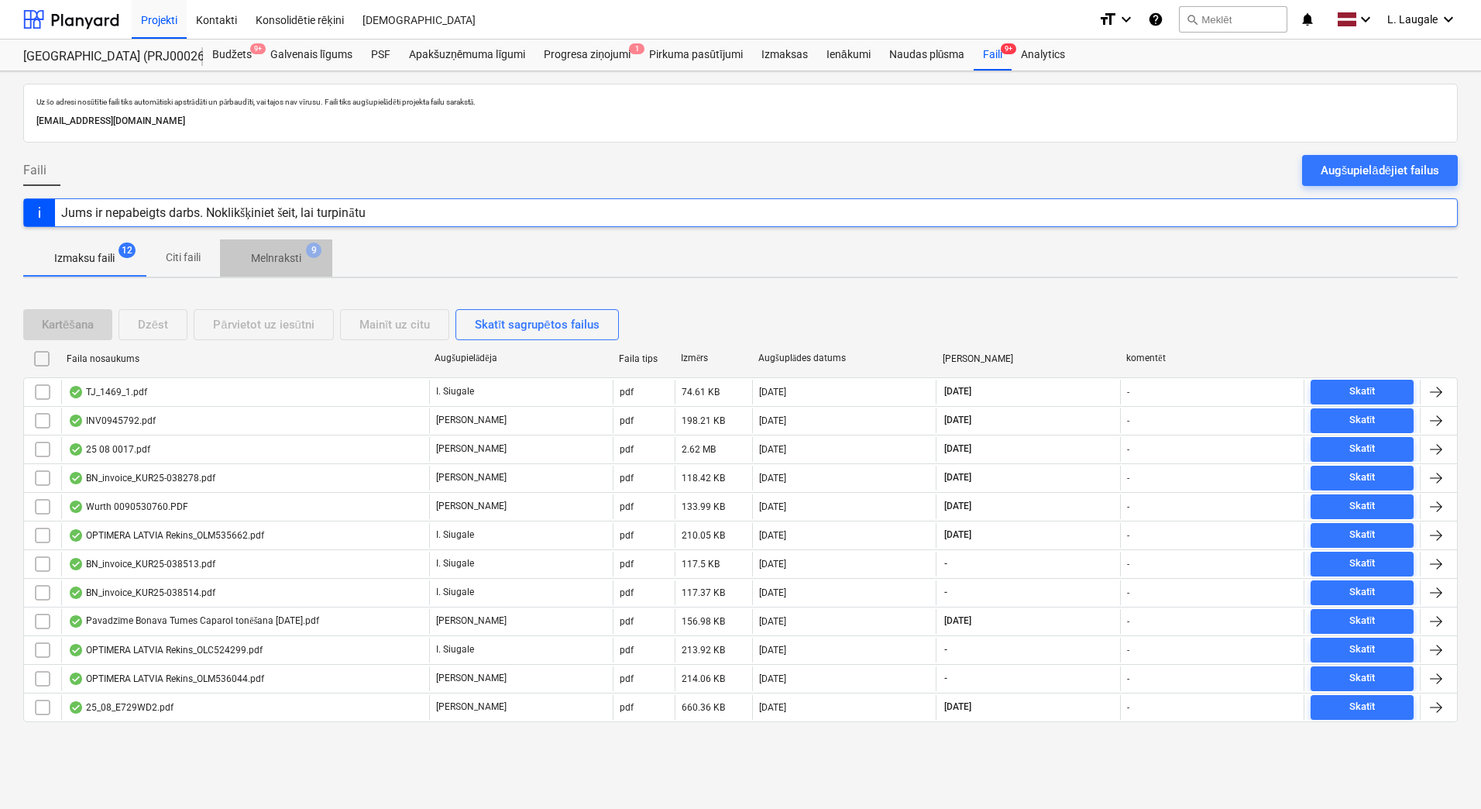
click at [261, 254] on p "Melnraksti" at bounding box center [276, 258] width 50 height 16
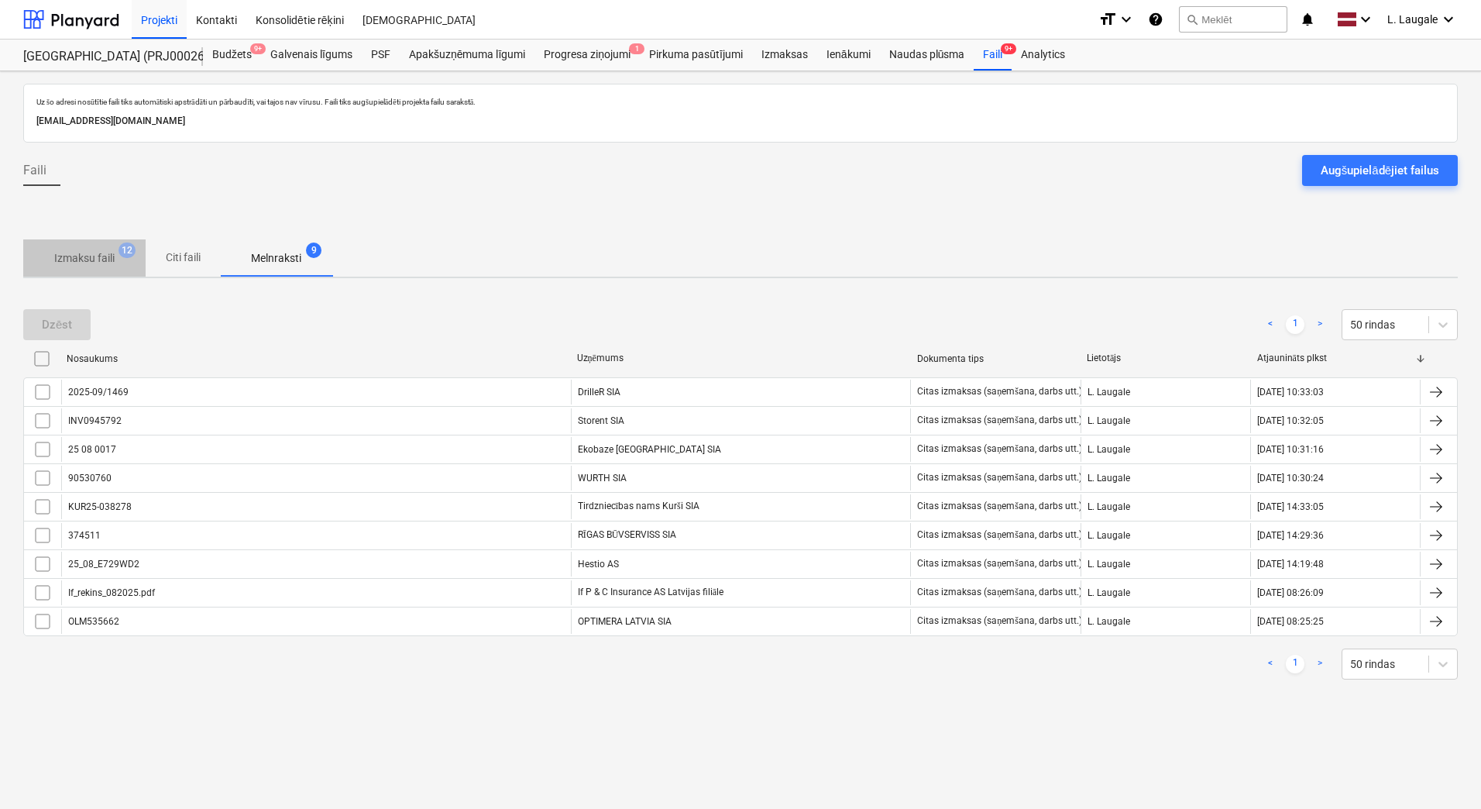
click at [115, 266] on p "Izmaksu faili" at bounding box center [84, 258] width 60 height 16
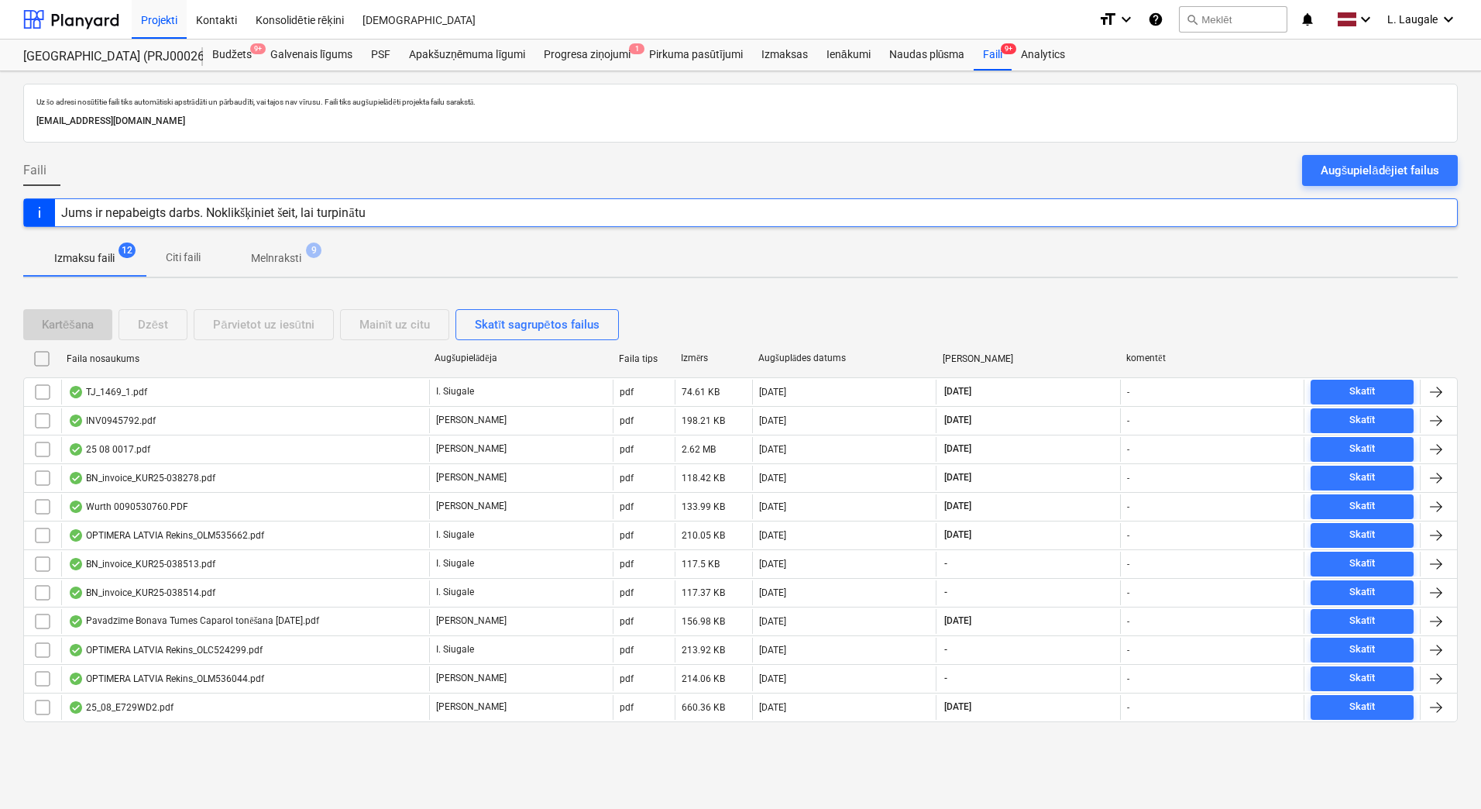
click at [274, 265] on p "Melnraksti" at bounding box center [276, 258] width 50 height 16
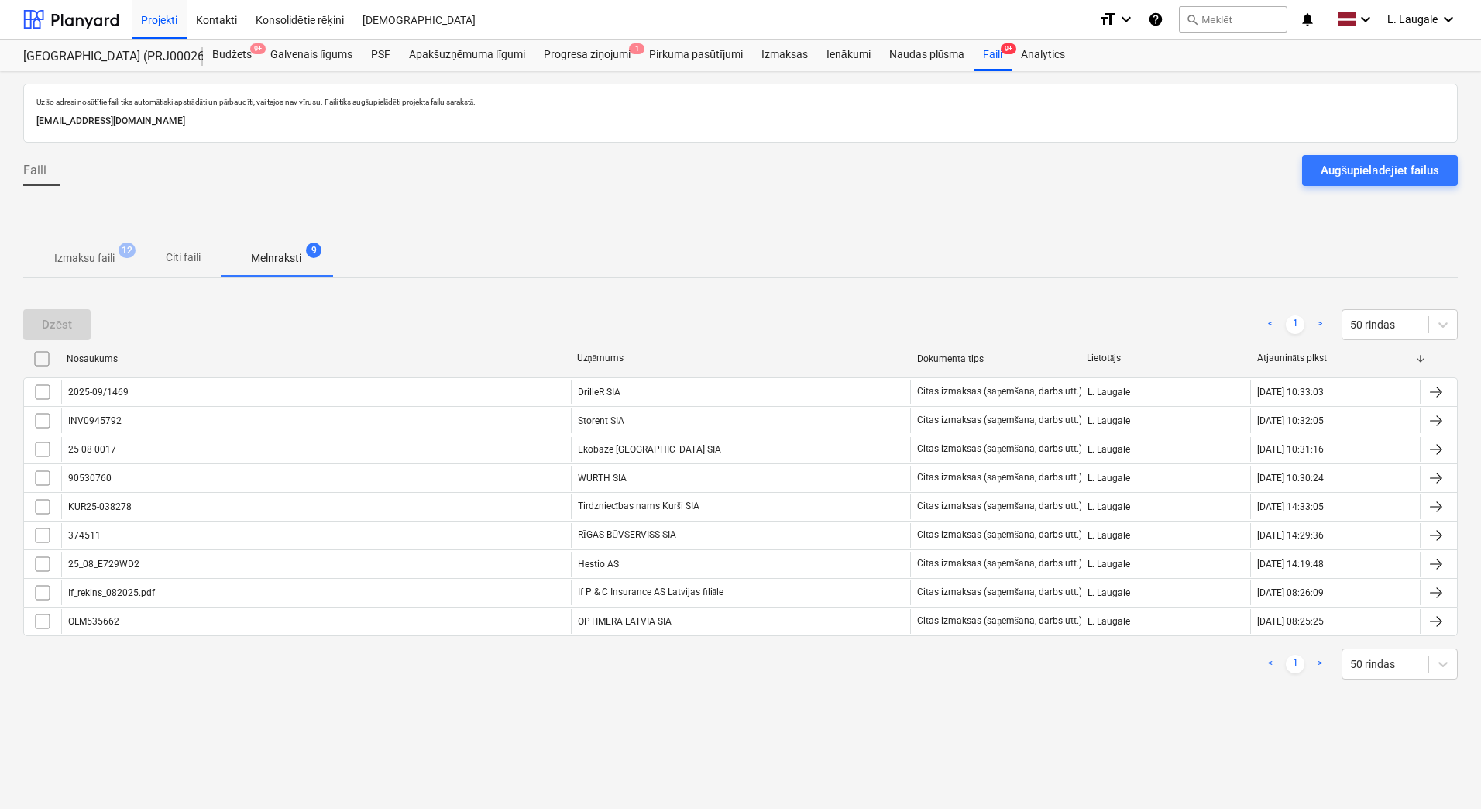
click at [98, 263] on p "Izmaksu faili" at bounding box center [84, 258] width 60 height 16
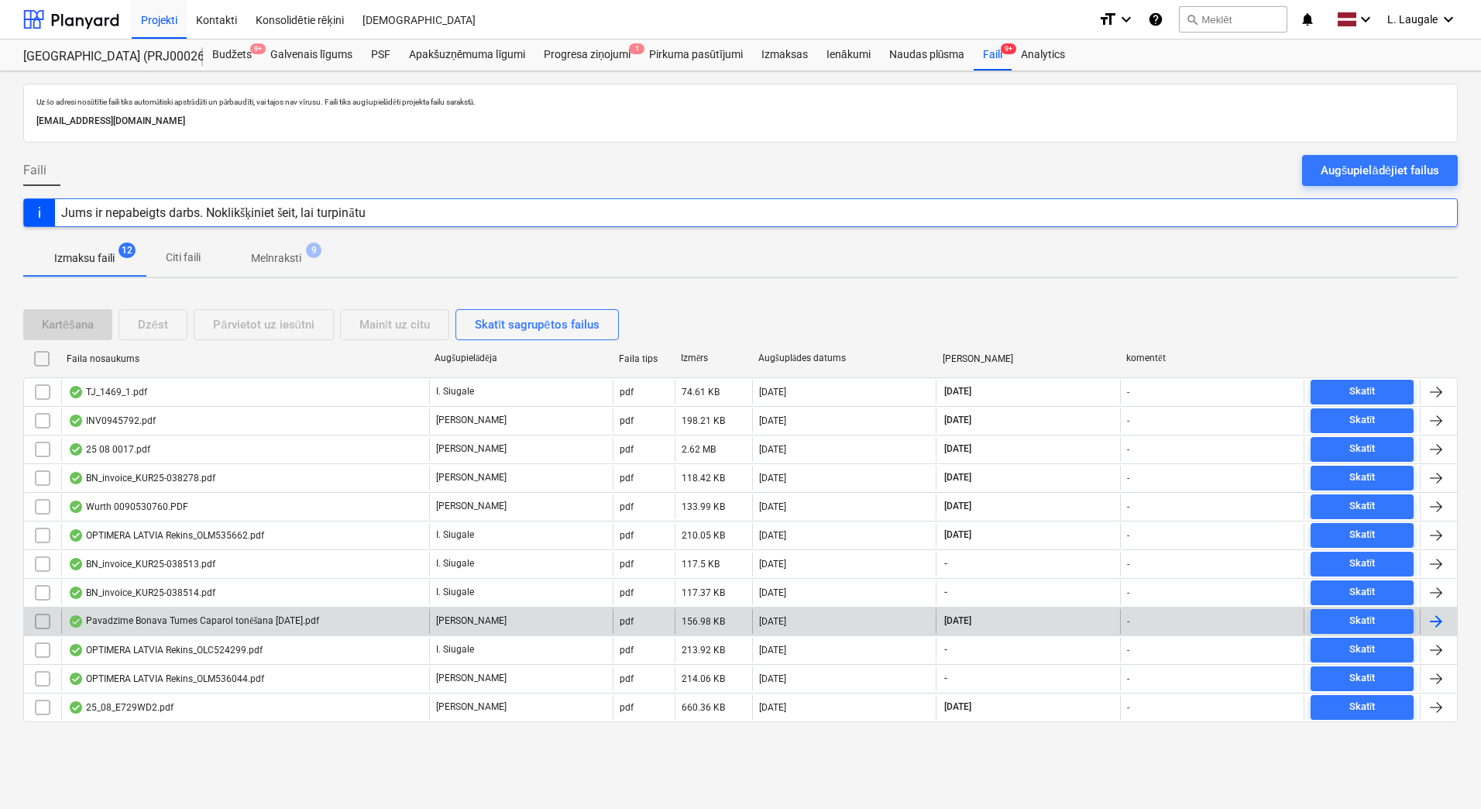
click at [231, 618] on div "Pavadzīme Bonava Tumes Caparol tonēšana [DATE].pdf" at bounding box center [193, 621] width 251 height 12
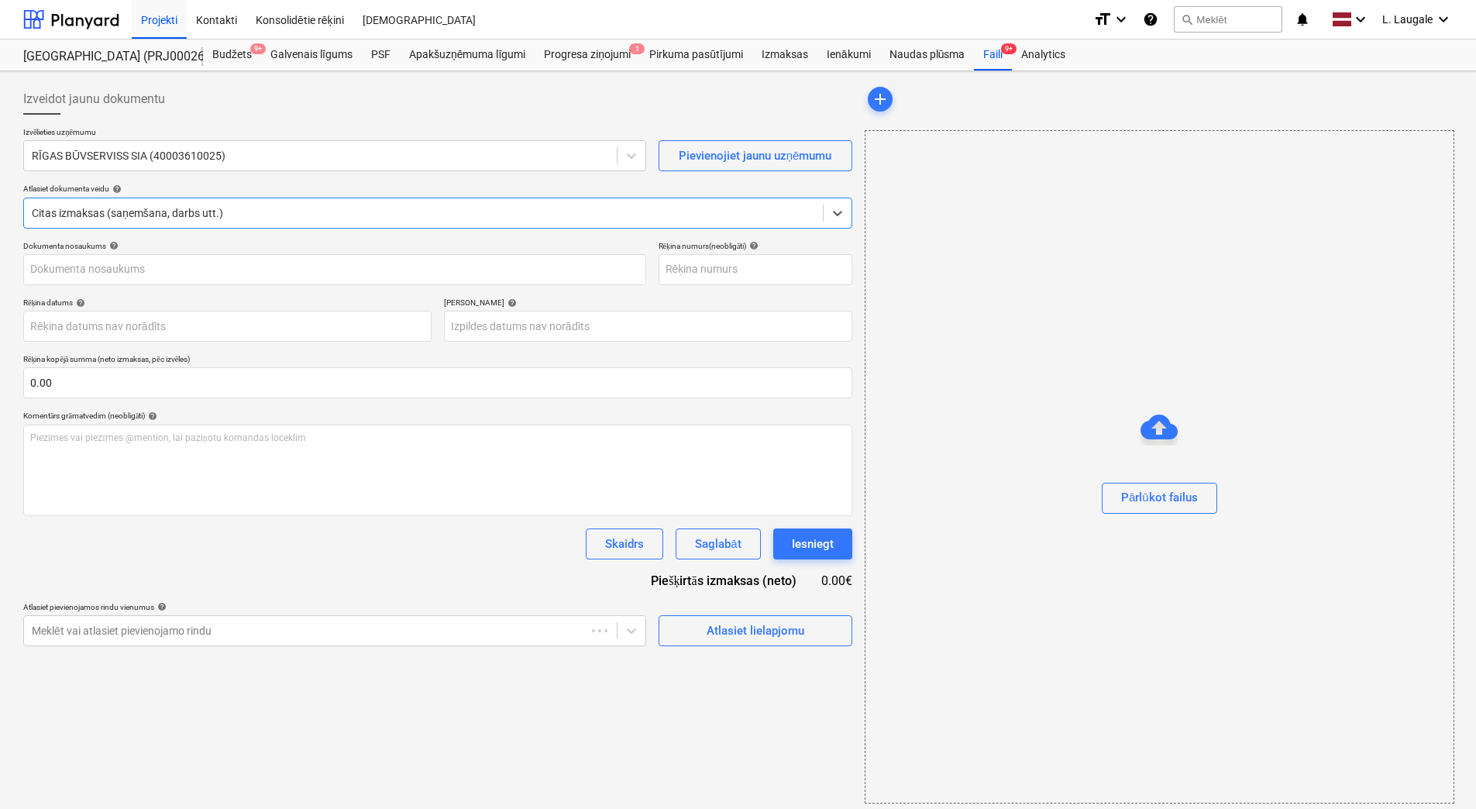
type input "374511"
type input "[DATE]"
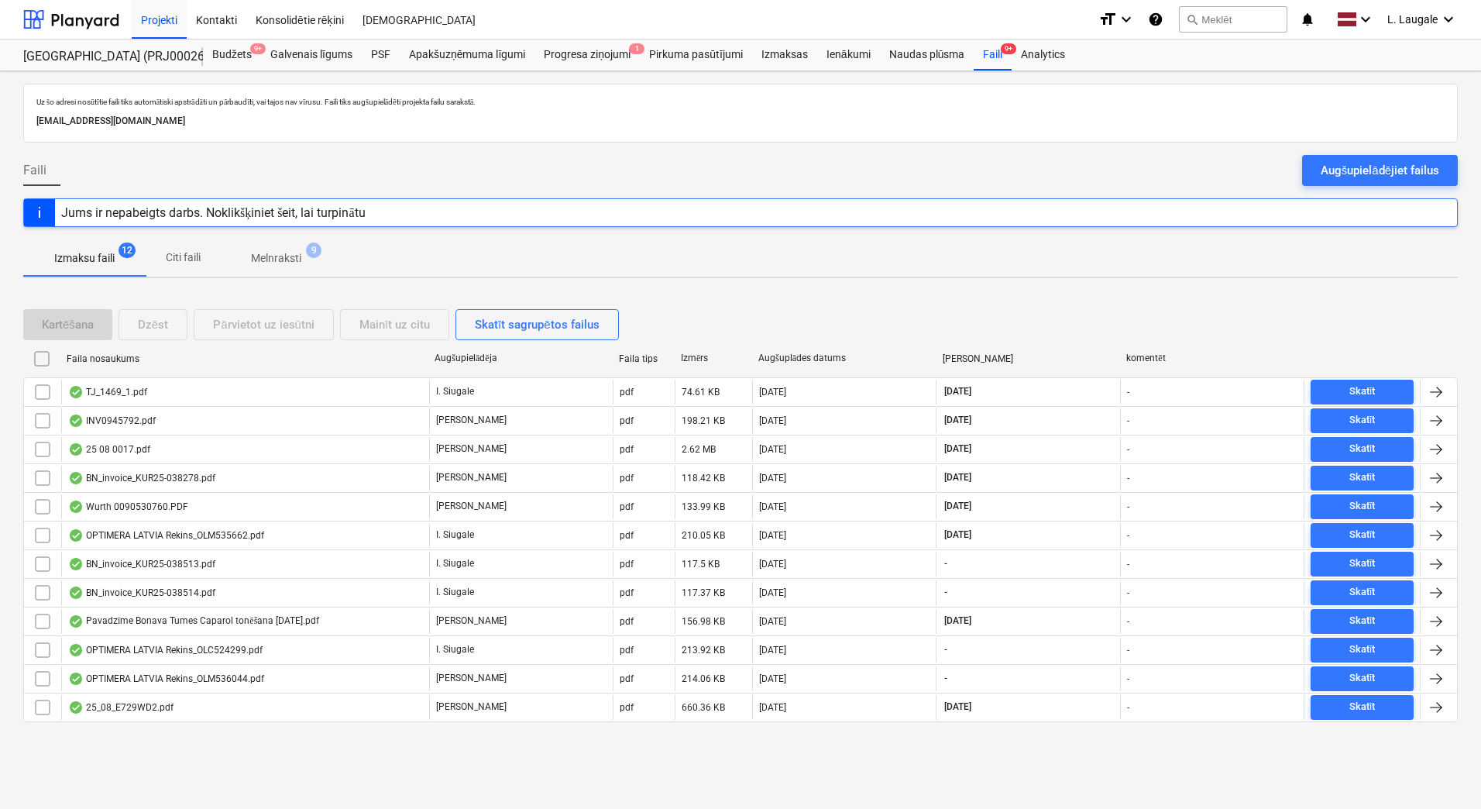
click at [307, 265] on span "Melnraksti 9" at bounding box center [276, 258] width 75 height 16
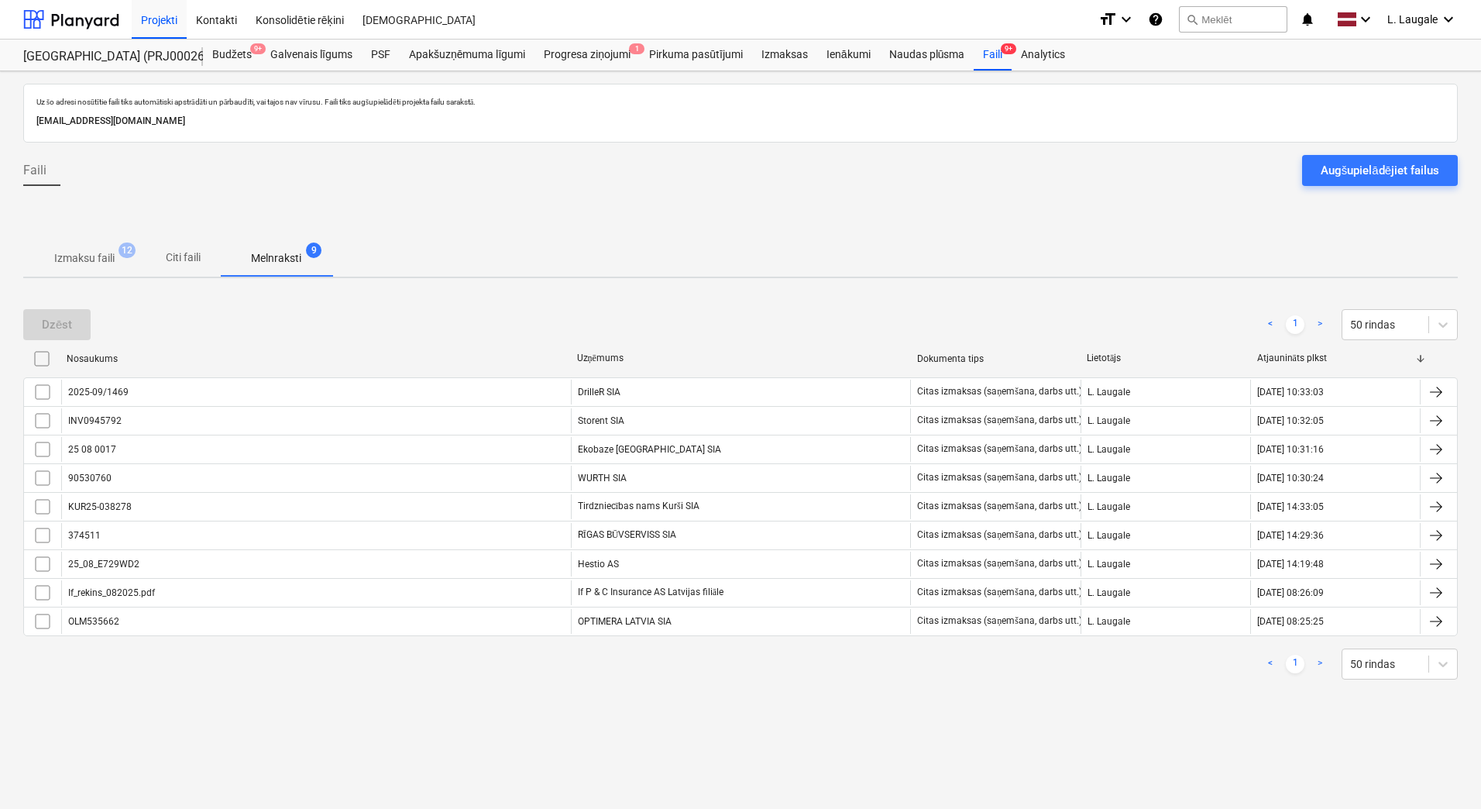
click at [122, 264] on span "Izmaksu faili 12" at bounding box center [84, 258] width 85 height 16
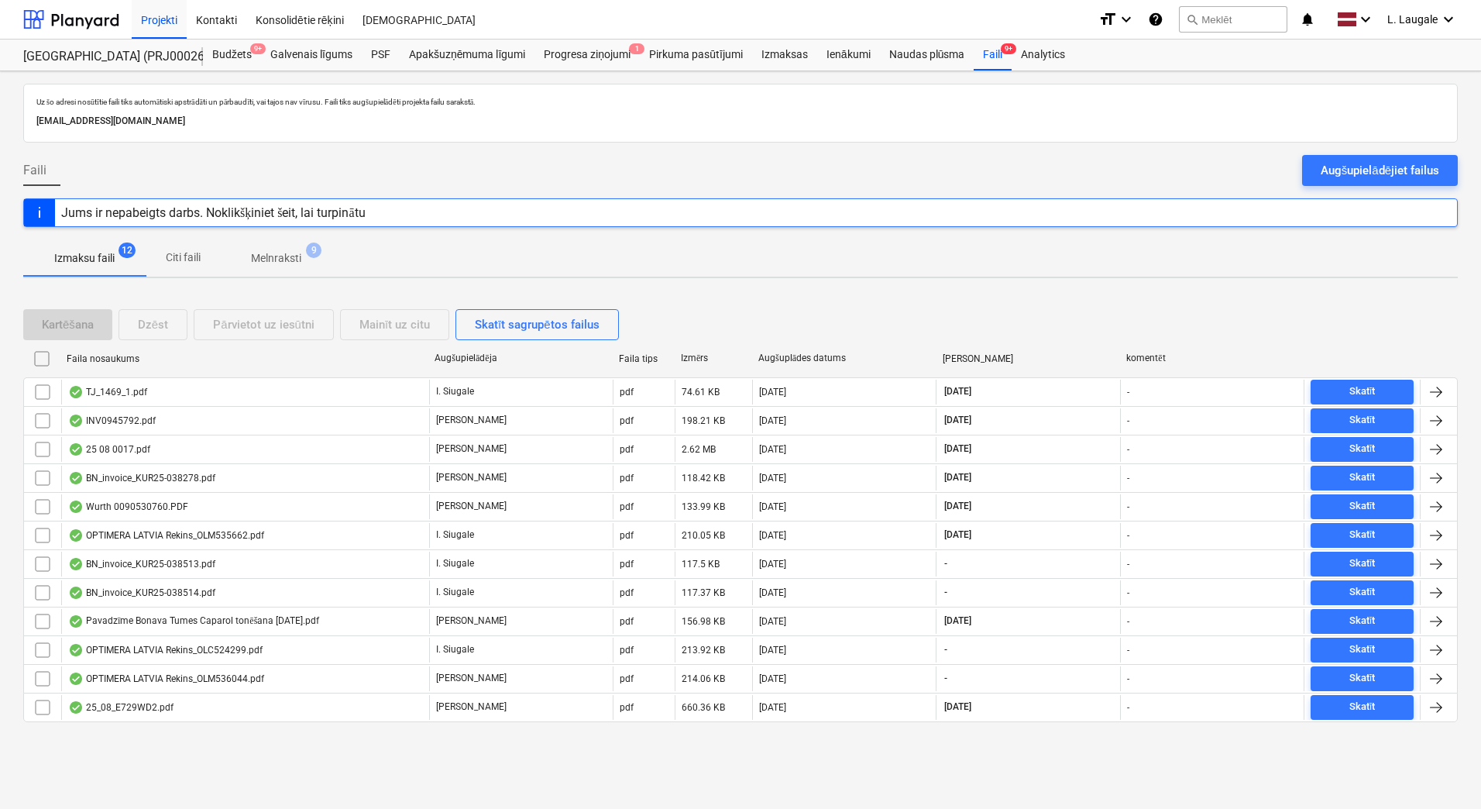
drag, startPoint x: 282, startPoint y: 253, endPoint x: 278, endPoint y: 285, distance: 32.0
click at [284, 253] on p "Melnraksti" at bounding box center [276, 258] width 50 height 16
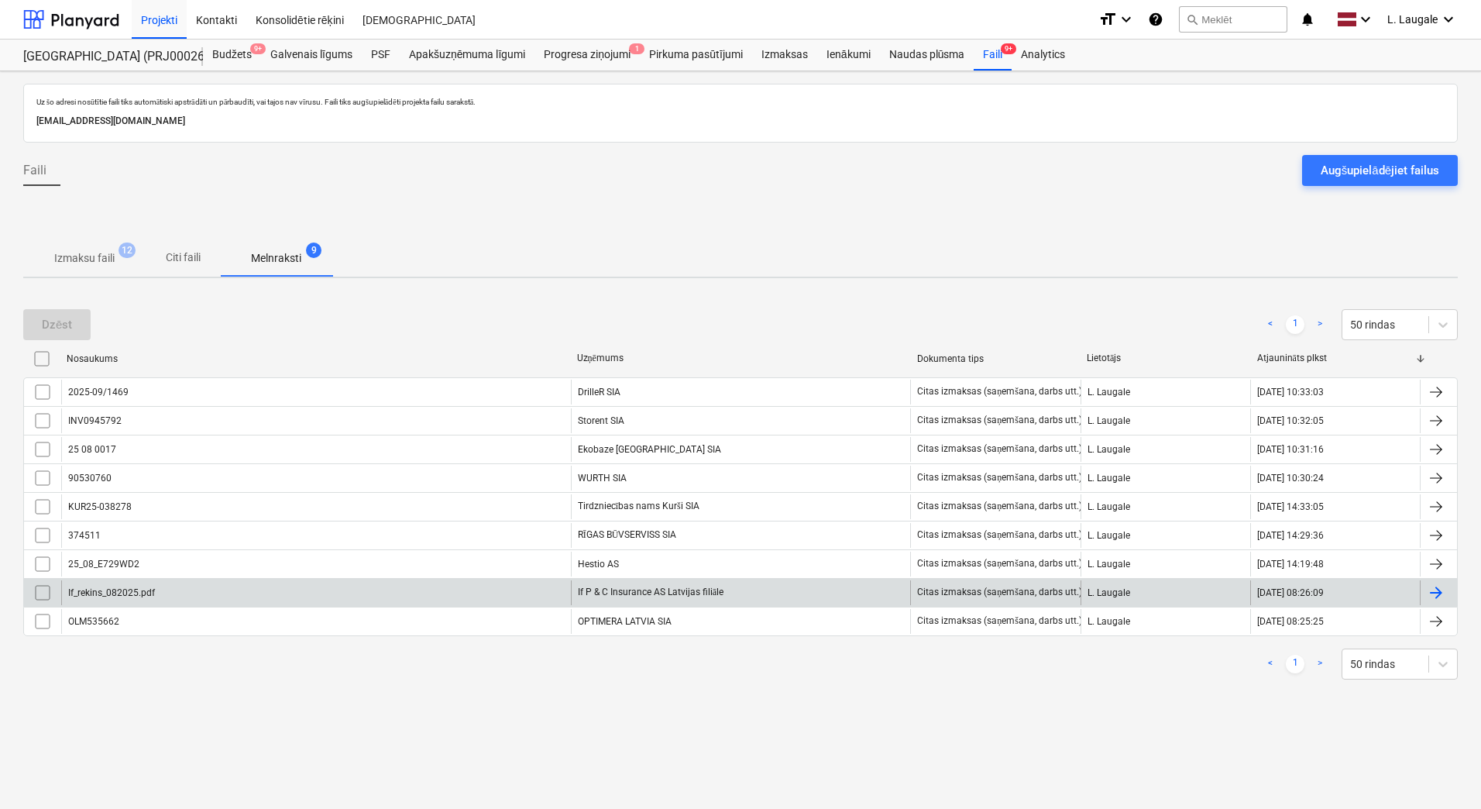
click at [170, 594] on div "If_rekins_082025.pdf" at bounding box center [316, 592] width 510 height 25
click at [44, 589] on input "checkbox" at bounding box center [42, 592] width 25 height 25
click at [62, 329] on div "Dzēst" at bounding box center [57, 325] width 30 height 20
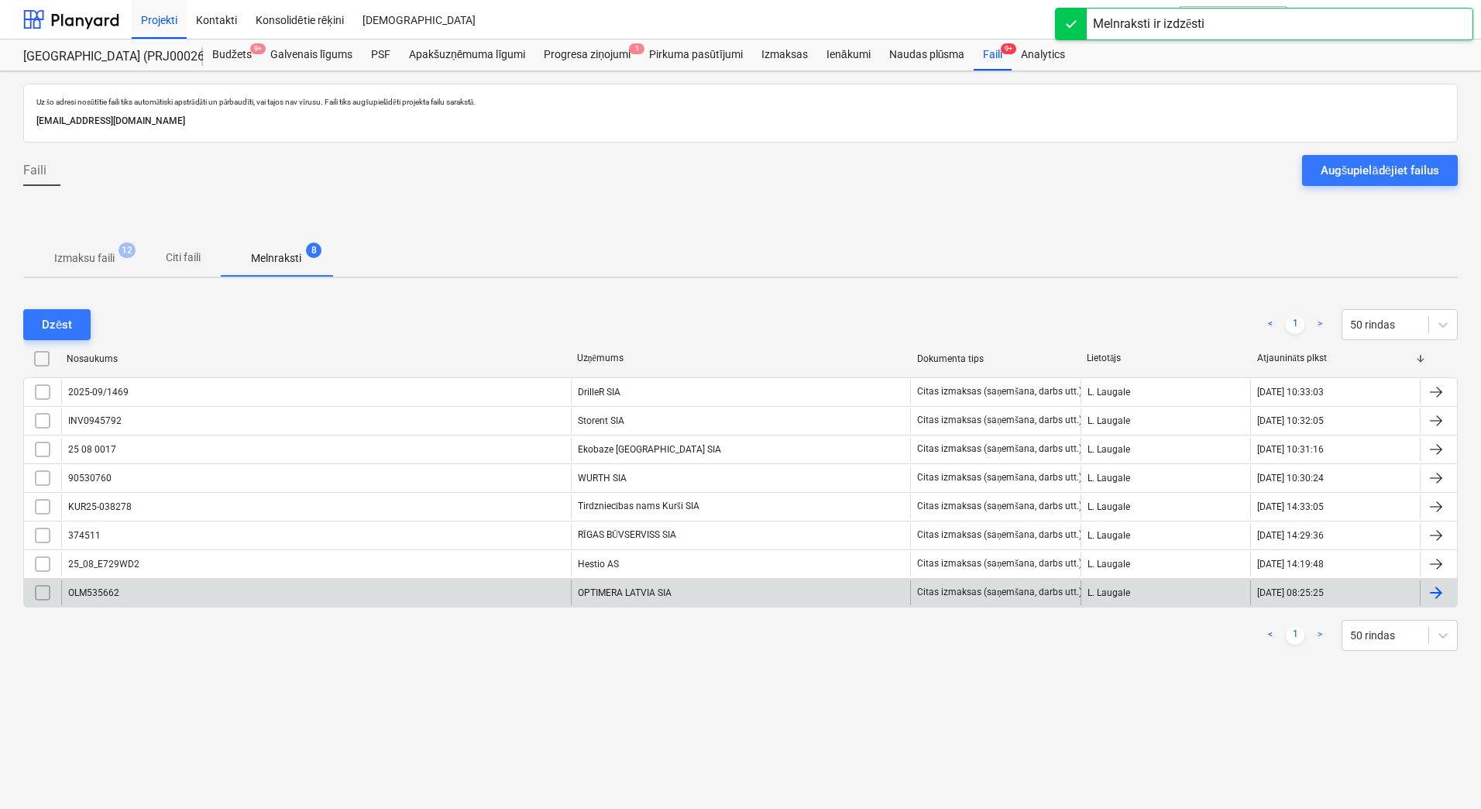
click at [98, 262] on p "Izmaksu faili" at bounding box center [84, 258] width 60 height 16
